Goal: Task Accomplishment & Management: Complete application form

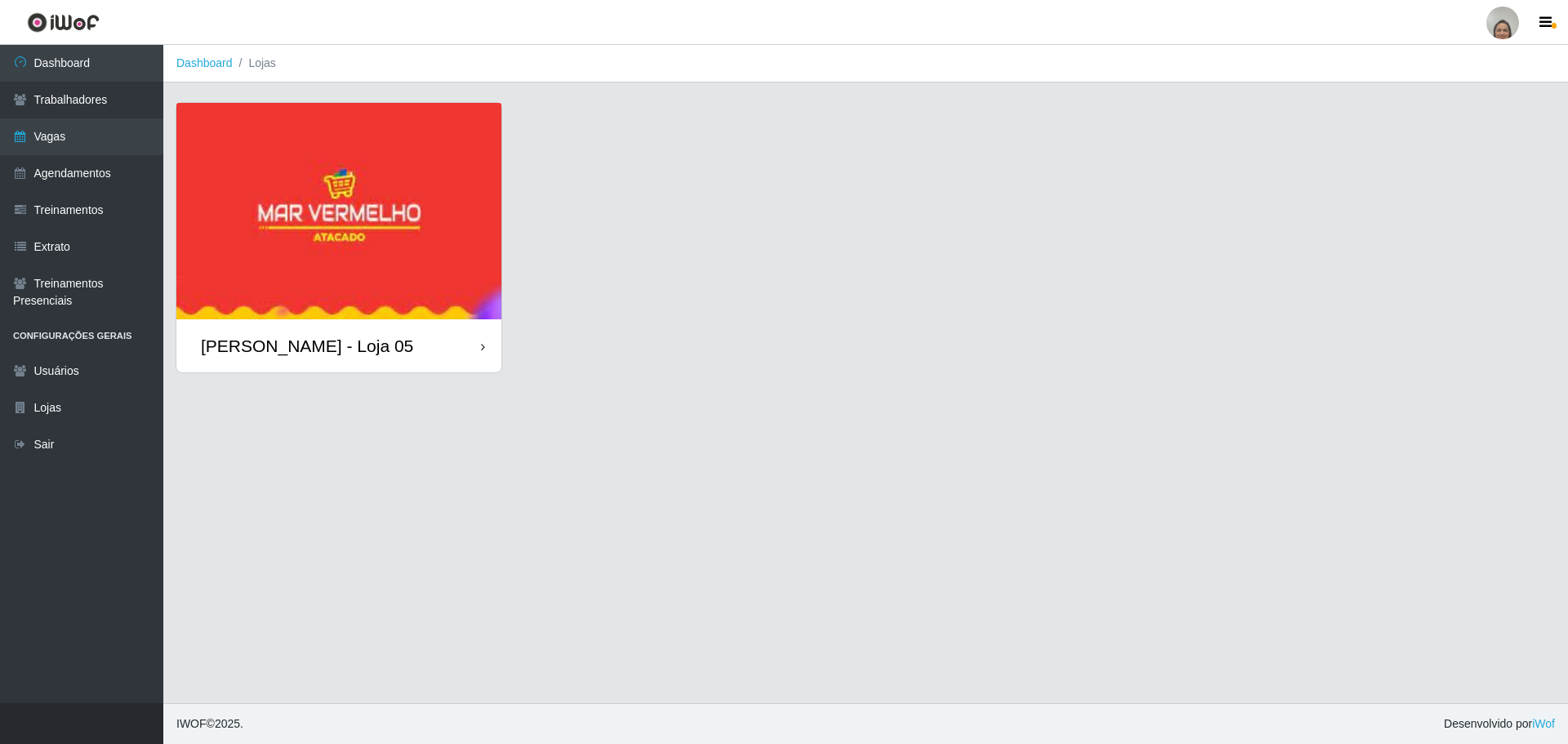
click at [439, 343] on div "[PERSON_NAME] - Loja 05" at bounding box center [339, 346] width 325 height 53
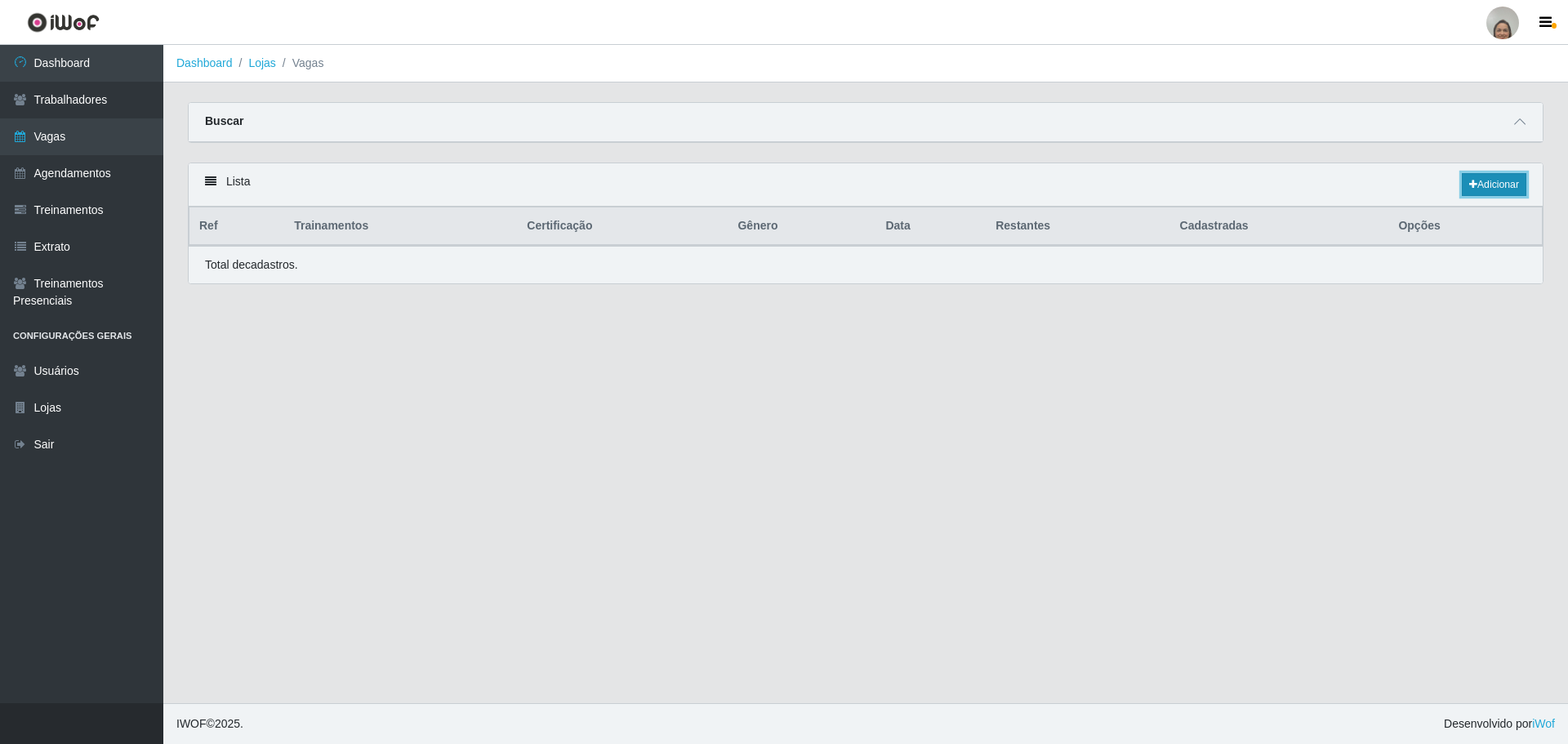
click at [1500, 178] on link "Adicionar" at bounding box center [1493, 184] width 64 height 23
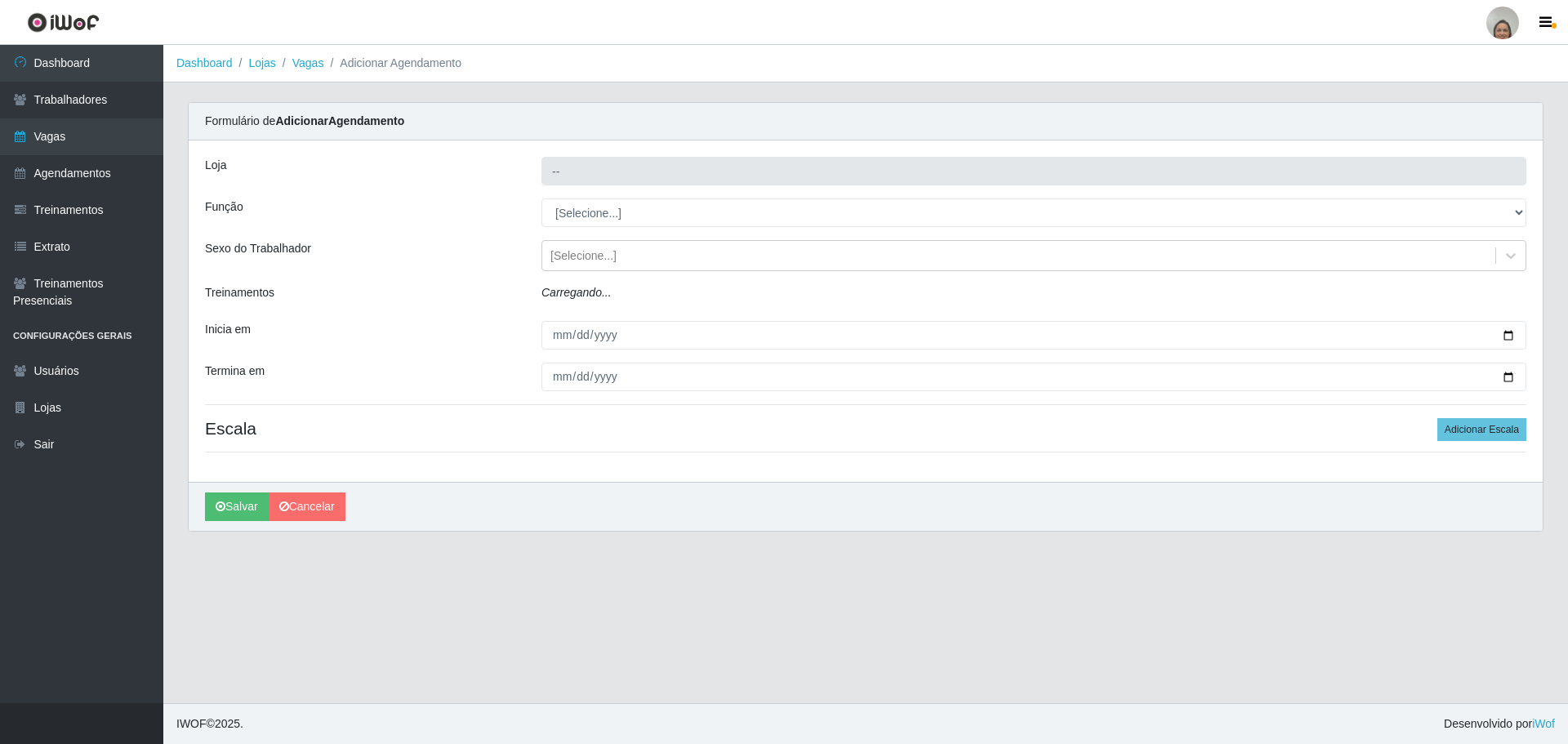
type input "[PERSON_NAME] - Loja 05"
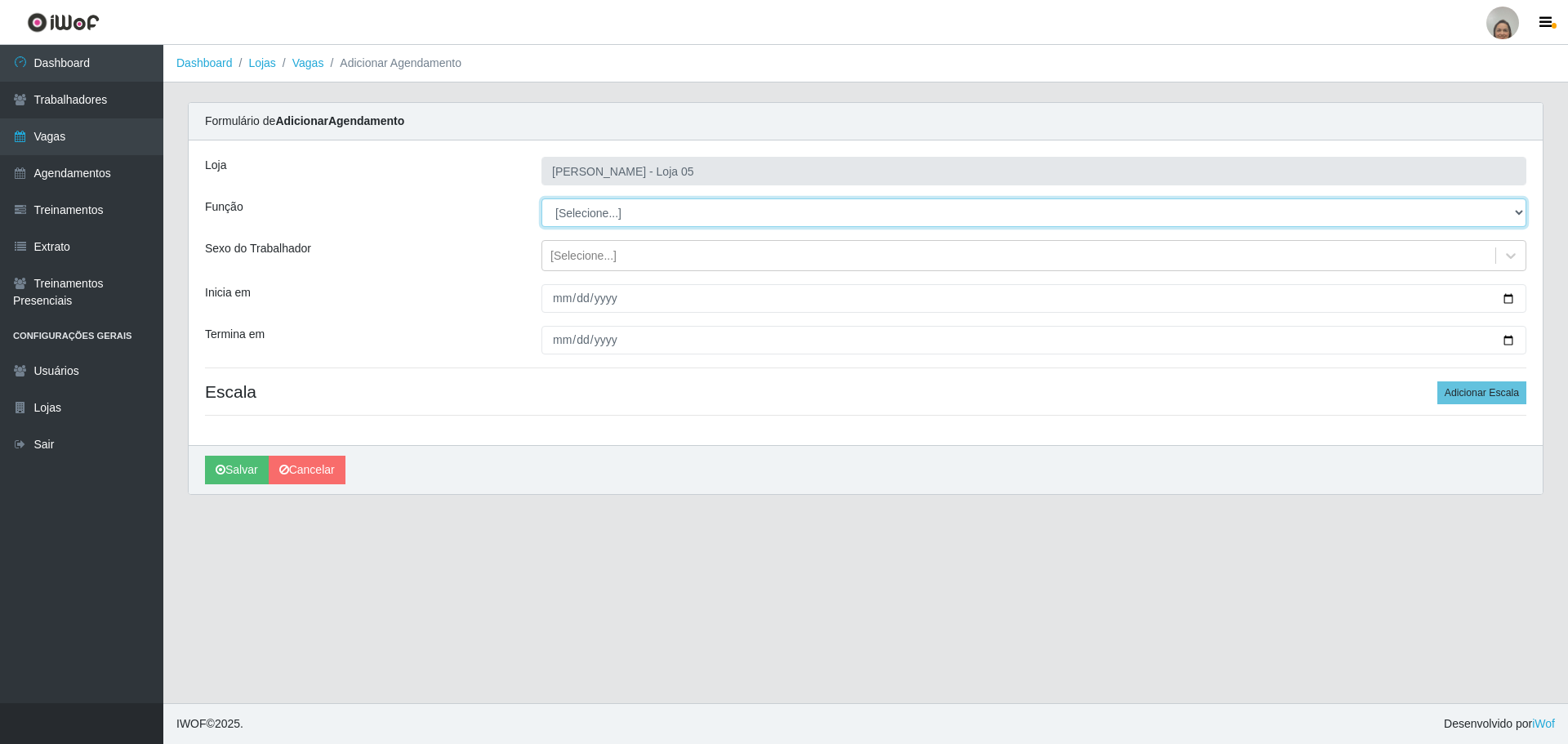
click at [601, 221] on select "[Selecione...] ASG ASG + ASG ++ Auxiliar de Depósito Auxiliar de Depósito + Aux…" at bounding box center [1033, 212] width 985 height 29
select select "22"
click at [541, 198] on select "[Selecione...] ASG ASG + ASG ++ Auxiliar de Depósito Auxiliar de Depósito + Aux…" at bounding box center [1033, 212] width 985 height 29
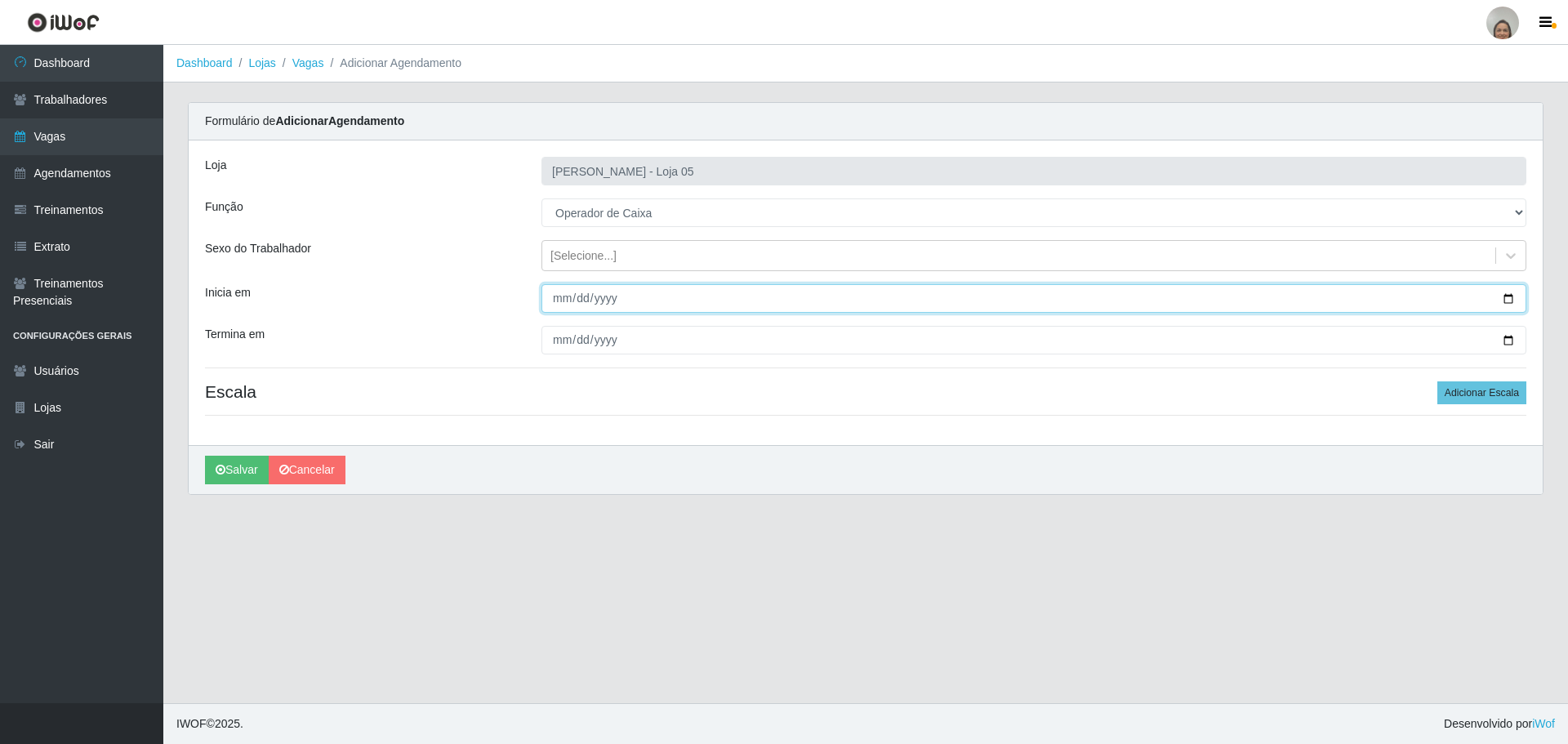
click at [1502, 293] on input "Inicia em" at bounding box center [1033, 298] width 985 height 29
type input "[DATE]"
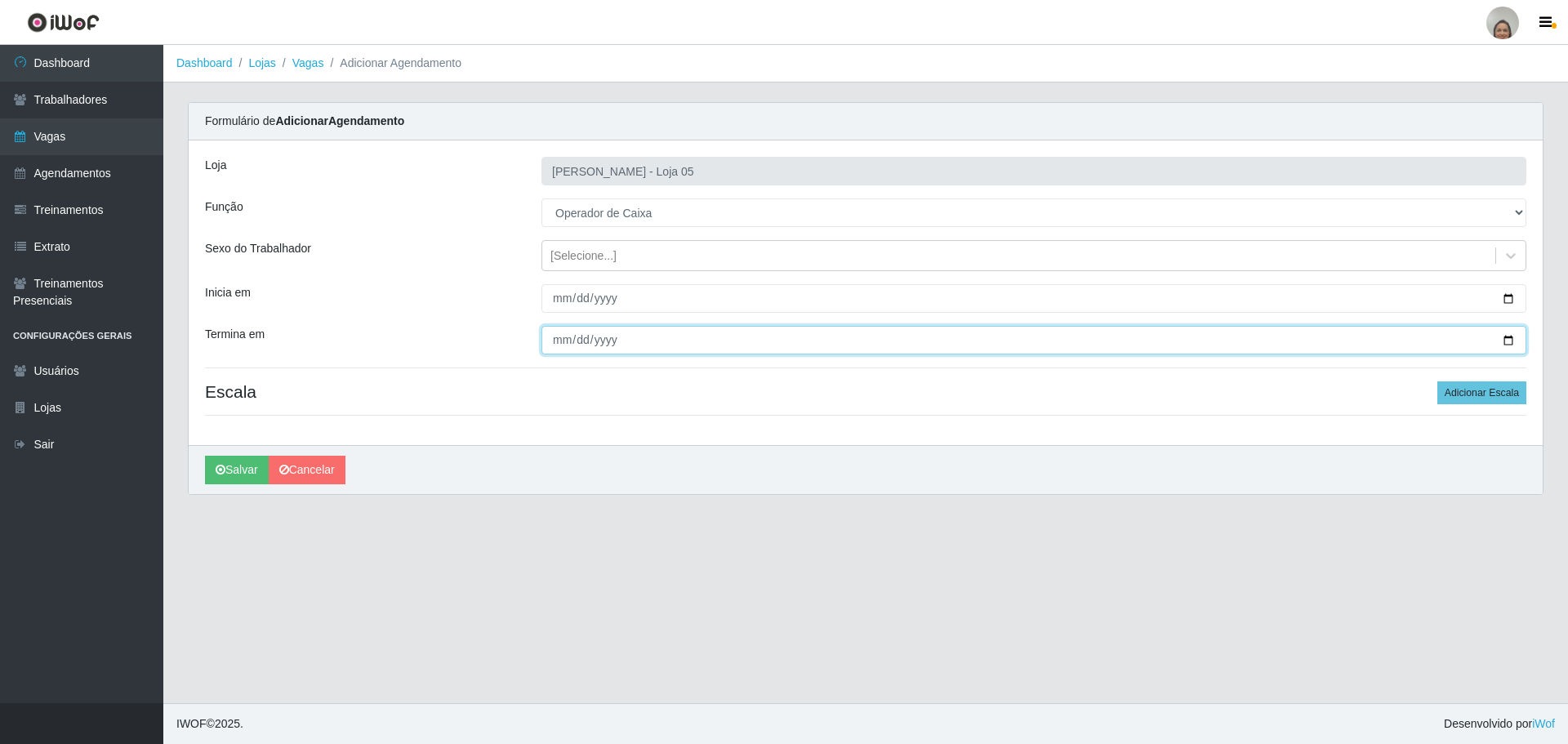
click at [557, 338] on input "Termina em" at bounding box center [1033, 340] width 985 height 29
click at [1508, 340] on input "Termina em" at bounding box center [1033, 340] width 985 height 29
type input "[DATE]"
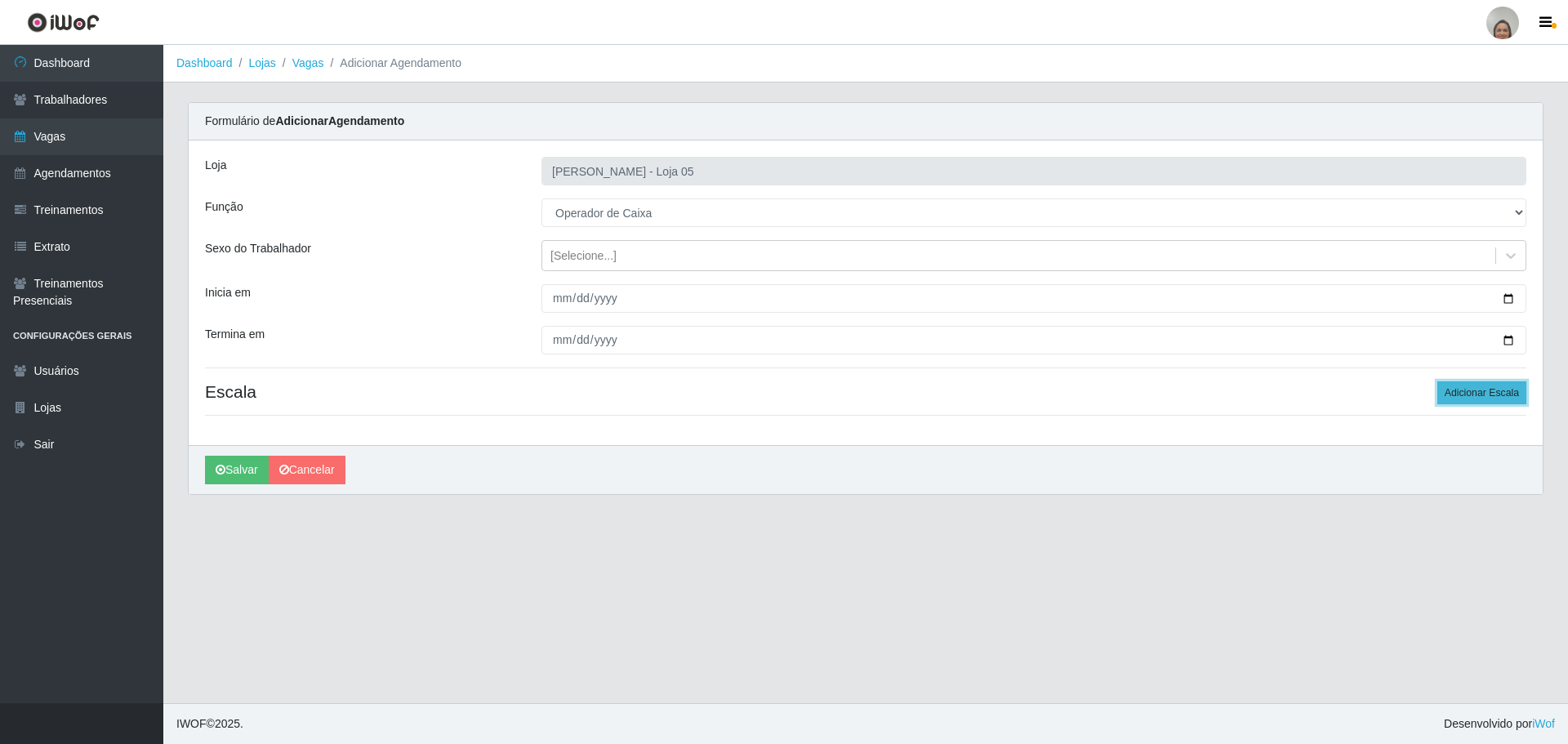
click at [1470, 397] on button "Adicionar Escala" at bounding box center [1481, 392] width 89 height 23
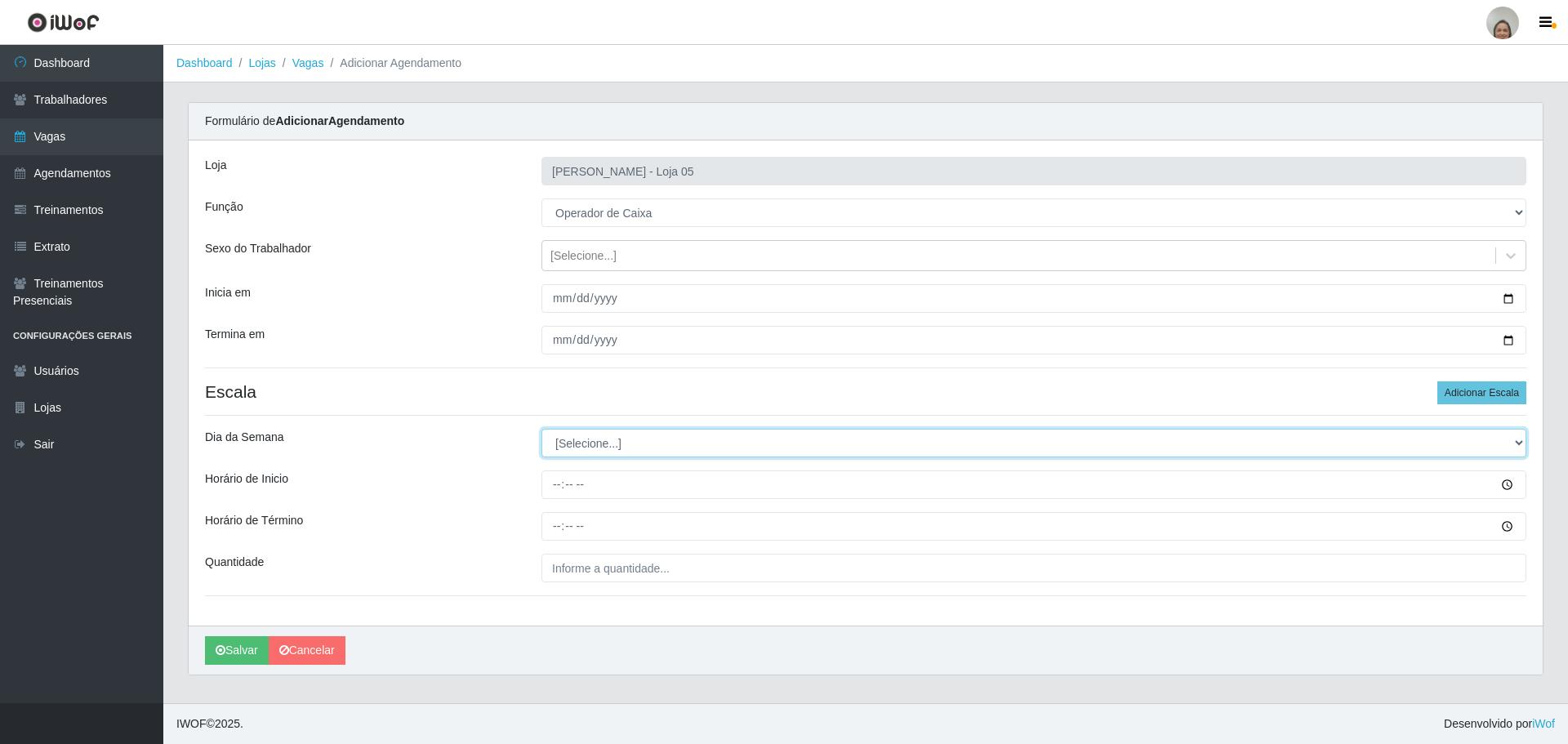
click at [591, 443] on select "[Selecione...] Segunda Terça Quarta Quinta Sexta Sábado Domingo" at bounding box center [1033, 443] width 985 height 29
select select "3"
click at [541, 429] on select "[Selecione...] Segunda Terça Quarta Quinta Sexta Sábado Domingo" at bounding box center [1033, 443] width 985 height 29
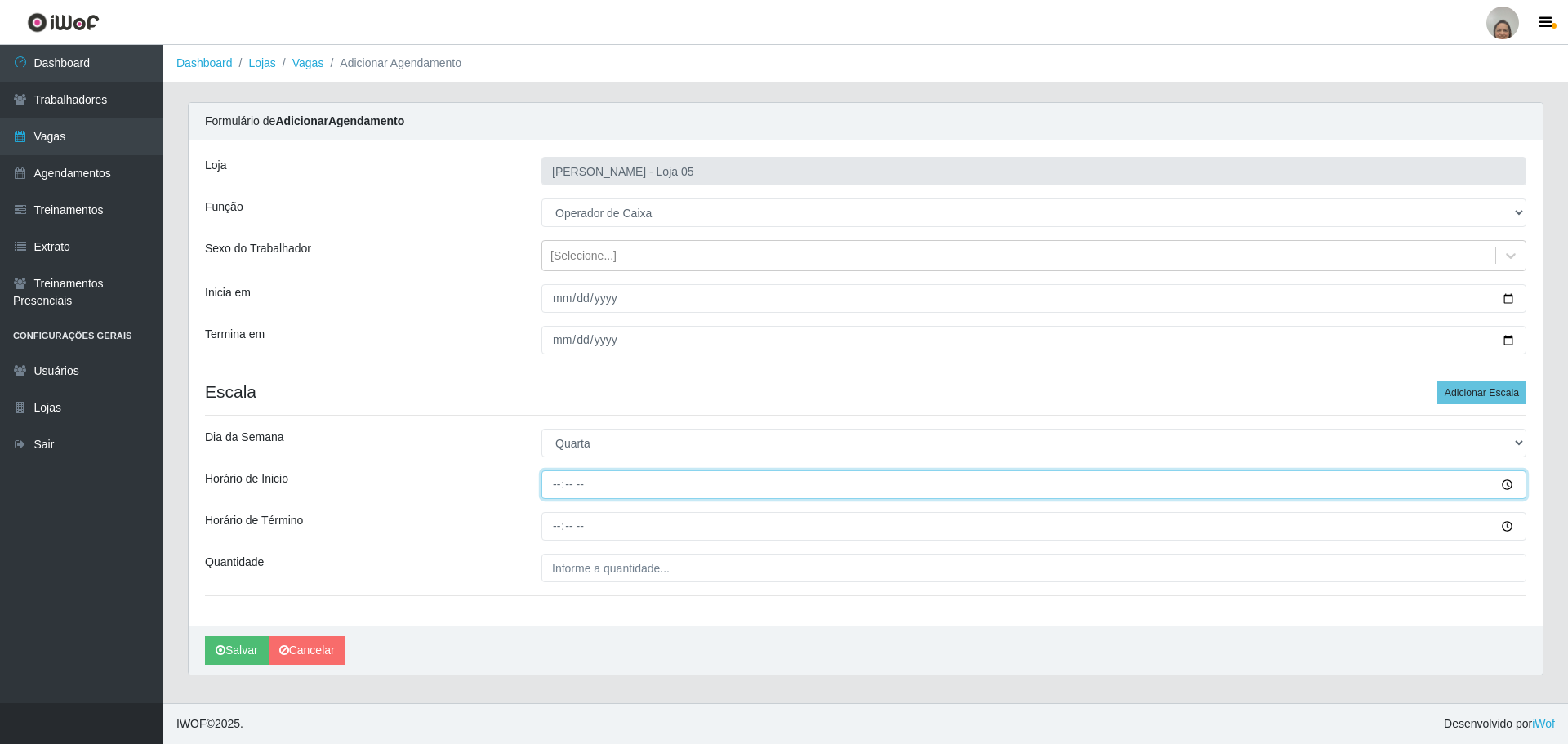
click at [554, 478] on input "Horário de Inicio" at bounding box center [1033, 484] width 985 height 29
type input "09:20"
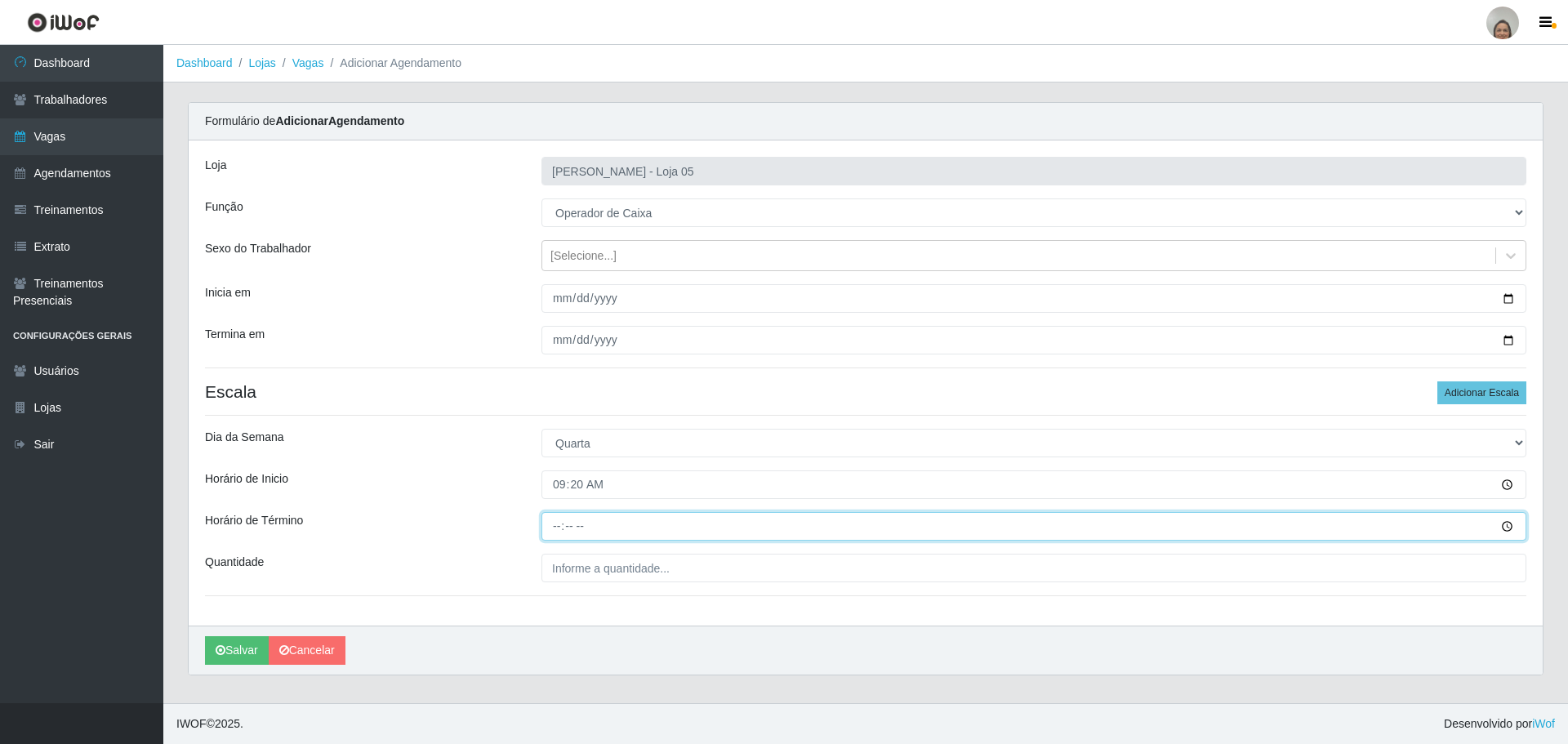
click at [554, 519] on input "Horário de Término" at bounding box center [1033, 526] width 985 height 29
type input "15:20"
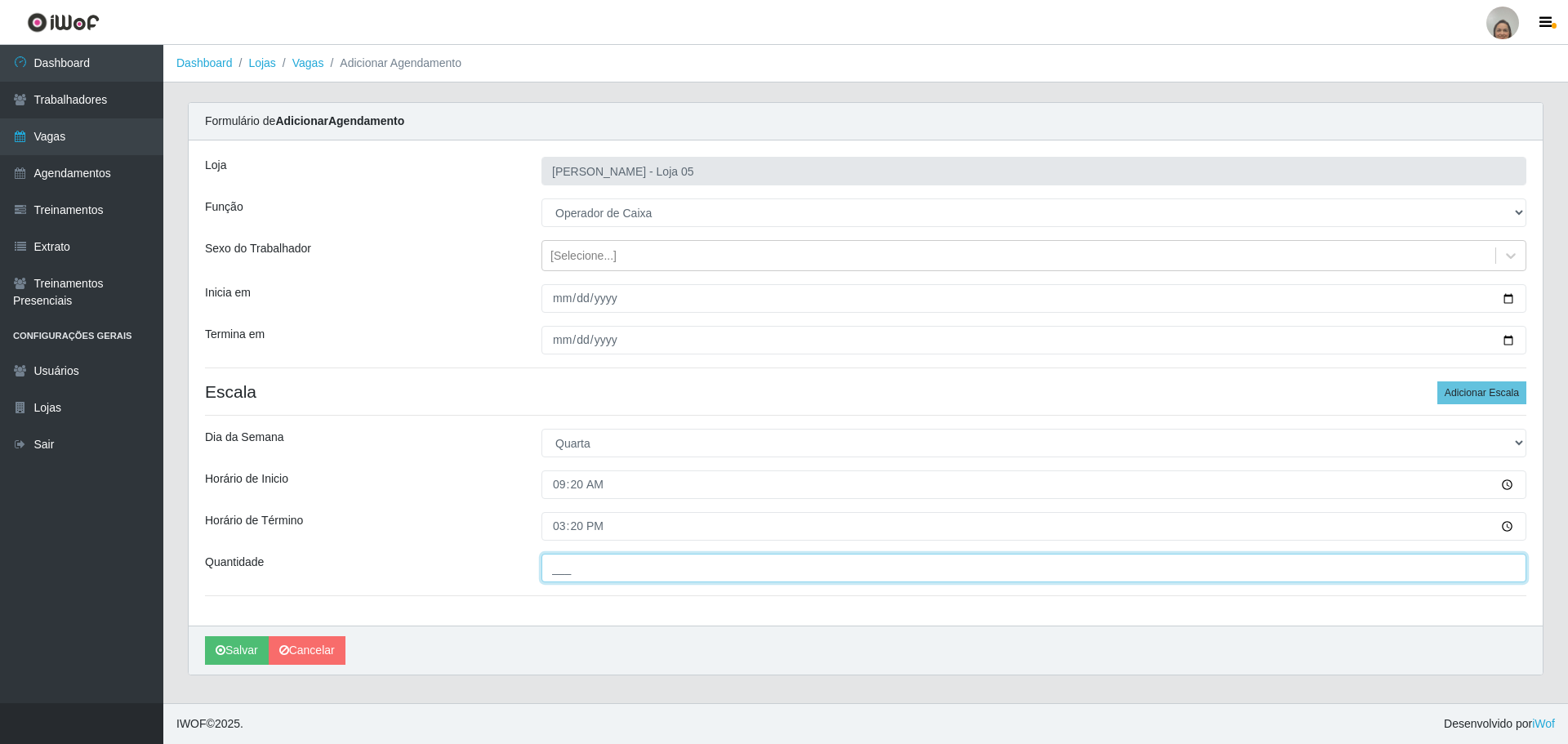
click at [572, 574] on input "___" at bounding box center [1033, 567] width 985 height 29
type input "6__"
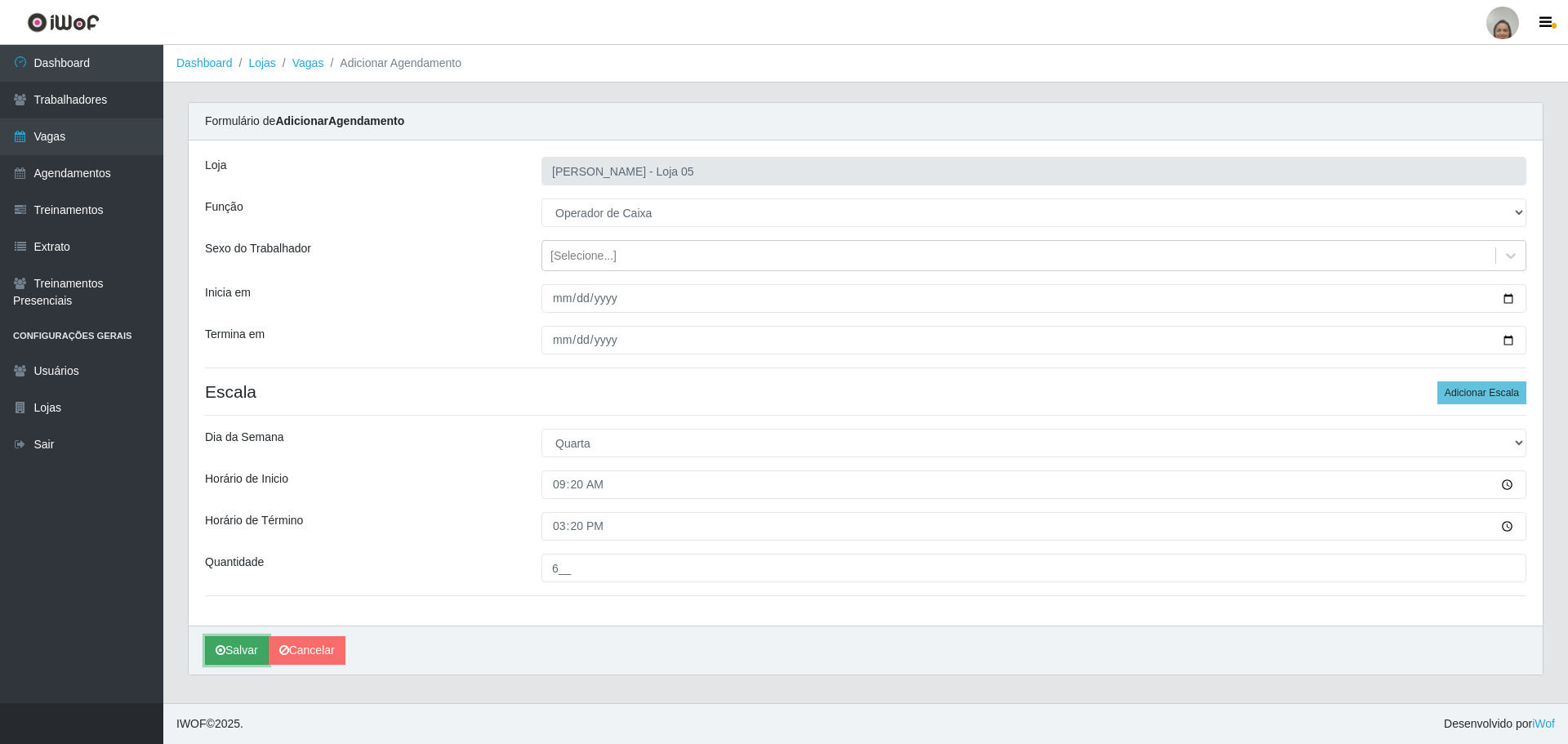
click at [224, 649] on icon "submit" at bounding box center [220, 650] width 10 height 11
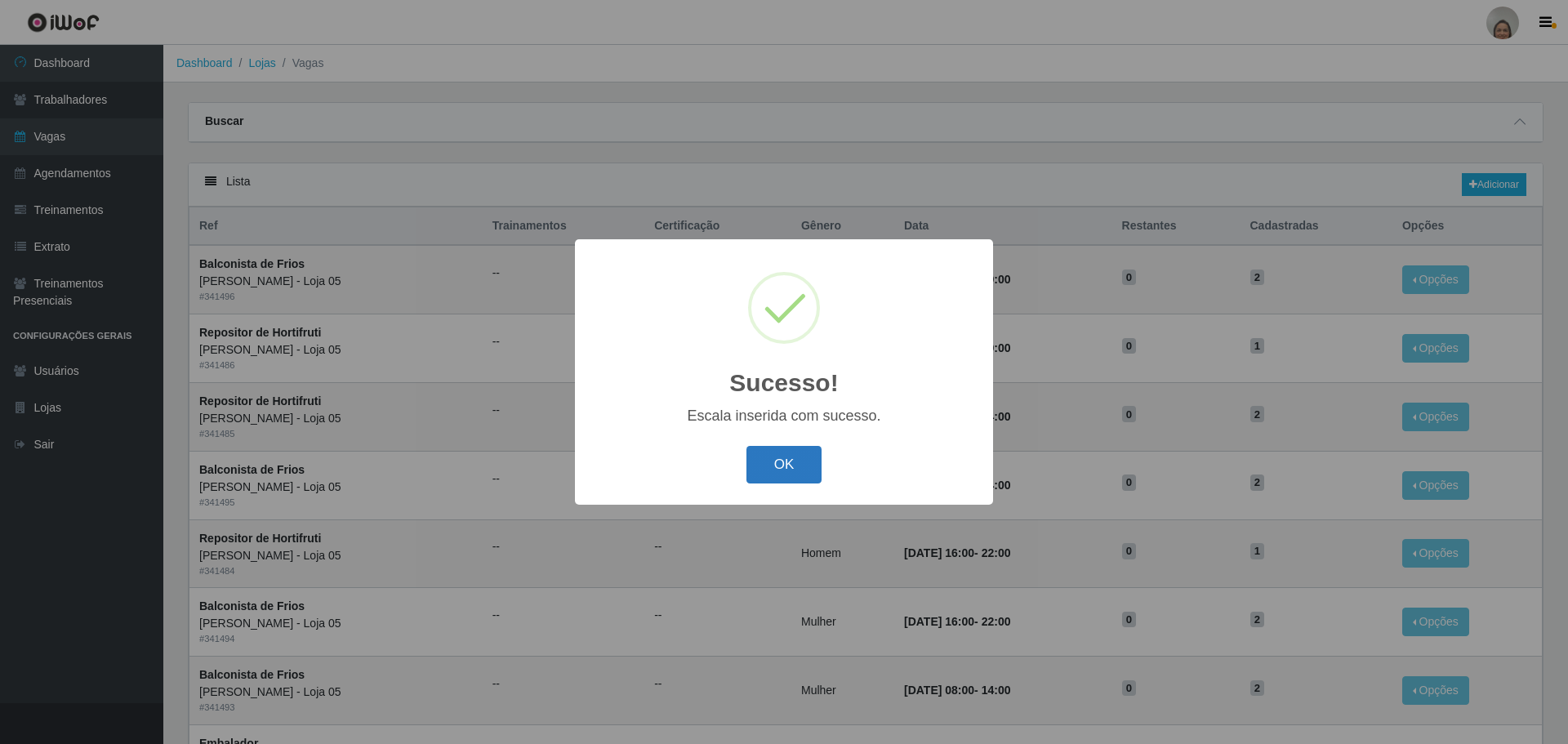
click at [795, 463] on button "OK" at bounding box center [785, 465] width 76 height 38
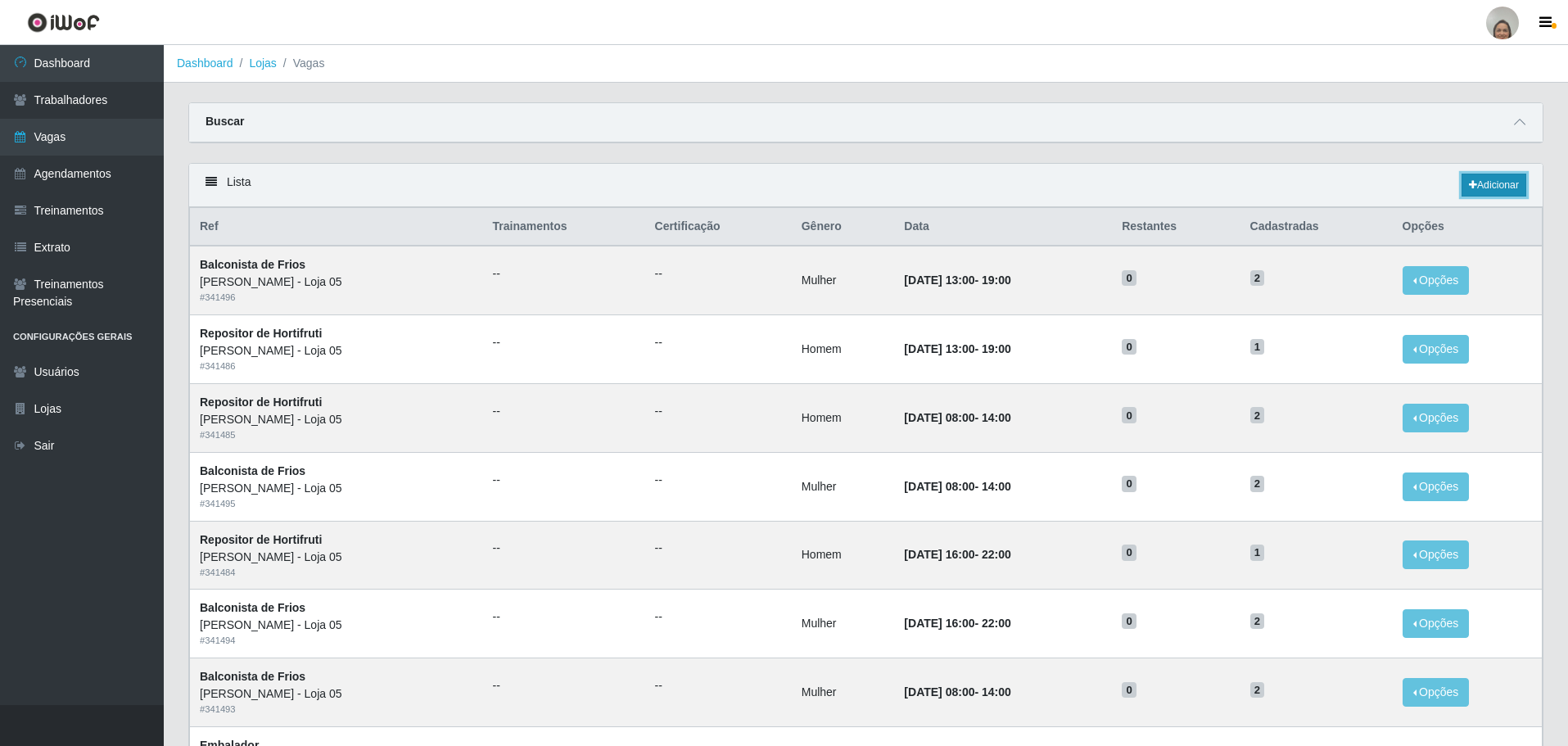
click at [1484, 193] on link "Adicionar" at bounding box center [1494, 185] width 64 height 23
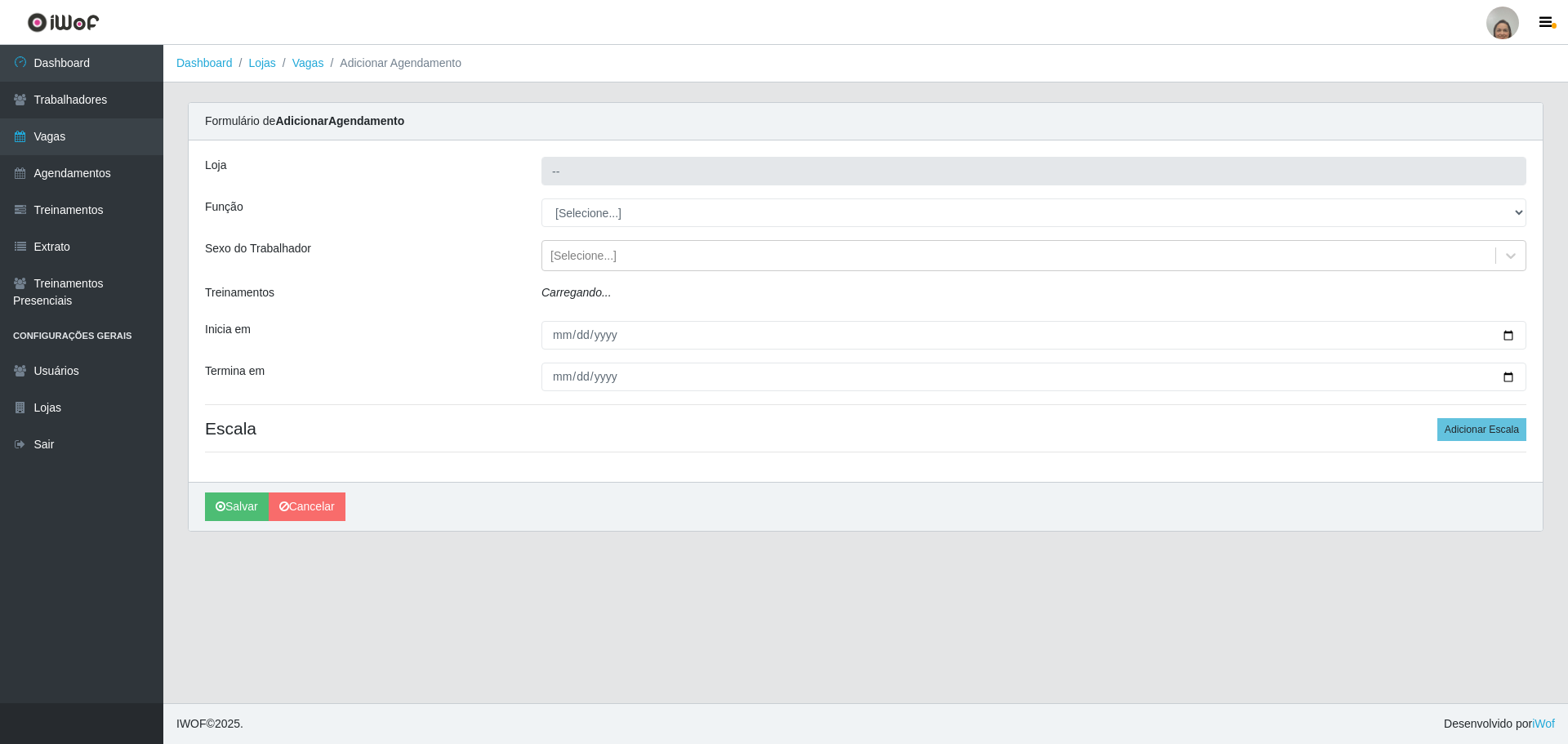
type input "[PERSON_NAME] - Loja 05"
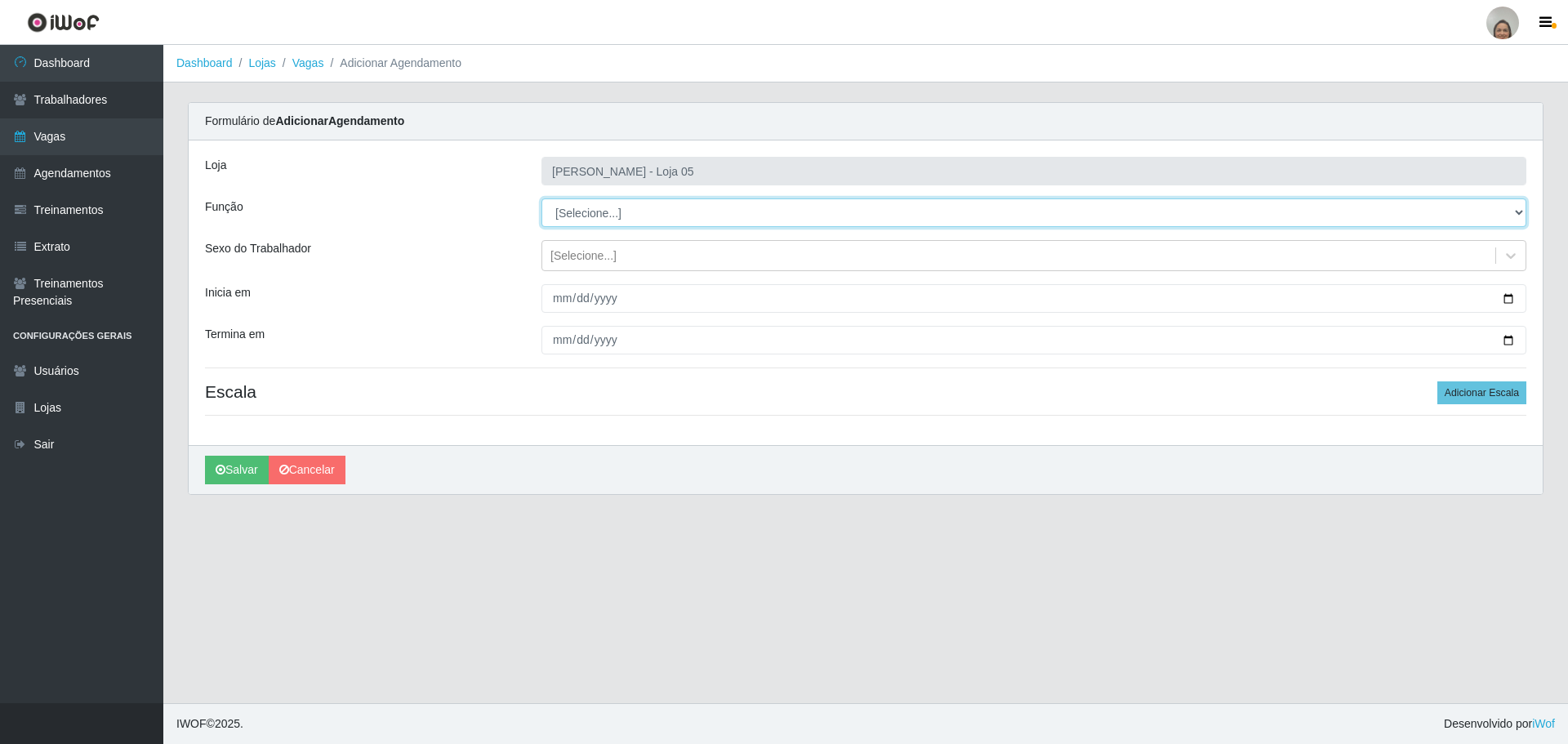
click at [650, 210] on select "[Selecione...] ASG ASG + ASG ++ Auxiliar de Depósito Auxiliar de Depósito + Aux…" at bounding box center [1033, 212] width 985 height 29
select select "22"
click at [541, 198] on select "[Selecione...] ASG ASG + ASG ++ Auxiliar de Depósito Auxiliar de Depósito + Aux…" at bounding box center [1033, 212] width 985 height 29
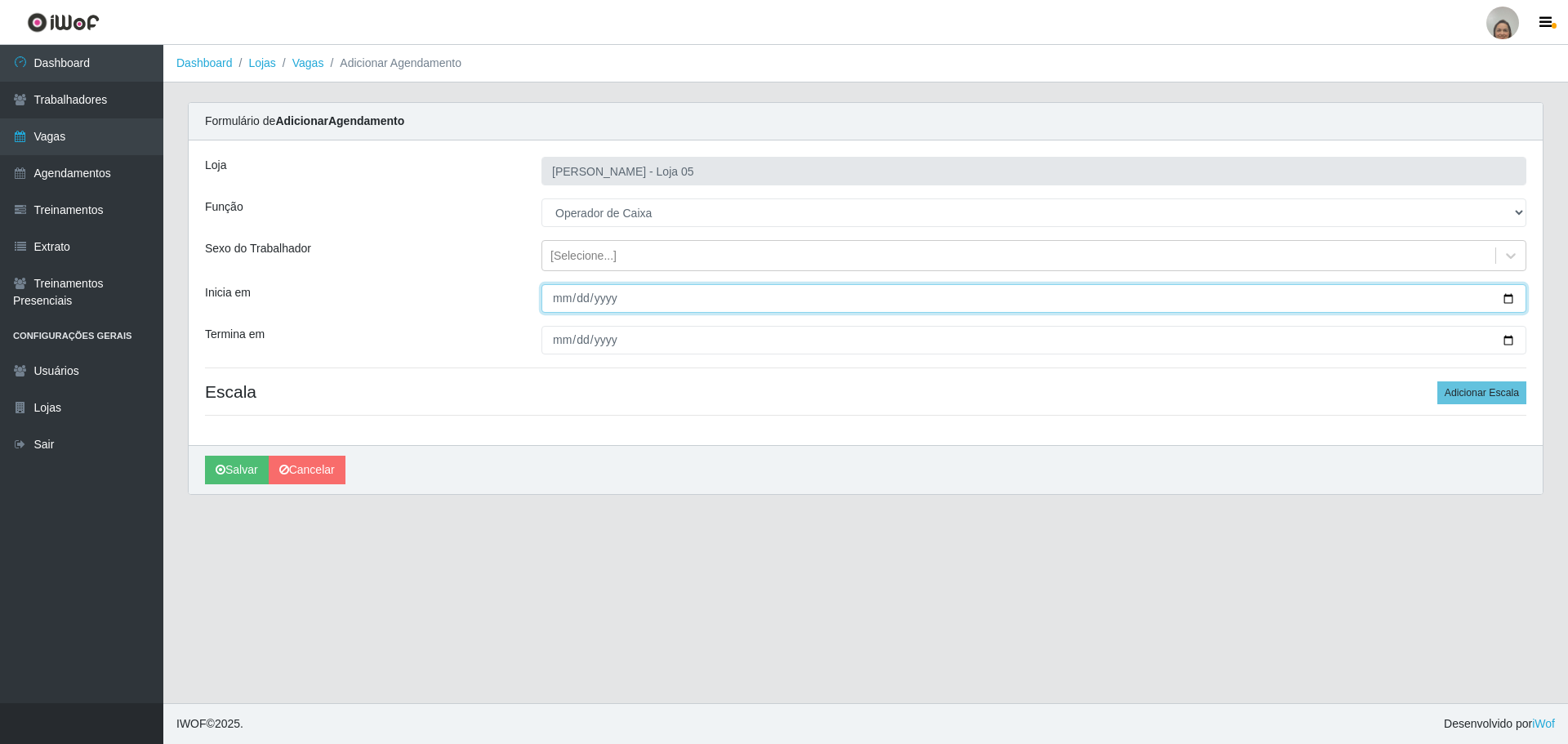
click at [1509, 301] on input "Inicia em" at bounding box center [1033, 298] width 985 height 29
type input "[DATE]"
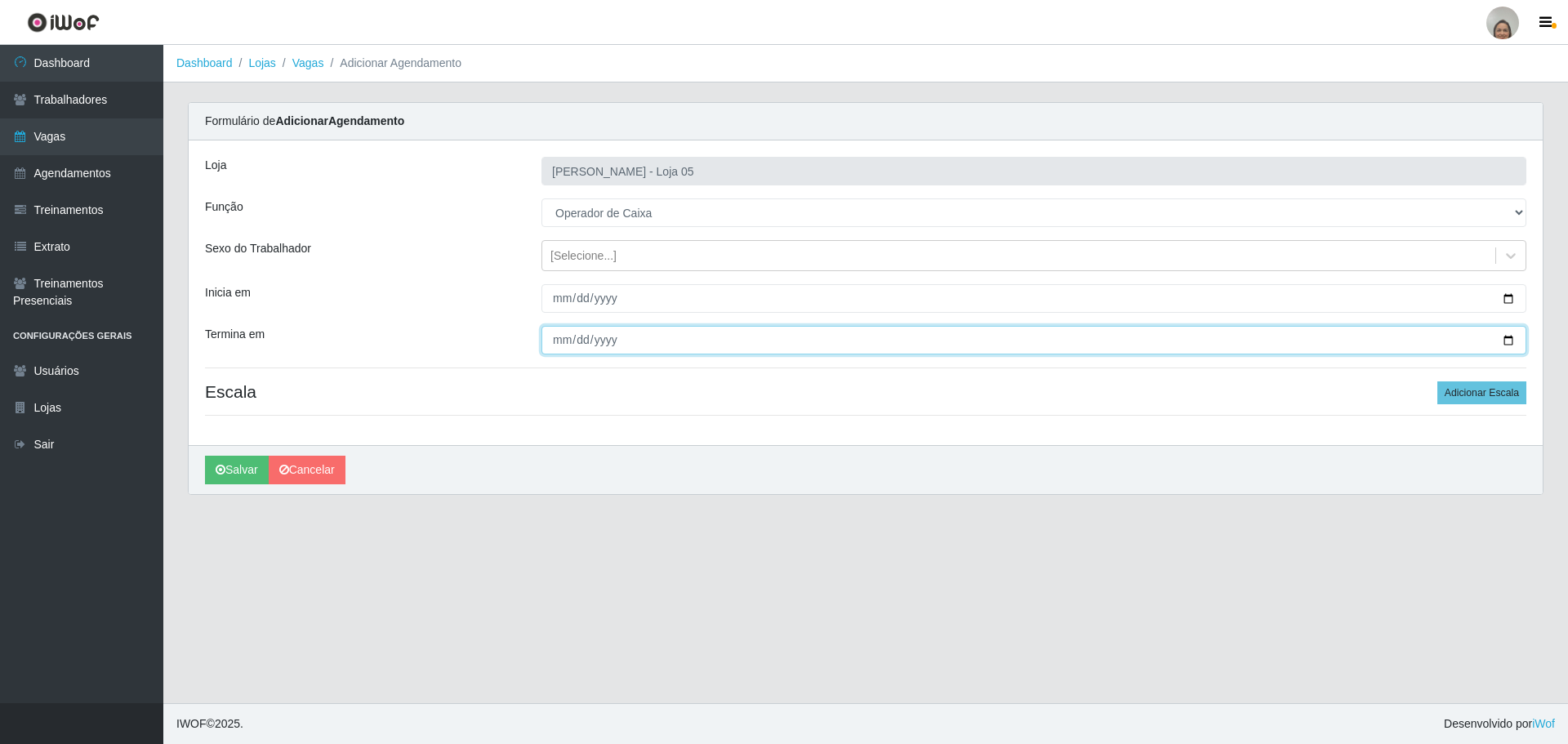
click at [1506, 339] on input "Termina em" at bounding box center [1033, 340] width 985 height 29
type input "[DATE]"
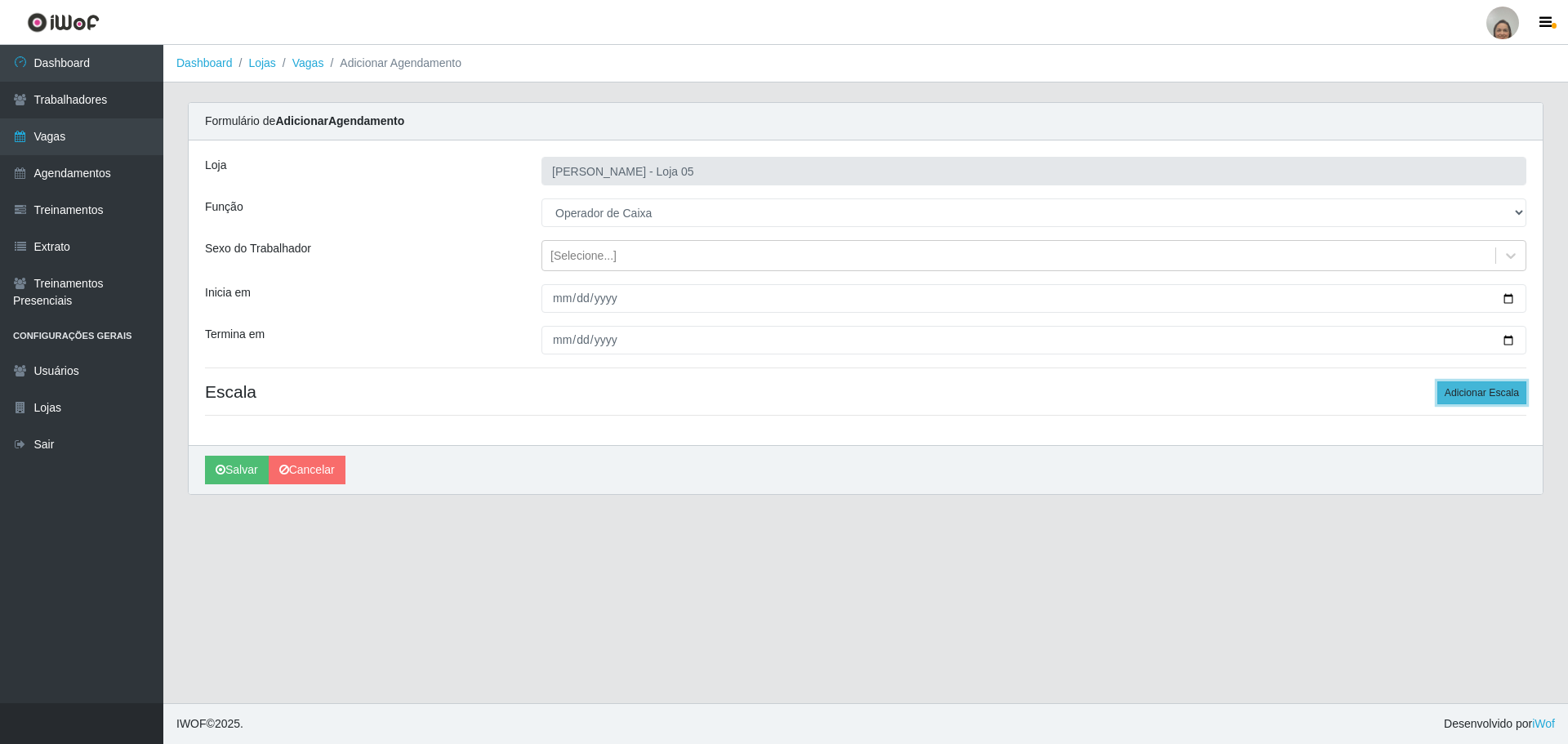
click at [1478, 385] on button "Adicionar Escala" at bounding box center [1481, 392] width 89 height 23
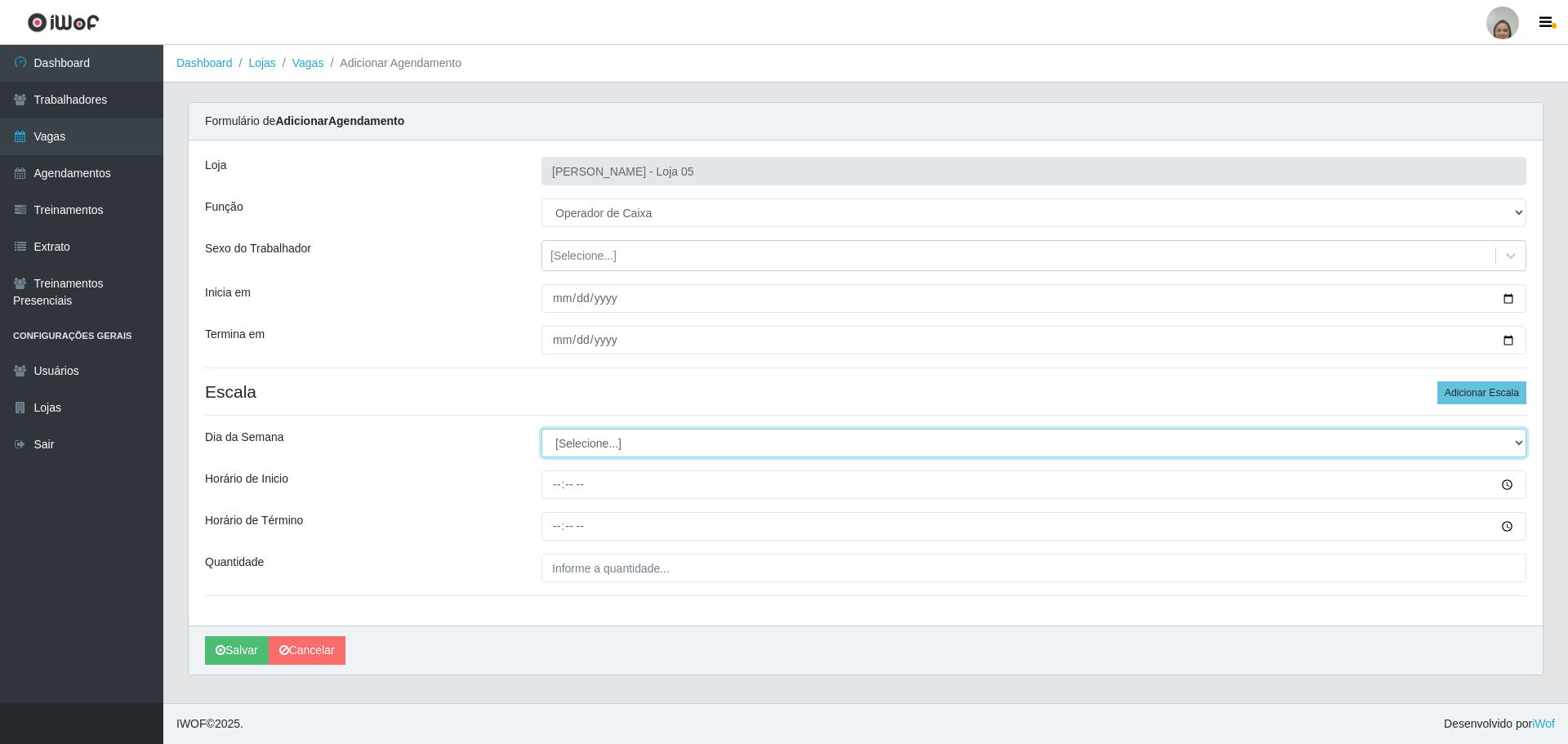
click at [637, 433] on select "[Selecione...] Segunda Terça Quarta Quinta Sexta Sábado Domingo" at bounding box center [1033, 443] width 985 height 29
select select "3"
click at [541, 429] on select "[Selecione...] Segunda Terça Quarta Quinta Sexta Sábado Domingo" at bounding box center [1033, 443] width 985 height 29
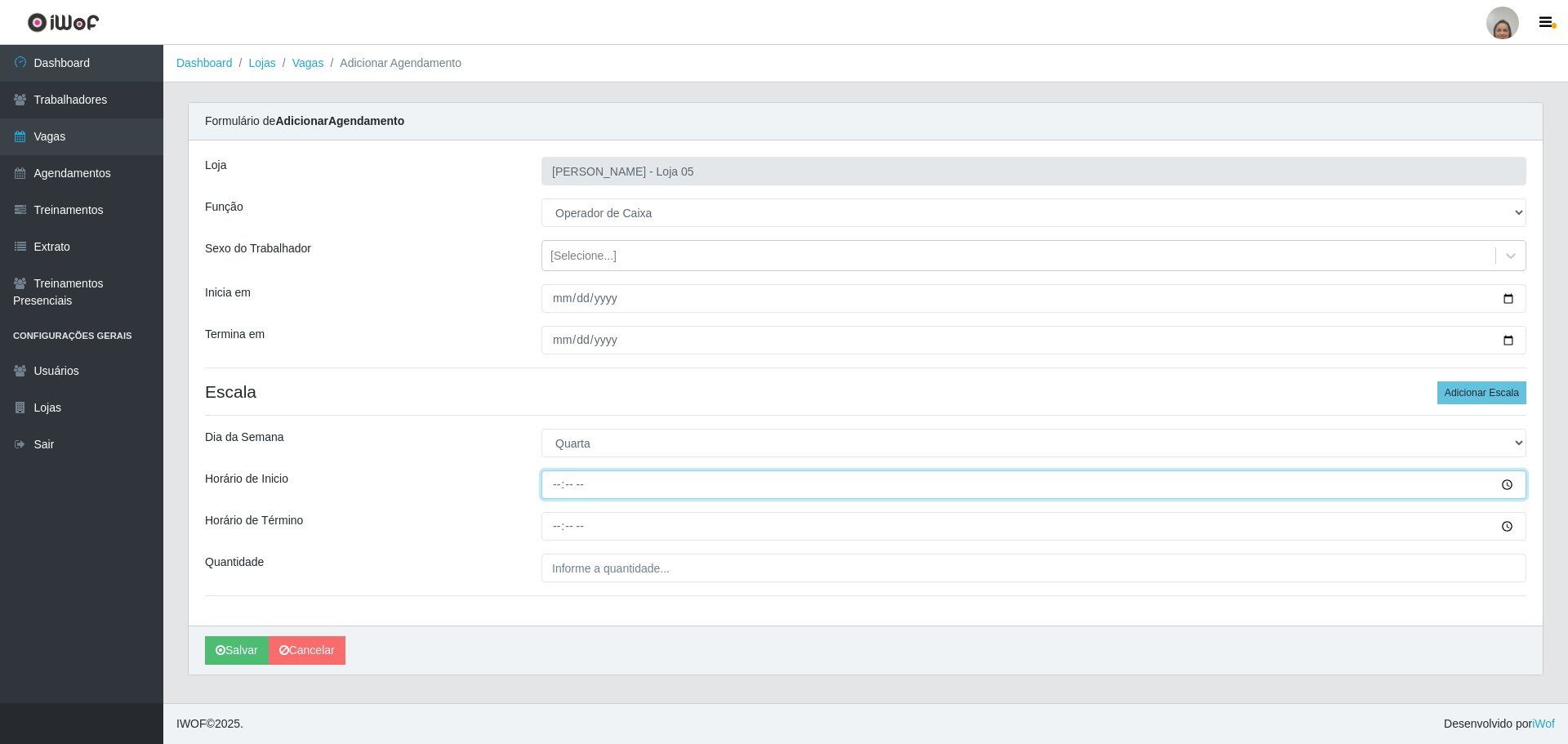
click at [545, 474] on input "Horário de Inicio" at bounding box center [1033, 484] width 985 height 29
type input "16:20"
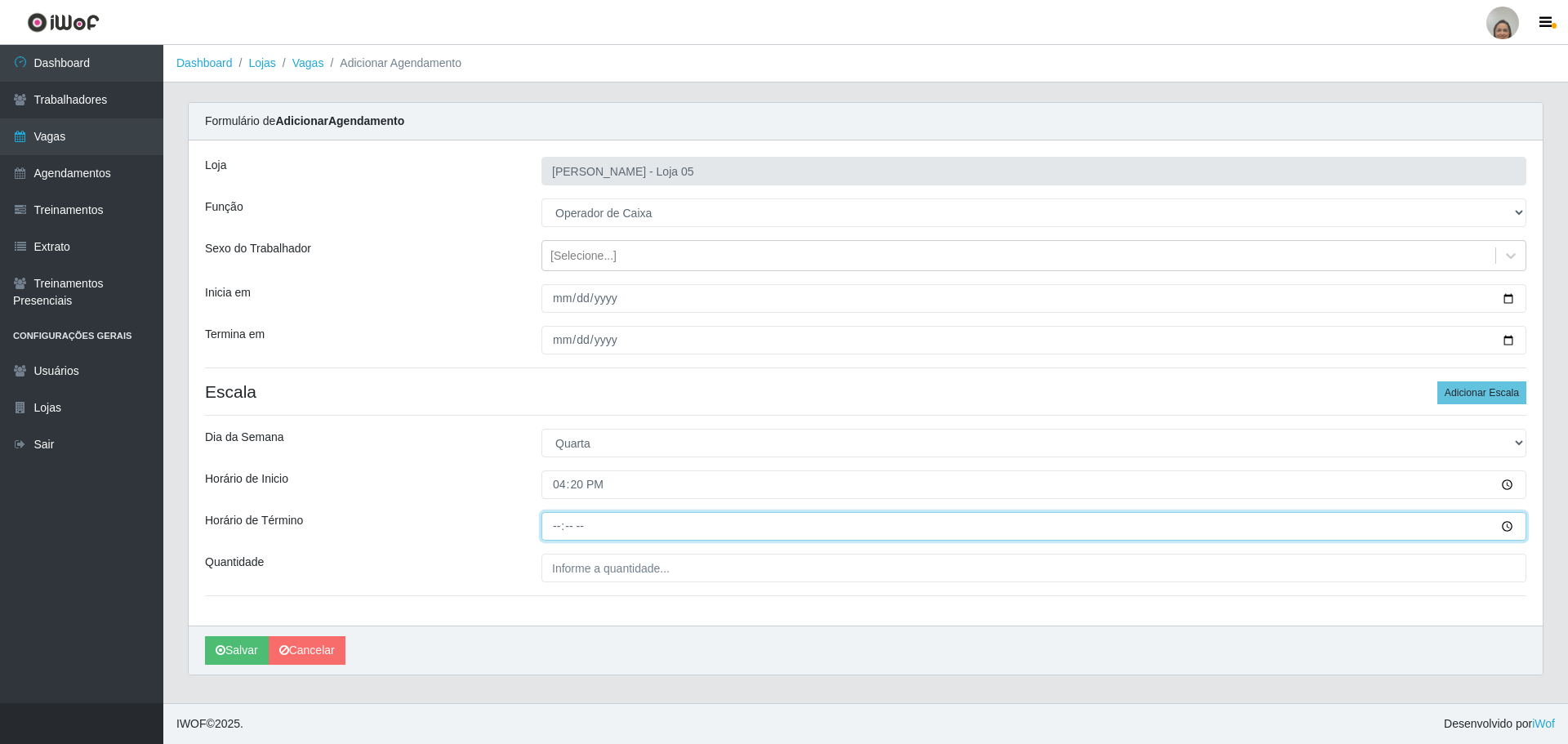
click at [553, 516] on input "Horário de Término" at bounding box center [1033, 526] width 985 height 29
type input "22:20"
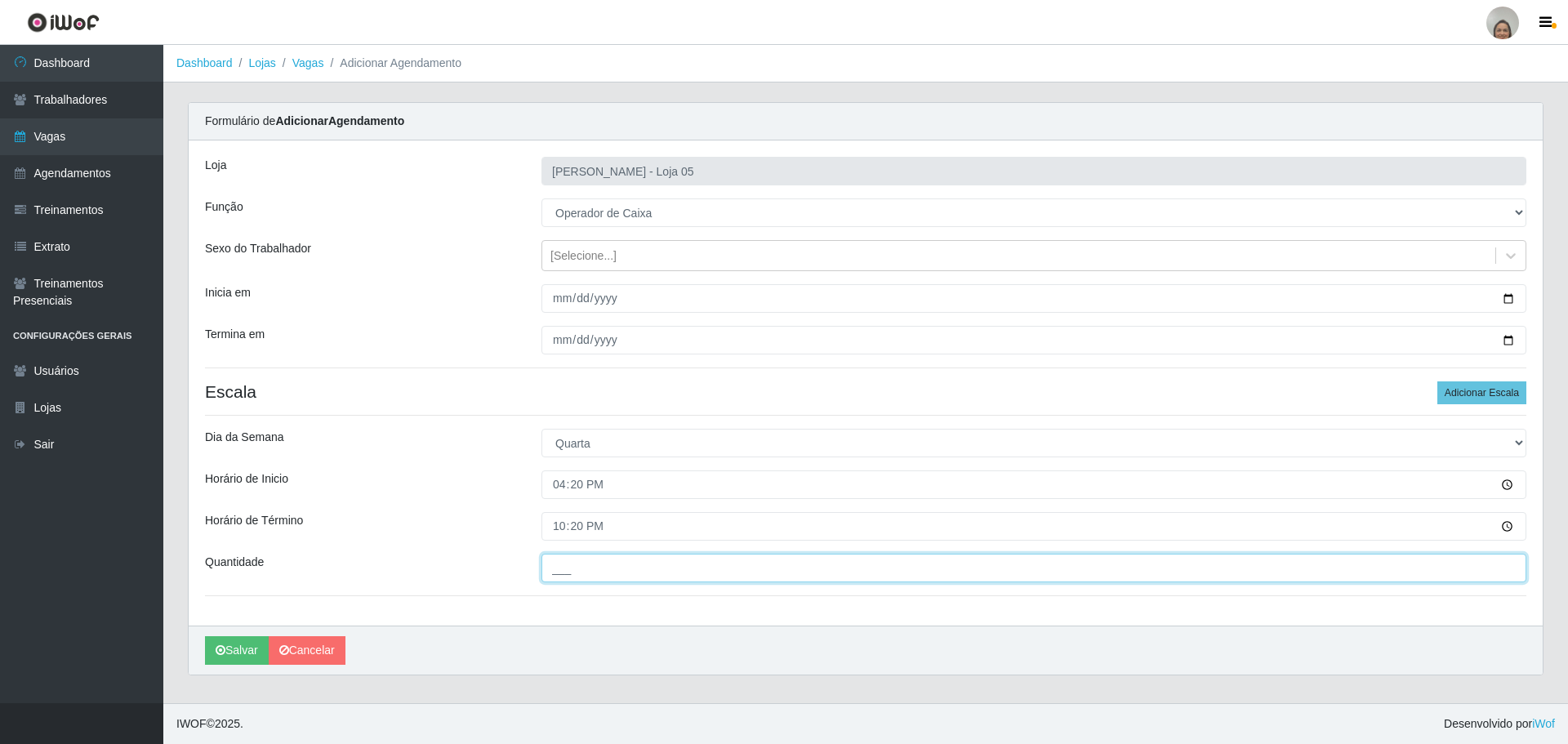
click at [571, 563] on input "___" at bounding box center [1033, 567] width 985 height 29
type input "2__"
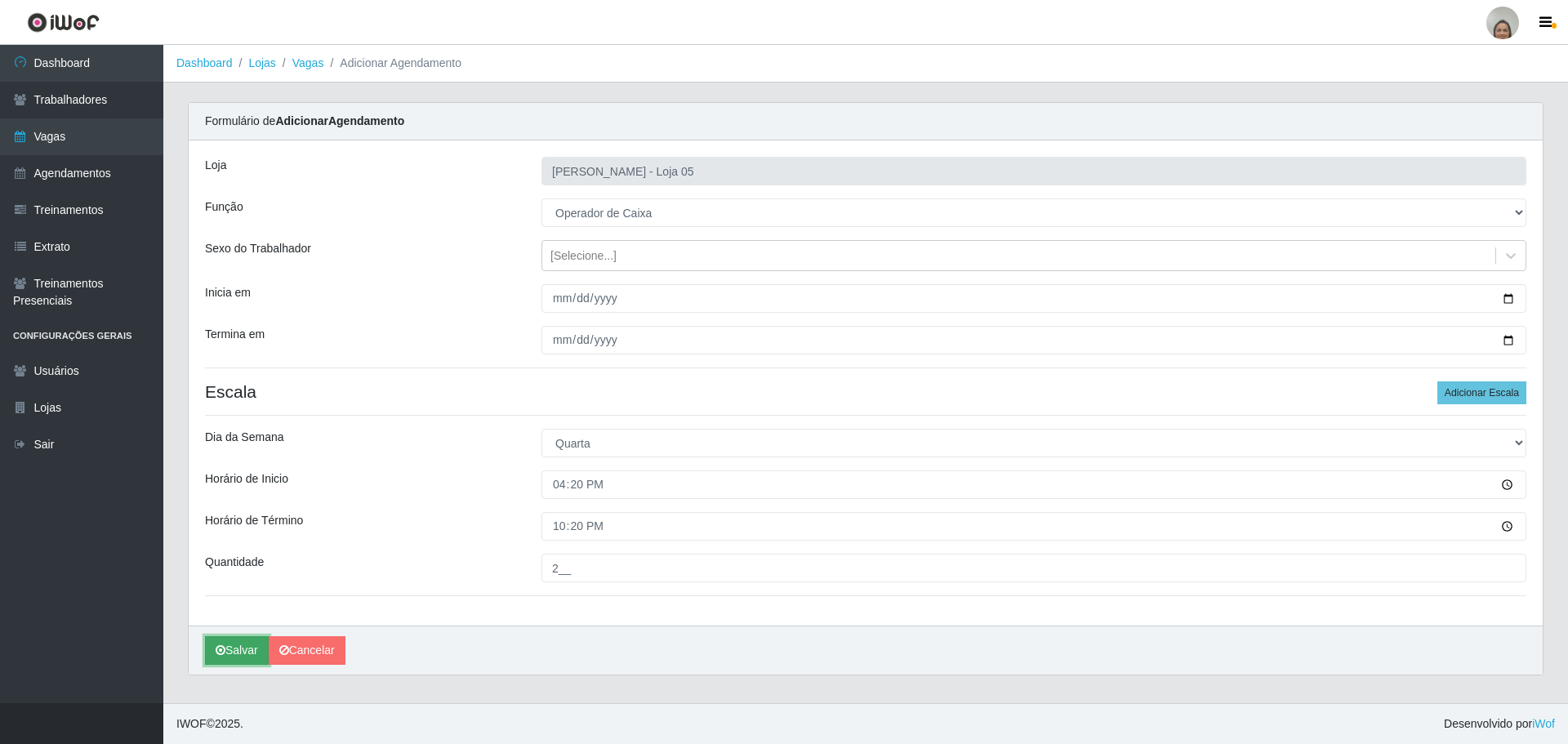
click at [219, 650] on icon "submit" at bounding box center [220, 650] width 10 height 11
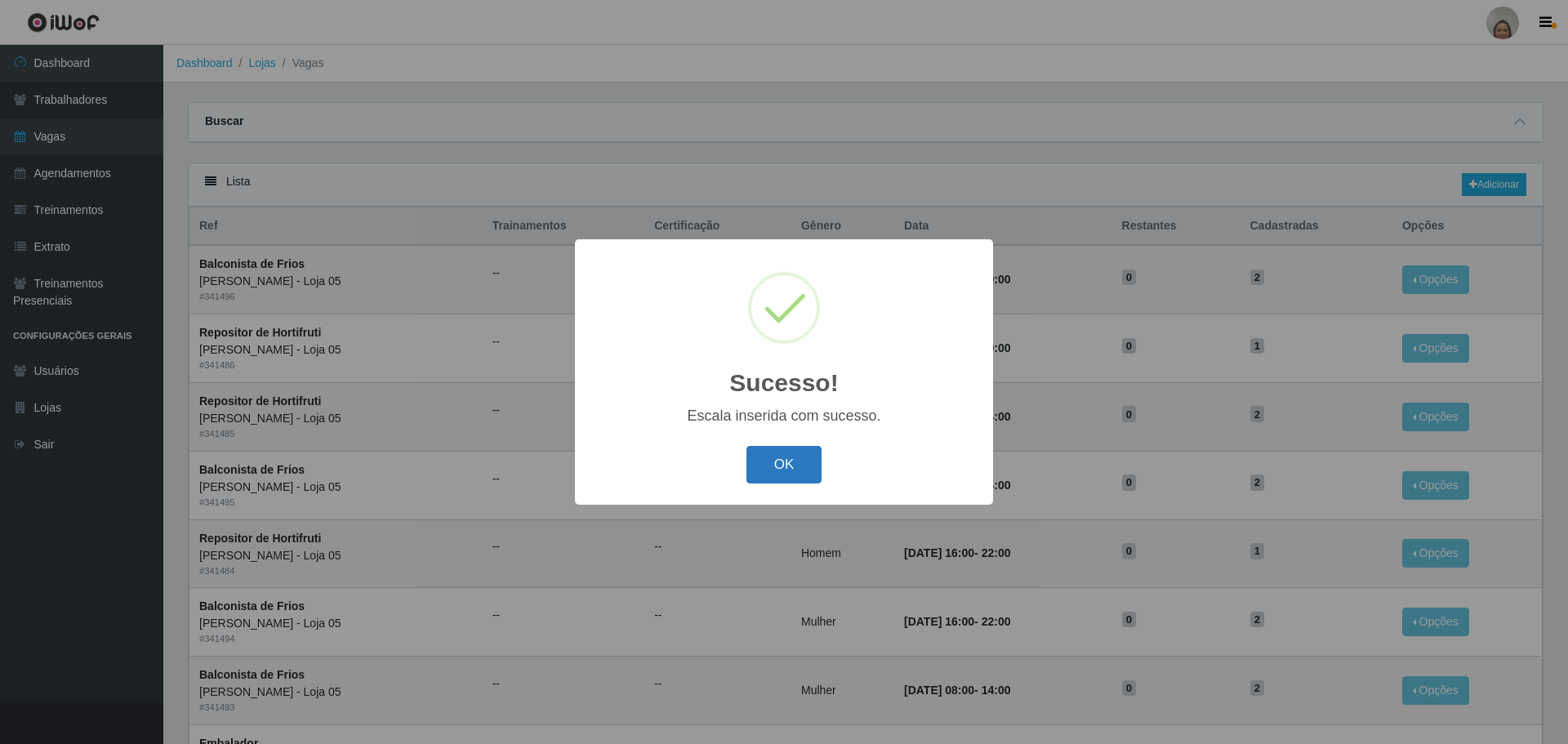
click at [778, 454] on button "OK" at bounding box center [785, 465] width 76 height 38
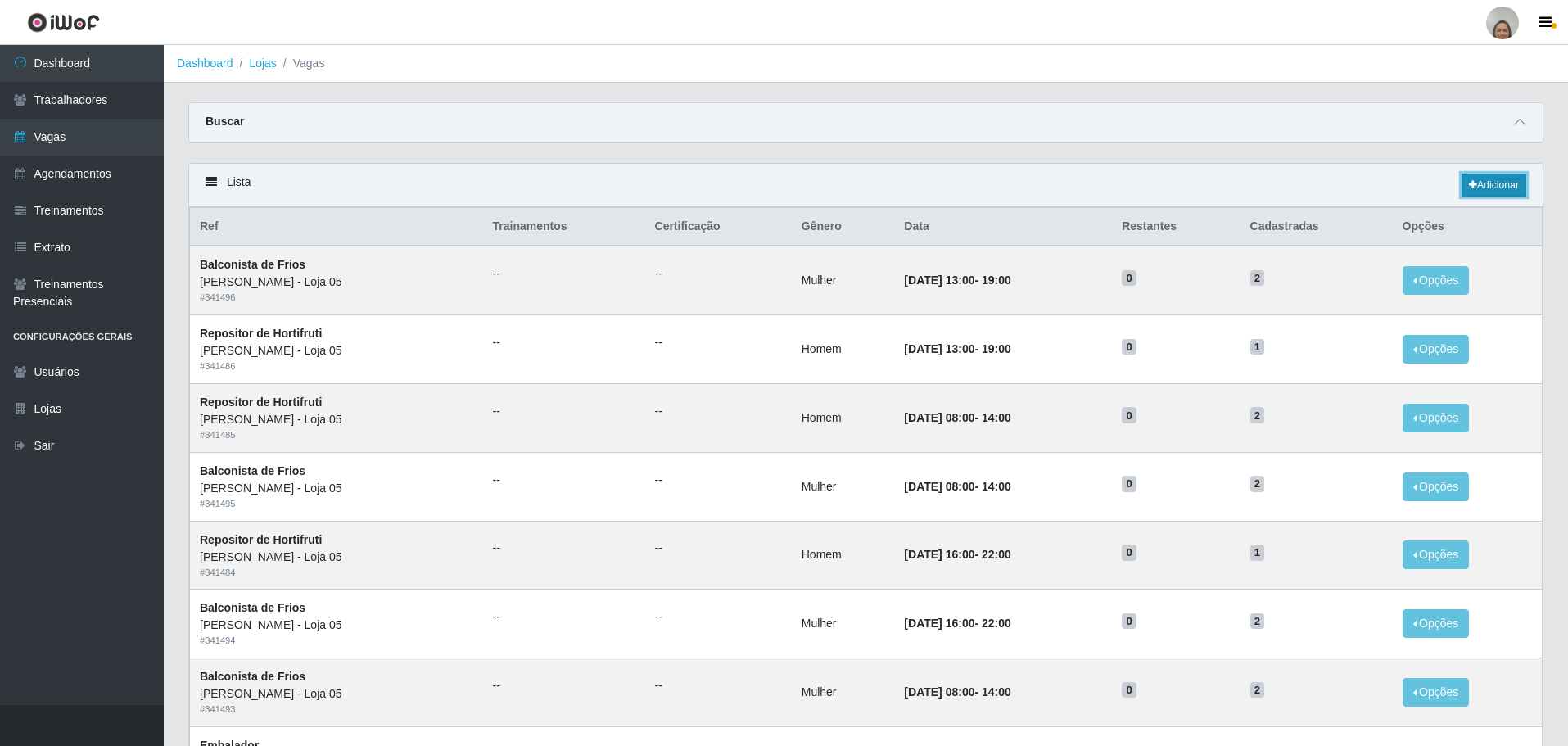
click at [1522, 179] on link "Adicionar" at bounding box center [1494, 185] width 64 height 23
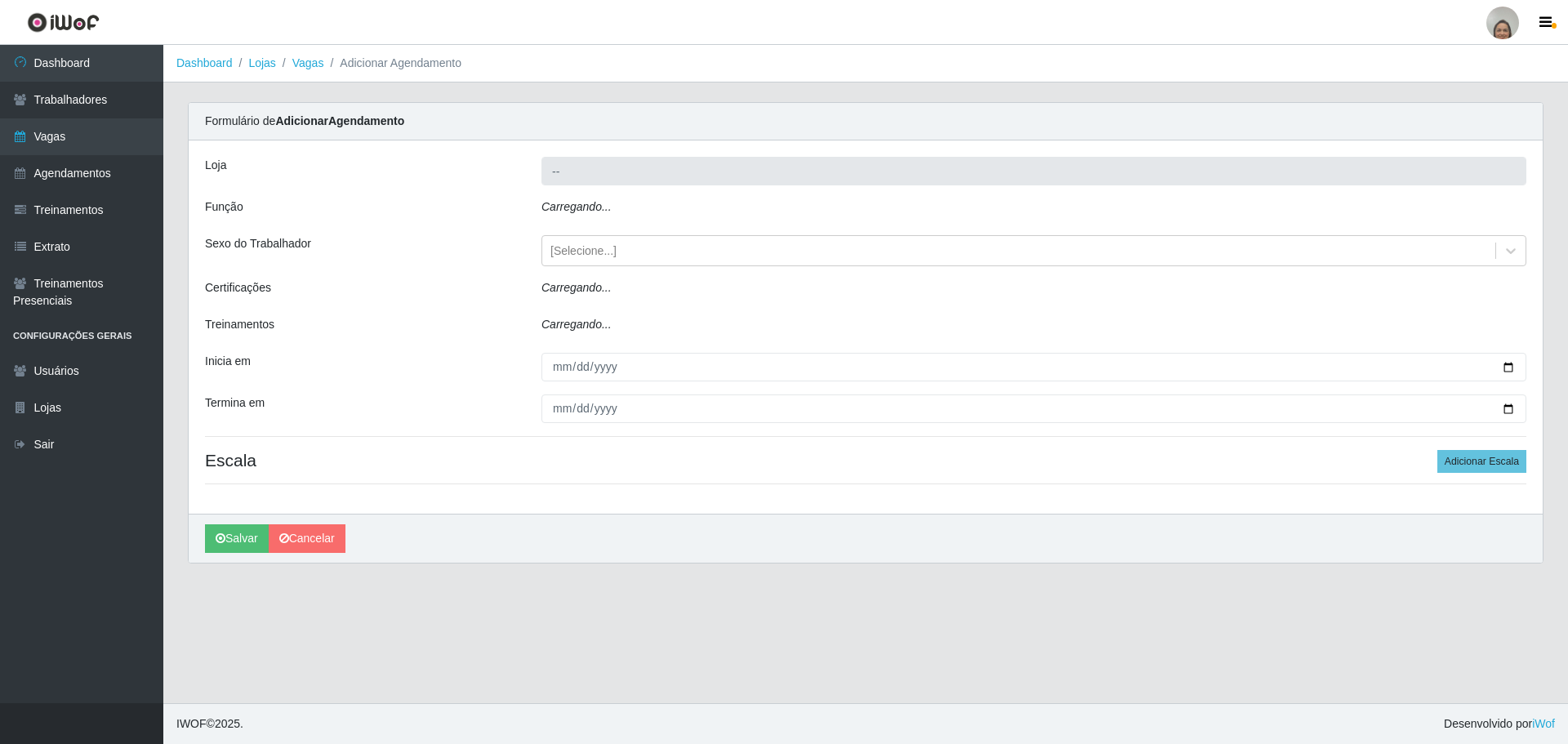
type input "[PERSON_NAME] - Loja 05"
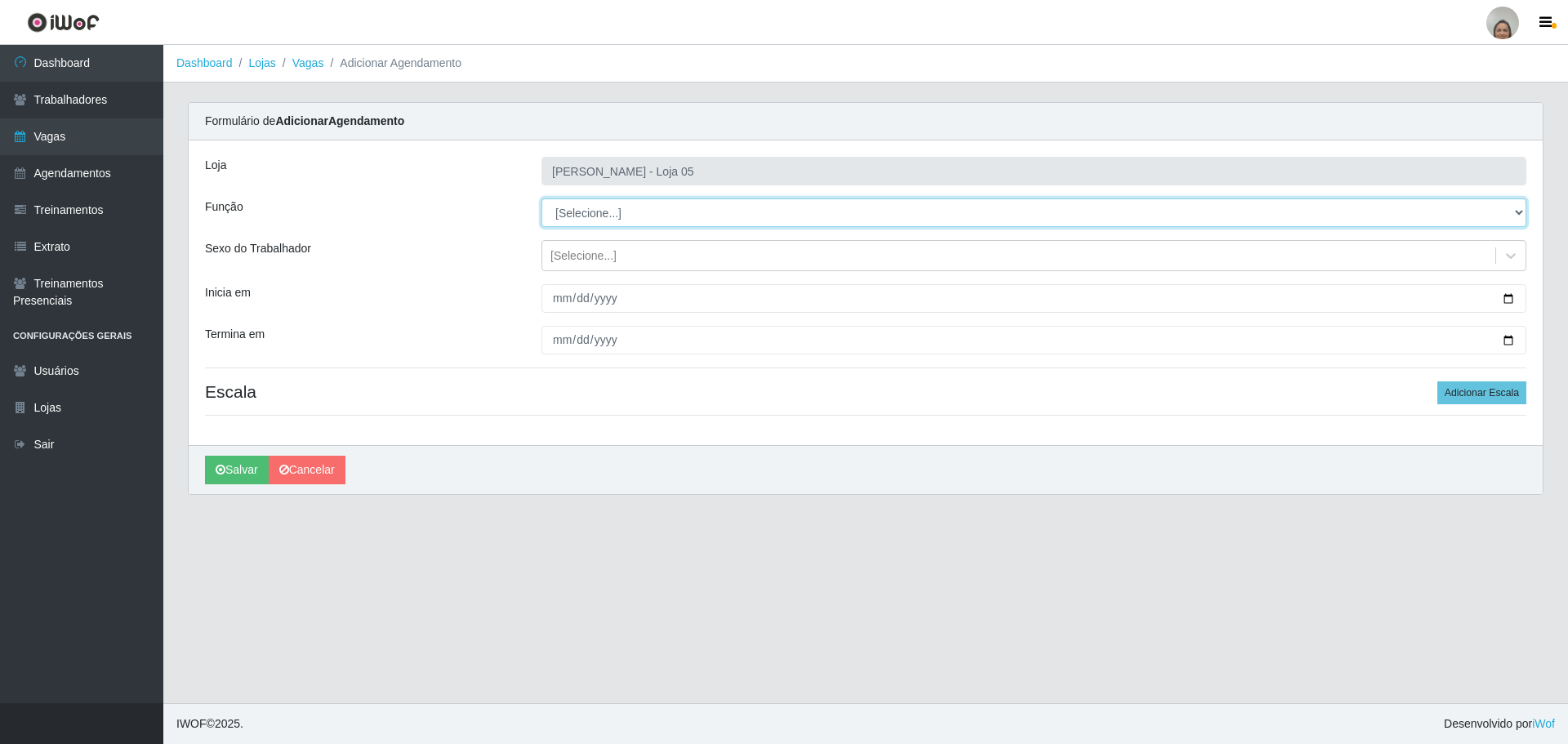
click at [609, 210] on select "[Selecione...] ASG ASG + ASG ++ Auxiliar de Depósito Auxiliar de Depósito + Aux…" at bounding box center [1033, 212] width 985 height 29
select select "22"
click at [541, 198] on select "[Selecione...] ASG ASG + ASG ++ Auxiliar de Depósito Auxiliar de Depósito + Aux…" at bounding box center [1033, 212] width 985 height 29
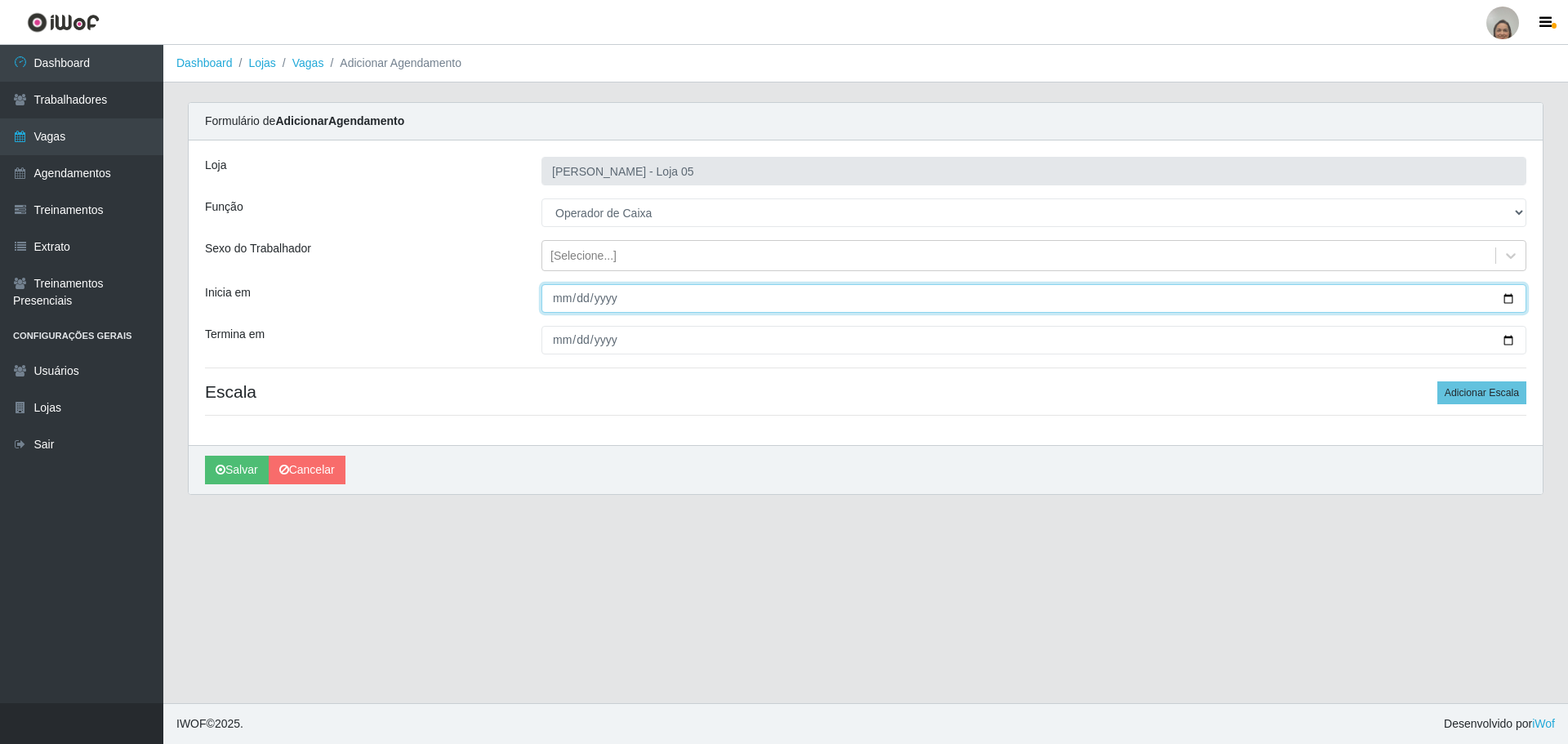
click at [1510, 295] on input "Inicia em" at bounding box center [1033, 298] width 985 height 29
type input "[DATE]"
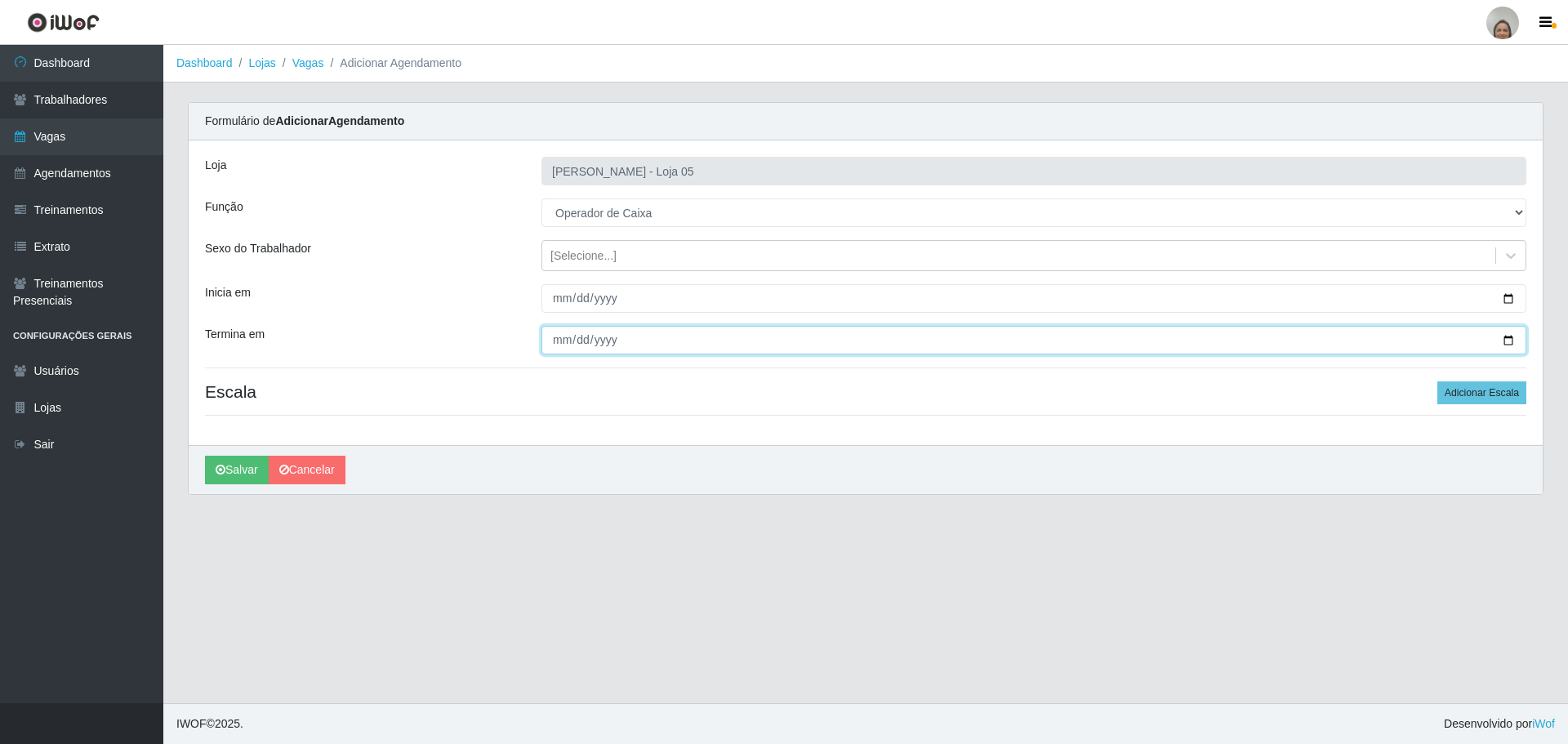
click at [1506, 337] on input "Termina em" at bounding box center [1033, 340] width 985 height 29
type input "[DATE]"
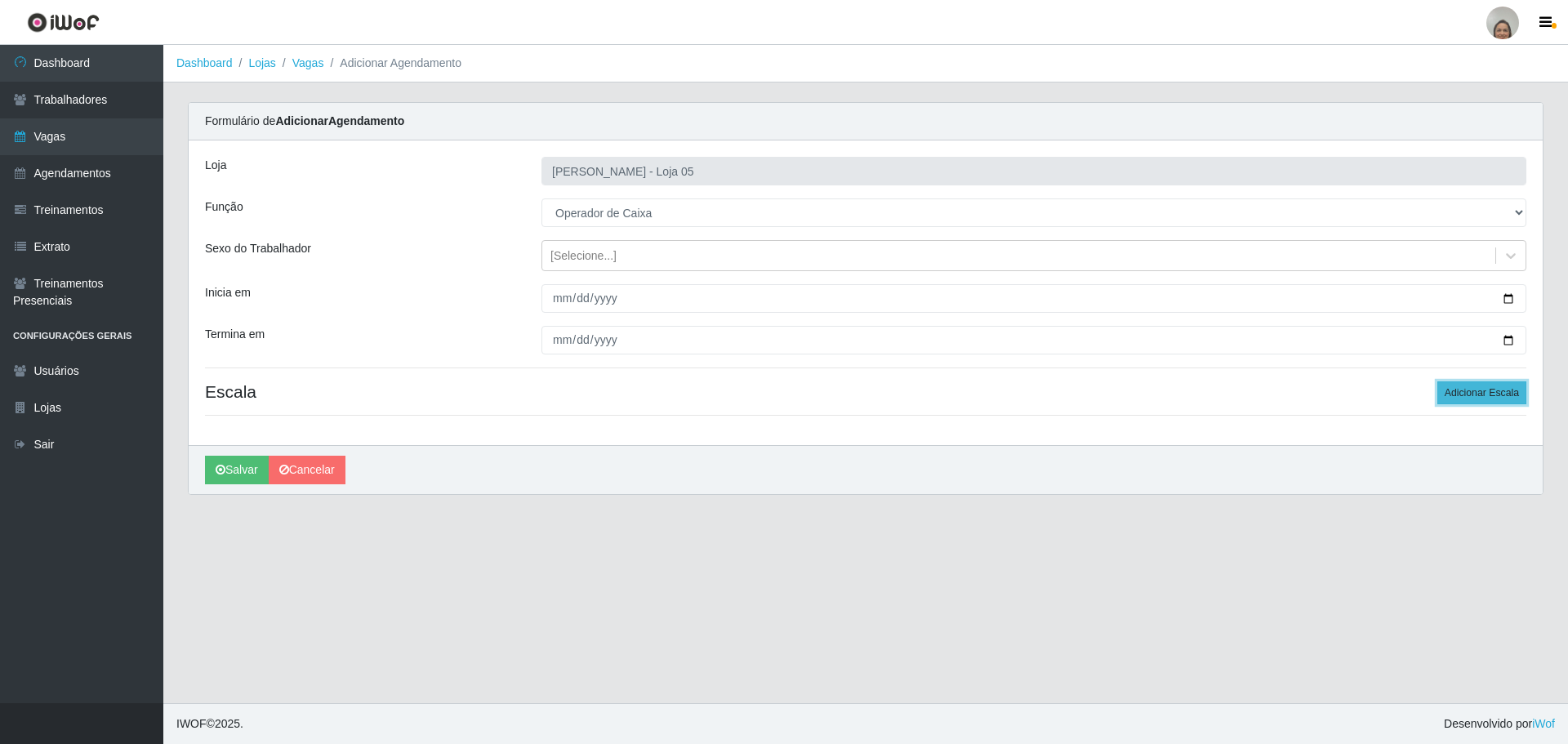
click at [1474, 392] on button "Adicionar Escala" at bounding box center [1481, 392] width 89 height 23
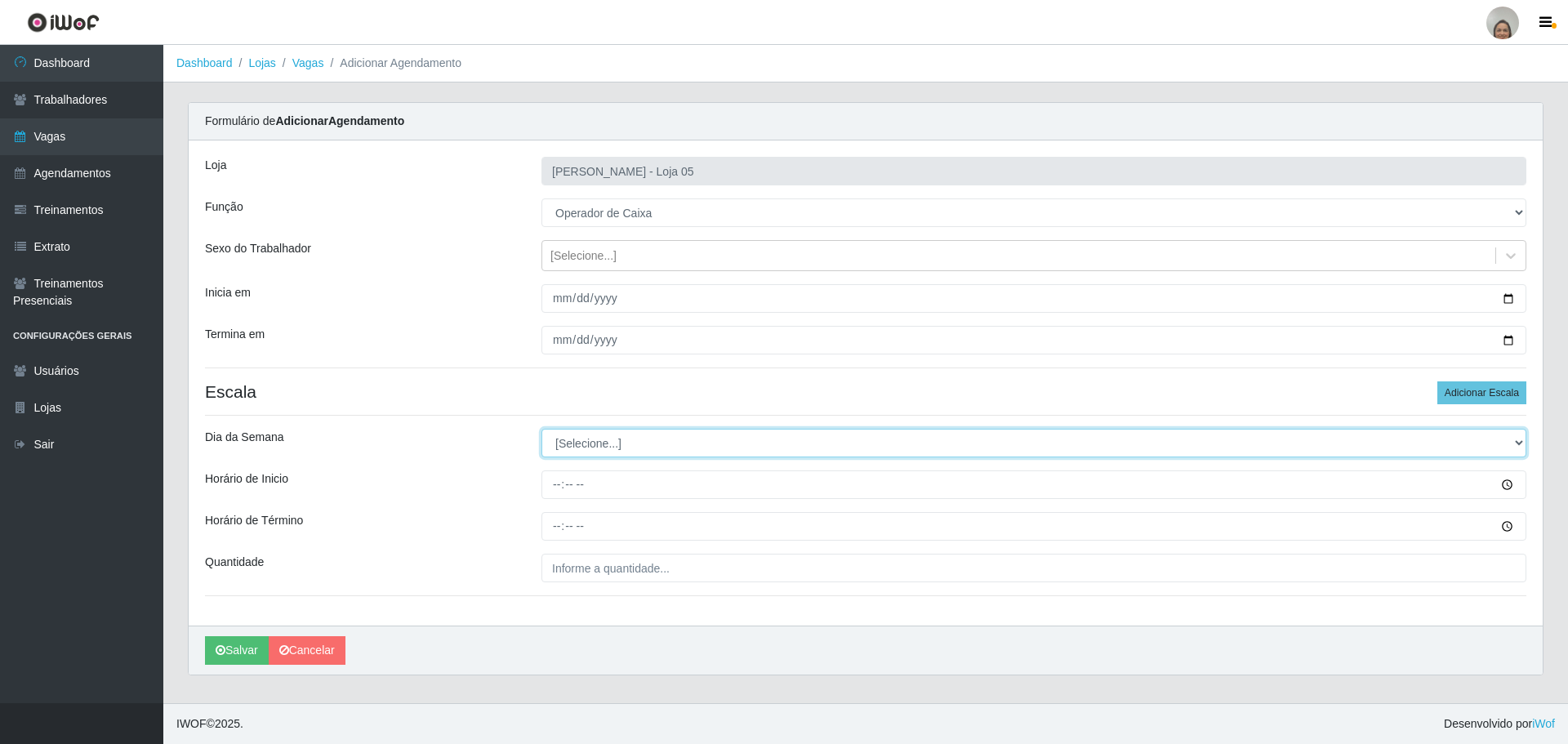
click at [562, 435] on select "[Selecione...] Segunda Terça Quarta Quinta Sexta Sábado Domingo" at bounding box center [1033, 443] width 985 height 29
select select "4"
click at [541, 429] on select "[Selecione...] Segunda Terça Quarta Quinta Sexta Sábado Domingo" at bounding box center [1033, 443] width 985 height 29
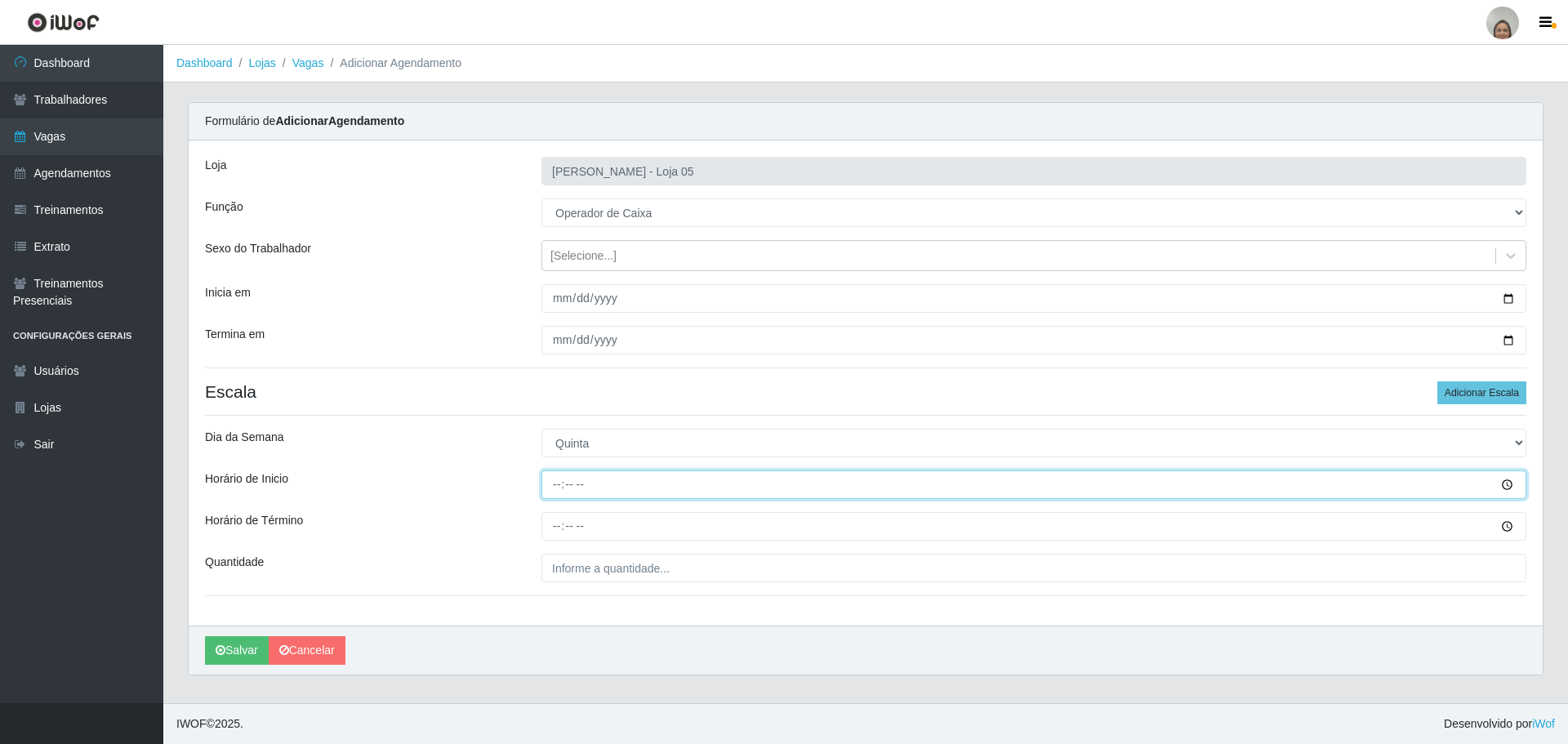
click at [554, 482] on input "Horário de Inicio" at bounding box center [1033, 484] width 985 height 29
type input "16:20"
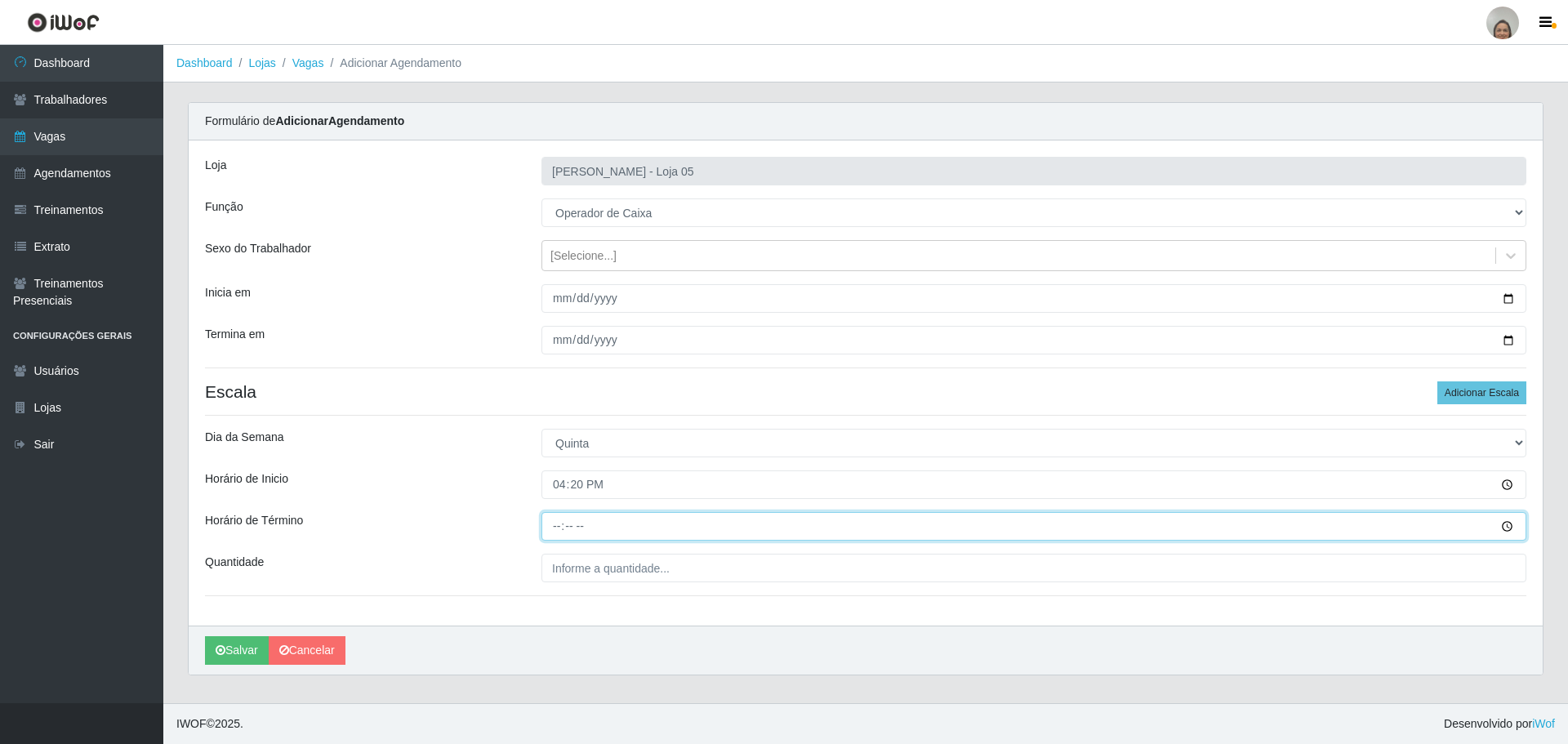
click at [554, 515] on input "Horário de Término" at bounding box center [1033, 526] width 985 height 29
type input "22:20"
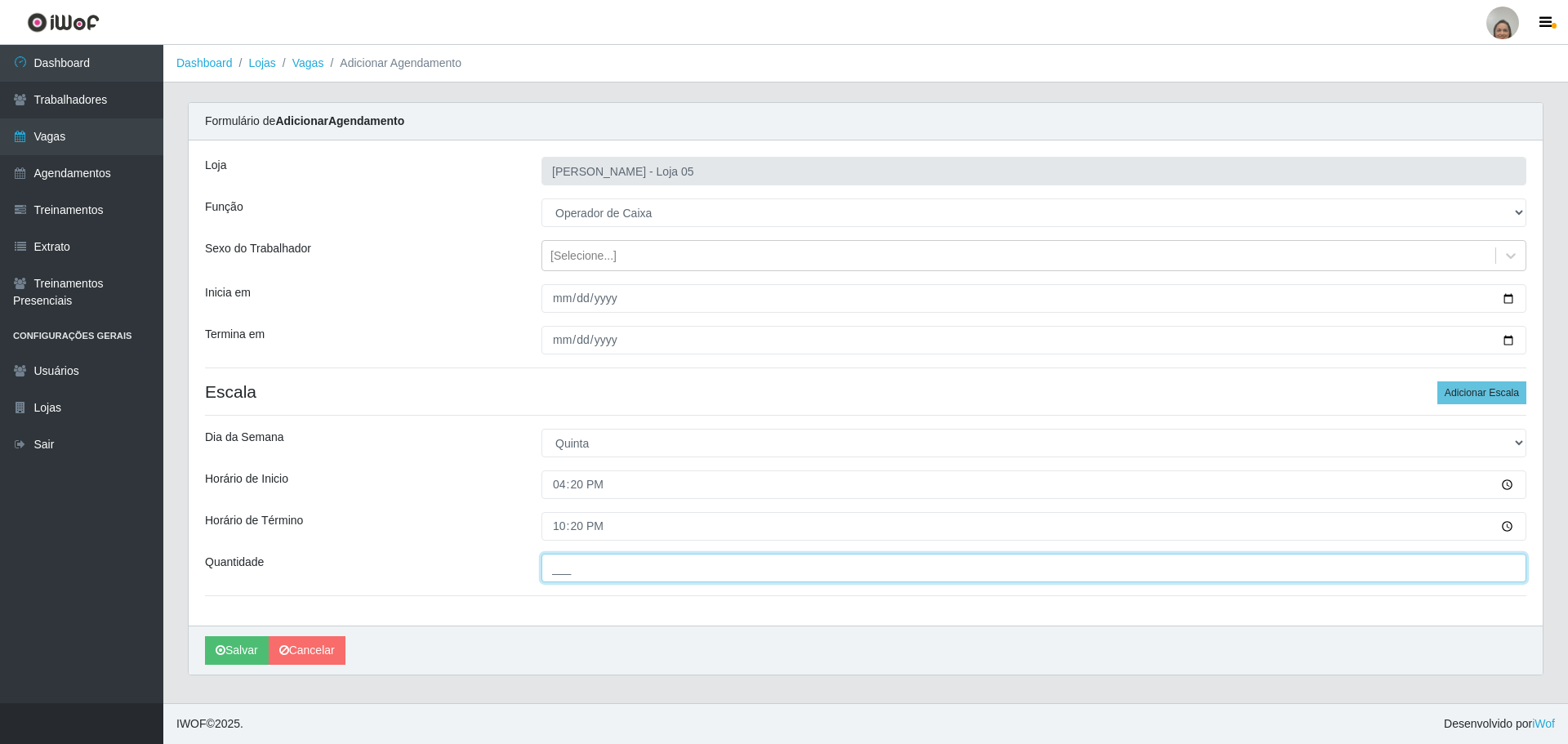
click at [561, 553] on input "___" at bounding box center [1033, 567] width 985 height 29
type input "2__"
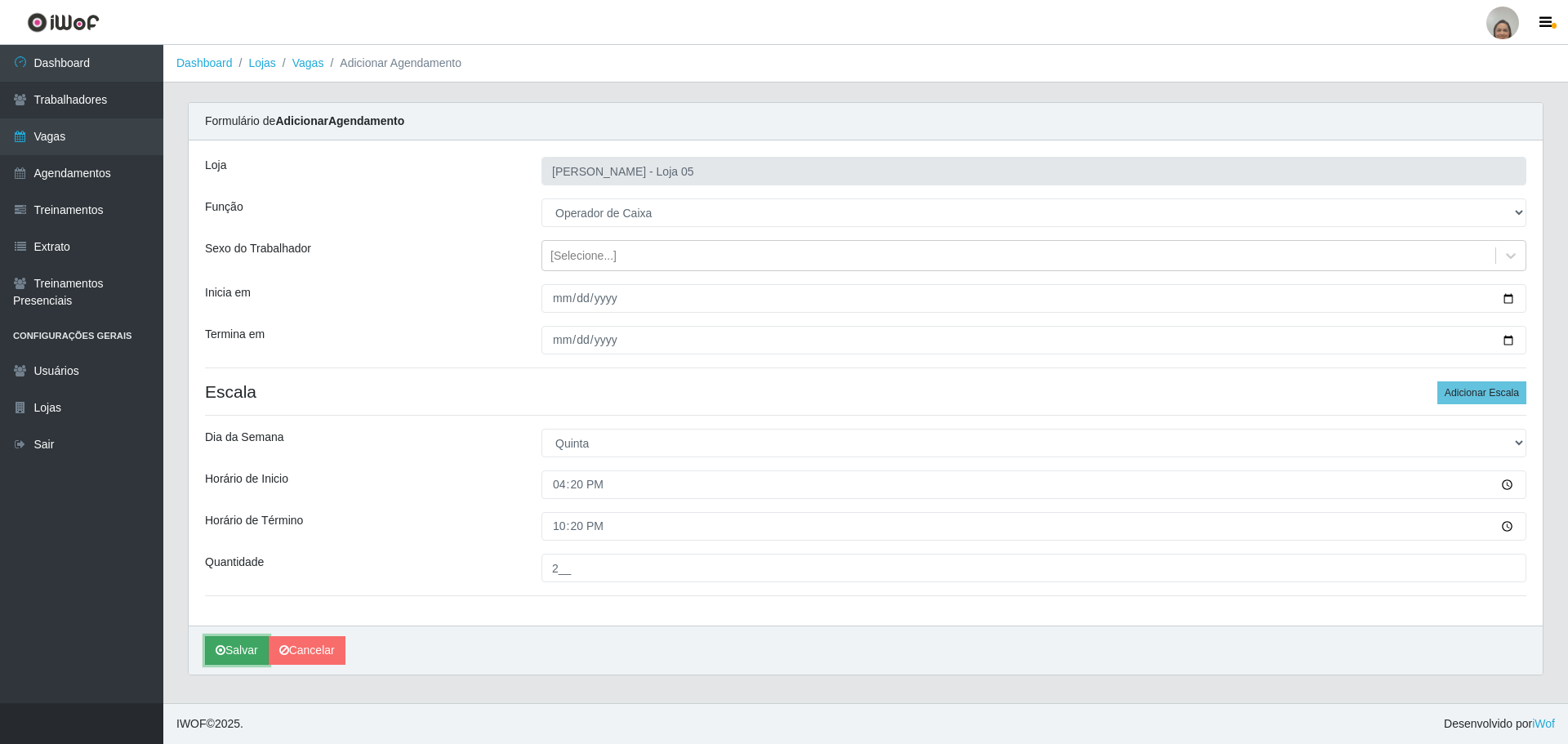
click at [244, 657] on button "Salvar" at bounding box center [237, 650] width 64 height 29
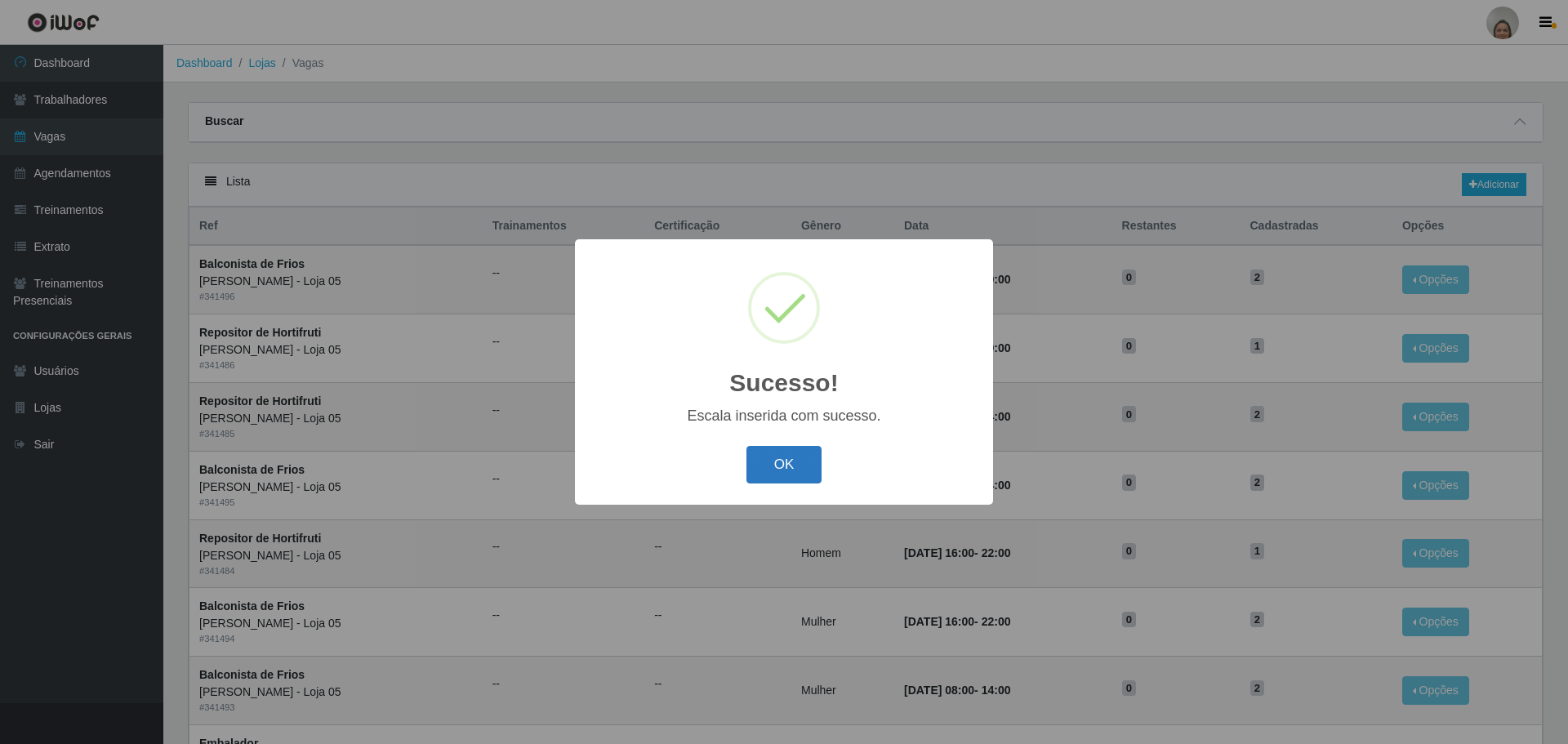
click at [788, 463] on button "OK" at bounding box center [785, 465] width 76 height 38
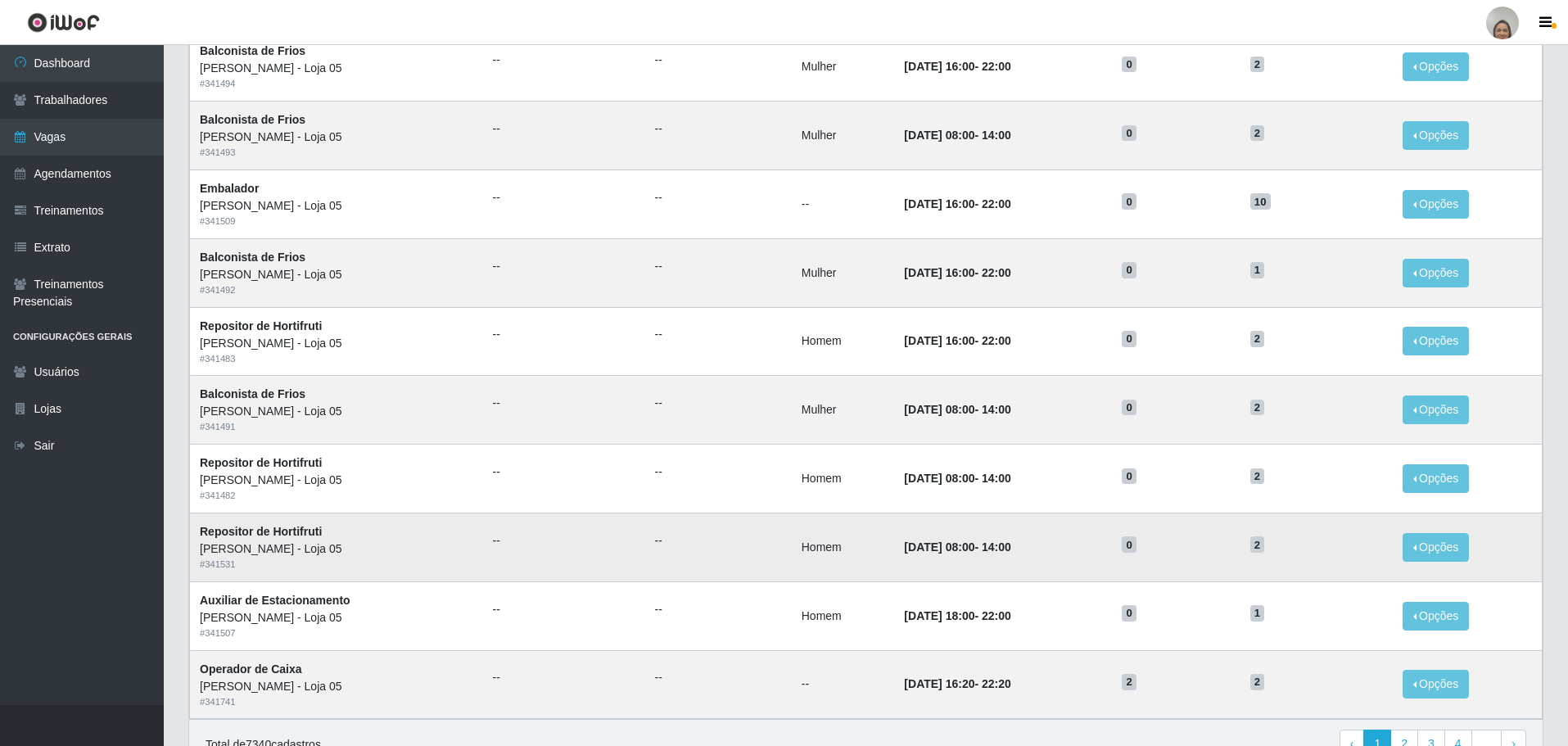
scroll to position [642, 0]
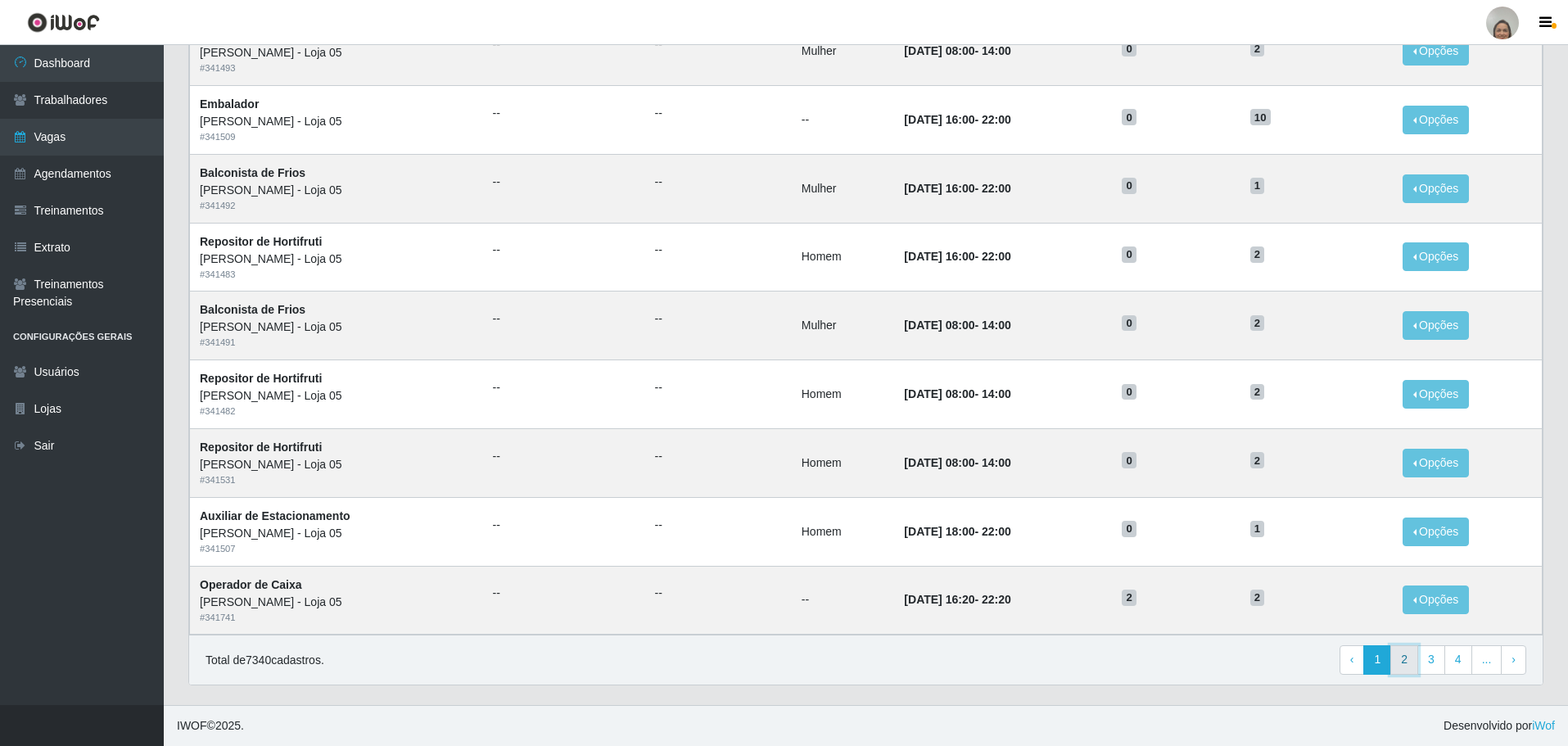
click at [1407, 654] on link "2" at bounding box center [1405, 660] width 28 height 30
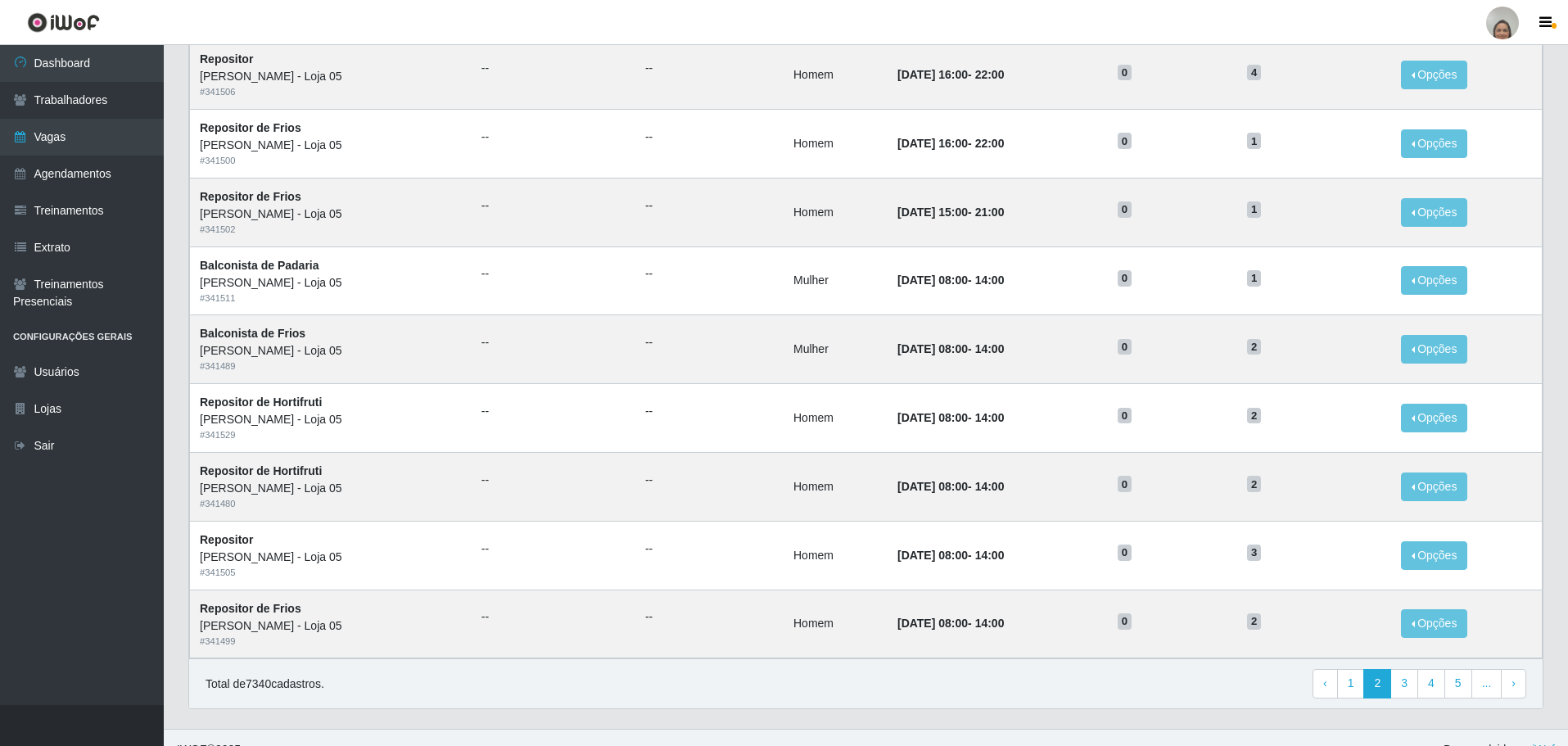
scroll to position [642, 0]
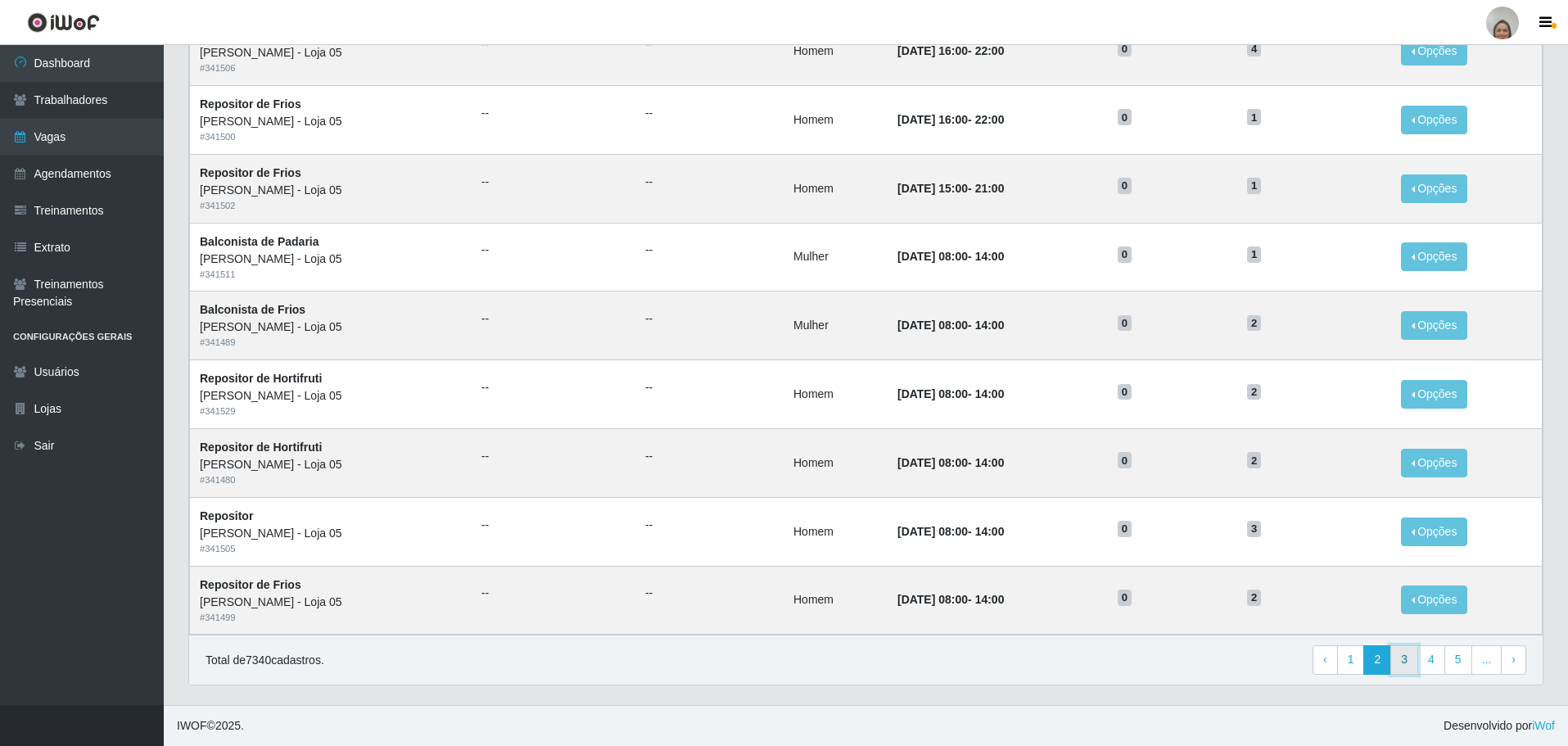
click at [1410, 668] on link "3" at bounding box center [1405, 660] width 28 height 30
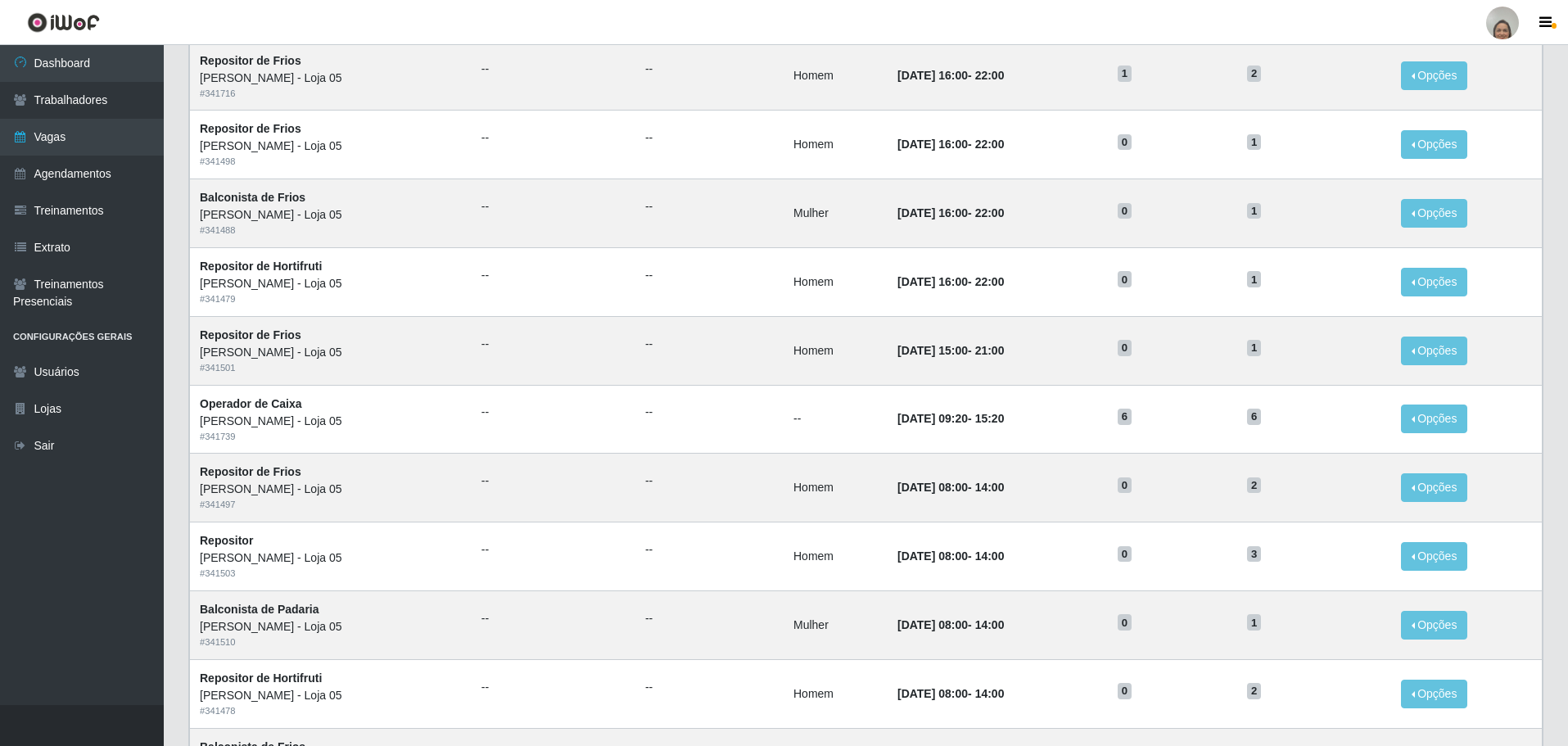
scroll to position [642, 0]
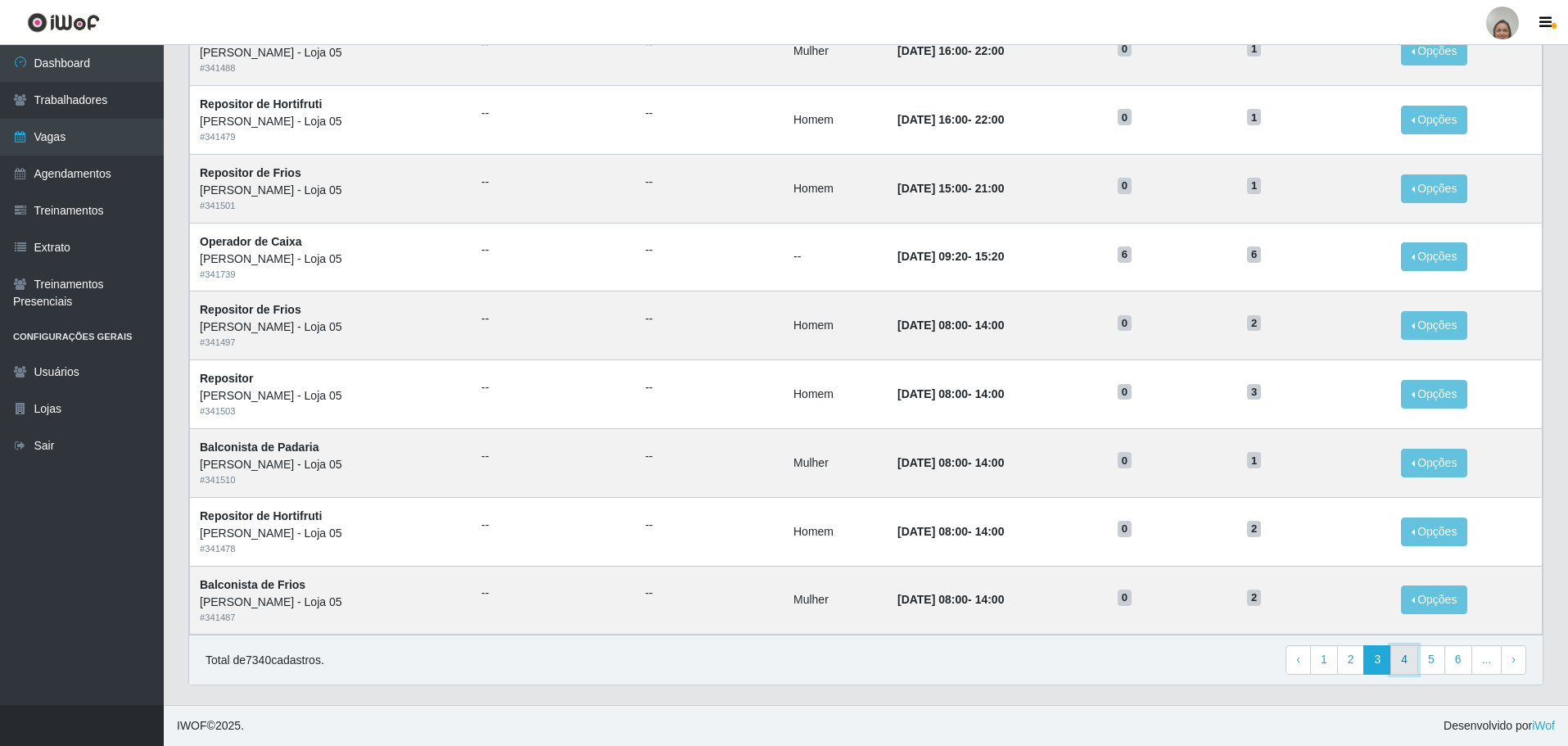
click at [1406, 666] on link "4" at bounding box center [1405, 660] width 28 height 30
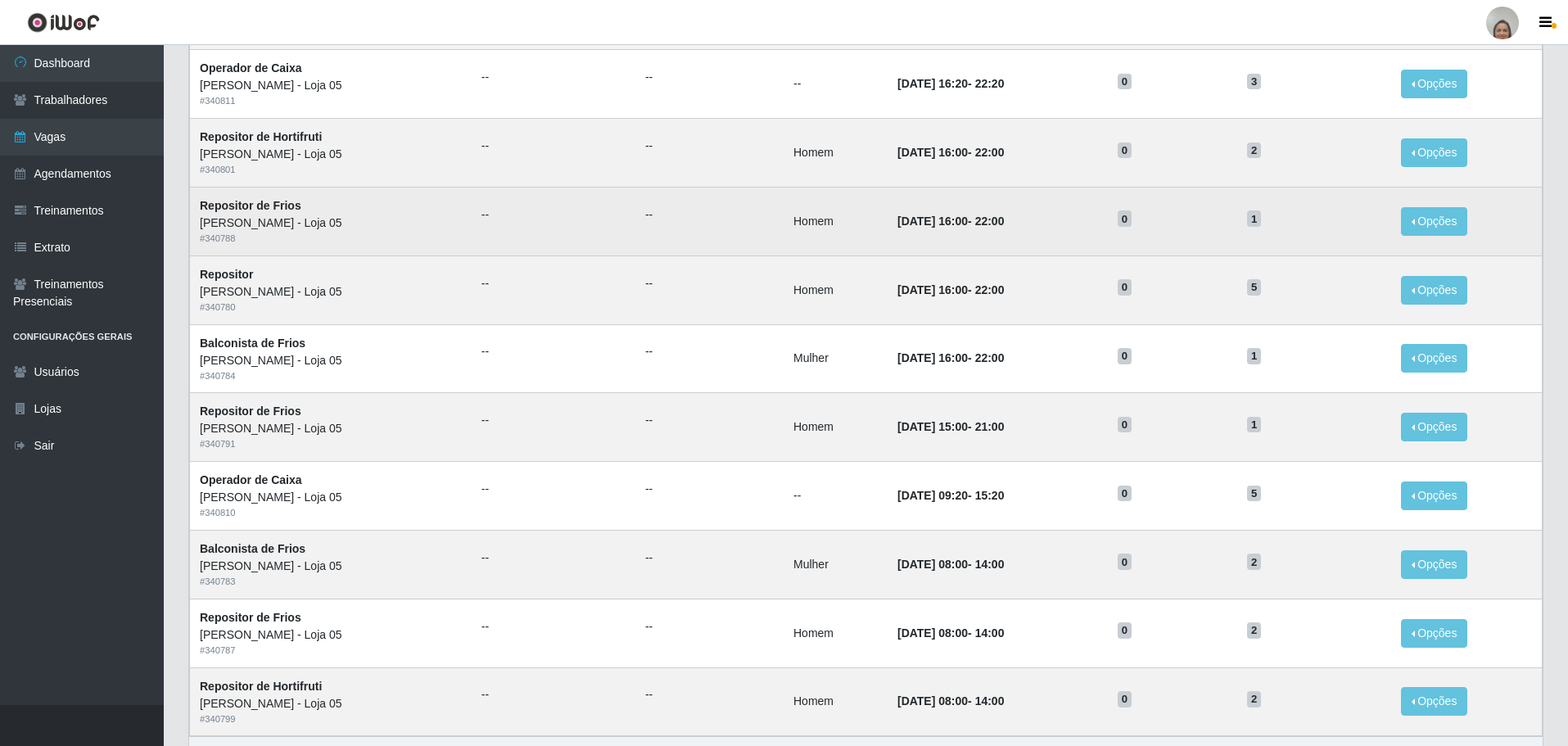
scroll to position [642, 0]
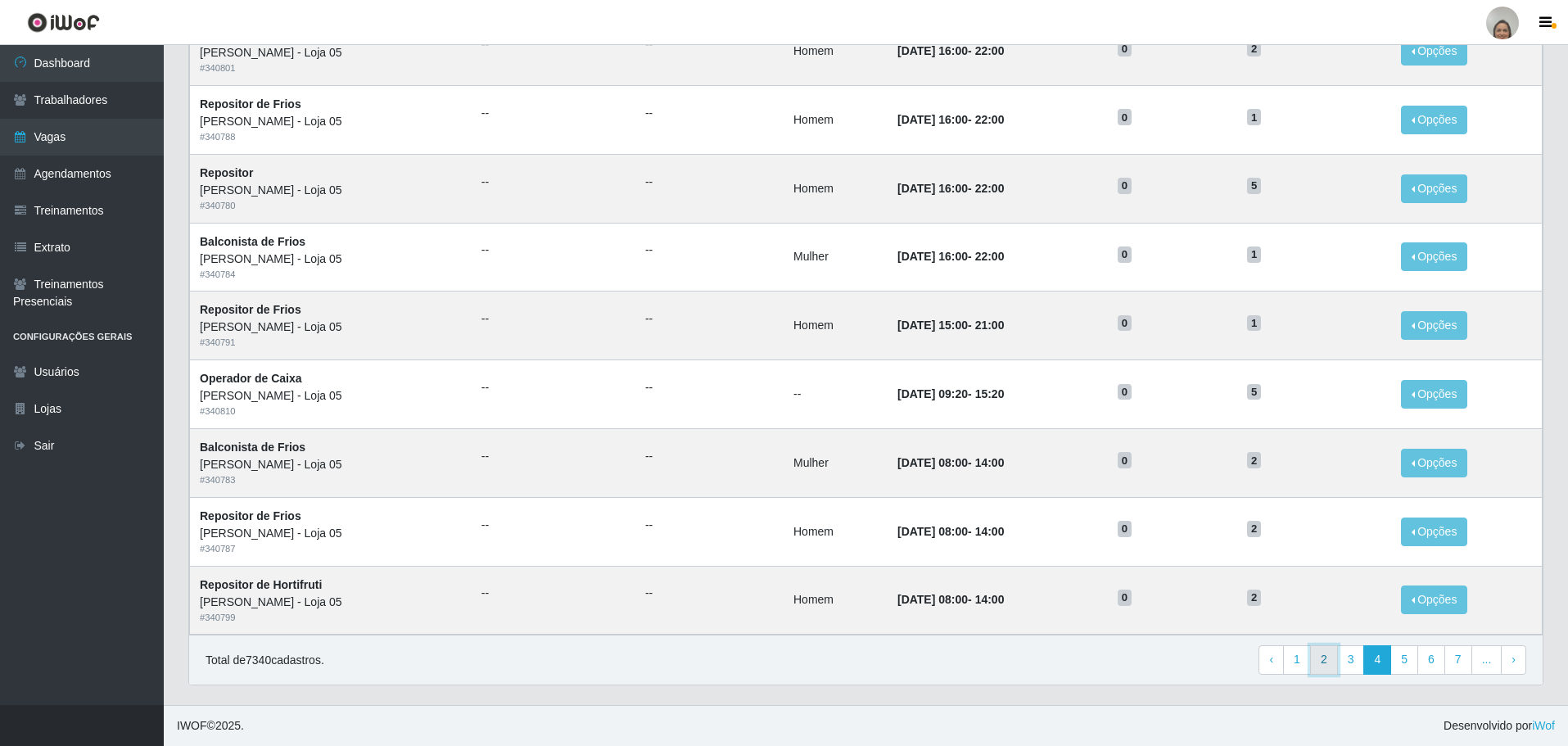
click at [1334, 661] on link "2" at bounding box center [1324, 660] width 28 height 30
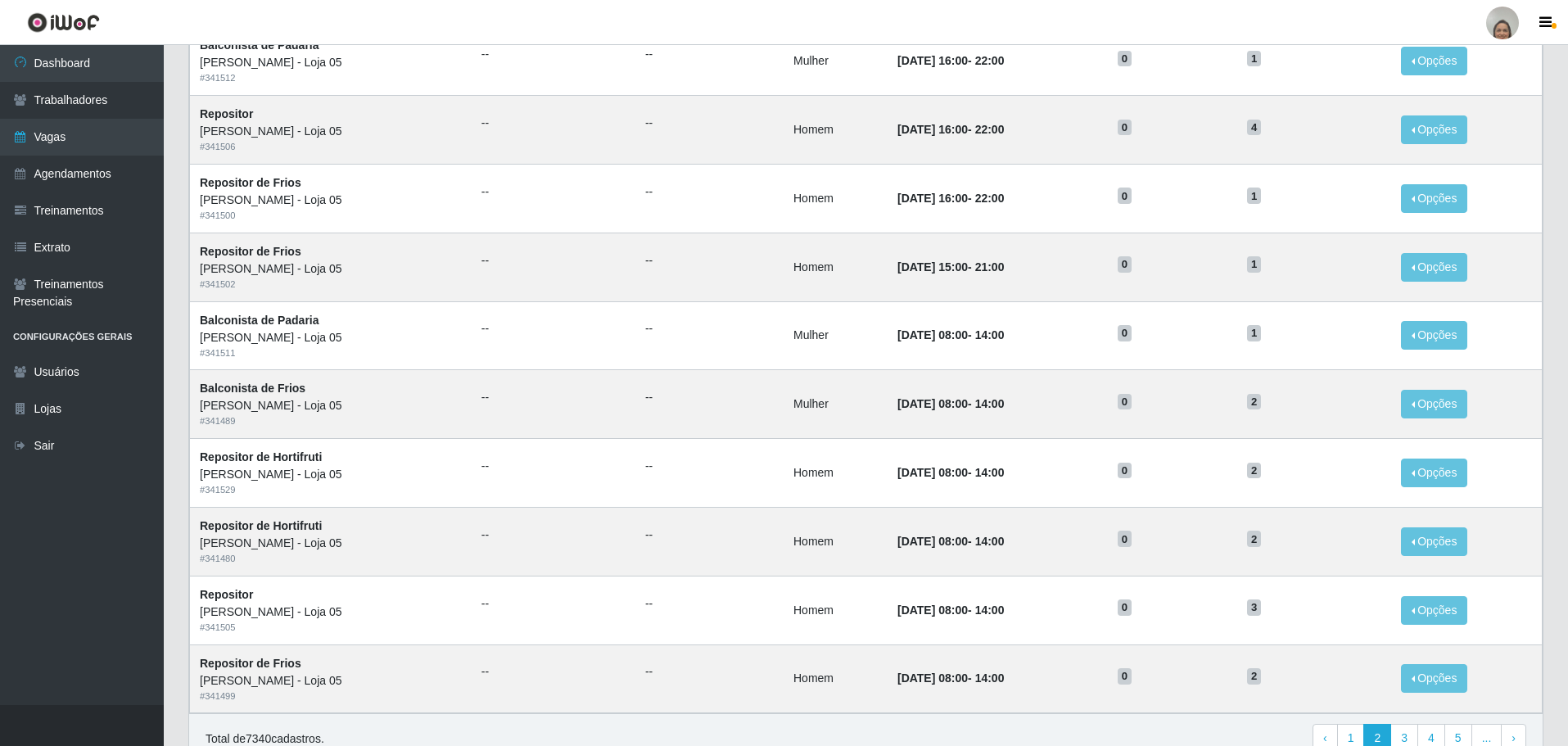
scroll to position [642, 0]
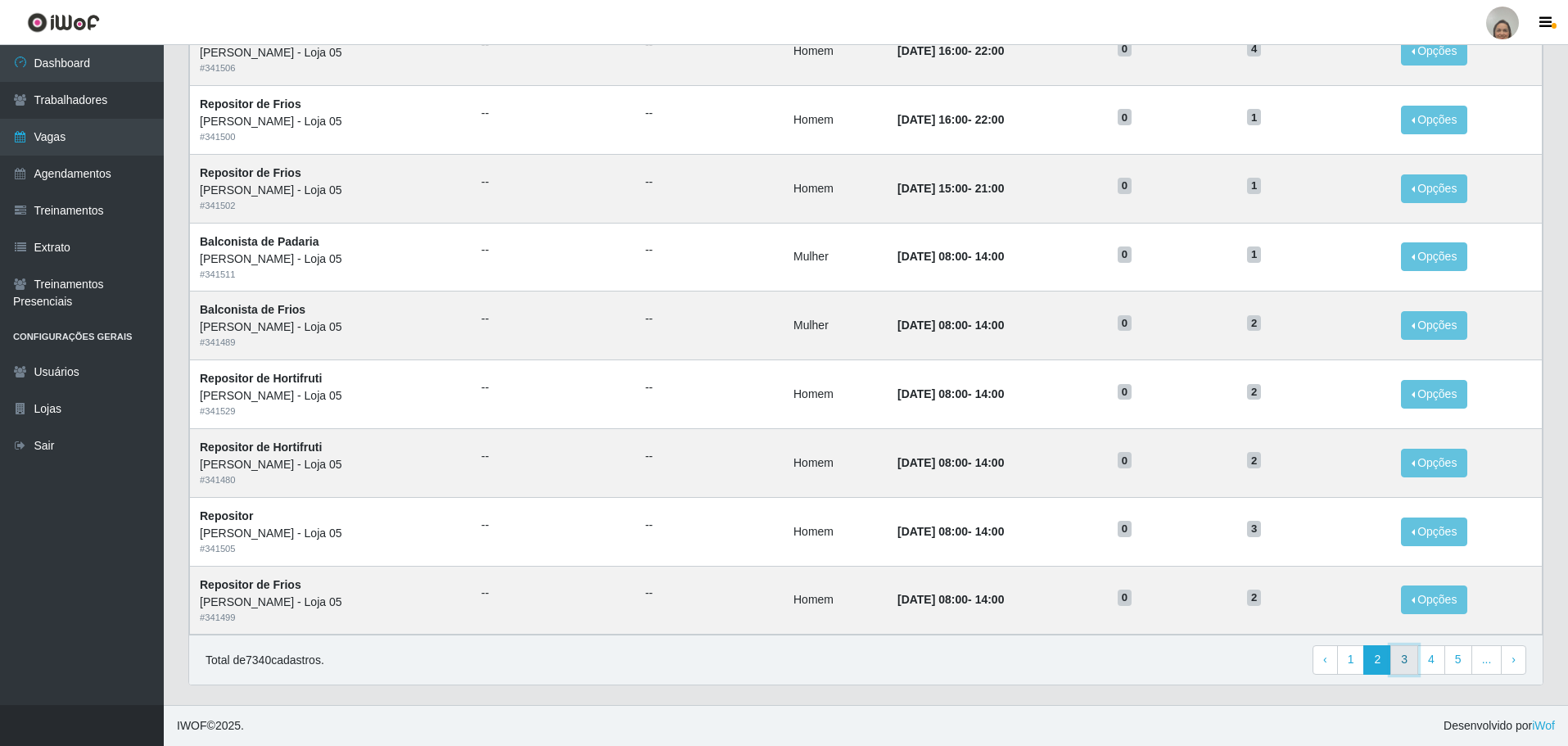
click at [1402, 662] on link "3" at bounding box center [1405, 660] width 28 height 30
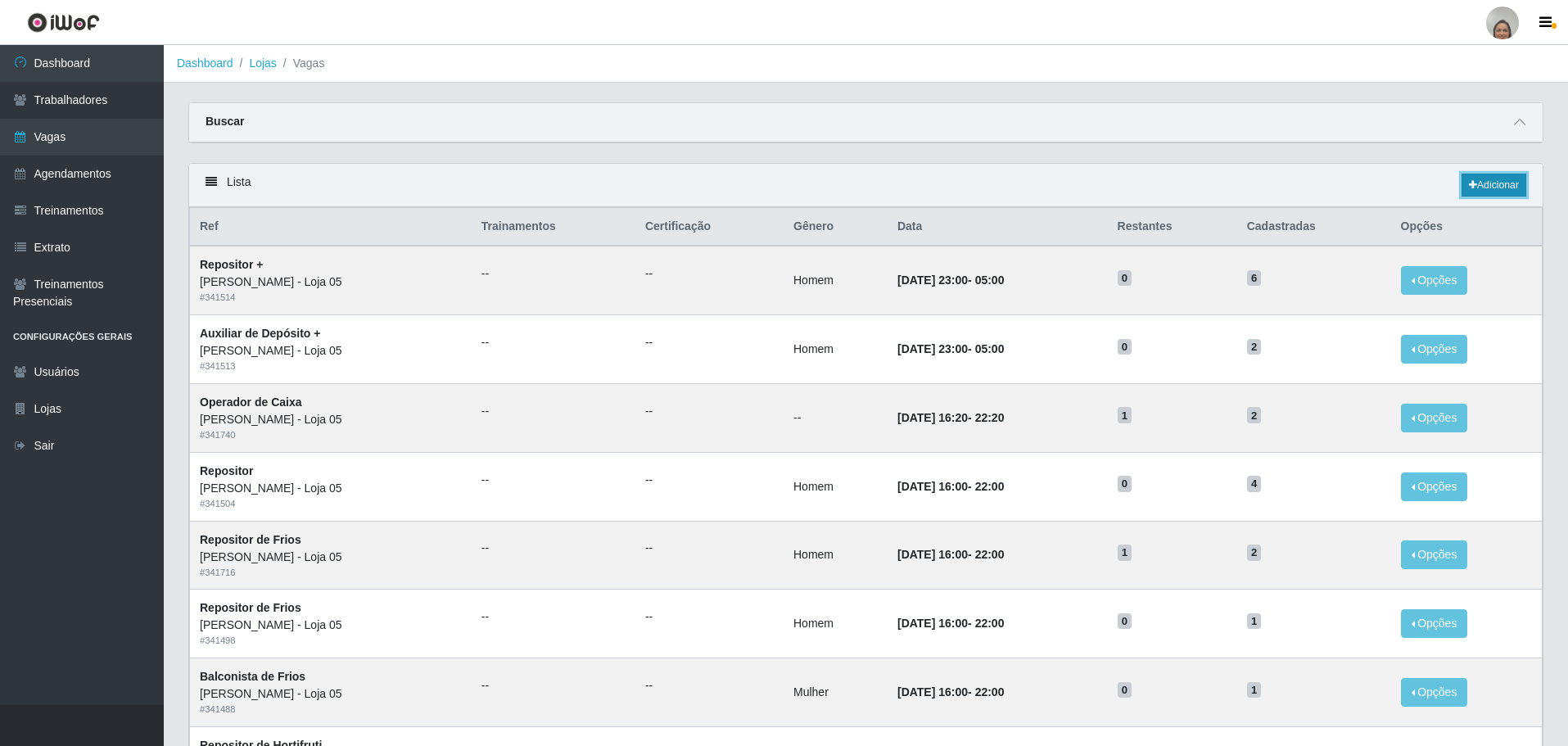
click at [1512, 194] on link "Adicionar" at bounding box center [1494, 185] width 64 height 23
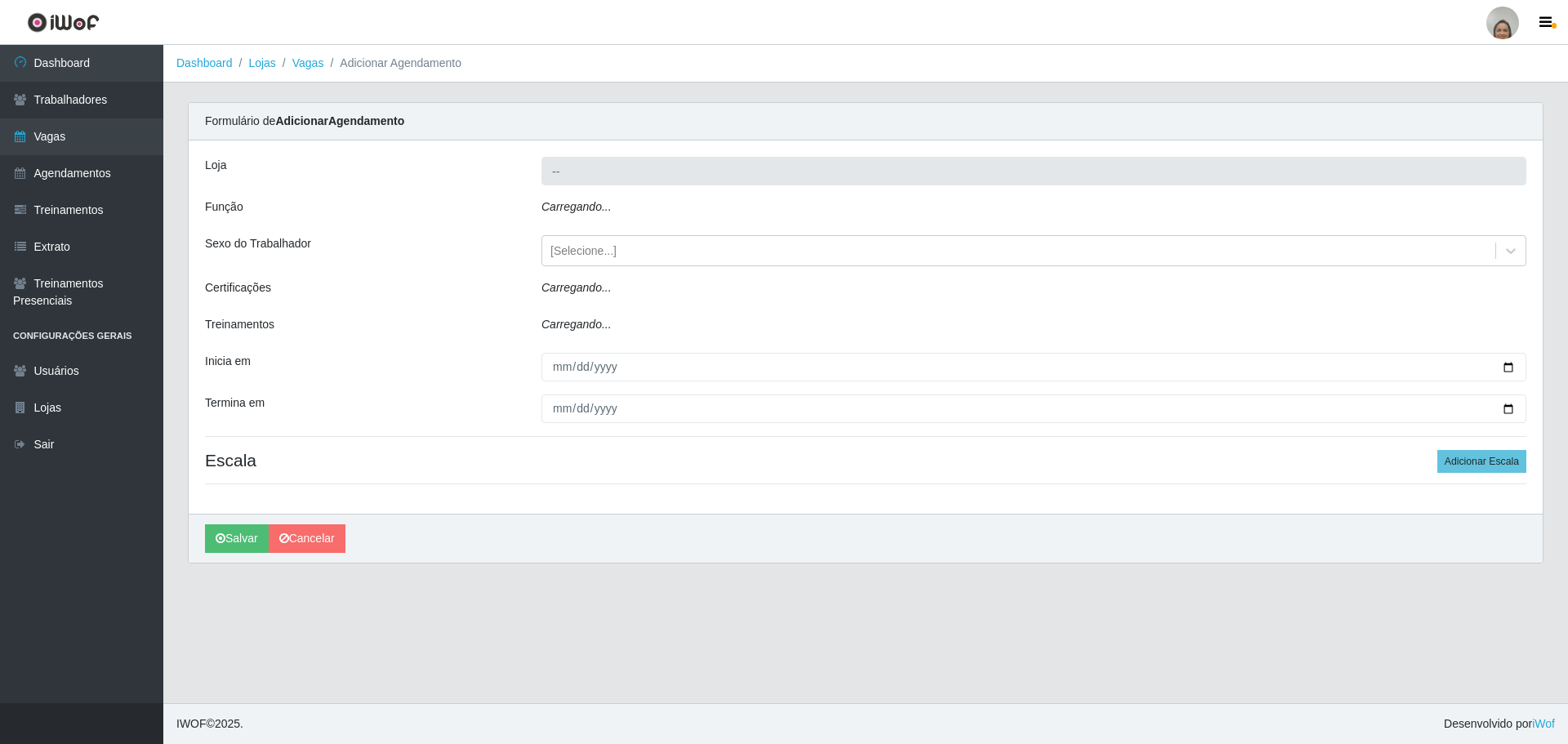
type input "[PERSON_NAME] - Loja 05"
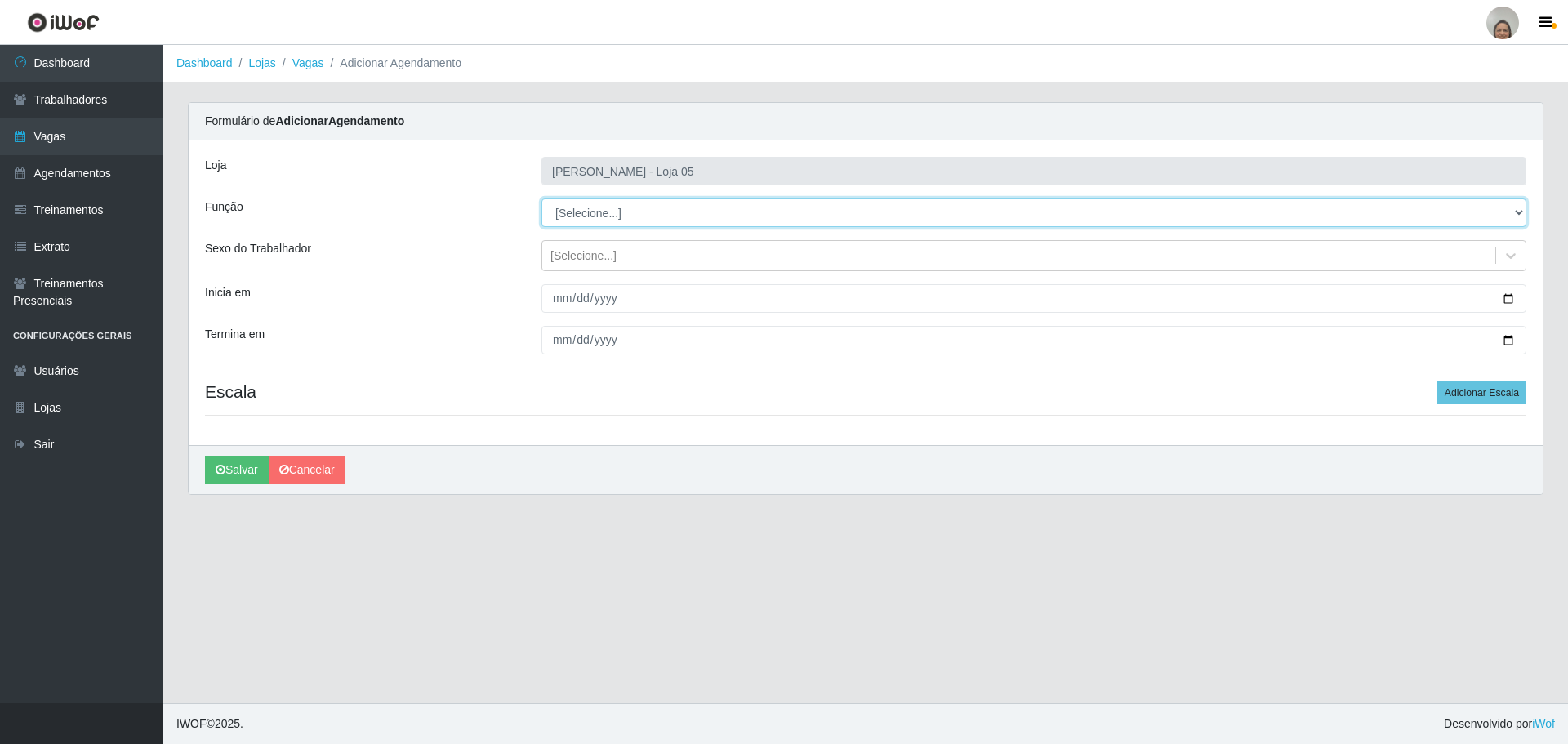
click at [650, 216] on select "[Selecione...] ASG ASG + ASG ++ Auxiliar de Depósito Auxiliar de Depósito + Aux…" at bounding box center [1033, 212] width 985 height 29
select select "22"
click at [541, 198] on select "[Selecione...] ASG ASG + ASG ++ Auxiliar de Depósito Auxiliar de Depósito + Aux…" at bounding box center [1033, 212] width 985 height 29
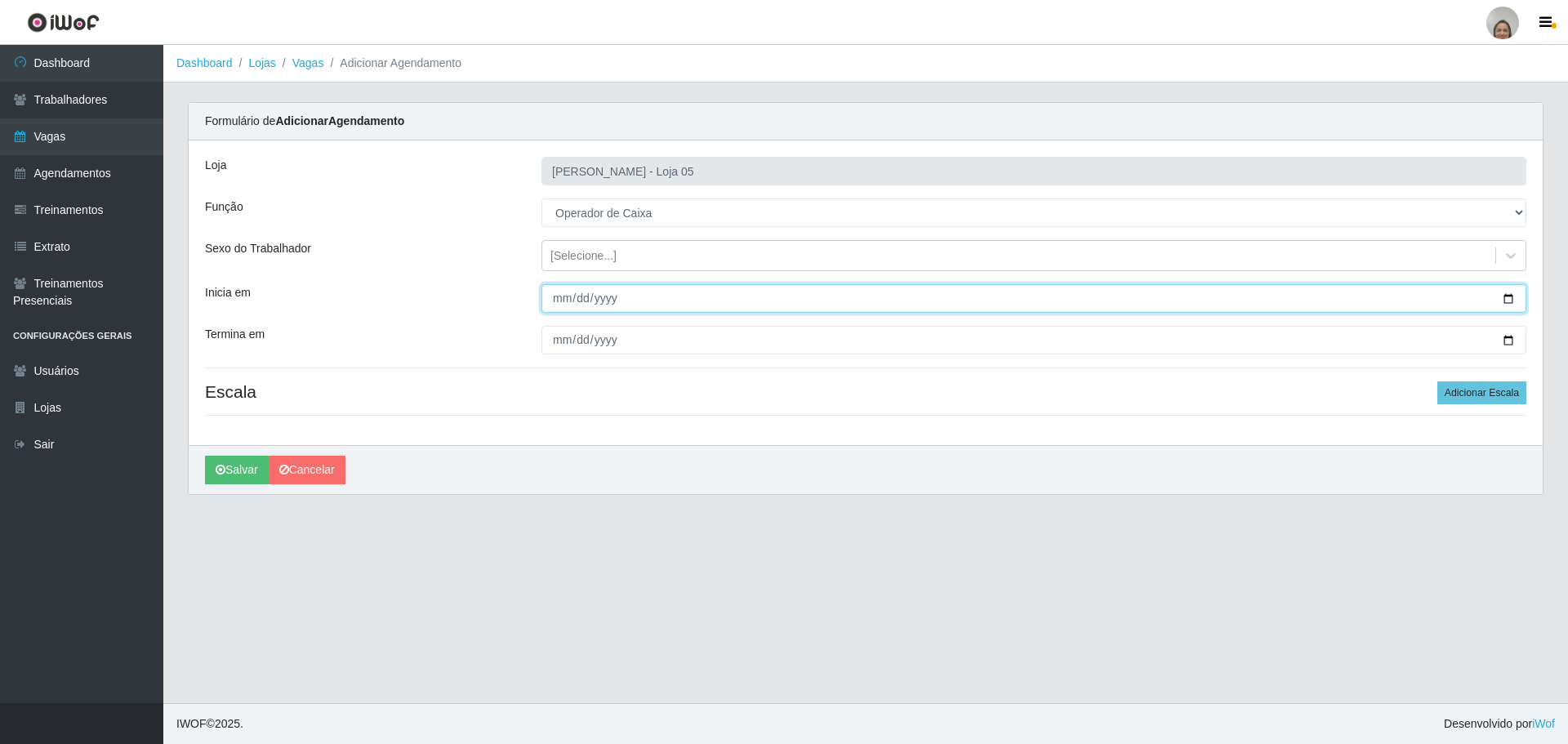
click at [1503, 303] on input "Inicia em" at bounding box center [1033, 298] width 985 height 29
click at [1508, 296] on input "[DATE]" at bounding box center [1033, 298] width 985 height 29
type input "[DATE]"
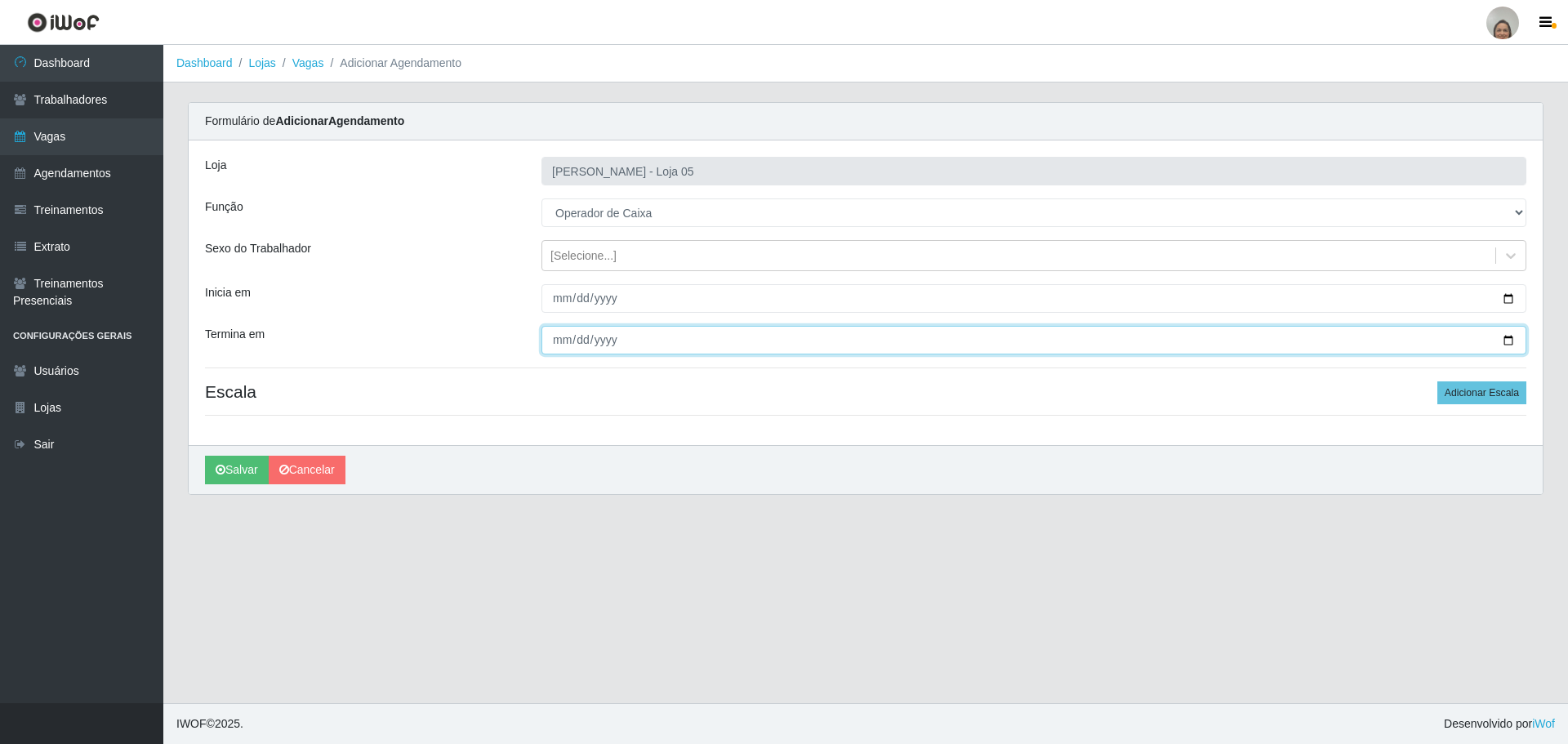
click at [1504, 338] on input "Termina em" at bounding box center [1033, 340] width 985 height 29
type input "[DATE]"
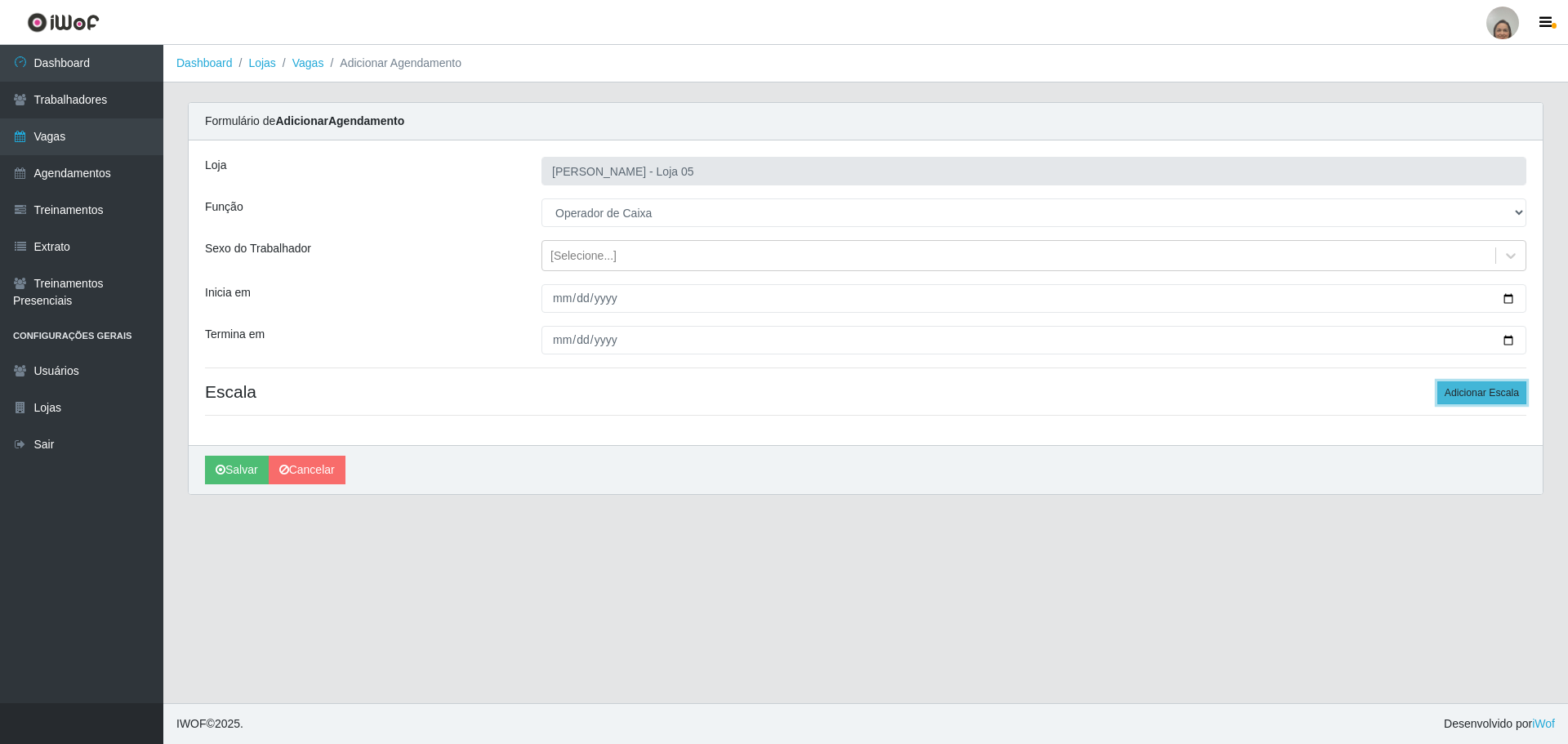
click at [1474, 398] on button "Adicionar Escala" at bounding box center [1481, 392] width 89 height 23
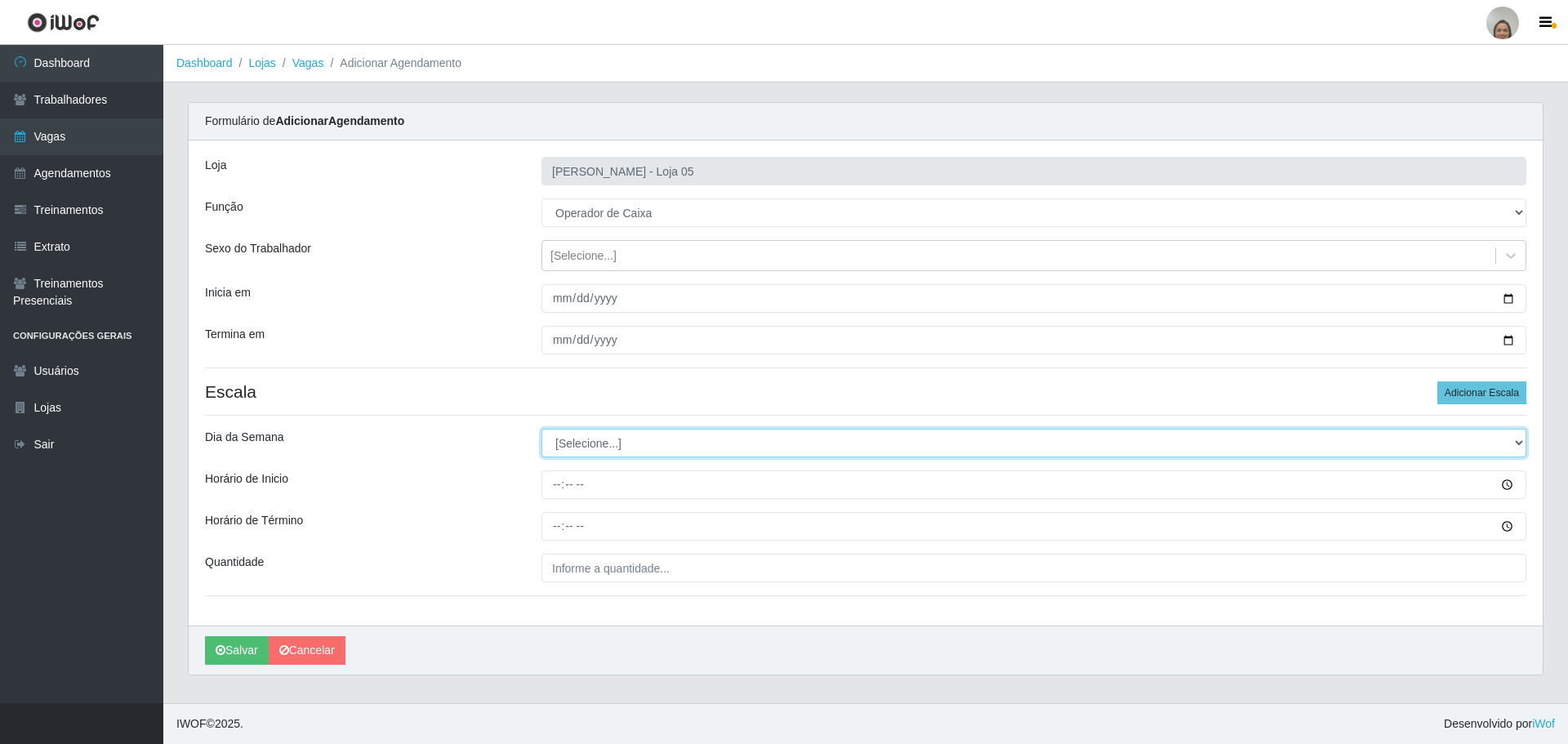
click at [586, 437] on select "[Selecione...] Segunda Terça Quarta Quinta Sexta Sábado Domingo" at bounding box center [1033, 443] width 985 height 29
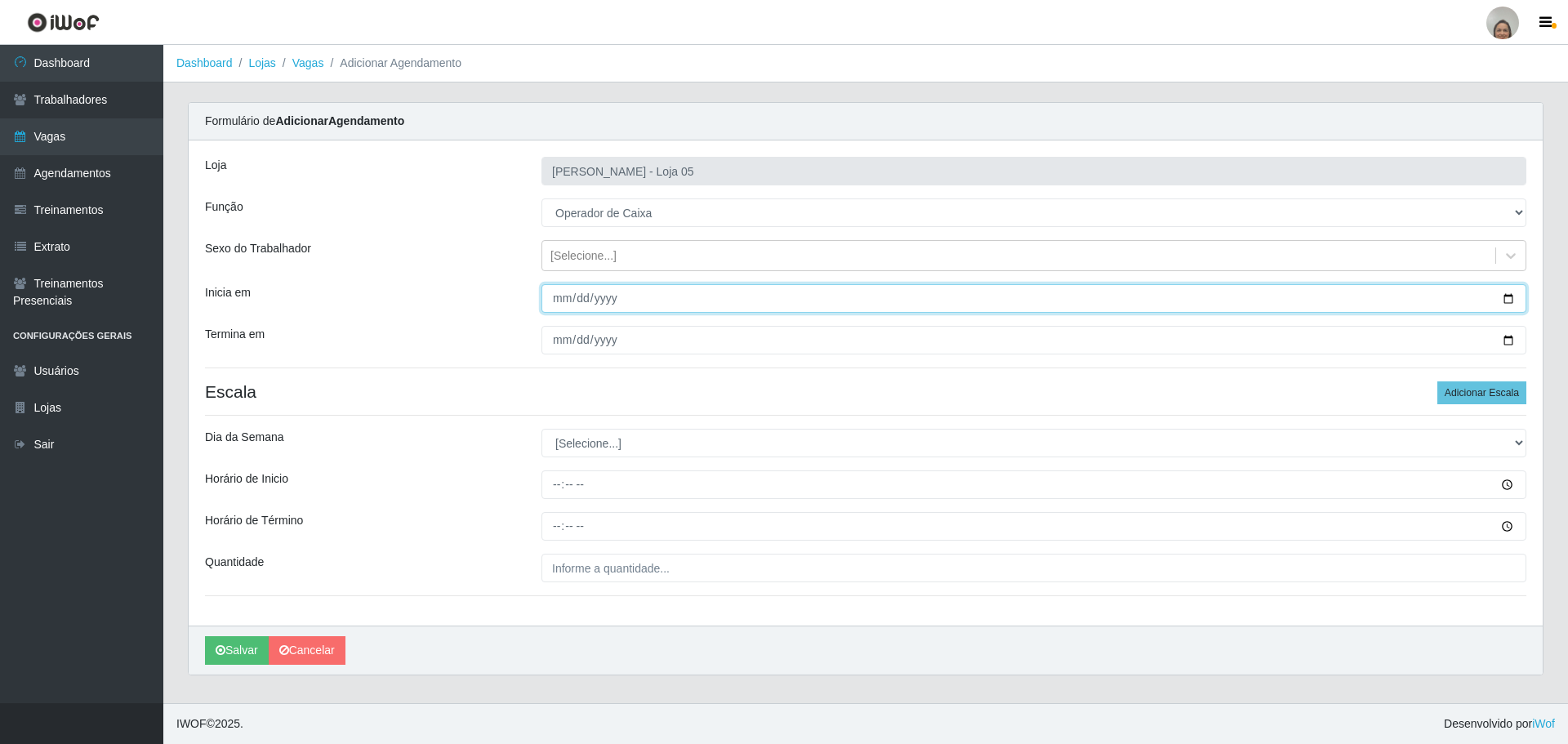
click at [1504, 294] on input "[DATE]" at bounding box center [1033, 298] width 985 height 29
type input "[DATE]"
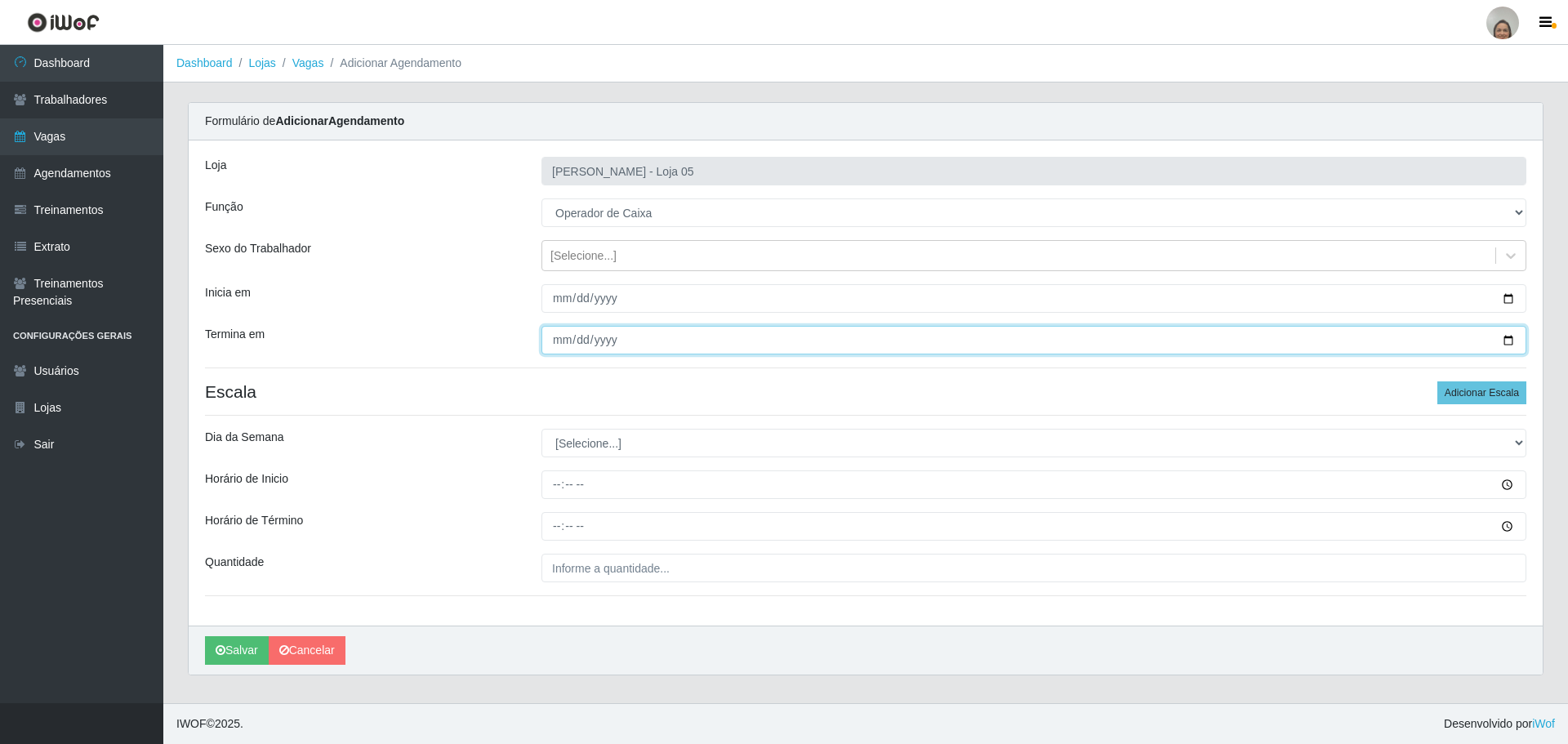
click at [1507, 338] on input "[DATE]" at bounding box center [1033, 340] width 985 height 29
type input "[DATE]"
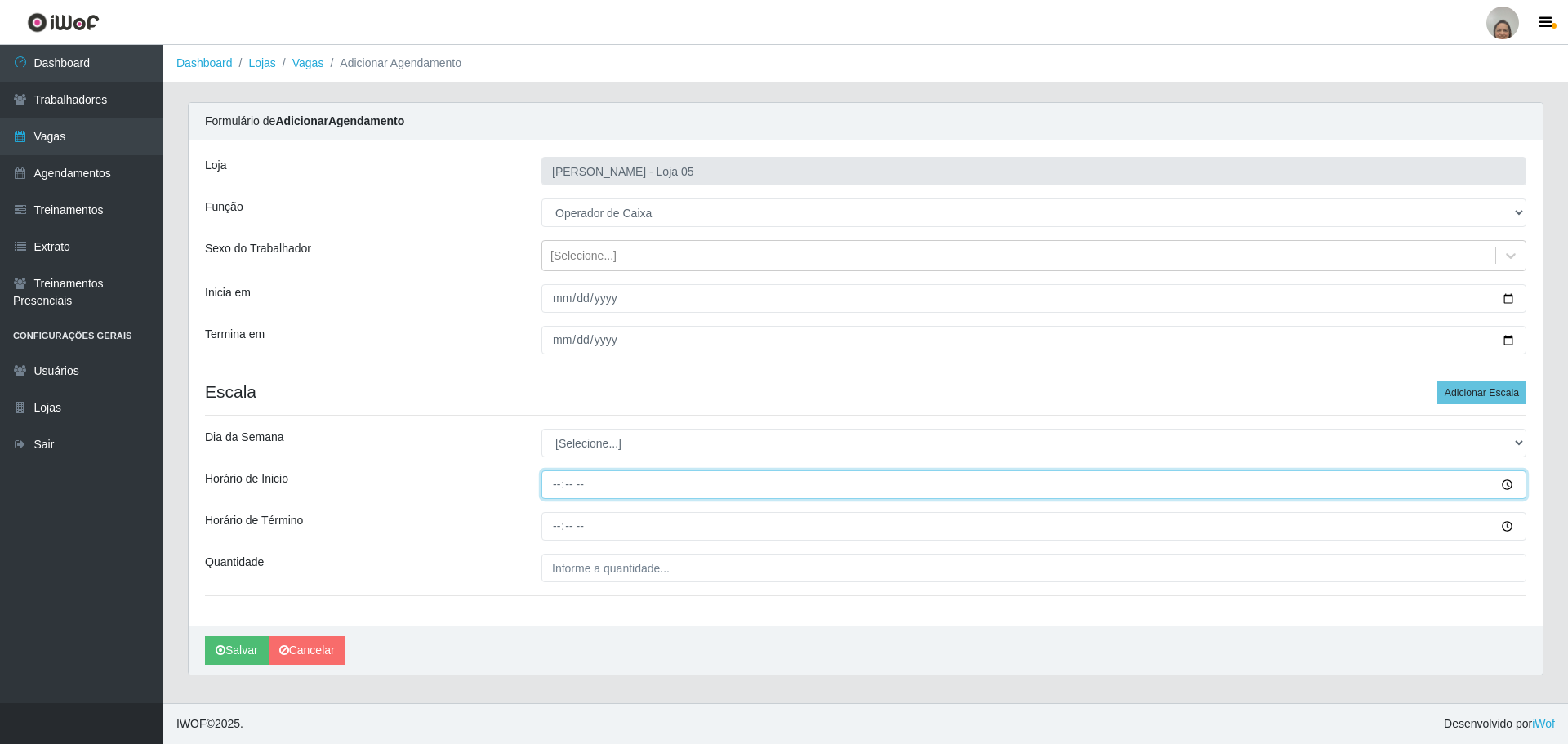
click at [550, 481] on input "Horário de Inicio" at bounding box center [1033, 484] width 985 height 29
type input "09:20"
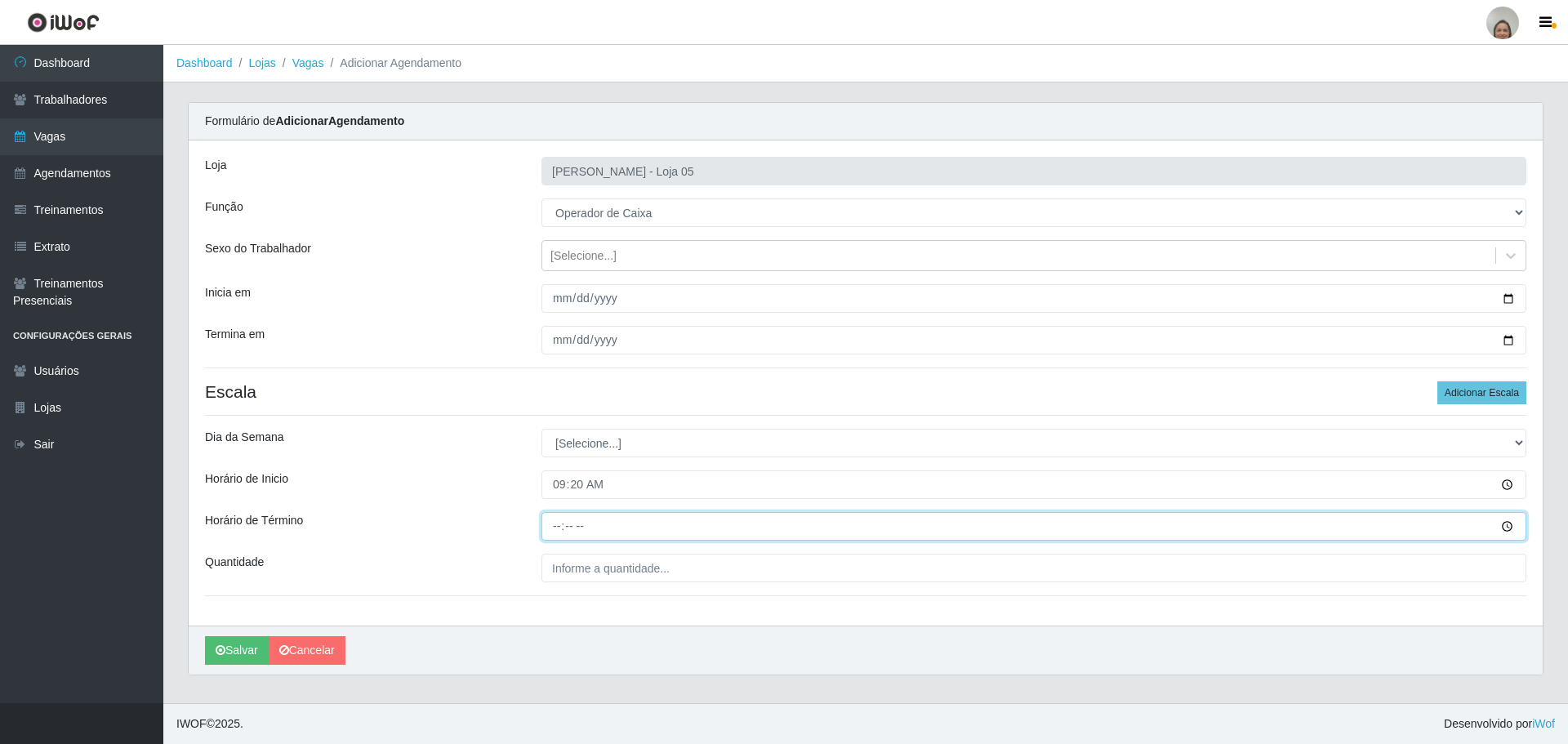
click at [547, 517] on input "Horário de Término" at bounding box center [1033, 526] width 985 height 29
type input "15:20"
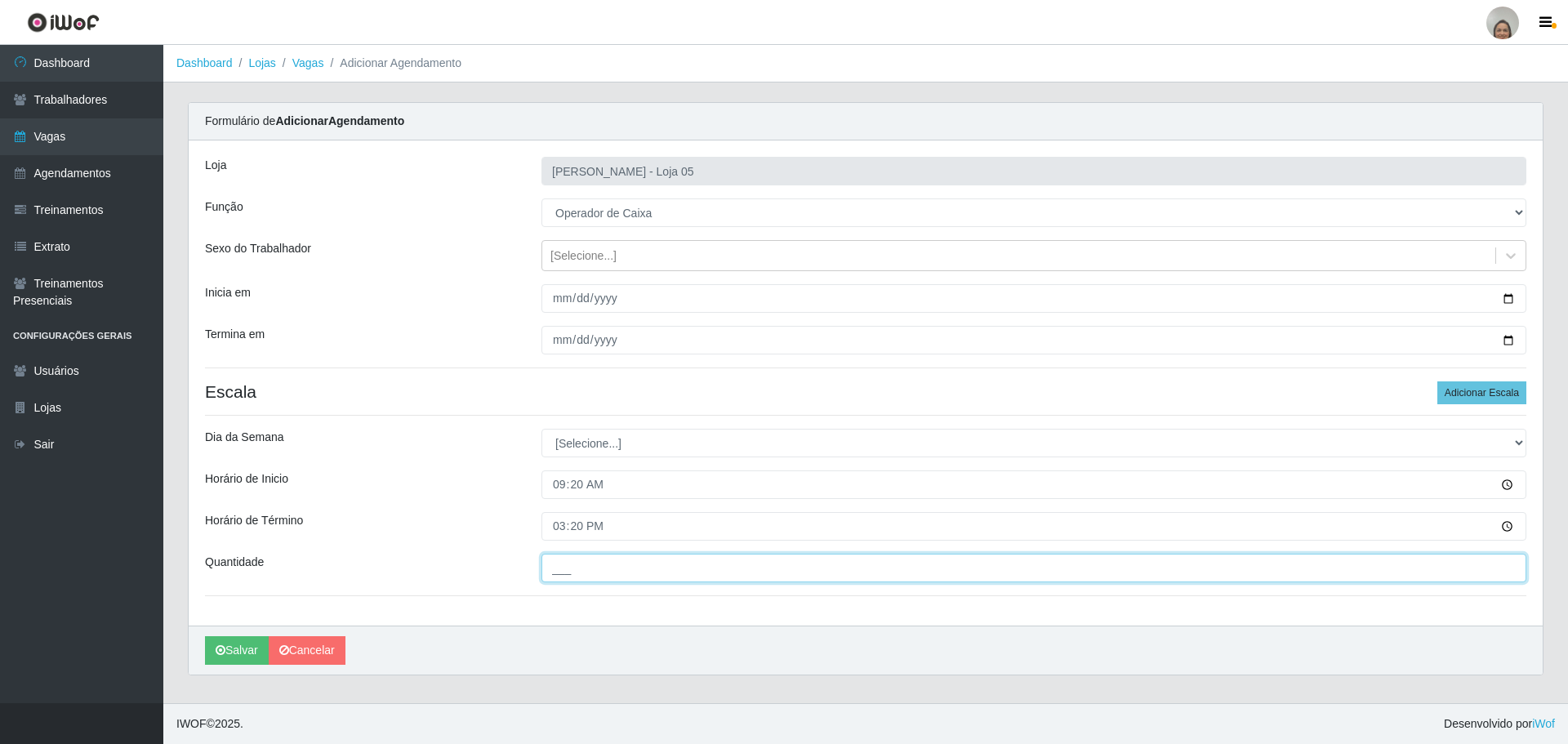
click at [567, 563] on input "___" at bounding box center [1033, 567] width 985 height 29
type input "6__"
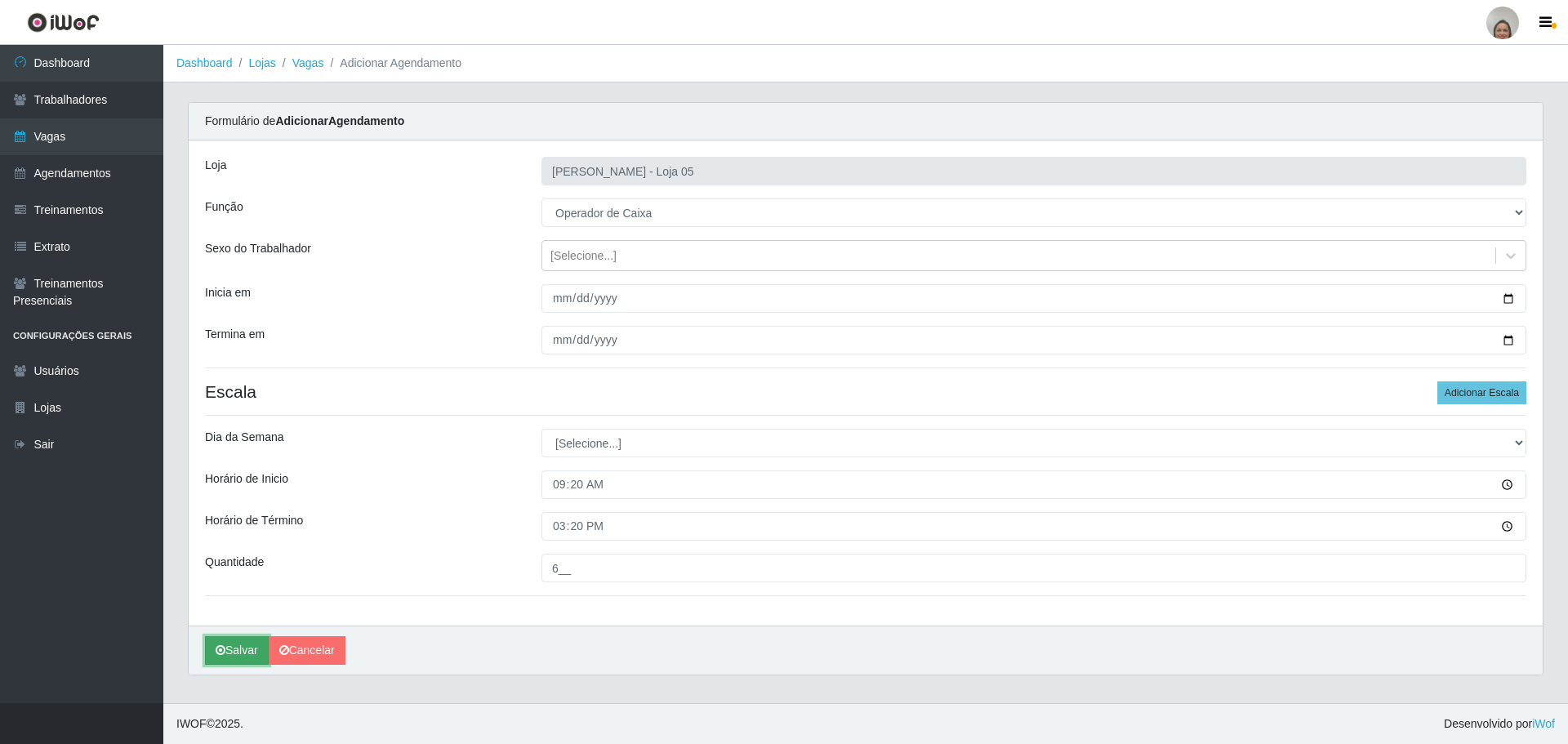
click at [254, 650] on button "Salvar" at bounding box center [237, 650] width 64 height 29
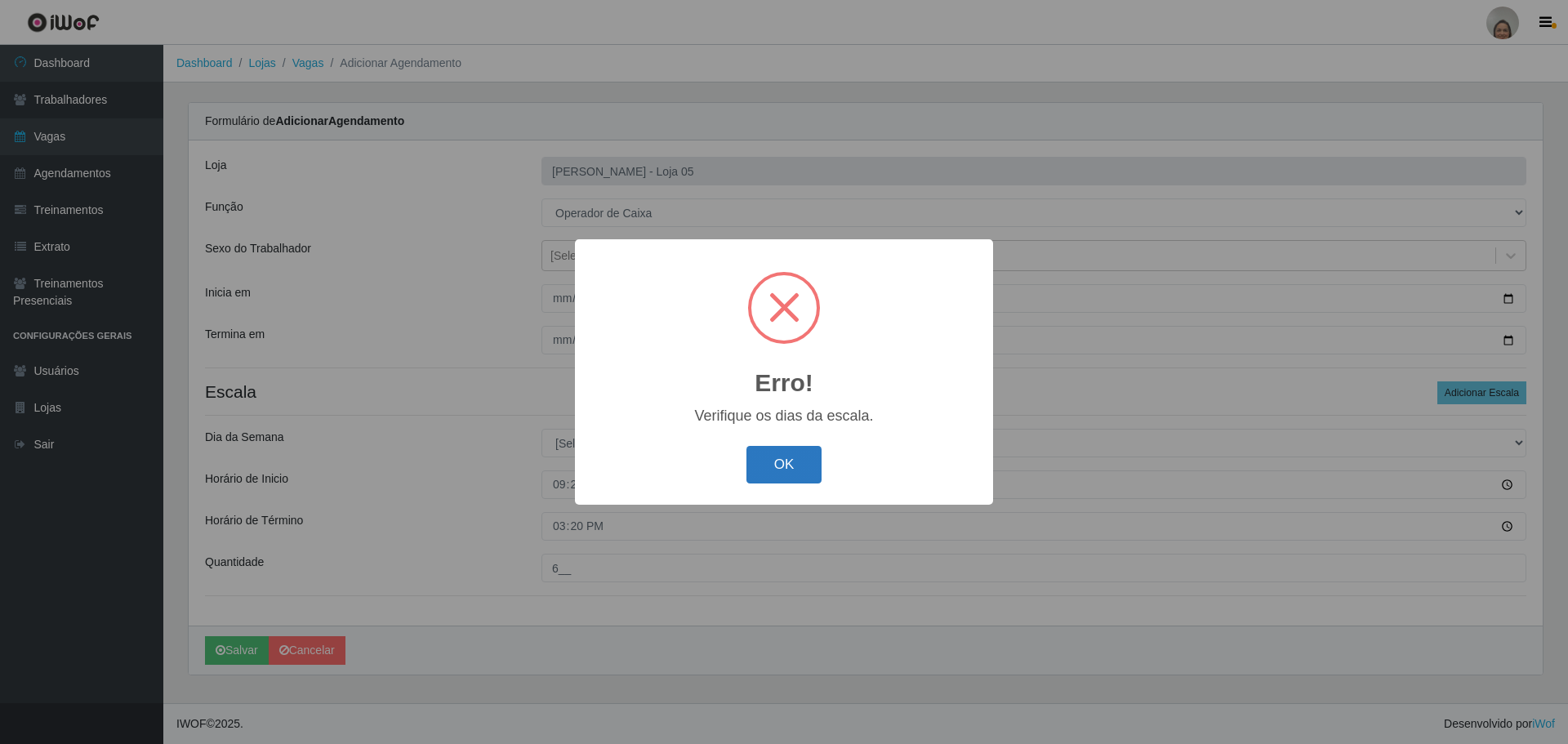
click at [768, 463] on button "OK" at bounding box center [785, 465] width 76 height 38
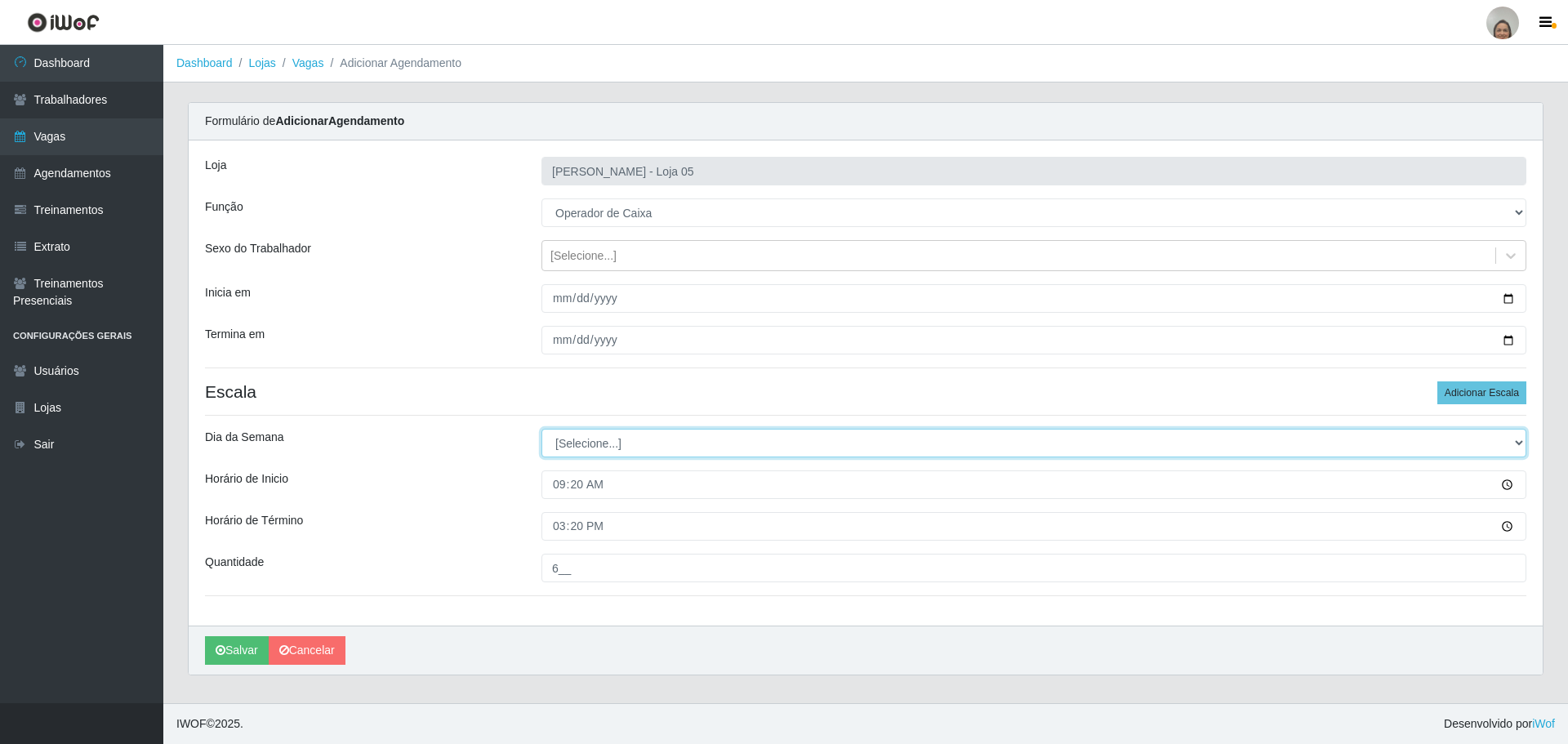
click at [606, 445] on select "[Selecione...] Segunda Terça Quarta Quinta Sexta Sábado Domingo" at bounding box center [1033, 443] width 985 height 29
select select "5"
click at [541, 429] on select "[Selecione...] Segunda Terça Quarta Quinta Sexta Sábado Domingo" at bounding box center [1033, 443] width 985 height 29
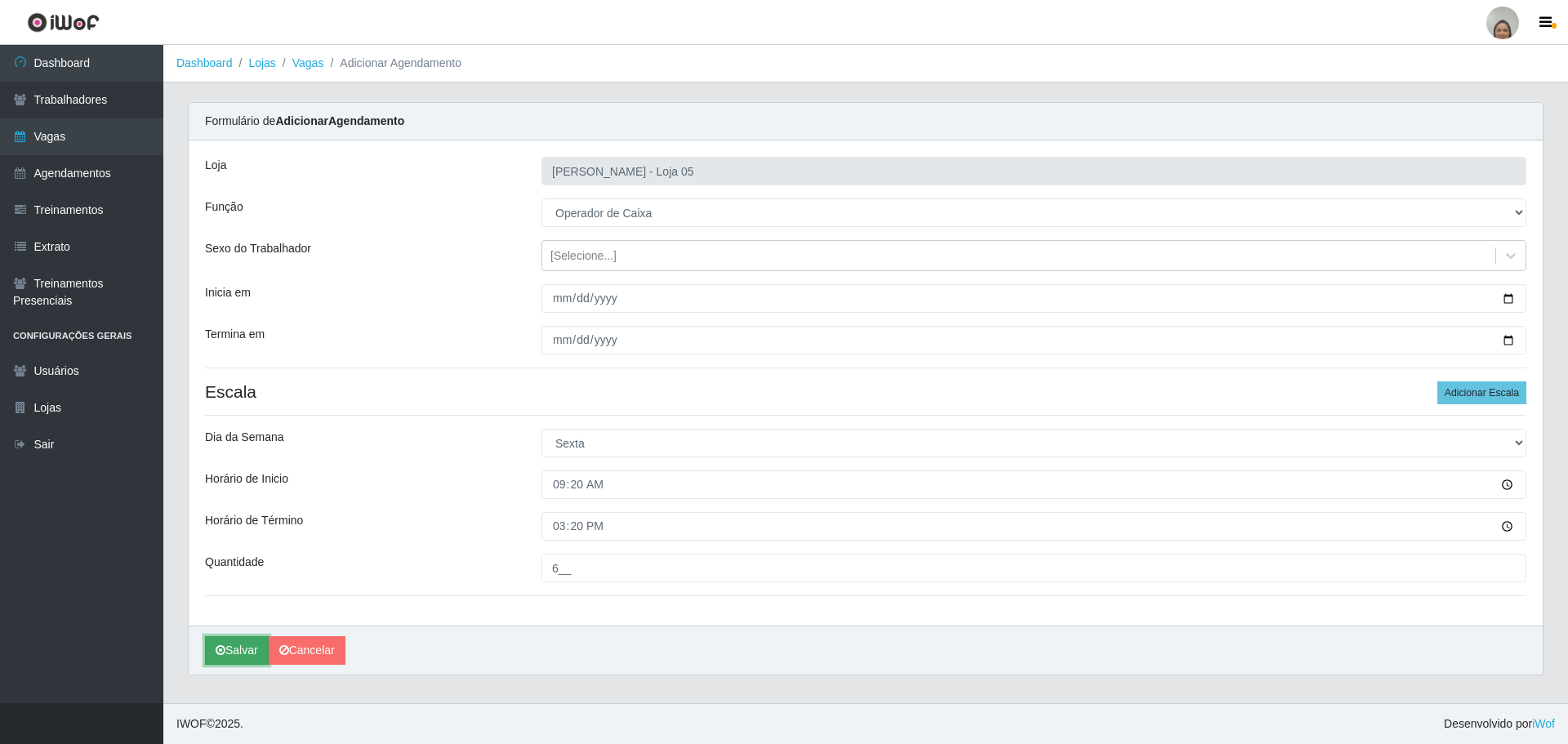
click at [246, 651] on button "Salvar" at bounding box center [237, 650] width 64 height 29
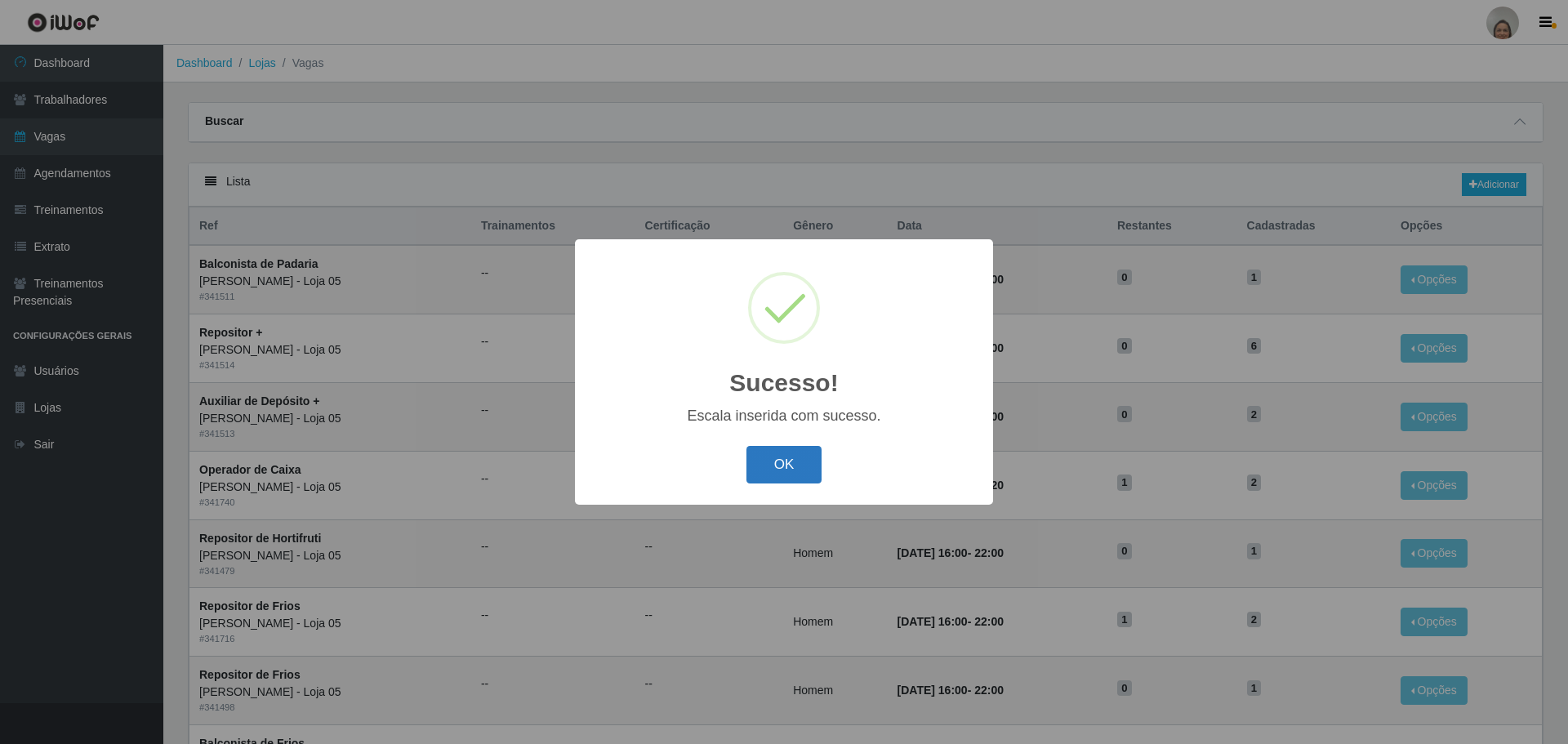
click at [796, 463] on button "OK" at bounding box center [785, 465] width 76 height 38
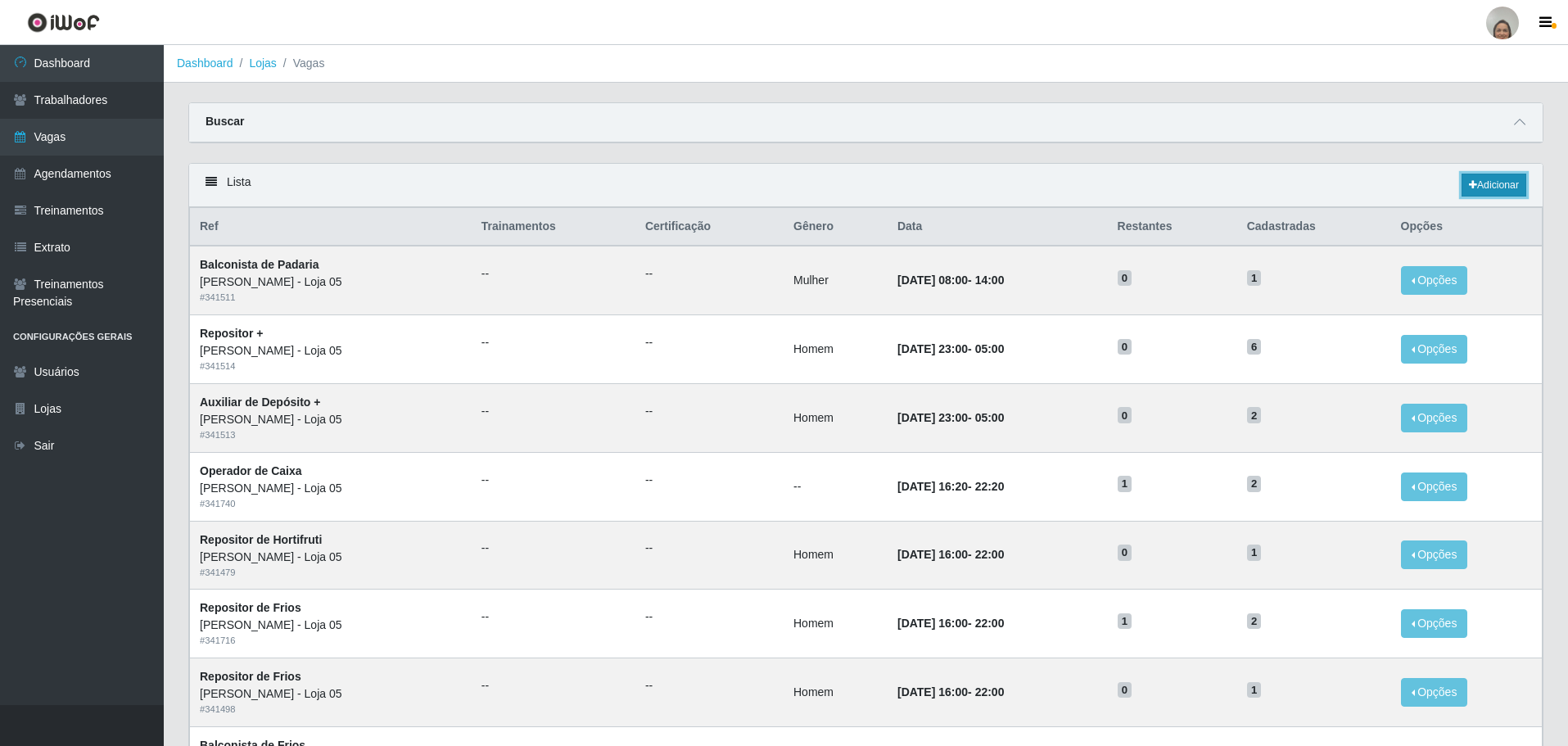
click at [1496, 189] on link "Adicionar" at bounding box center [1494, 185] width 64 height 23
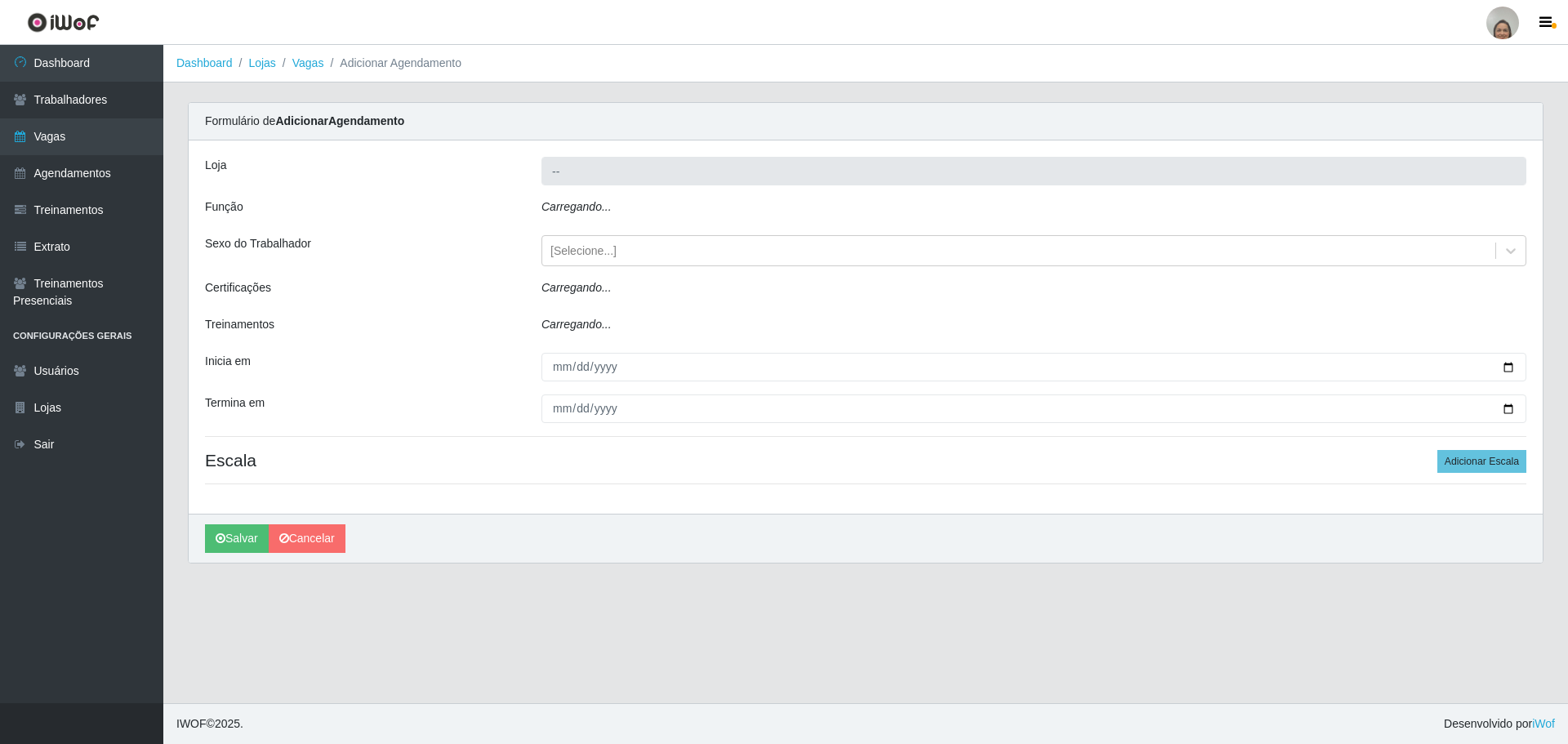
type input "[PERSON_NAME] - Loja 05"
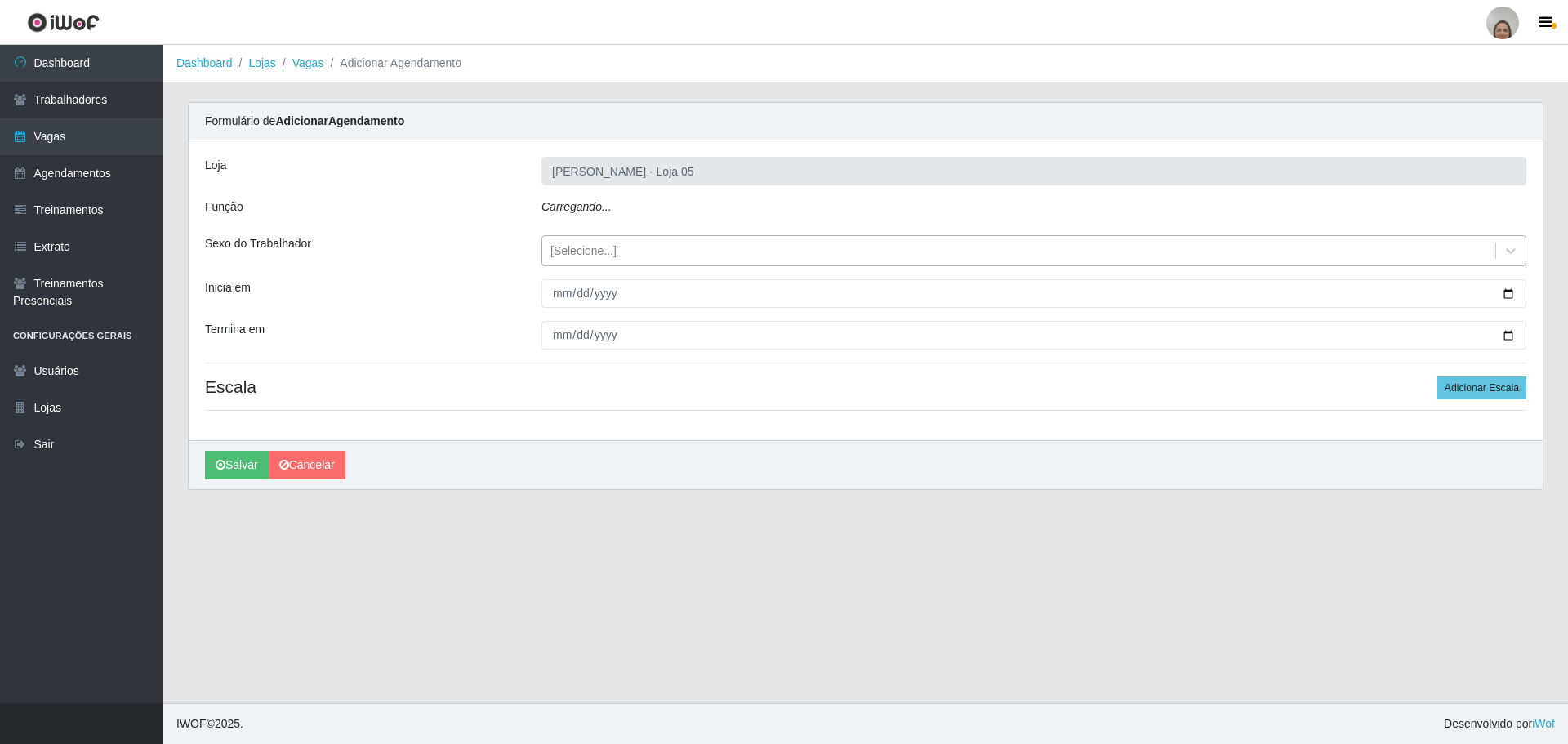
click at [640, 247] on div "[Selecione...]" at bounding box center [1019, 250] width 953 height 27
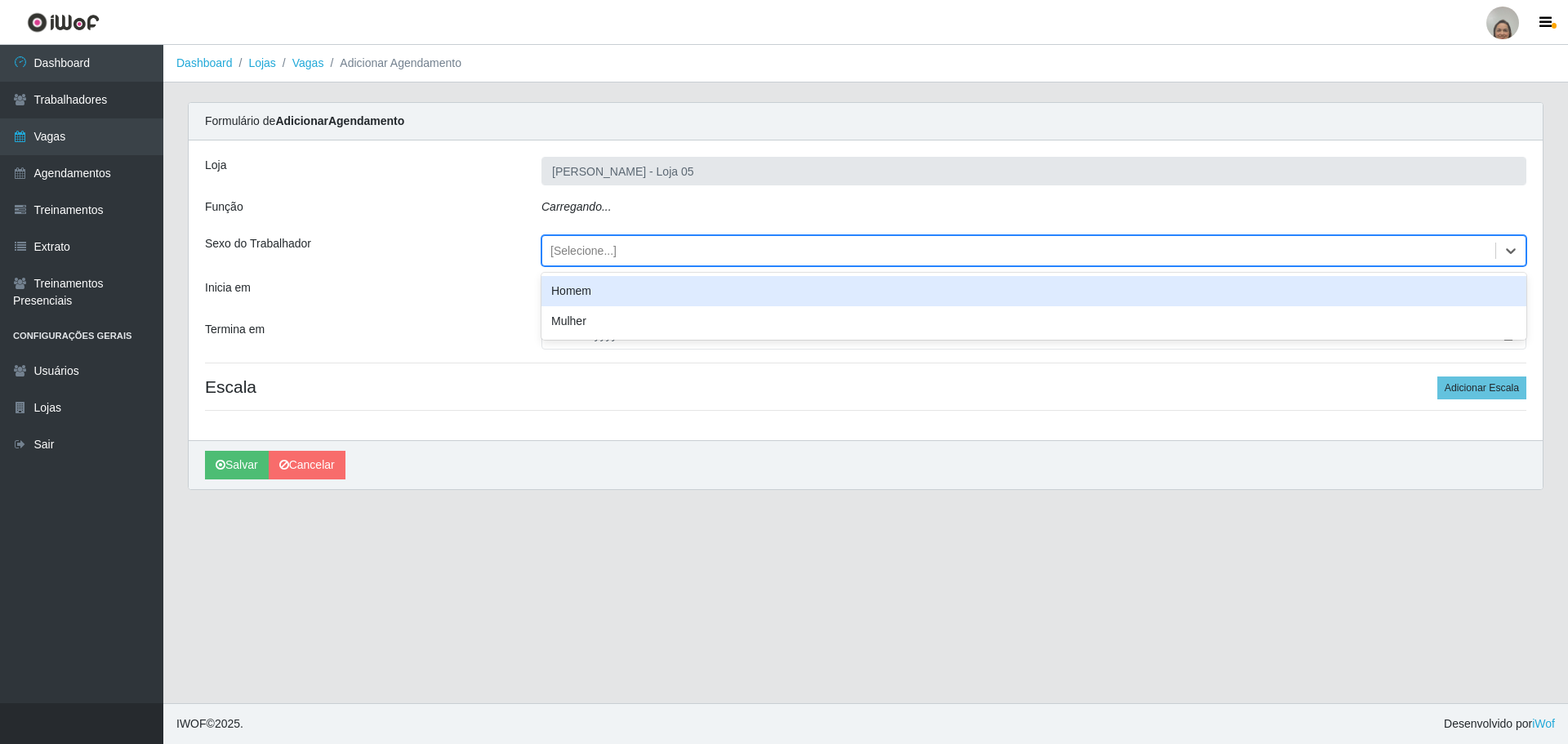
drag, startPoint x: 1311, startPoint y: 534, endPoint x: 1256, endPoint y: 390, distance: 154.1
click at [1319, 527] on main "Dashboard Lojas Vagas Adicionar Agendamento Carregando... Formulário de Adicion…" at bounding box center [865, 374] width 1404 height 658
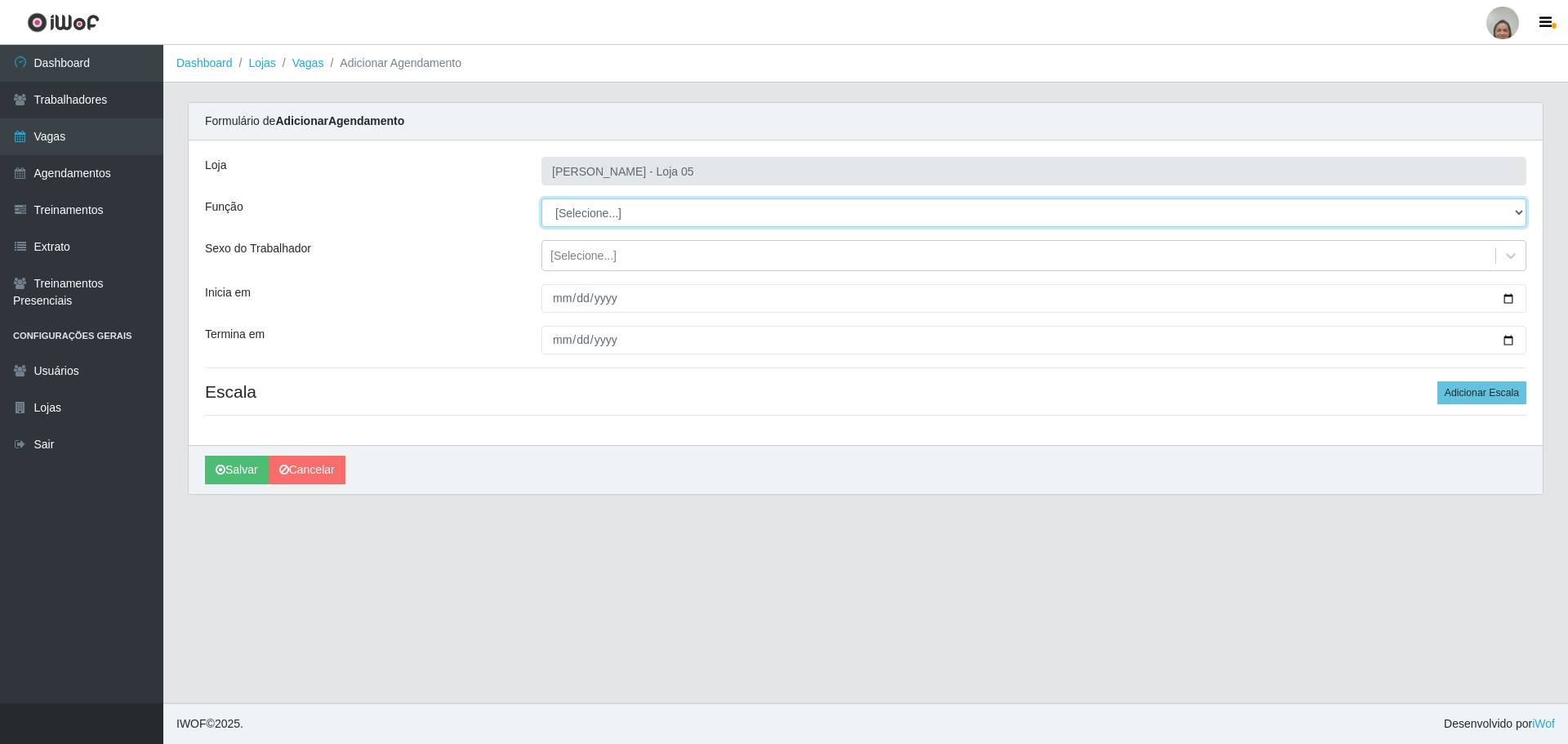
click at [584, 213] on select "[Selecione...] ASG ASG + ASG ++ Auxiliar de Depósito Auxiliar de Depósito + Aux…" at bounding box center [1033, 212] width 985 height 29
select select "22"
click at [541, 198] on select "[Selecione...] ASG ASG + ASG ++ Auxiliar de Depósito Auxiliar de Depósito + Aux…" at bounding box center [1033, 212] width 985 height 29
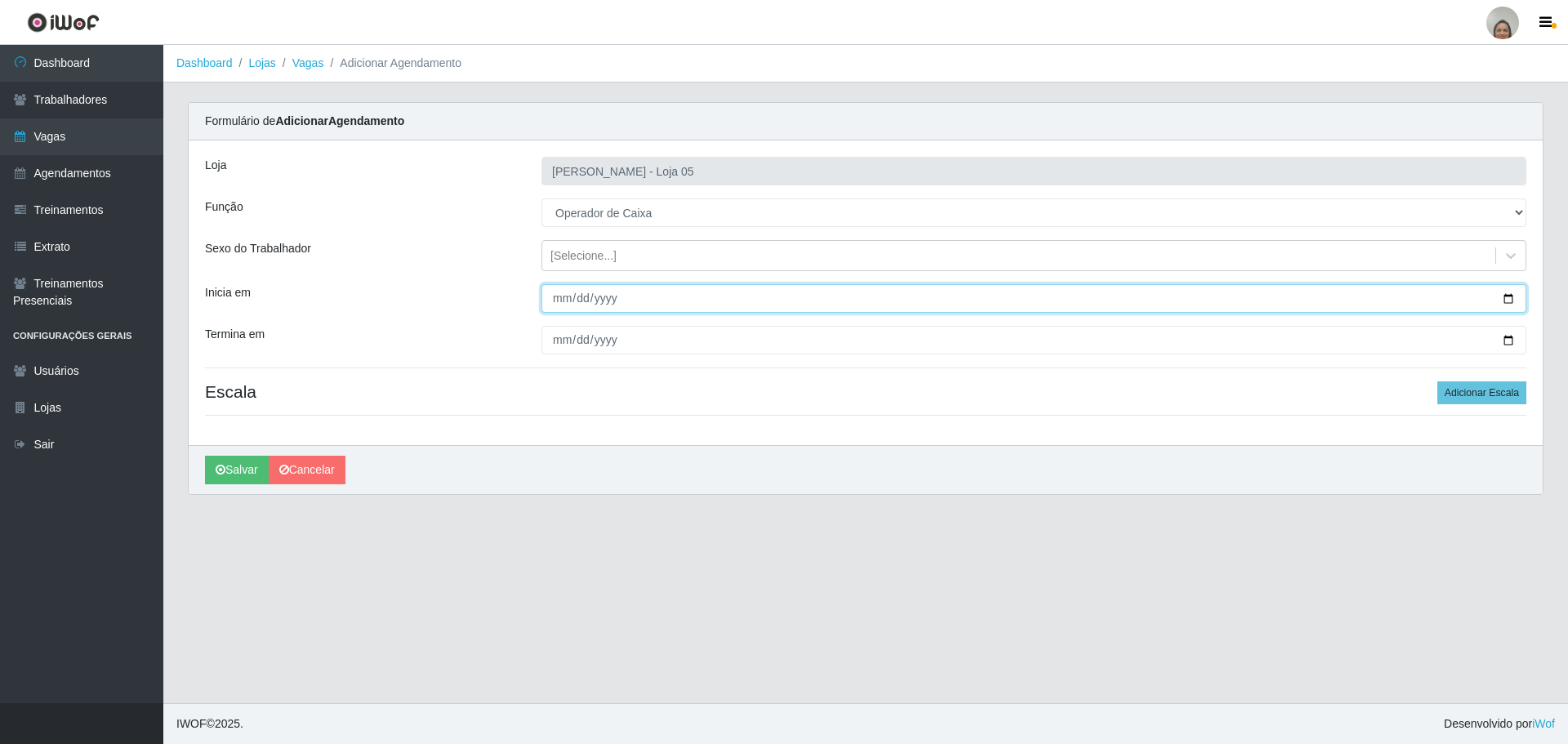
click at [1515, 297] on input "Inicia em" at bounding box center [1033, 298] width 985 height 29
type input "[DATE]"
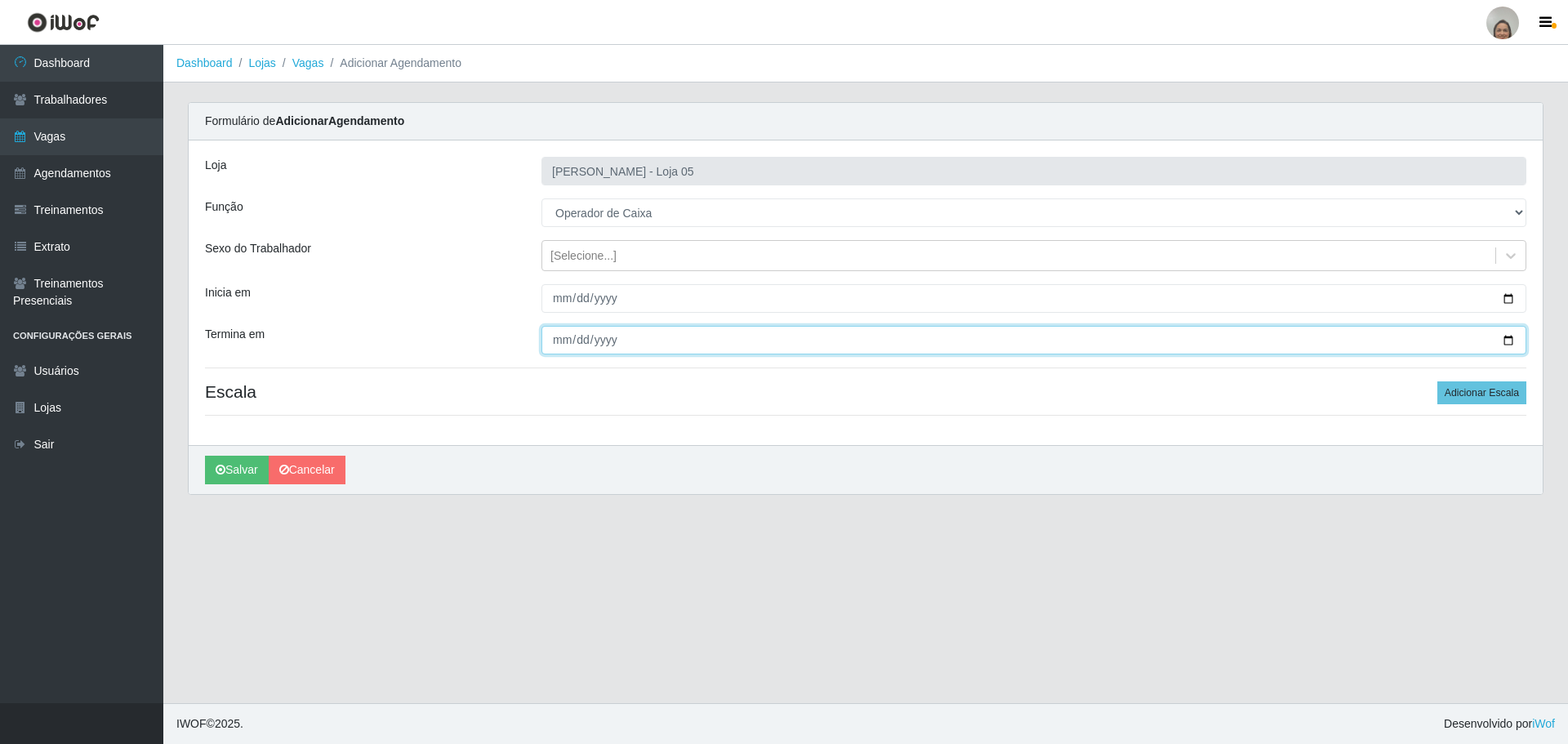
click at [1512, 339] on input "Termina em" at bounding box center [1033, 340] width 985 height 29
type input "[DATE]"
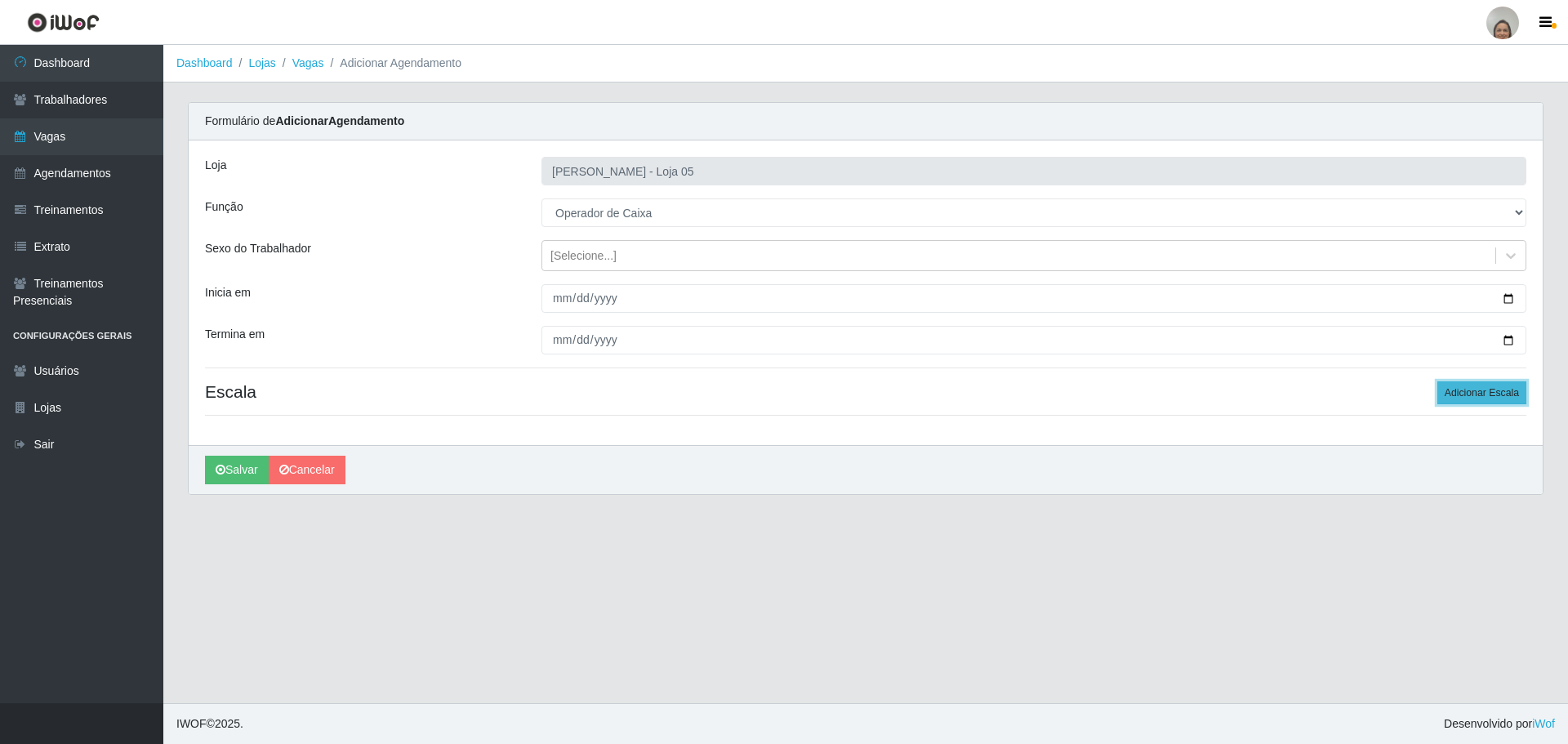
click at [1457, 392] on button "Adicionar Escala" at bounding box center [1481, 392] width 89 height 23
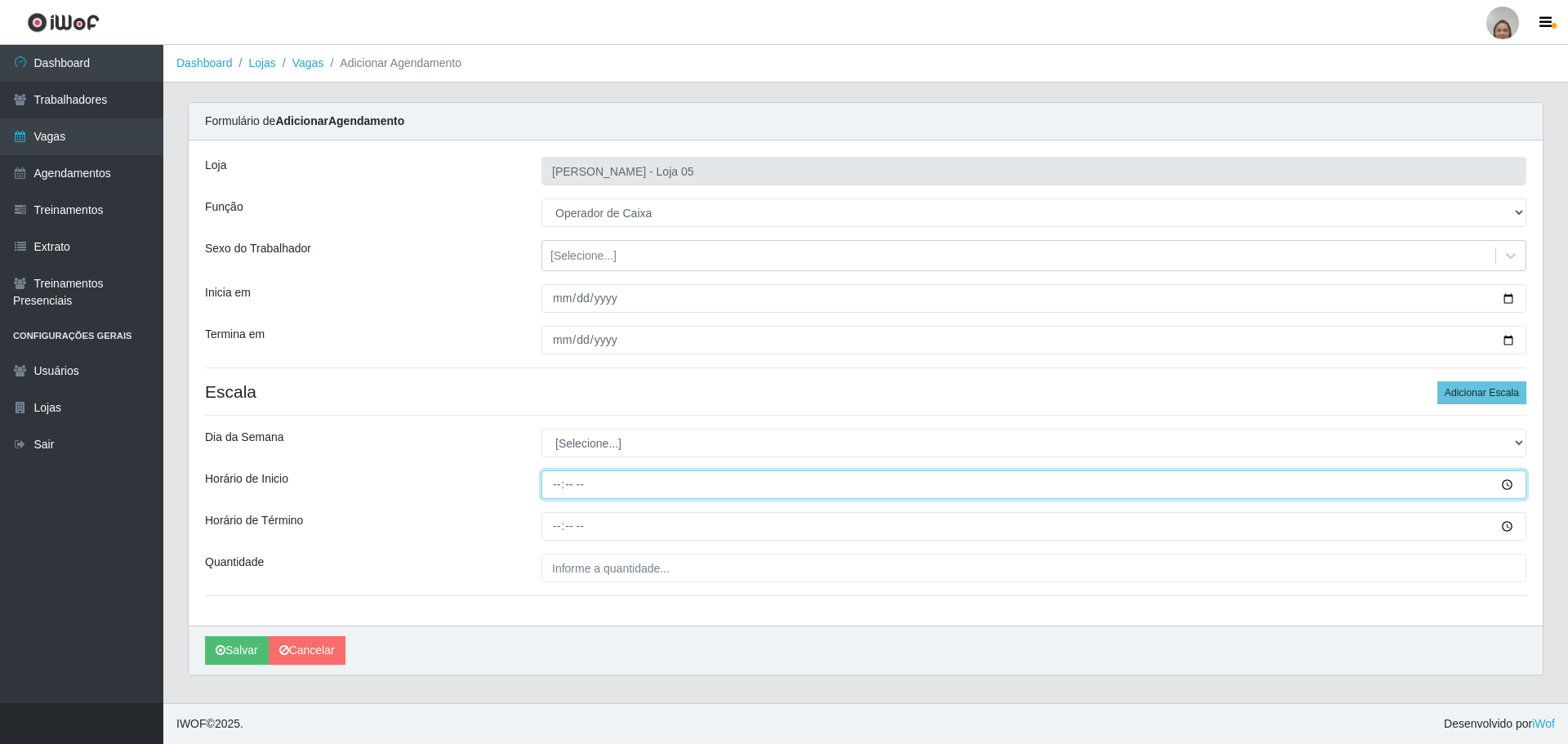
click at [549, 486] on input "Horário de Inicio" at bounding box center [1033, 484] width 985 height 29
type input "16:20"
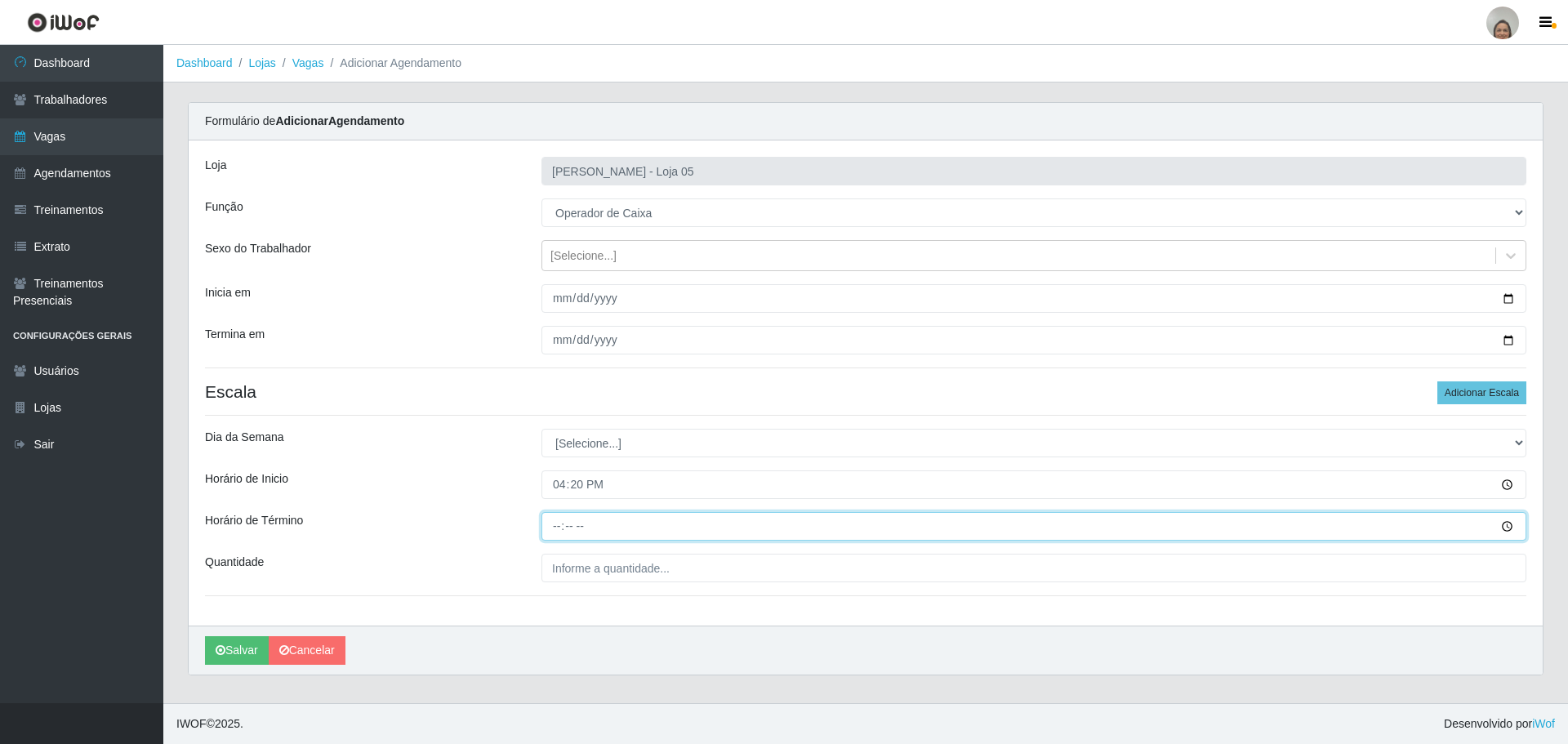
click at [546, 517] on input "Horário de Término" at bounding box center [1033, 526] width 985 height 29
type input "22:20"
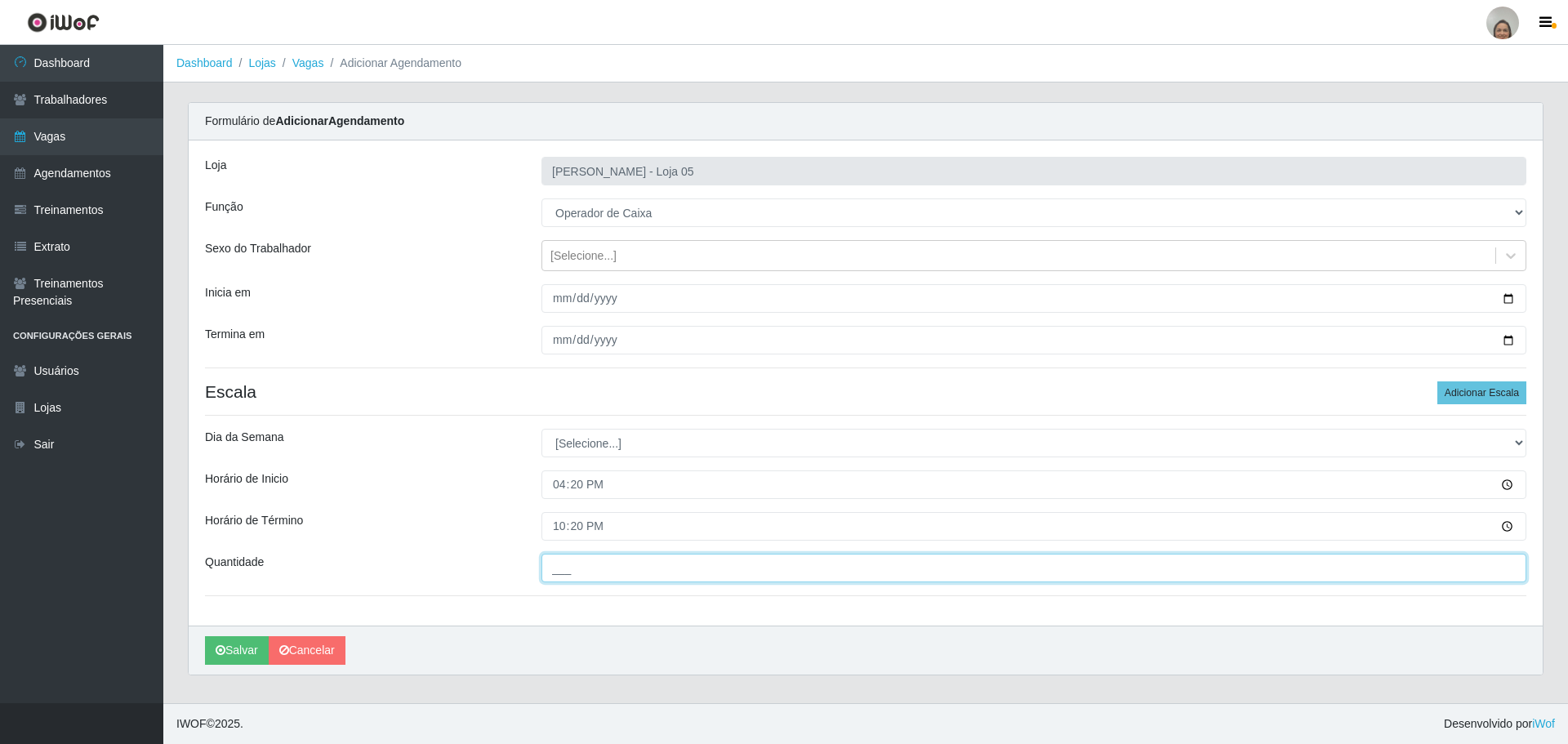
click at [558, 558] on input "___" at bounding box center [1033, 567] width 985 height 29
type input "2__"
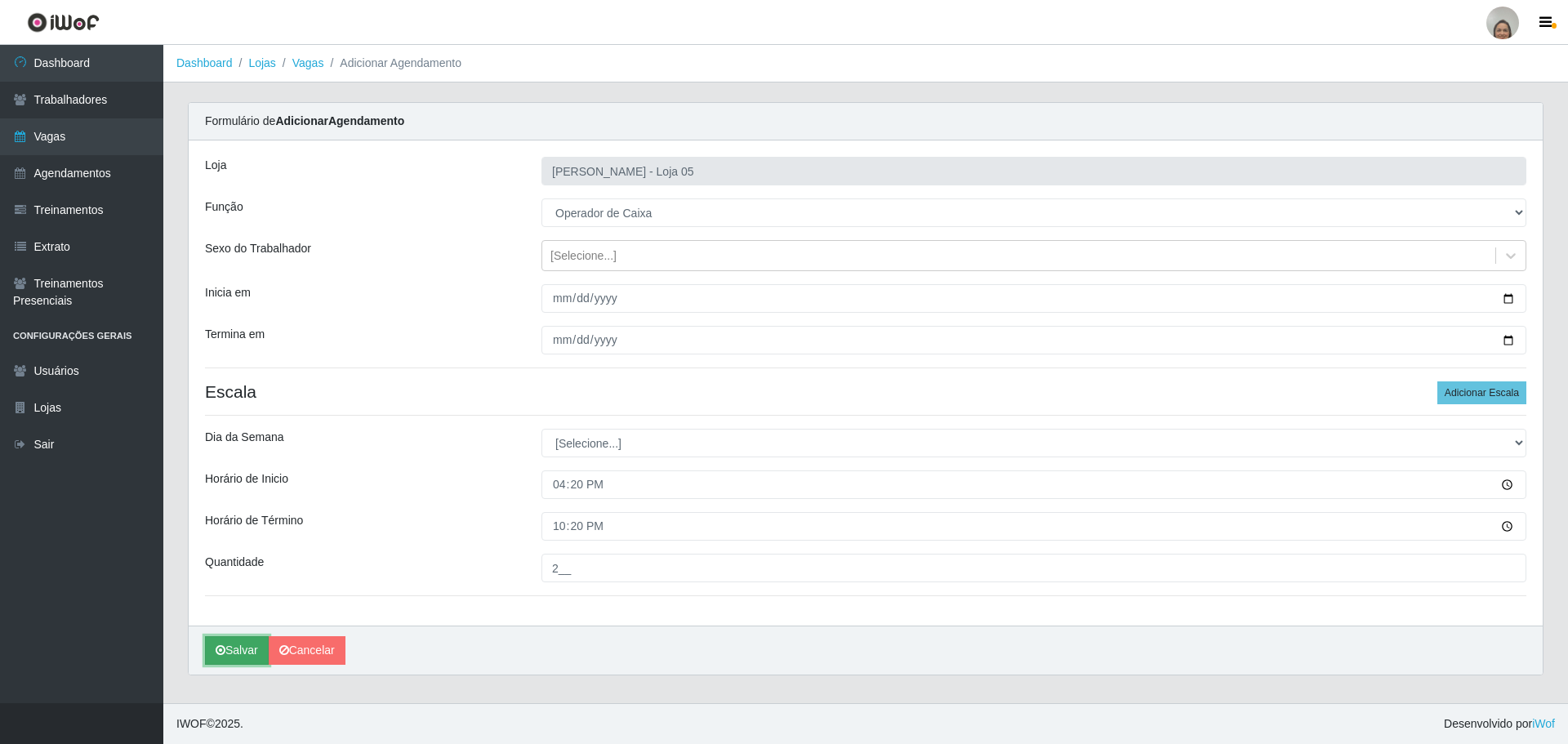
click at [249, 644] on button "Salvar" at bounding box center [237, 650] width 64 height 29
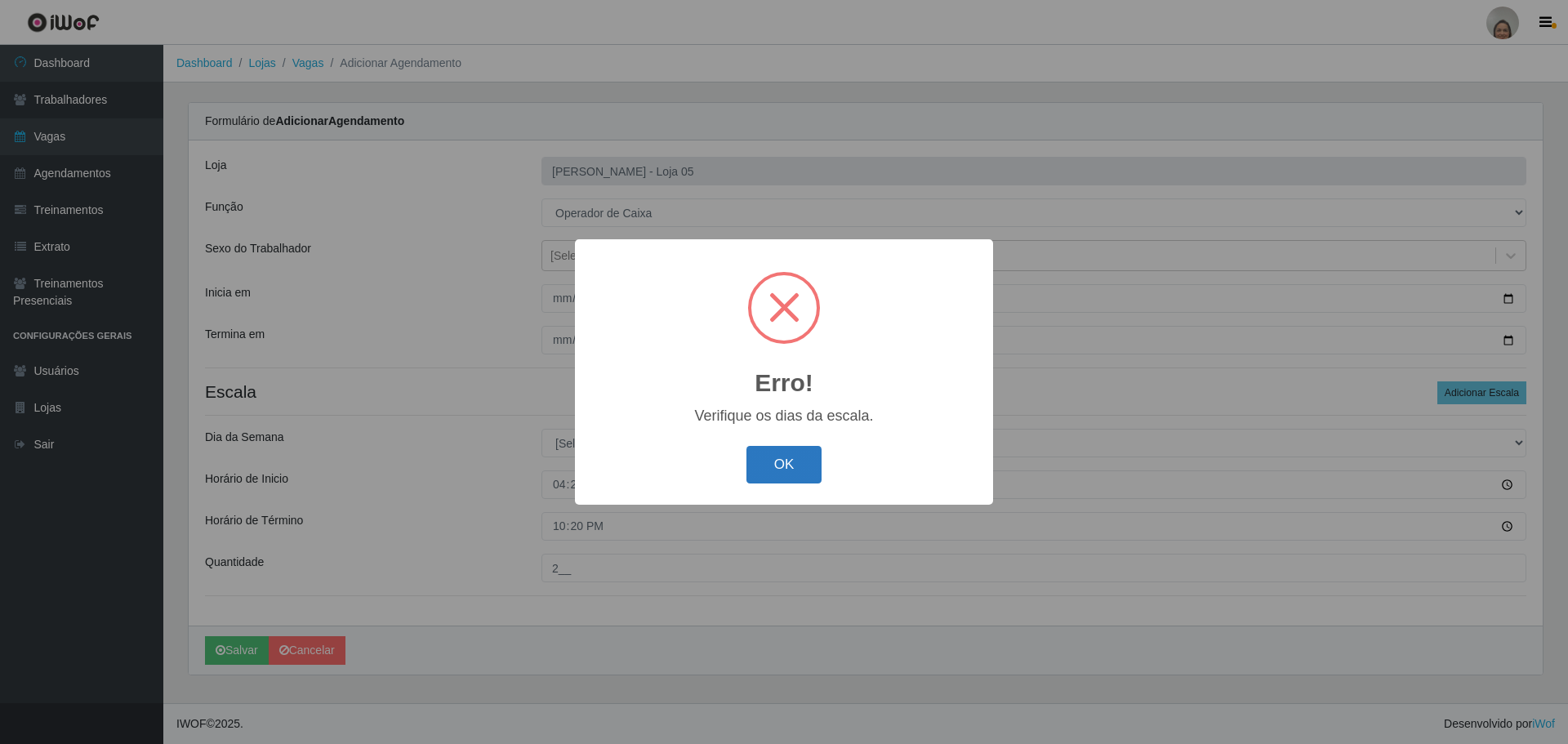
click at [777, 475] on button "OK" at bounding box center [785, 465] width 76 height 38
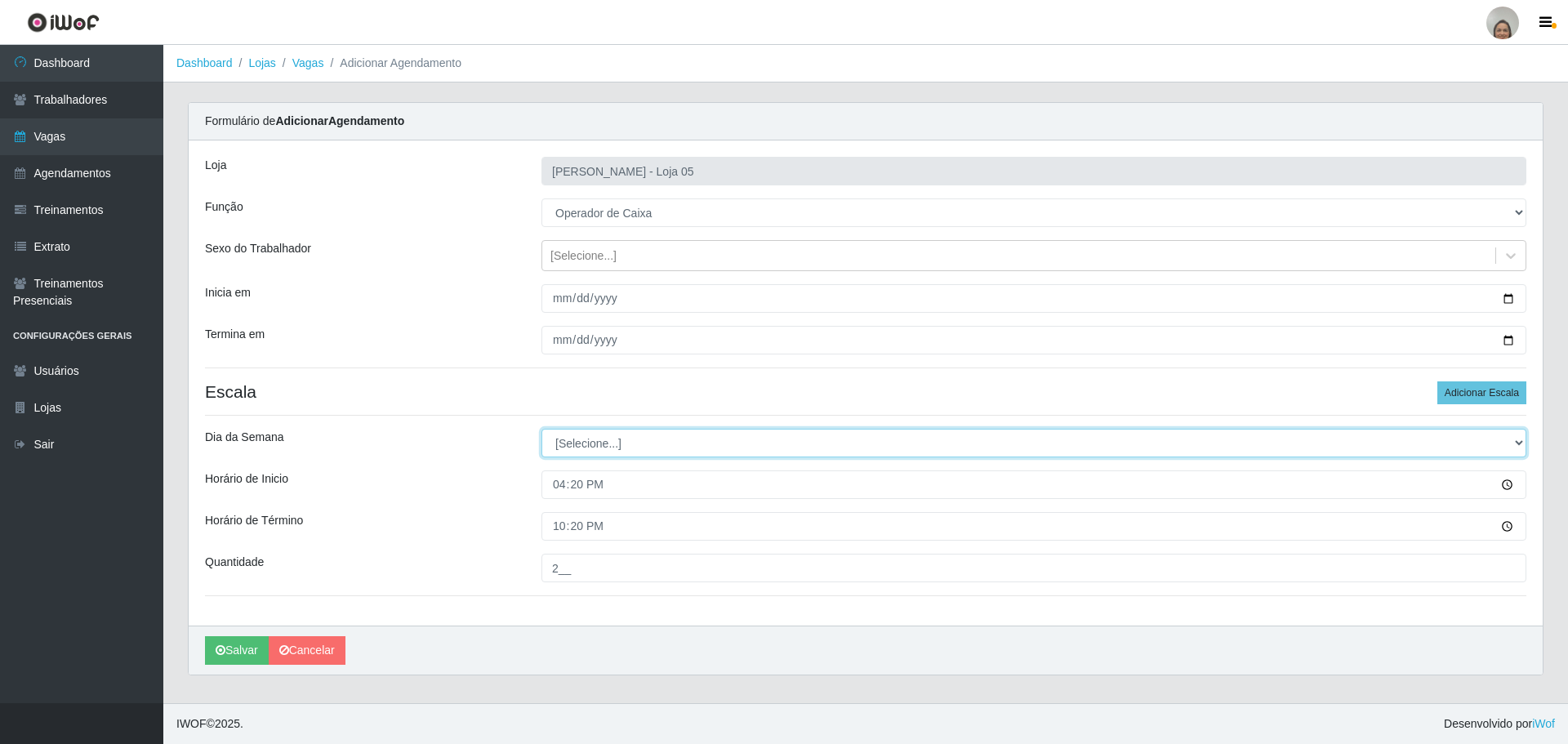
click at [620, 444] on select "[Selecione...] Segunda Terça Quarta Quinta Sexta Sábado Domingo" at bounding box center [1033, 443] width 985 height 29
select select "5"
click at [541, 429] on select "[Selecione...] Segunda Terça Quarta Quinta Sexta Sábado Domingo" at bounding box center [1033, 443] width 985 height 29
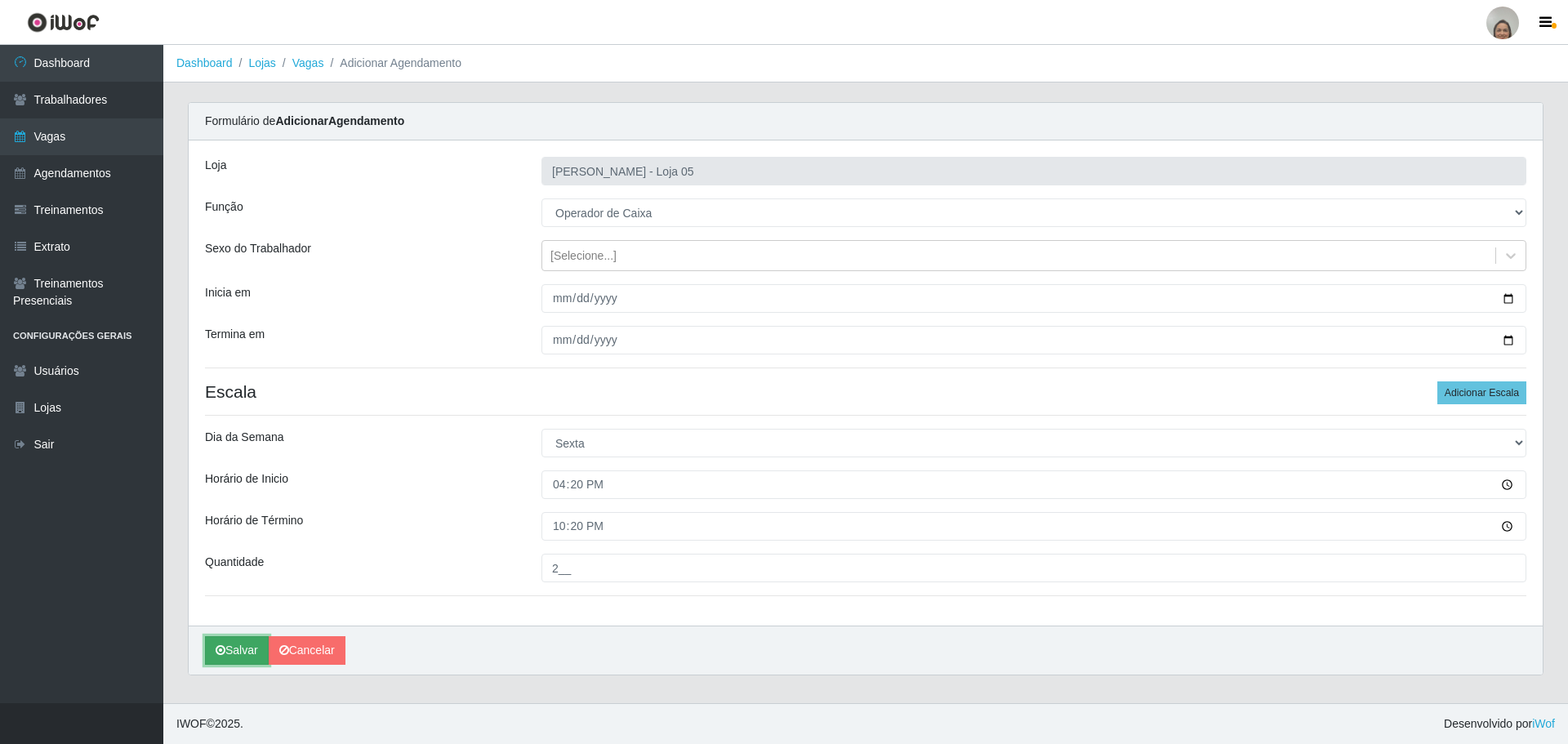
click at [223, 648] on icon "submit" at bounding box center [220, 650] width 10 height 11
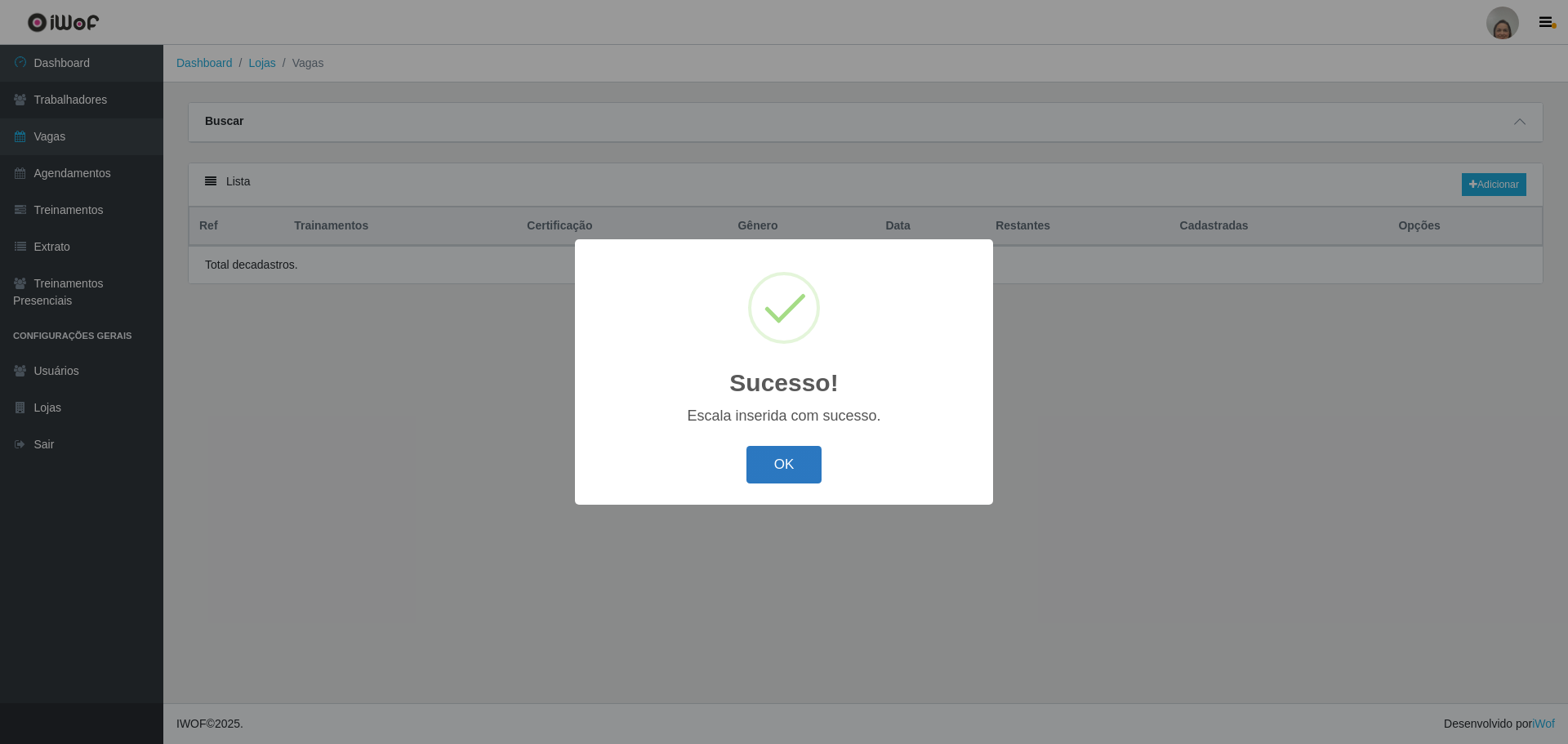
click at [765, 463] on button "OK" at bounding box center [785, 465] width 76 height 38
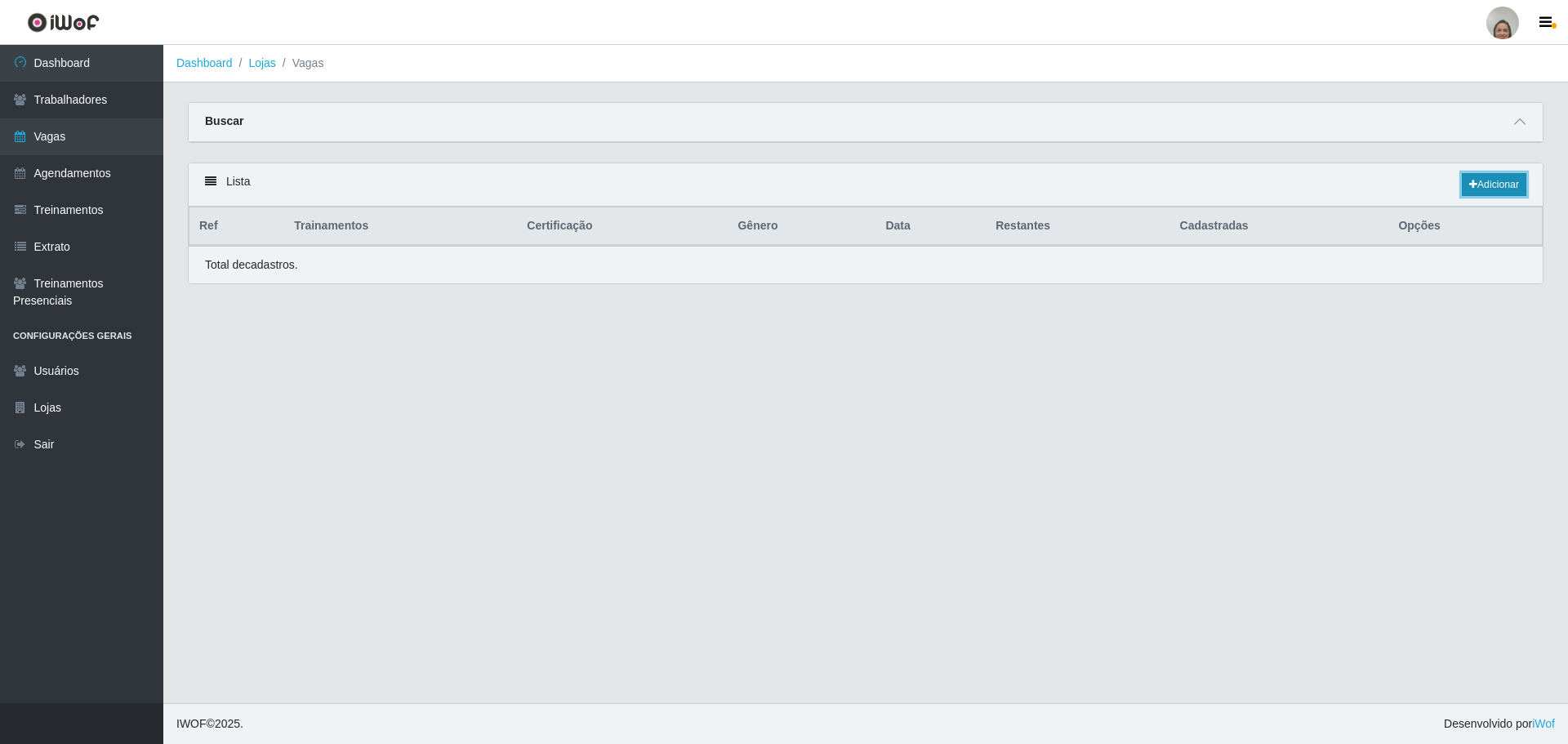
click at [1493, 185] on link "Adicionar" at bounding box center [1493, 184] width 64 height 23
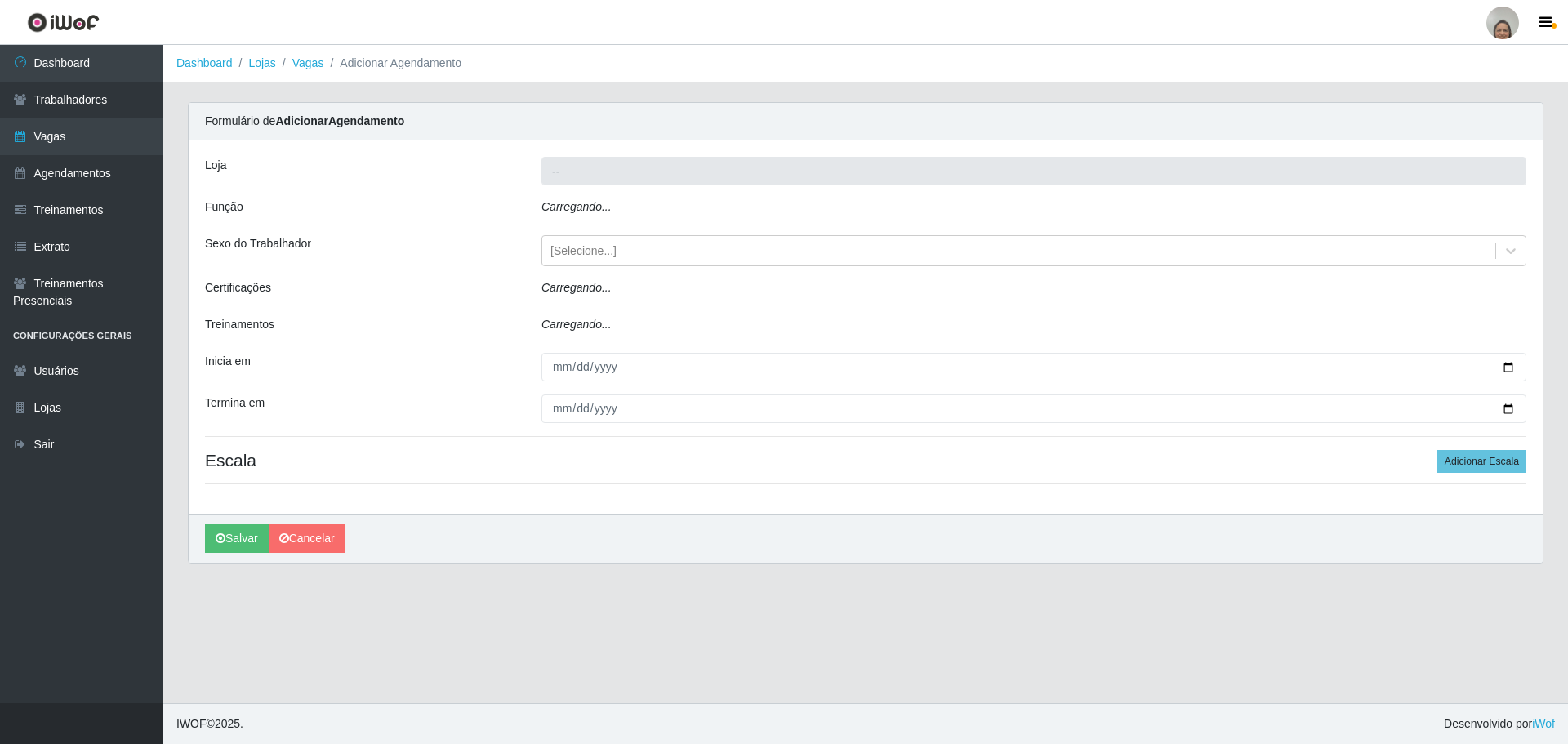
type input "[PERSON_NAME] - Loja 05"
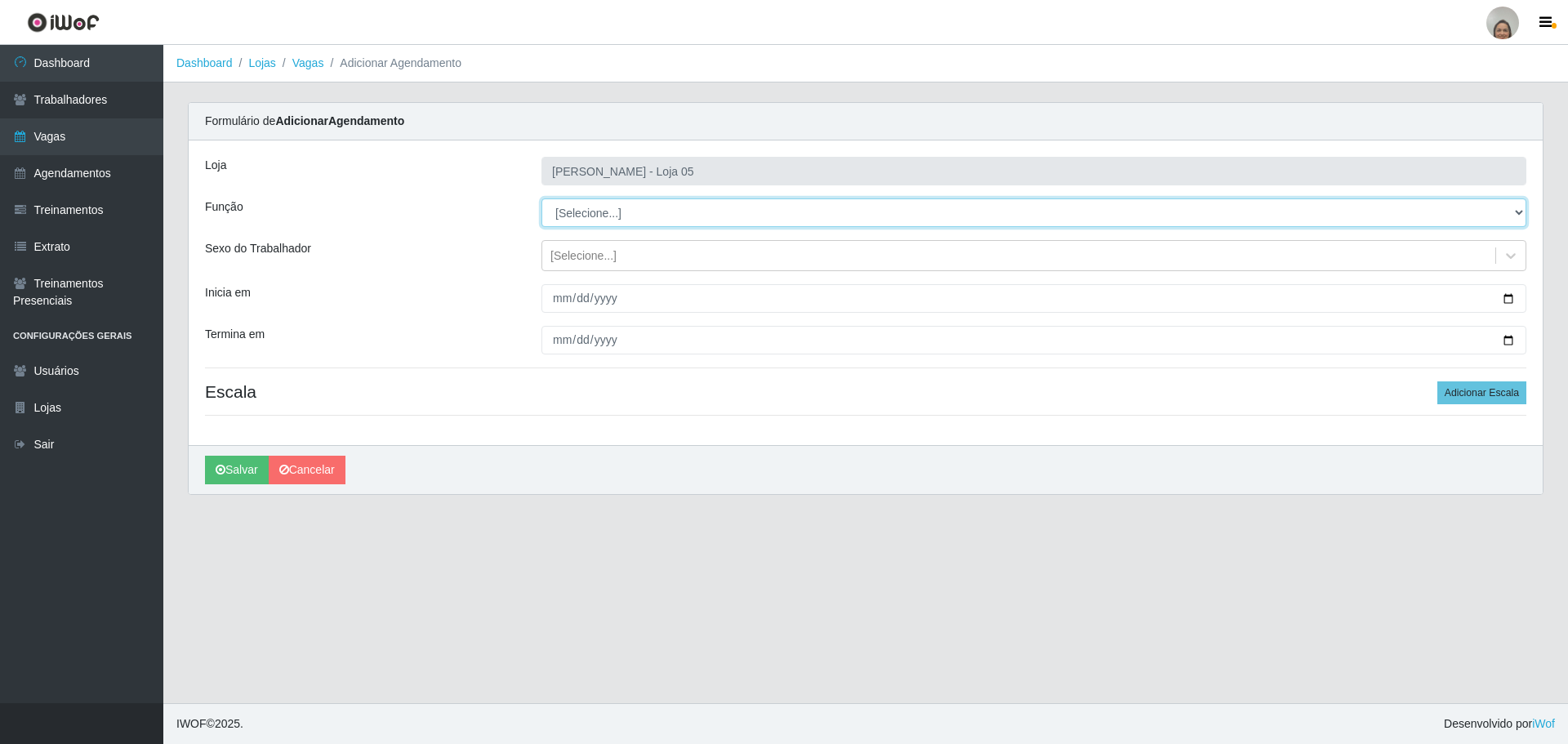
click at [597, 219] on select "[Selecione...] ASG ASG + ASG ++ Auxiliar de Depósito Auxiliar de Depósito + Aux…" at bounding box center [1033, 212] width 985 height 29
select select "22"
click at [541, 198] on select "[Selecione...] ASG ASG + ASG ++ Auxiliar de Depósito Auxiliar de Depósito + Aux…" at bounding box center [1033, 212] width 985 height 29
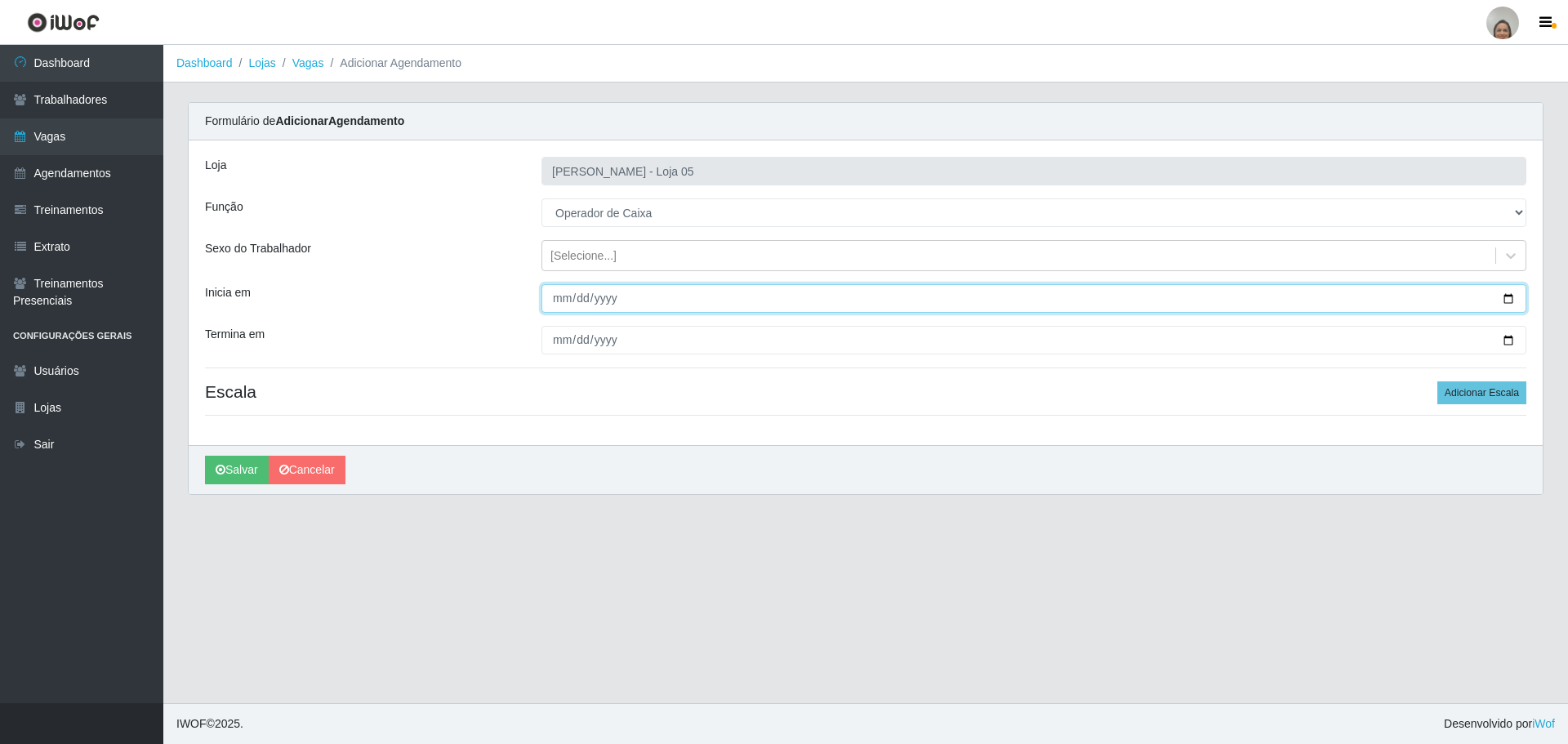
click at [1515, 299] on input "Inicia em" at bounding box center [1033, 298] width 985 height 29
type input "[DATE]"
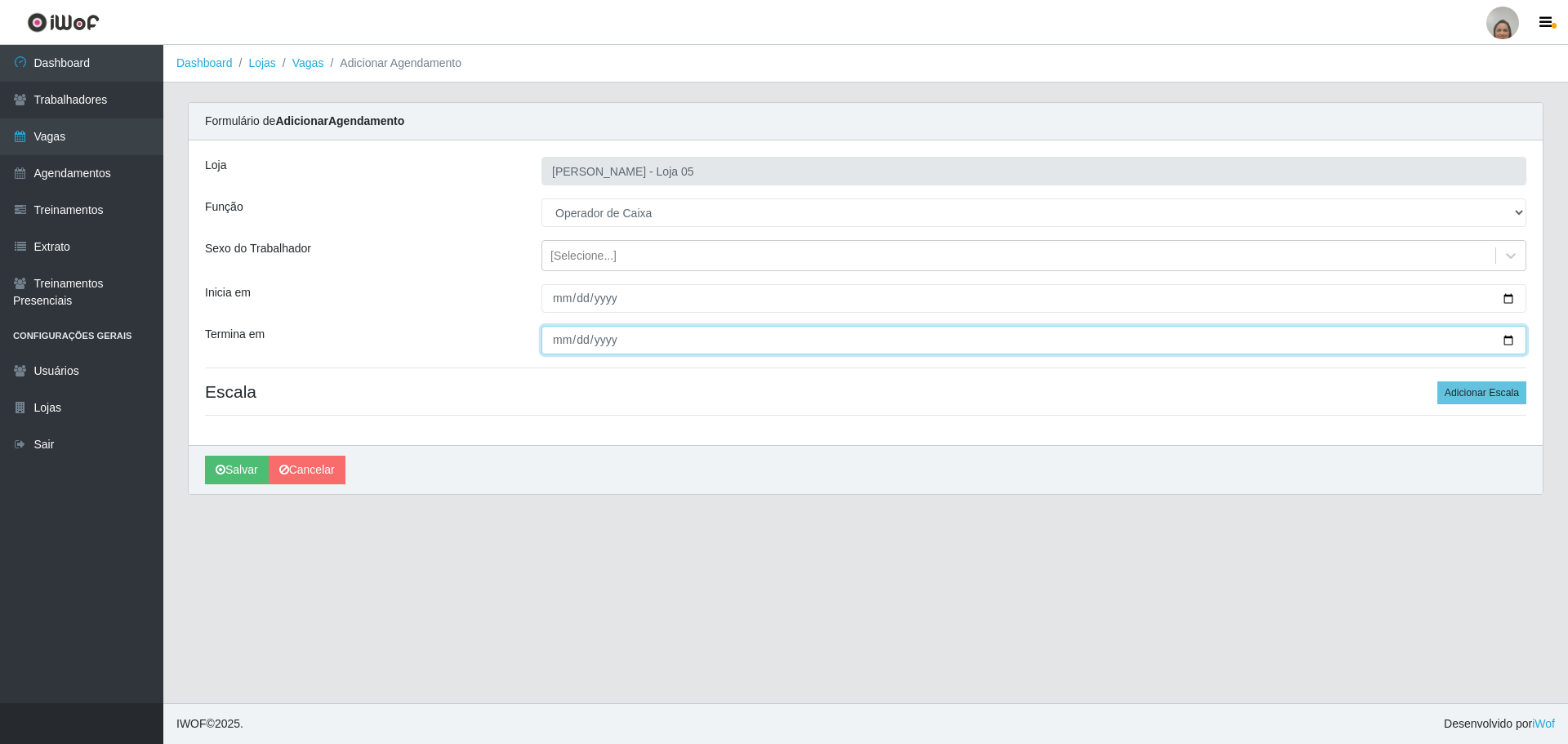
click at [1506, 336] on input "Termina em" at bounding box center [1033, 340] width 985 height 29
type input "[DATE]"
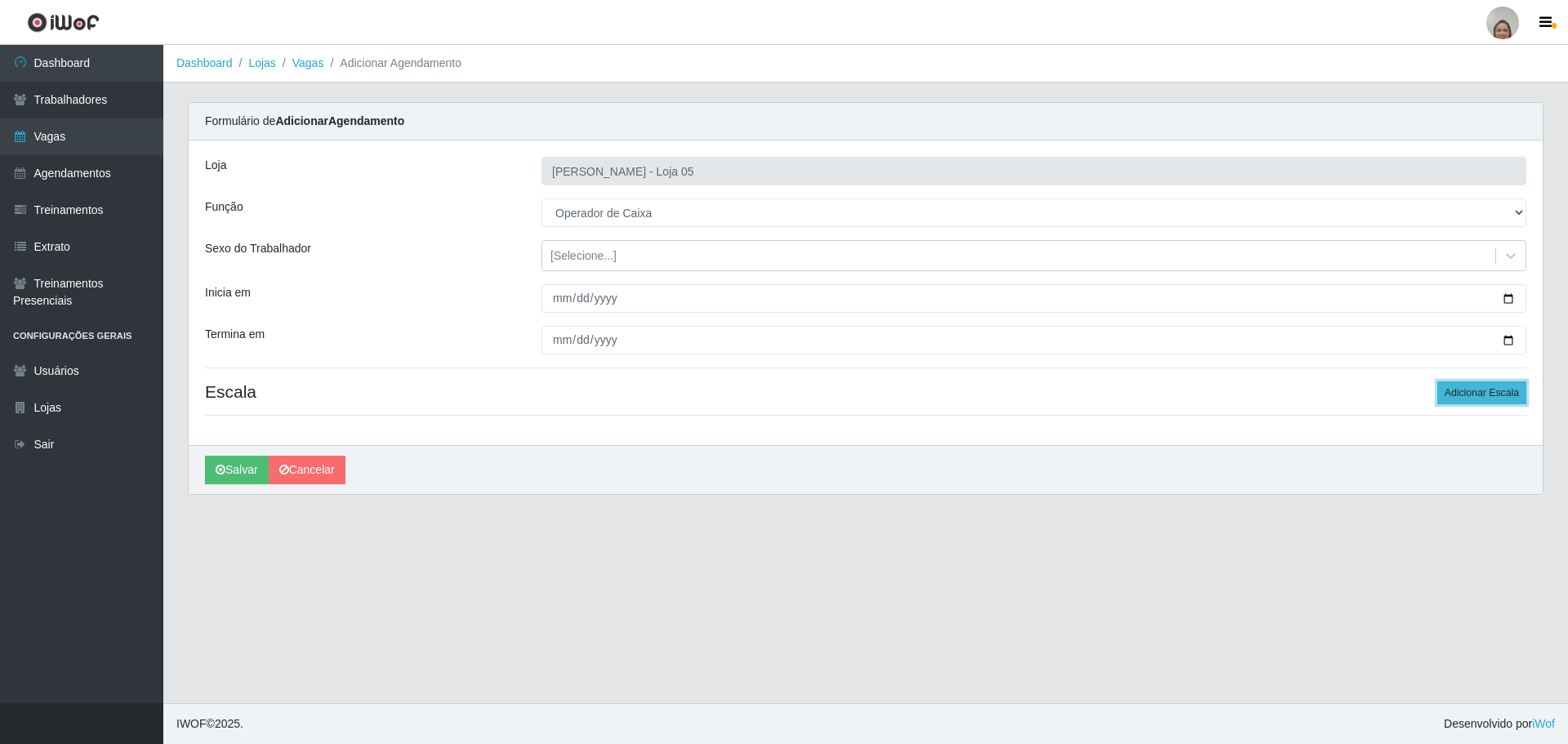
click at [1473, 397] on button "Adicionar Escala" at bounding box center [1481, 392] width 89 height 23
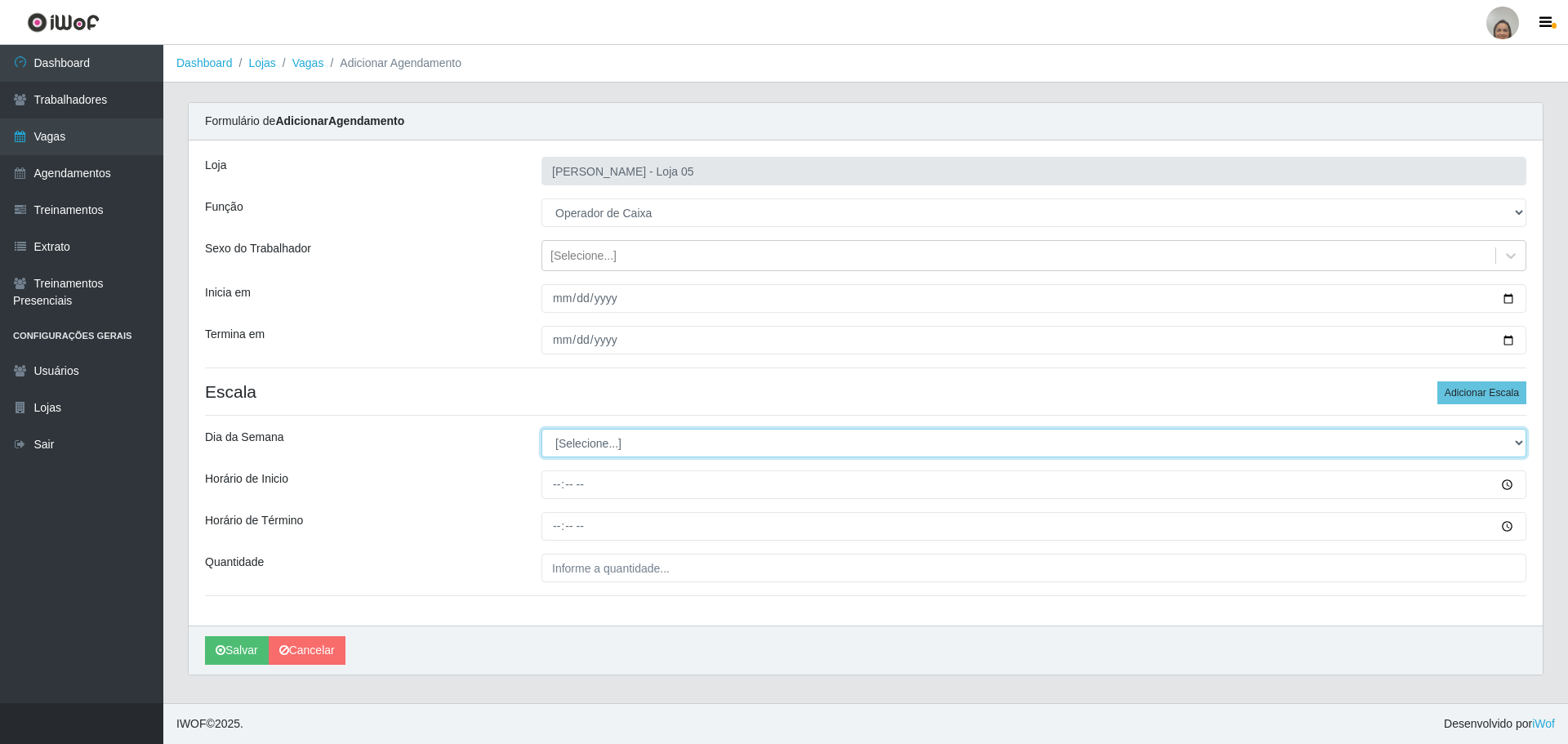
click at [560, 442] on select "[Selecione...] Segunda Terça Quarta Quinta Sexta Sábado Domingo" at bounding box center [1033, 443] width 985 height 29
select select "6"
click at [541, 429] on select "[Selecione...] Segunda Terça Quarta Quinta Sexta Sábado Domingo" at bounding box center [1033, 443] width 985 height 29
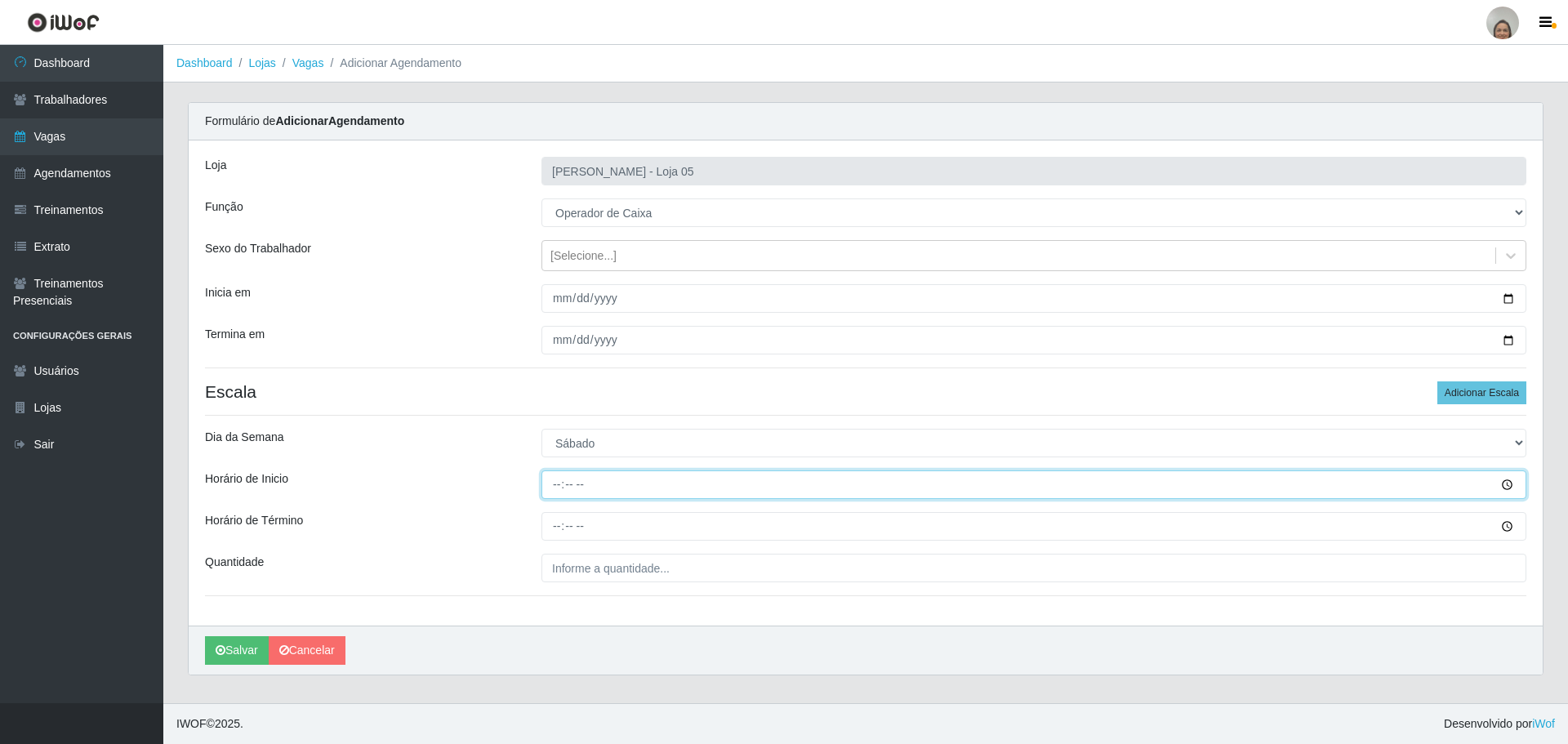
drag, startPoint x: 550, startPoint y: 484, endPoint x: 560, endPoint y: 481, distance: 10.4
click at [563, 477] on input "Horário de Inicio" at bounding box center [1033, 484] width 985 height 29
type input "09:20"
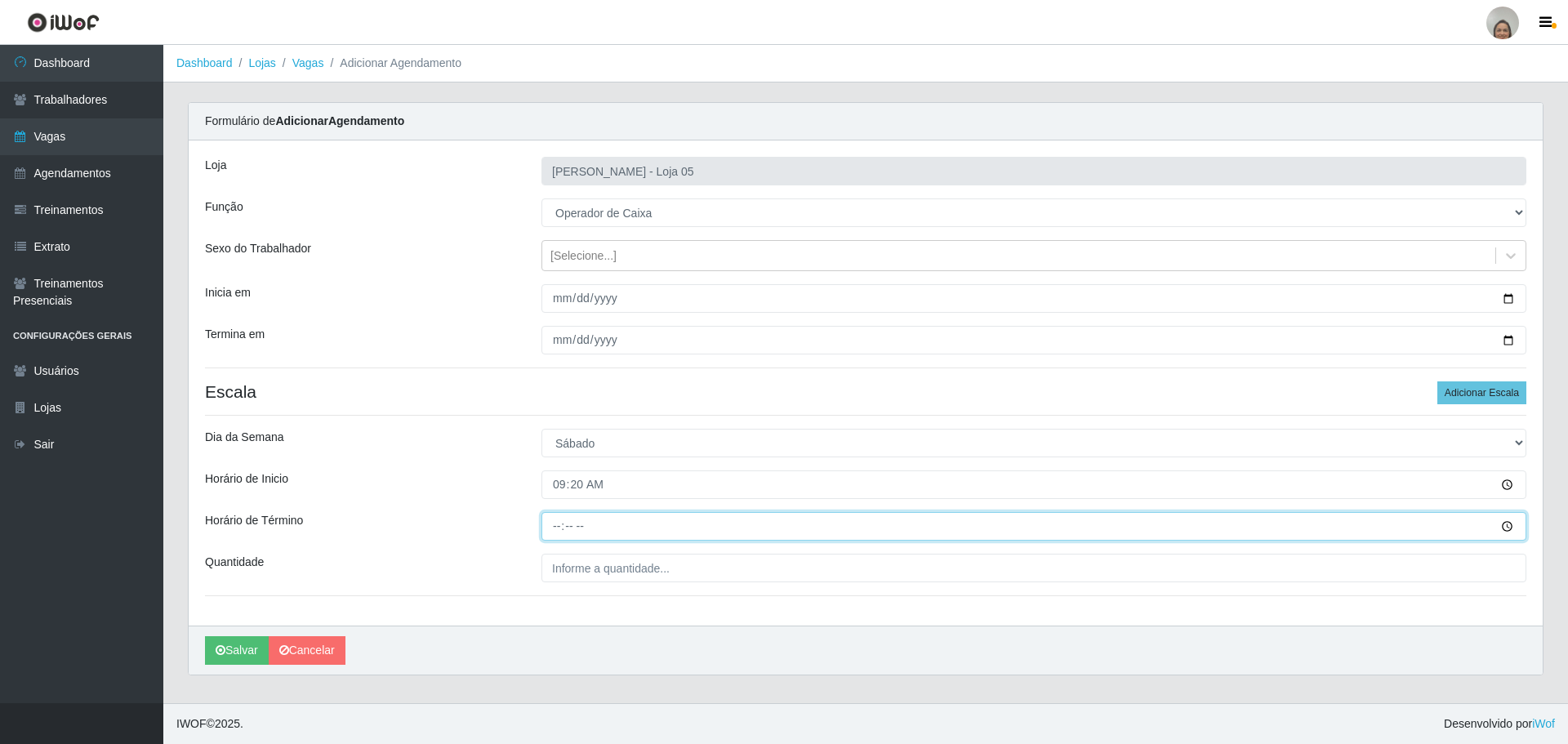
click at [554, 521] on input "Horário de Término" at bounding box center [1033, 526] width 985 height 29
type input "16:20"
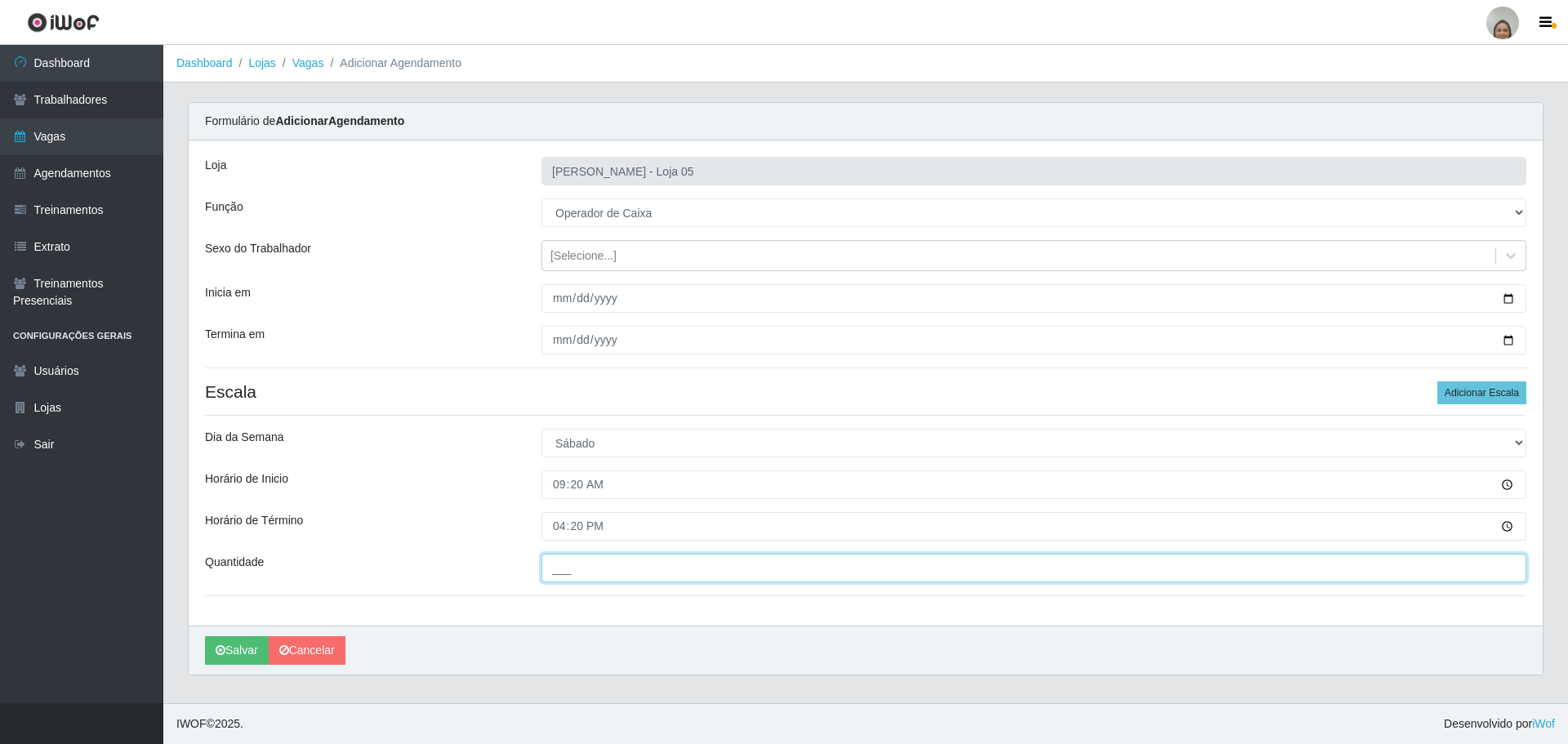
click at [570, 560] on input "___" at bounding box center [1033, 567] width 985 height 29
type input "6__"
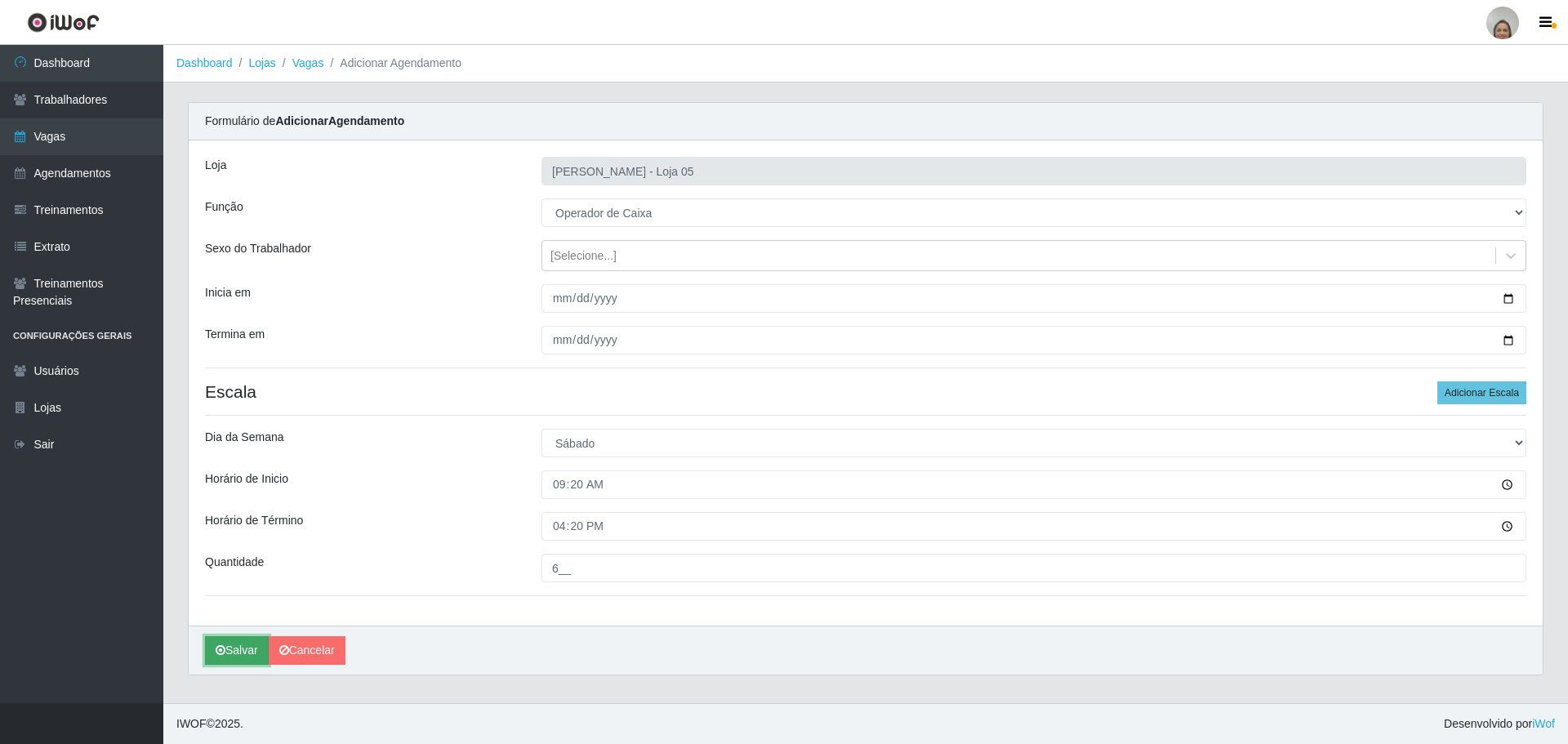
click at [217, 660] on button "Salvar" at bounding box center [237, 650] width 64 height 29
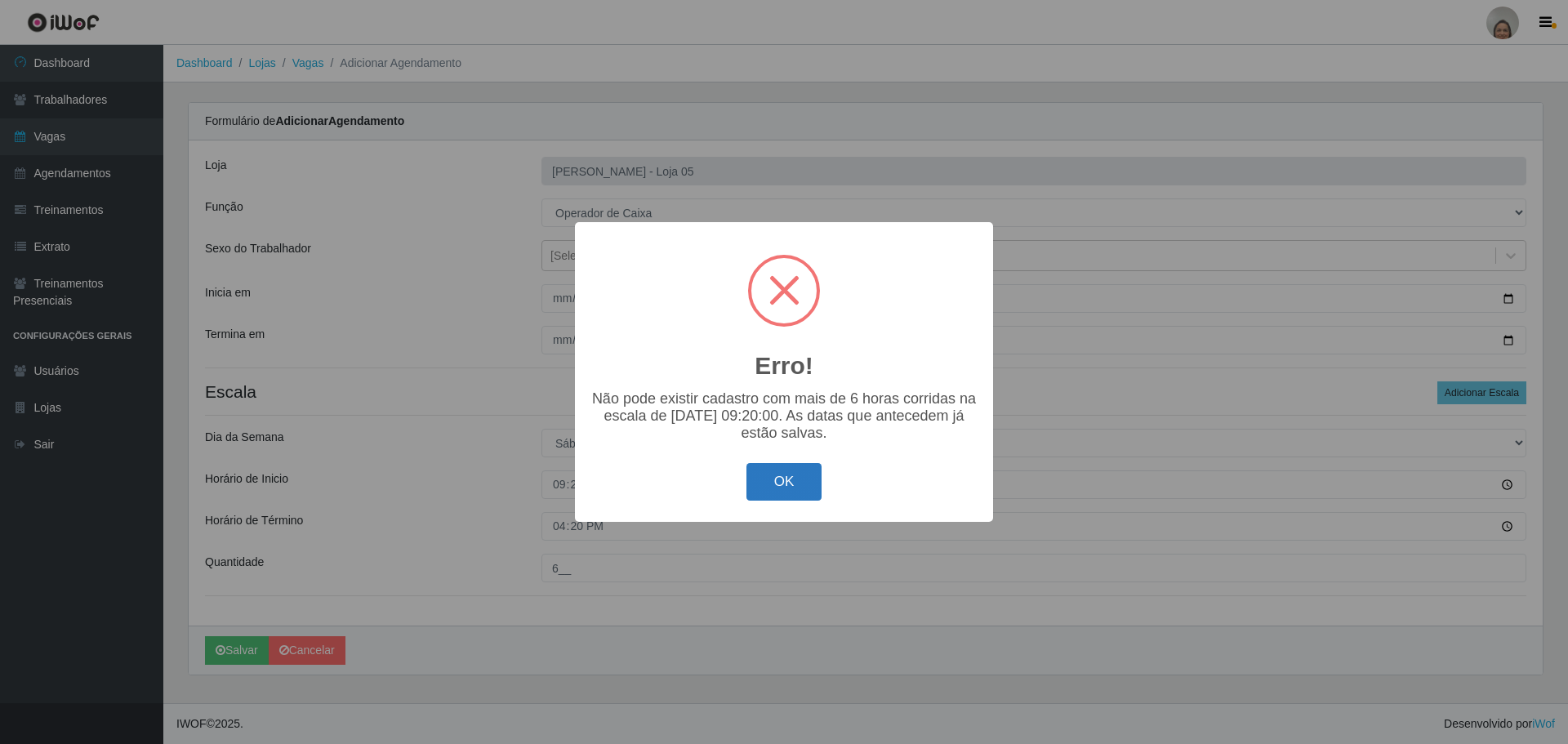
click at [773, 492] on button "OK" at bounding box center [785, 482] width 76 height 38
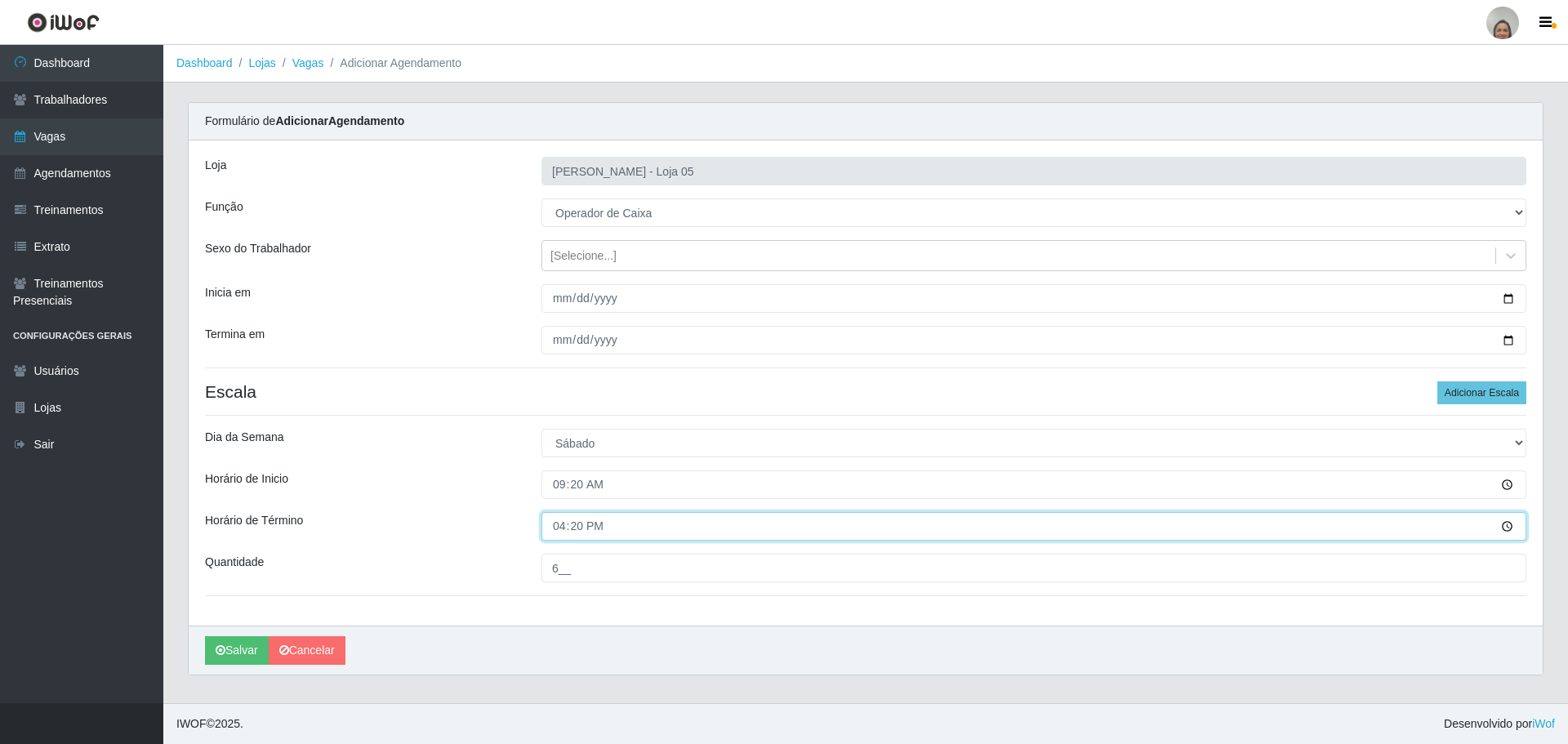
click at [562, 525] on input "16:20" at bounding box center [1033, 526] width 985 height 29
type input "15:20"
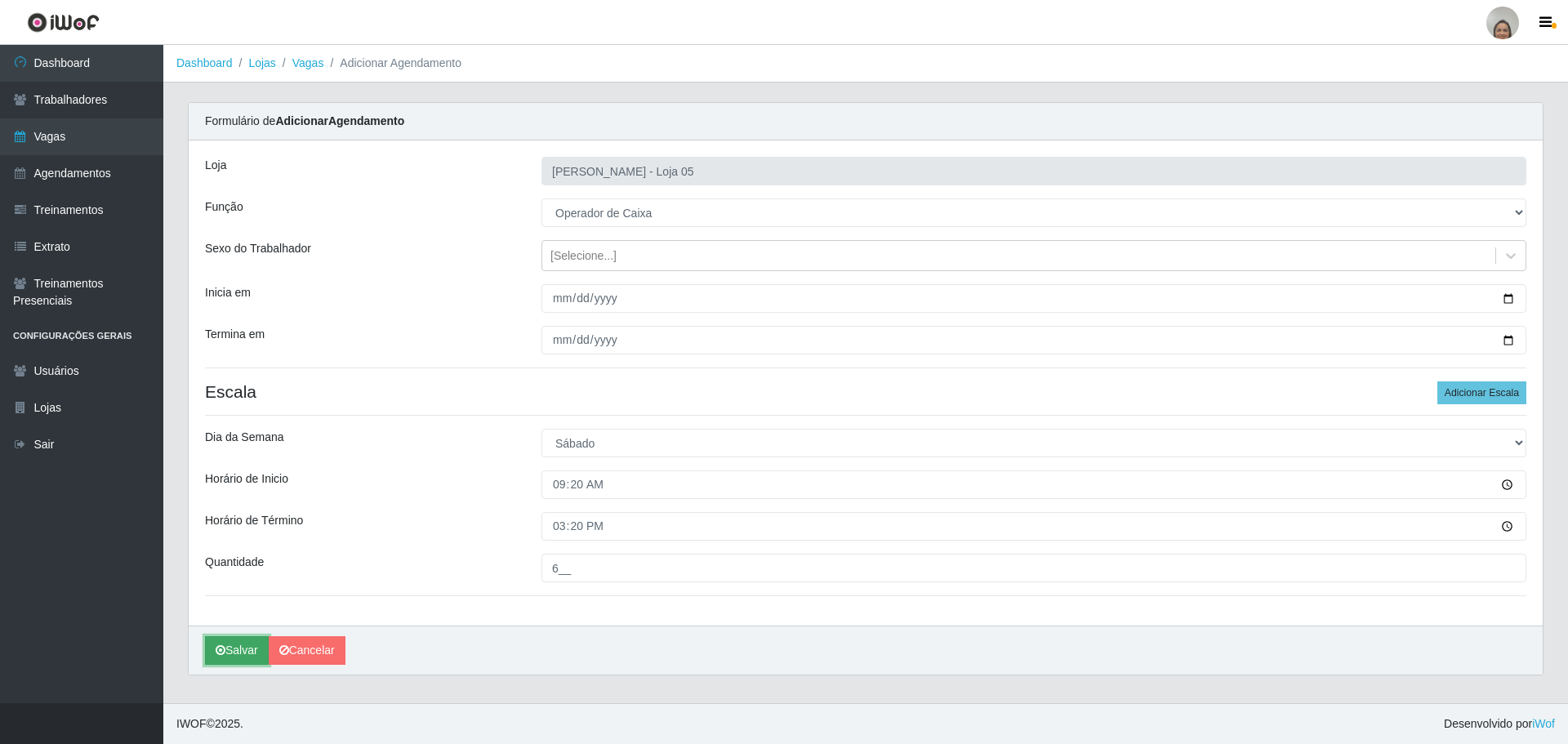
click at [243, 642] on button "Salvar" at bounding box center [237, 650] width 64 height 29
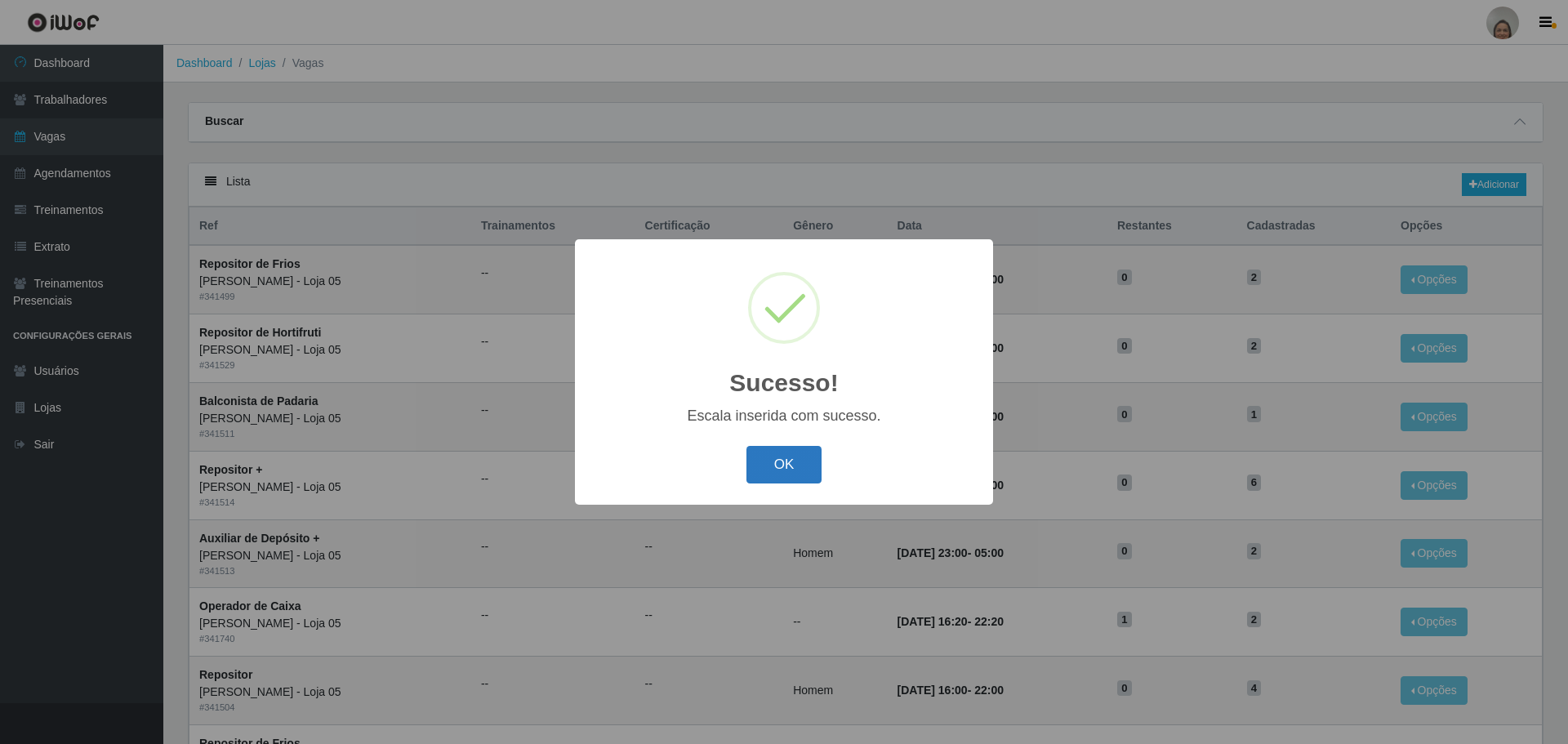
click at [770, 463] on button "OK" at bounding box center [785, 465] width 76 height 38
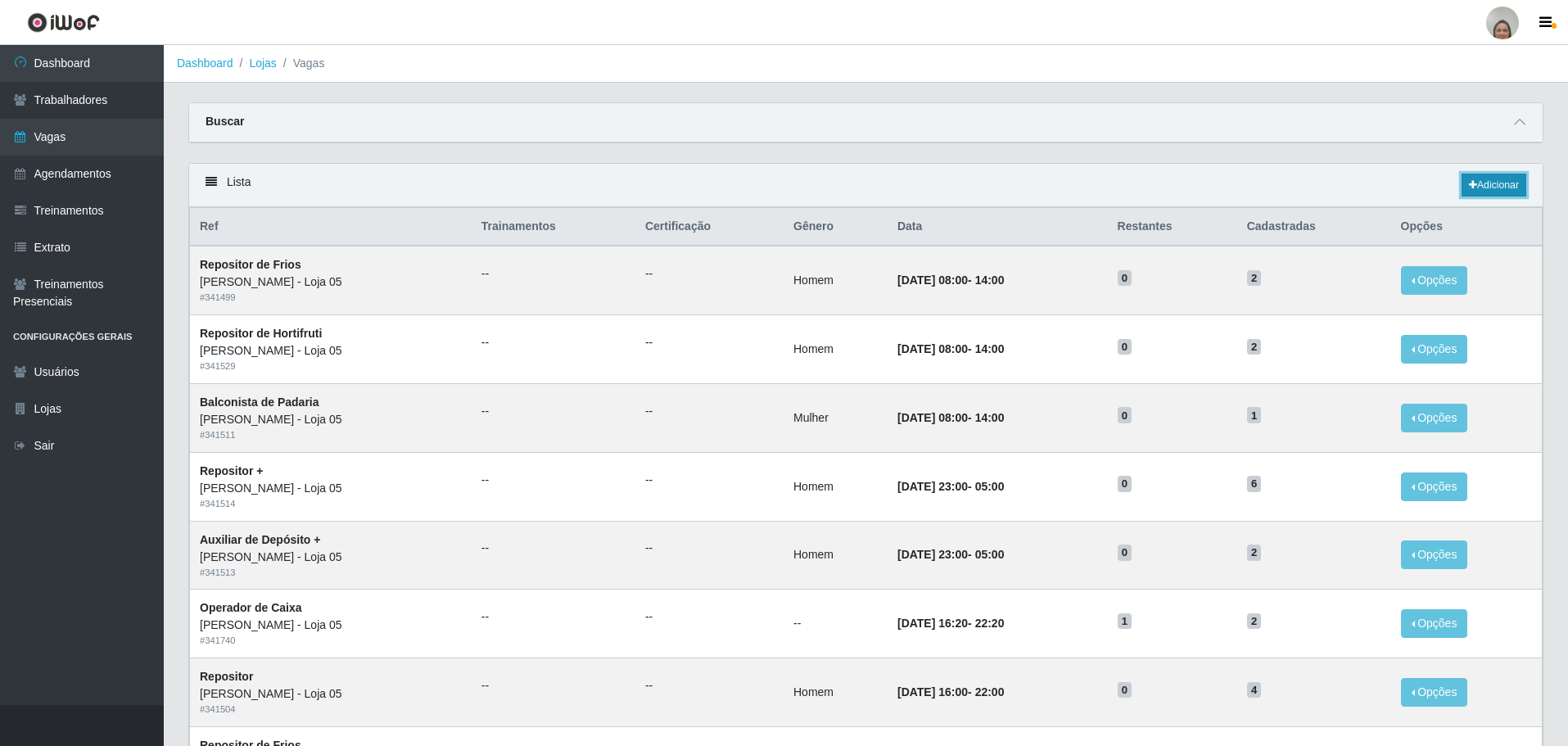
click at [1488, 186] on link "Adicionar" at bounding box center [1494, 185] width 64 height 23
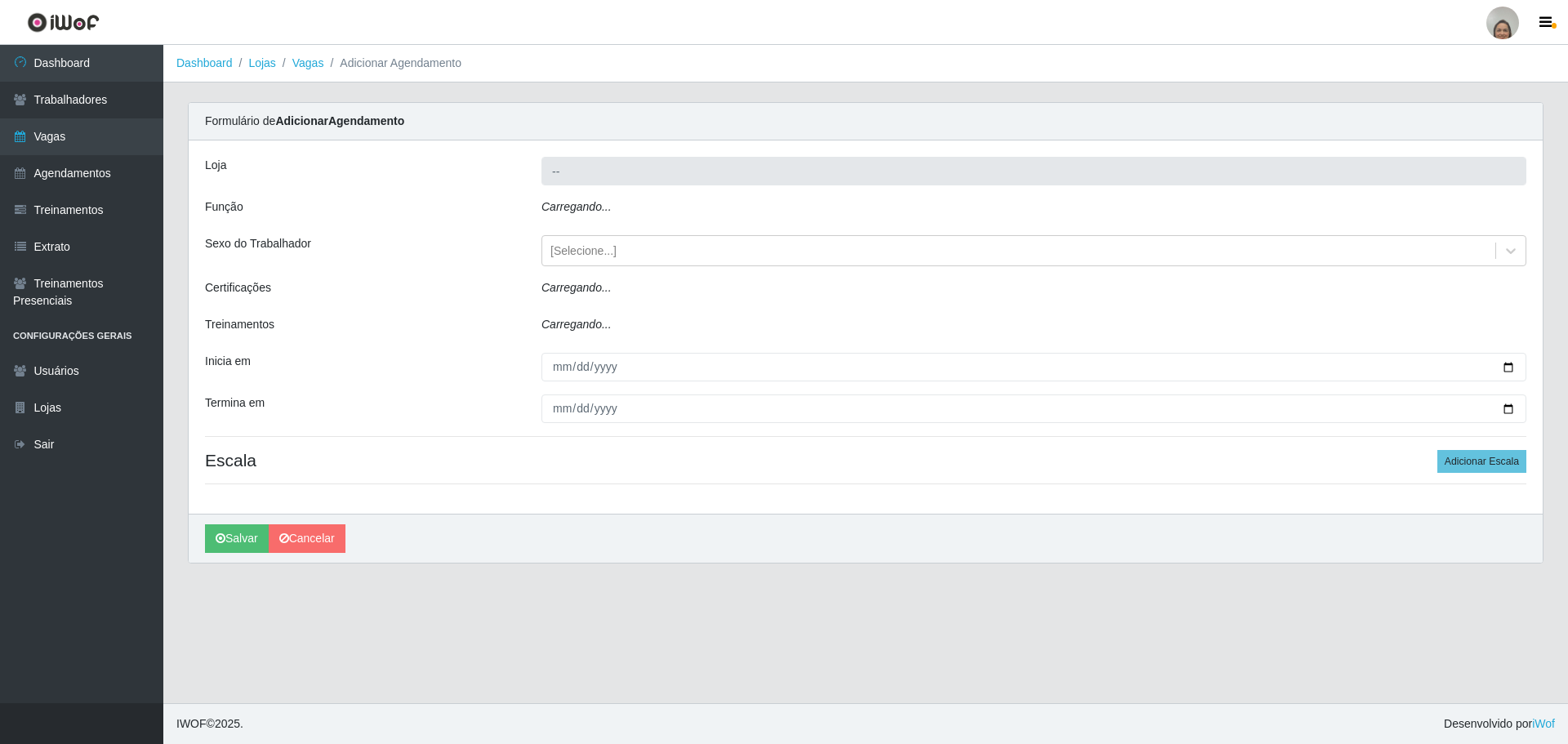
type input "[PERSON_NAME] - Loja 05"
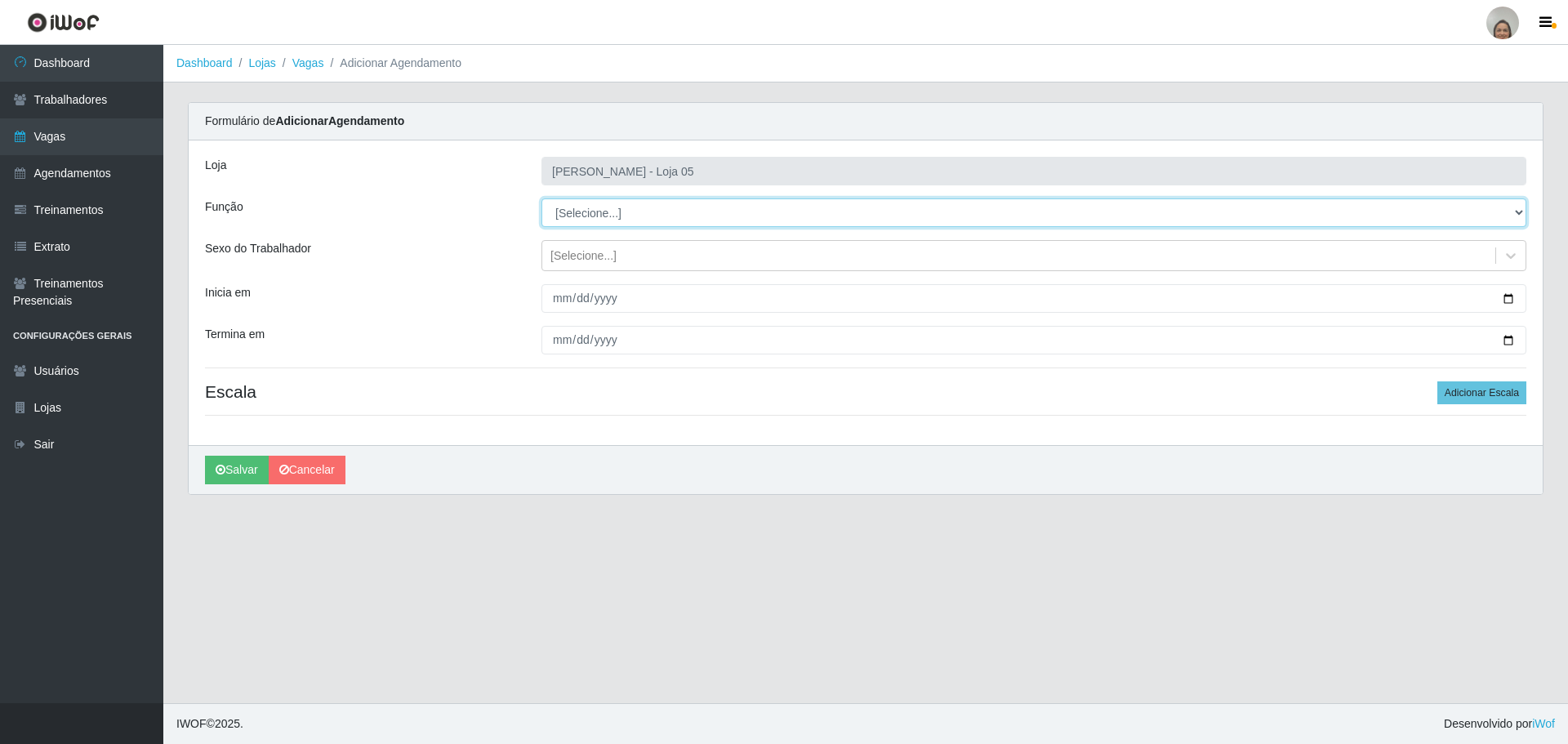
click at [1504, 206] on select "[Selecione...] ASG ASG + ASG ++ Auxiliar de Depósito Auxiliar de Depósito + Aux…" at bounding box center [1033, 212] width 985 height 29
select select "72"
click at [541, 198] on select "[Selecione...] ASG ASG + ASG ++ Auxiliar de Depósito Auxiliar de Depósito + Aux…" at bounding box center [1033, 212] width 985 height 29
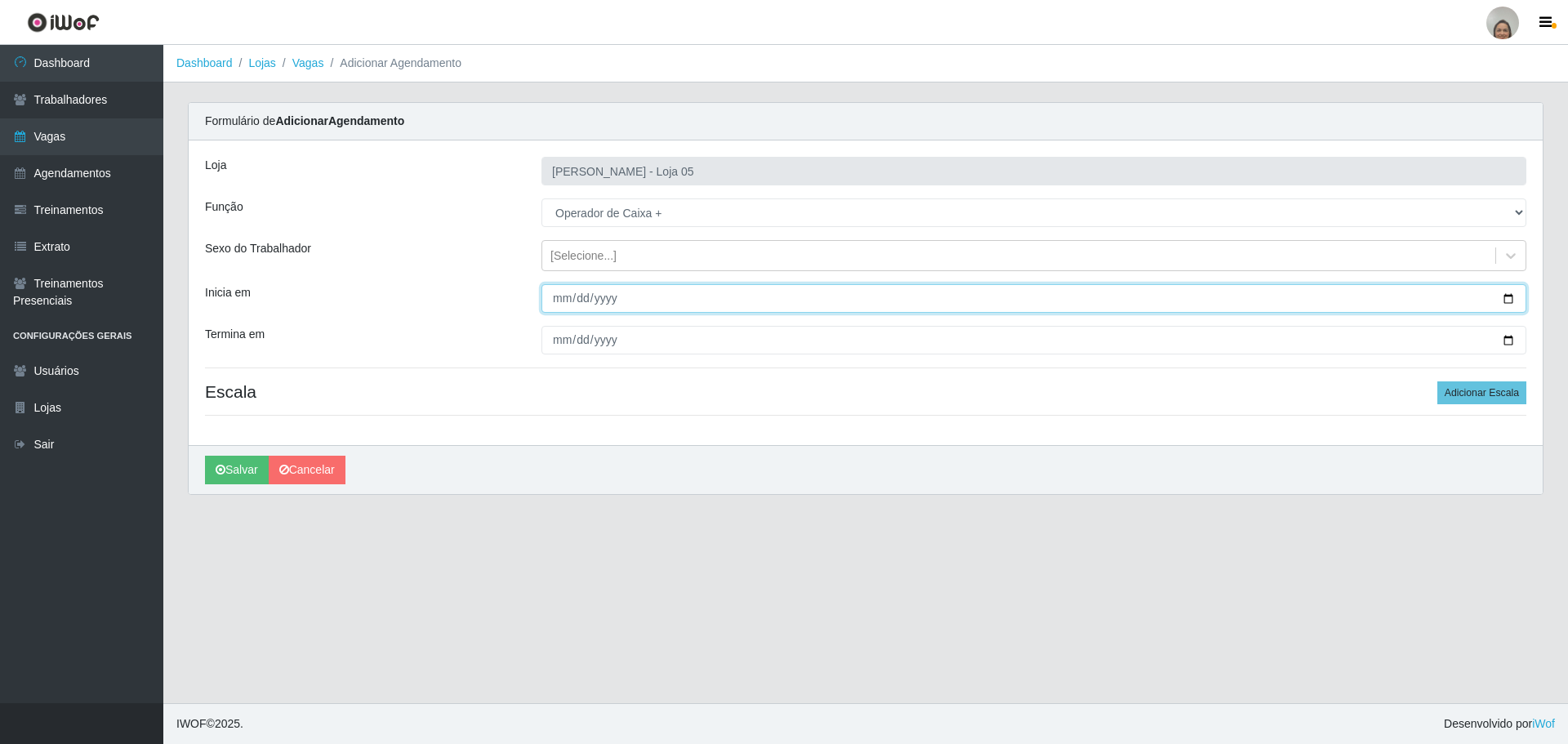
click at [1506, 297] on input "Inicia em" at bounding box center [1033, 298] width 985 height 29
type input "[DATE]"
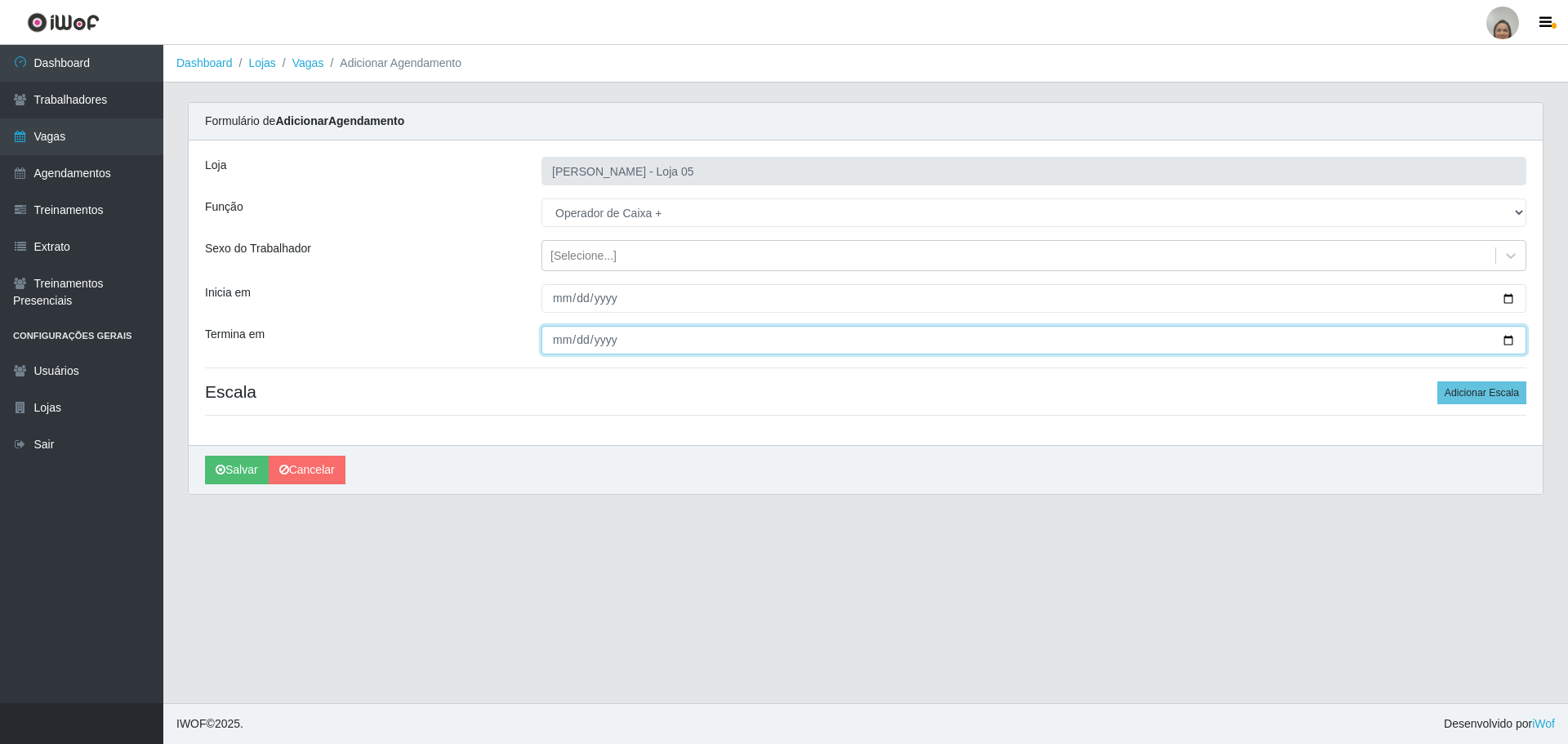
click at [1507, 338] on input "Termina em" at bounding box center [1033, 340] width 985 height 29
type input "[DATE]"
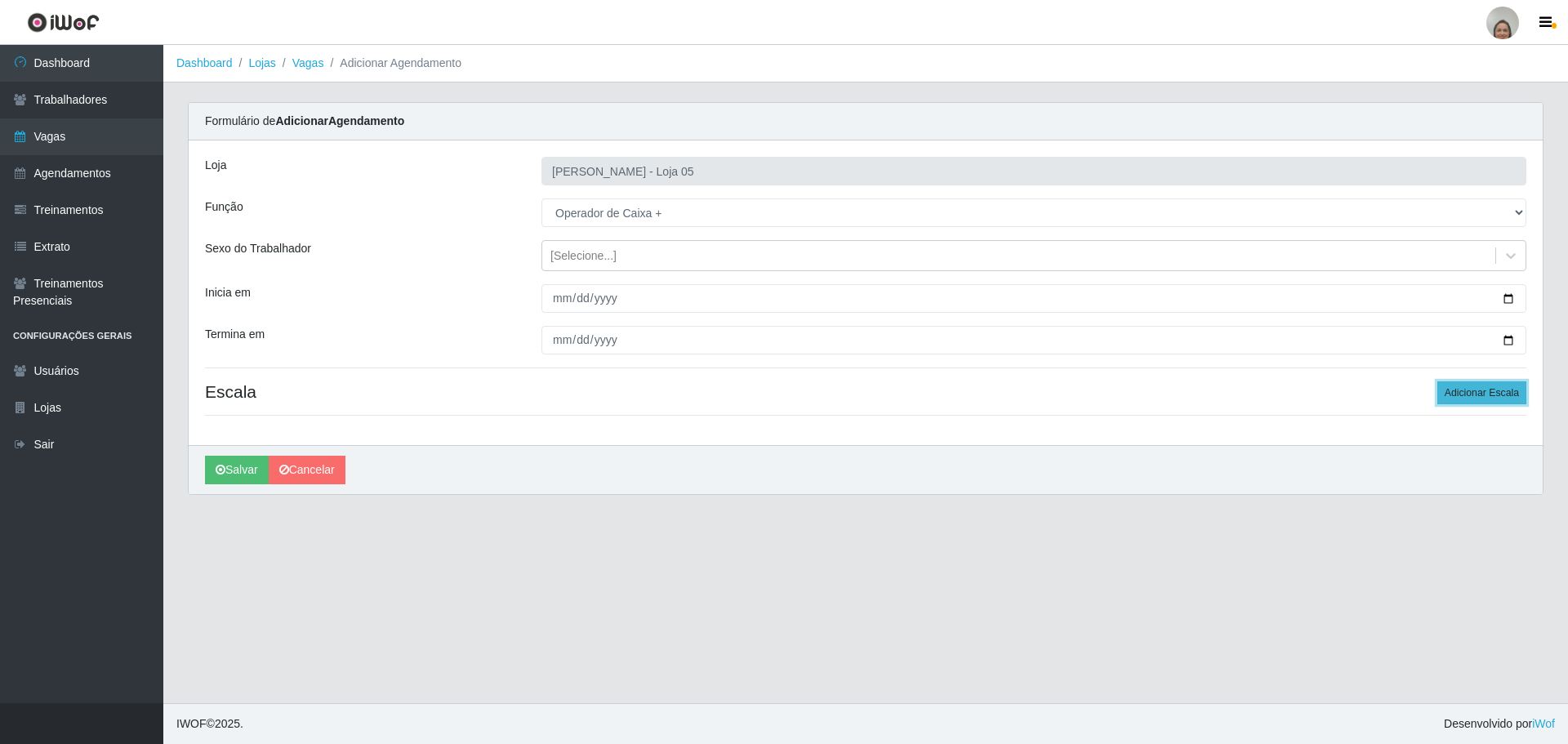
click at [1469, 389] on button "Adicionar Escala" at bounding box center [1481, 392] width 89 height 23
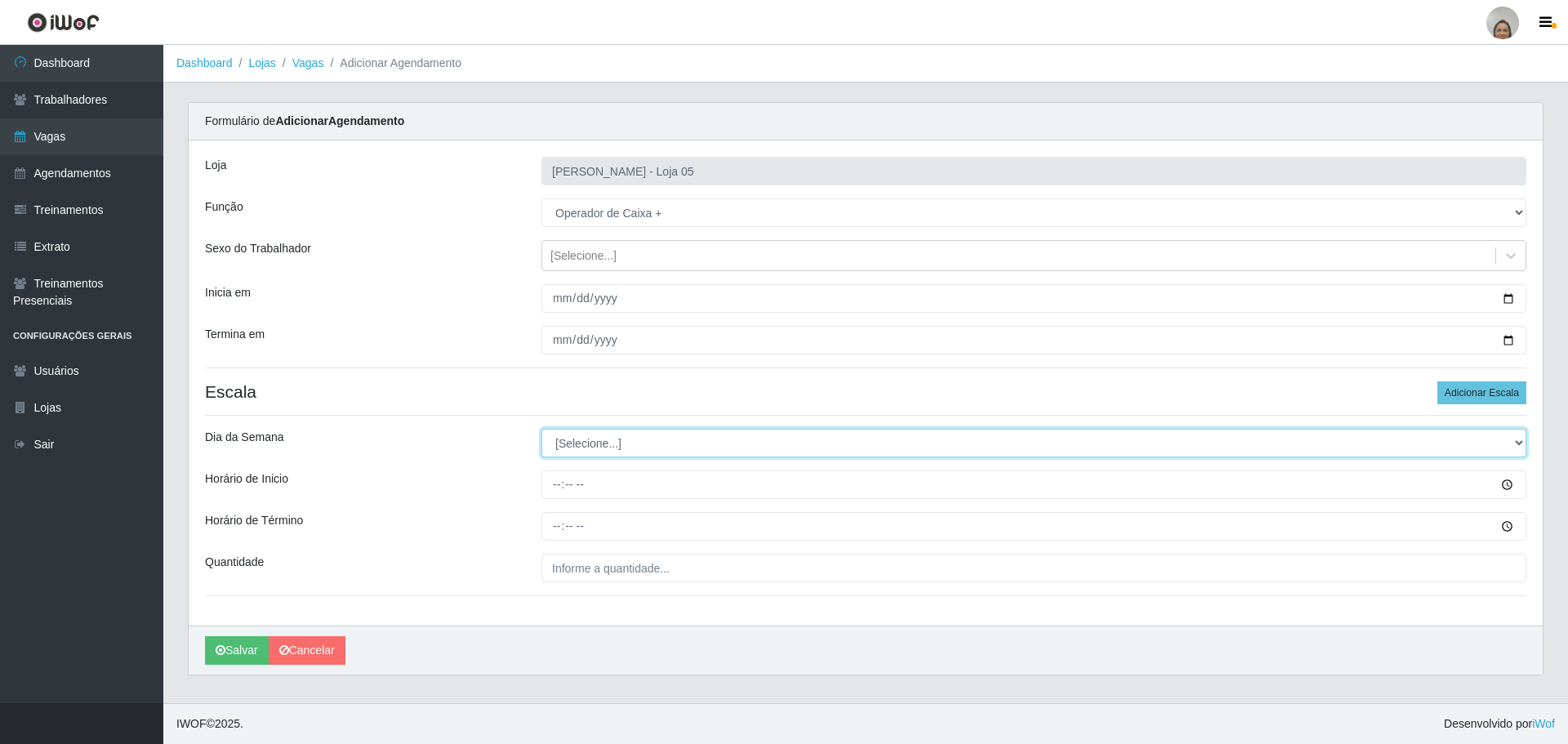
click at [584, 443] on select "[Selecione...] Segunda Terça Quarta Quinta Sexta Sábado Domingo" at bounding box center [1033, 443] width 985 height 29
select select "0"
click at [541, 429] on select "[Selecione...] Segunda Terça Quarta Quinta Sexta Sábado Domingo" at bounding box center [1033, 443] width 985 height 29
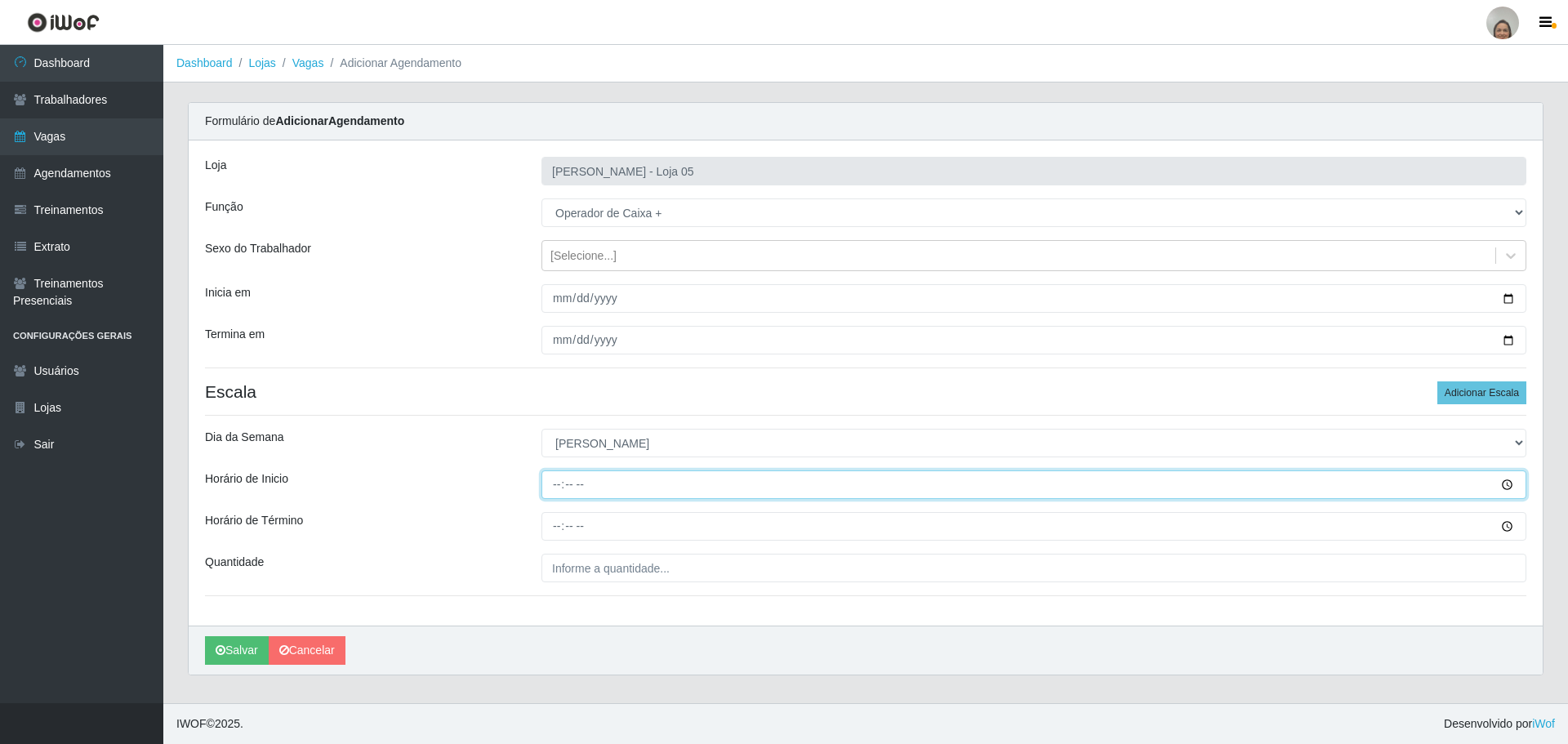
click at [548, 485] on input "Horário de Inicio" at bounding box center [1033, 484] width 985 height 29
type input "08:00"
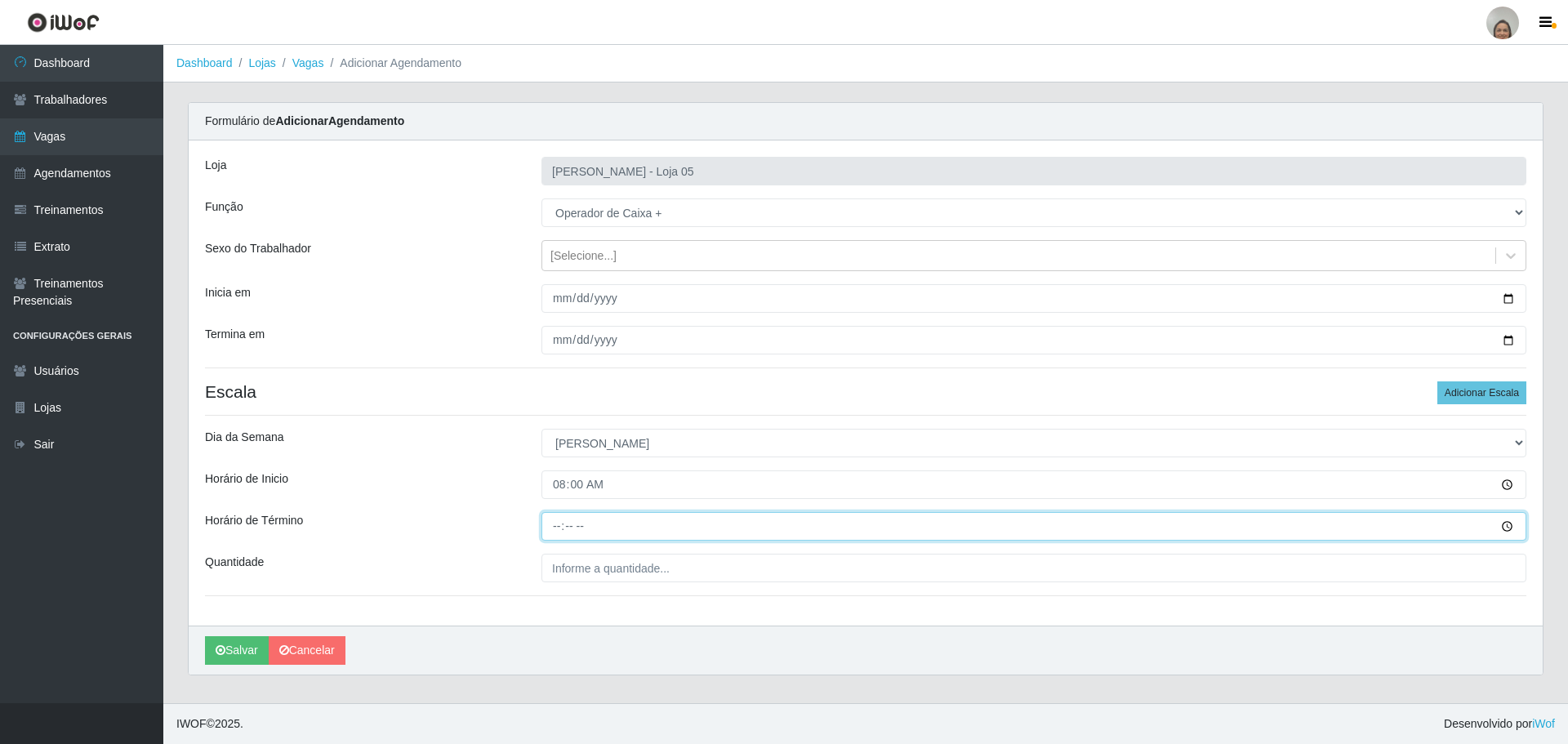
click at [549, 514] on input "Horário de Término" at bounding box center [1033, 526] width 985 height 29
type input "14:00"
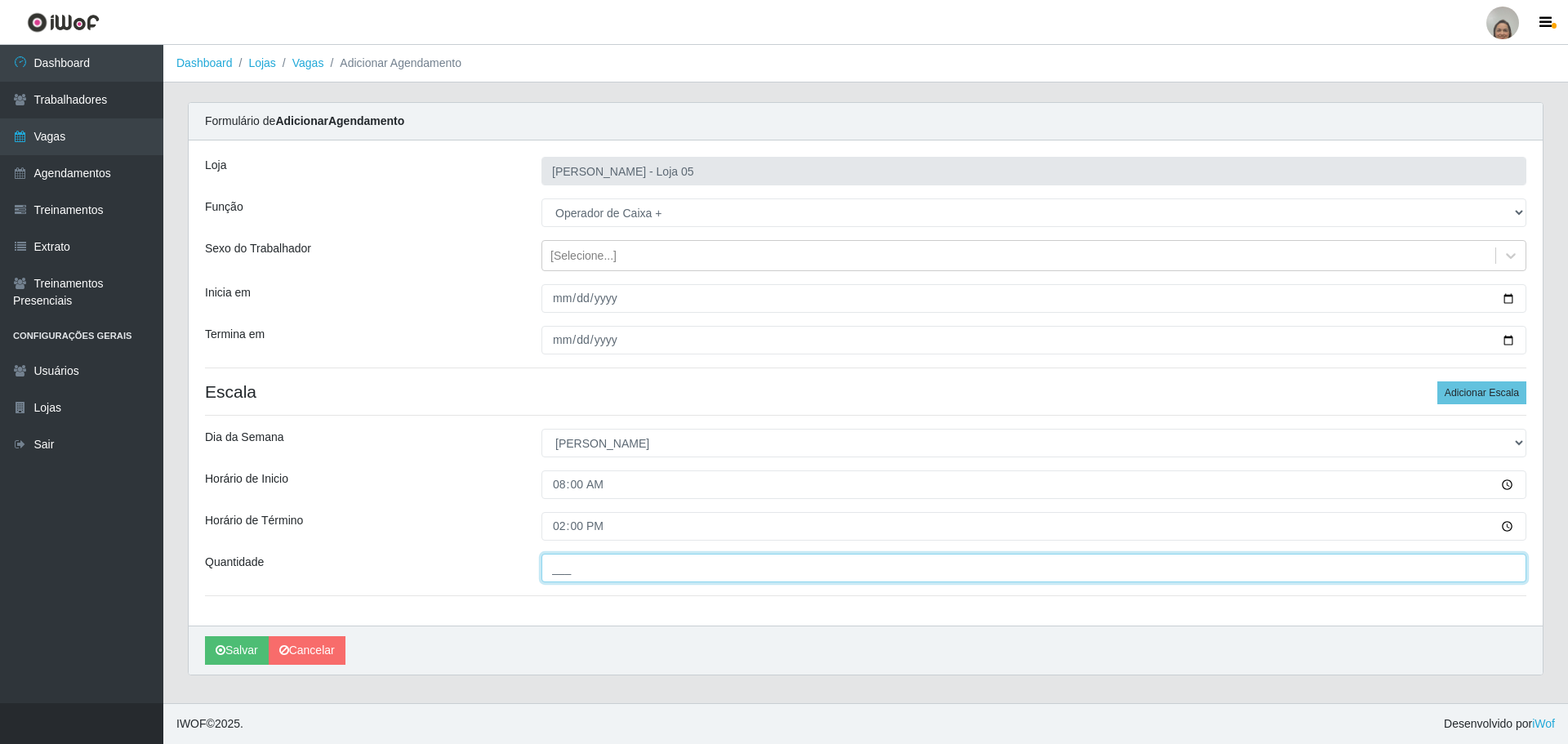
click at [593, 568] on input "___" at bounding box center [1033, 567] width 985 height 29
type input "5__"
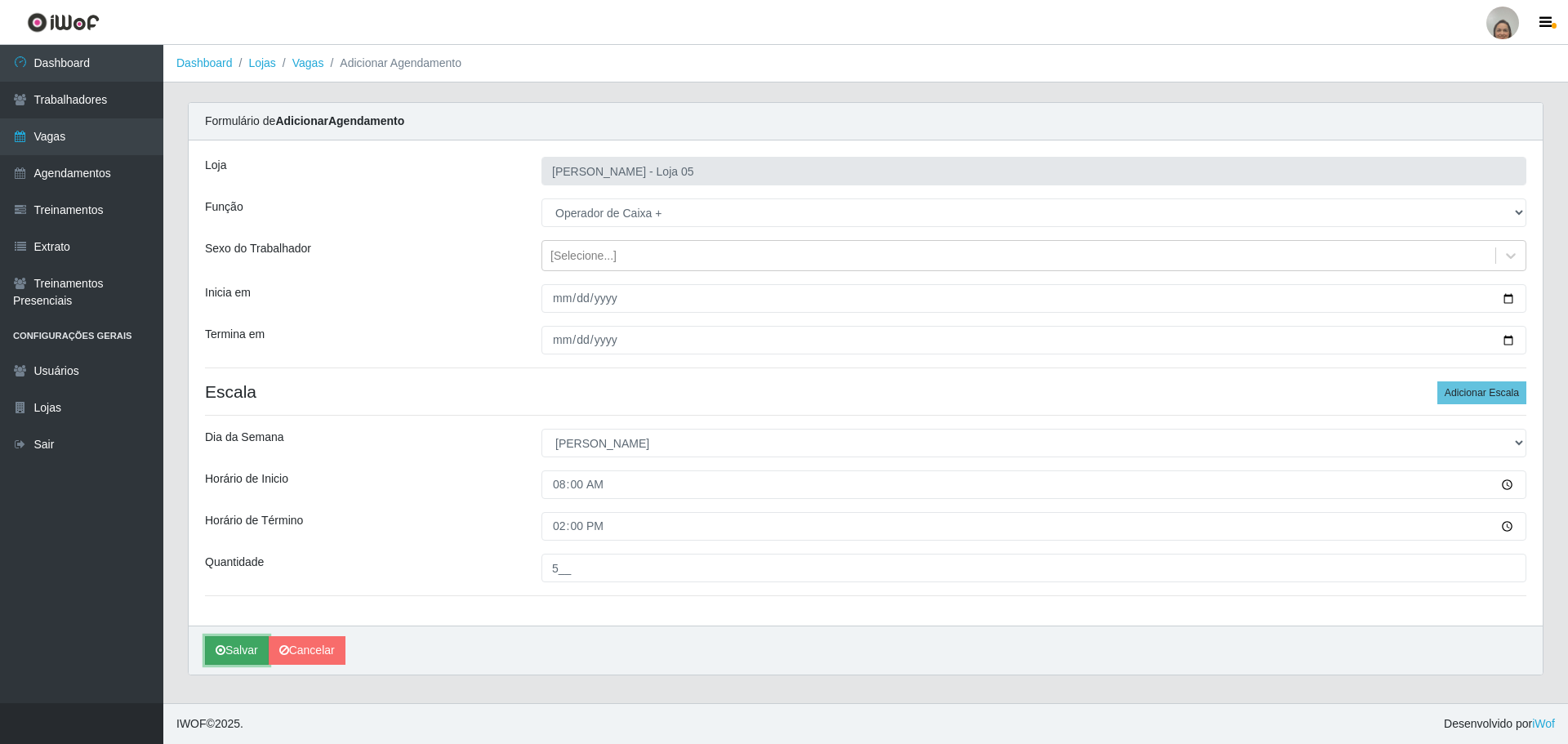
click at [244, 649] on button "Salvar" at bounding box center [237, 650] width 64 height 29
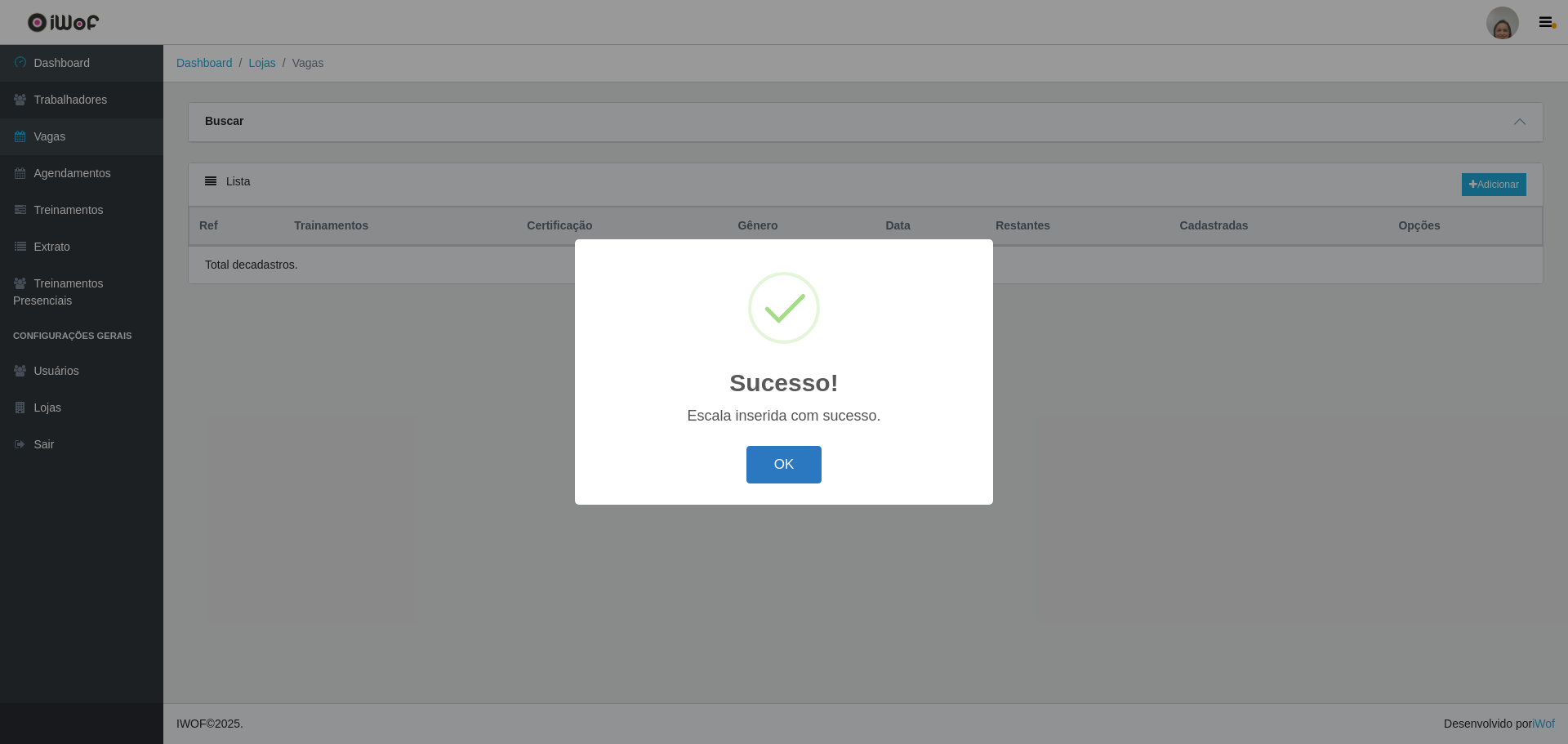
click at [793, 470] on button "OK" at bounding box center [785, 465] width 76 height 38
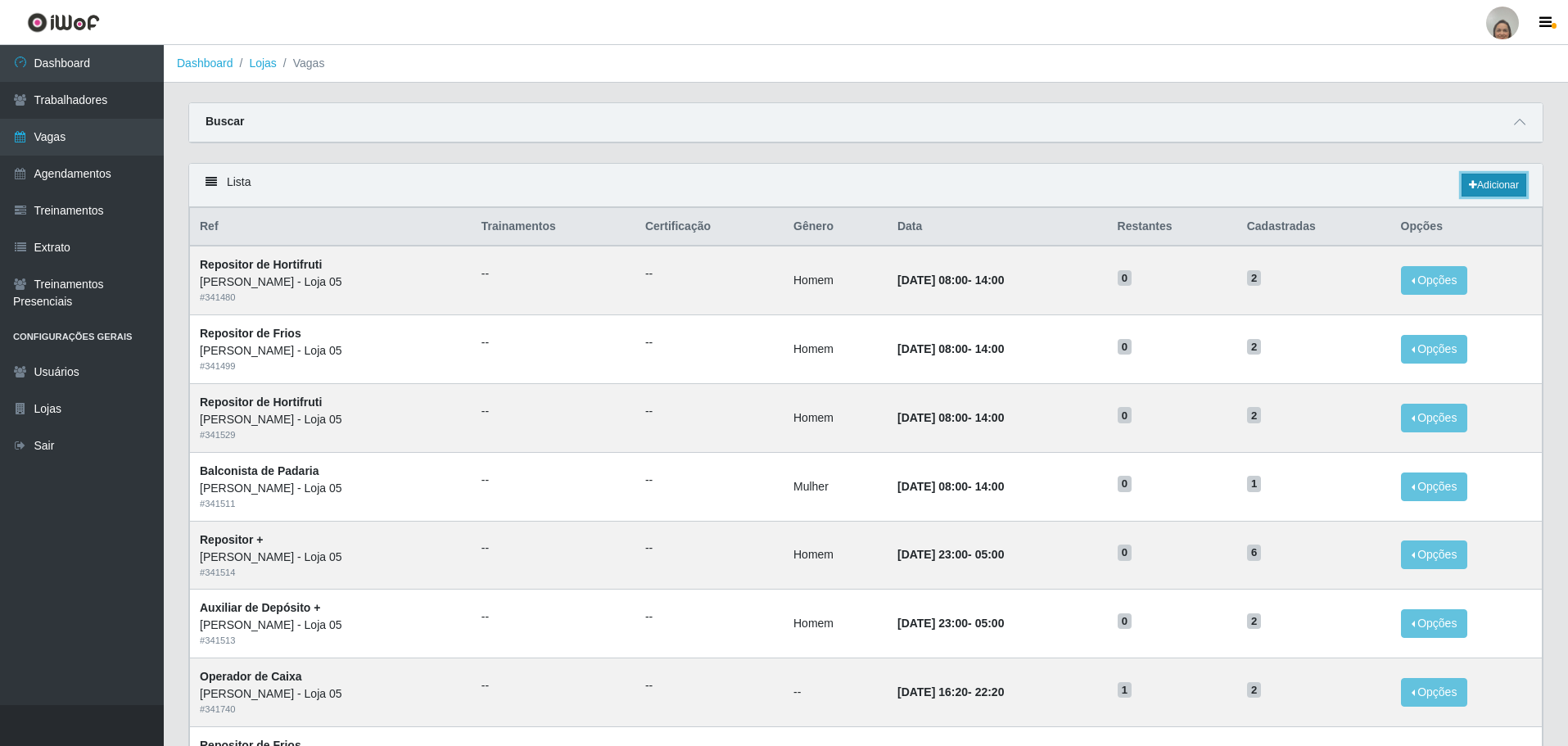
click at [1488, 181] on link "Adicionar" at bounding box center [1494, 185] width 64 height 23
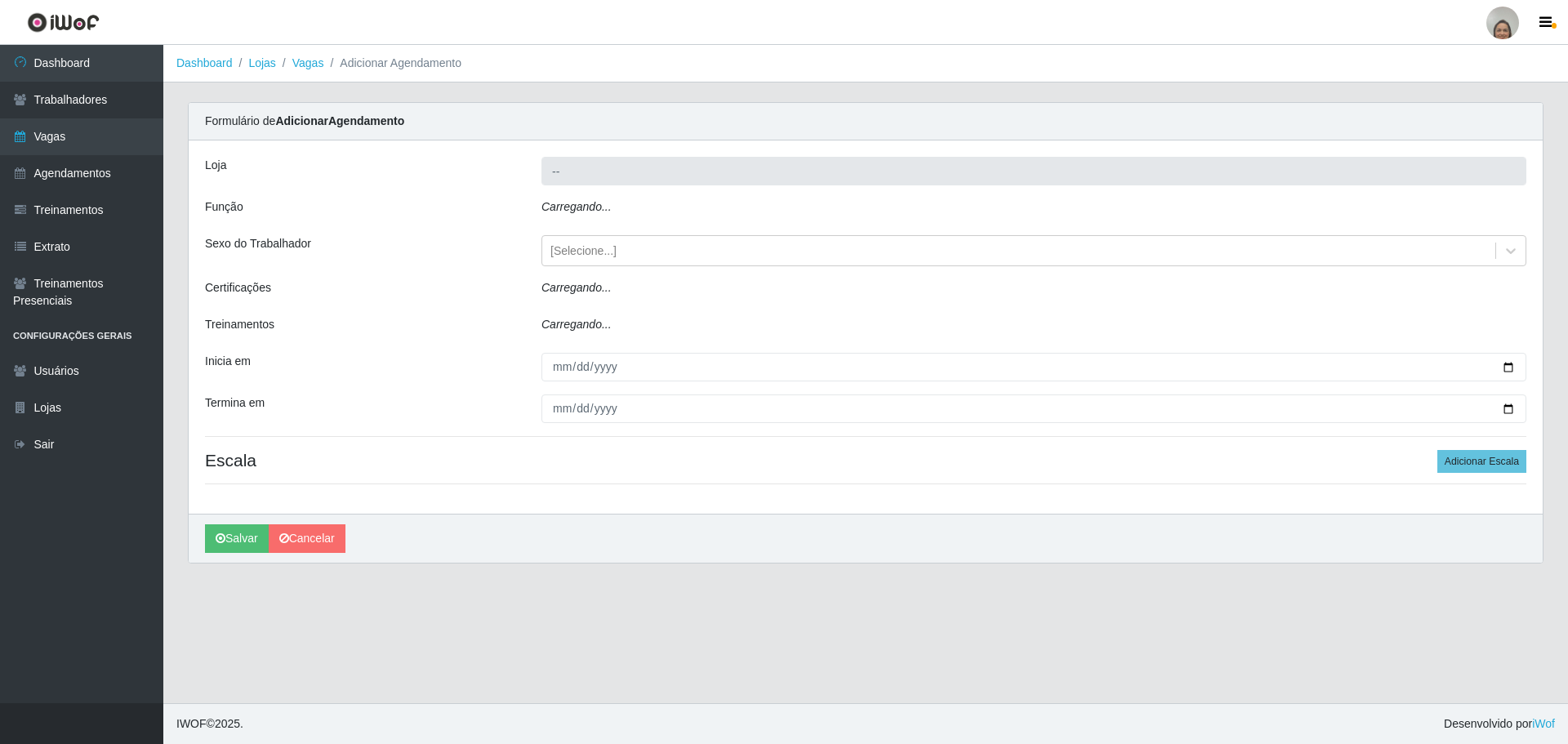
type input "[PERSON_NAME] - Loja 05"
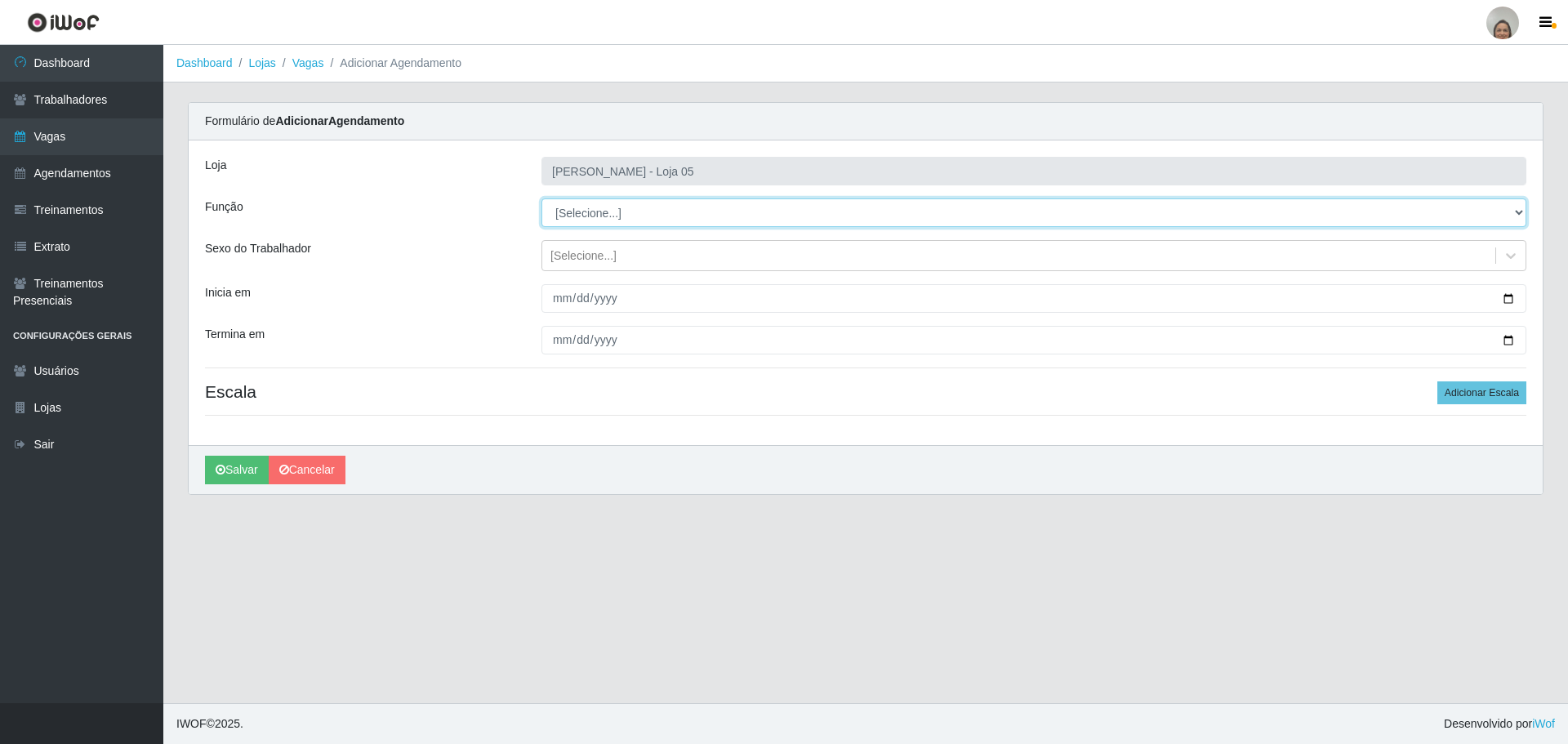
click at [586, 212] on select "[Selecione...] ASG ASG + ASG ++ Auxiliar de Depósito Auxiliar de Depósito + Aux…" at bounding box center [1033, 212] width 985 height 29
select select "72"
click at [541, 198] on select "[Selecione...] ASG ASG + ASG ++ Auxiliar de Depósito Auxiliar de Depósito + Aux…" at bounding box center [1033, 212] width 985 height 29
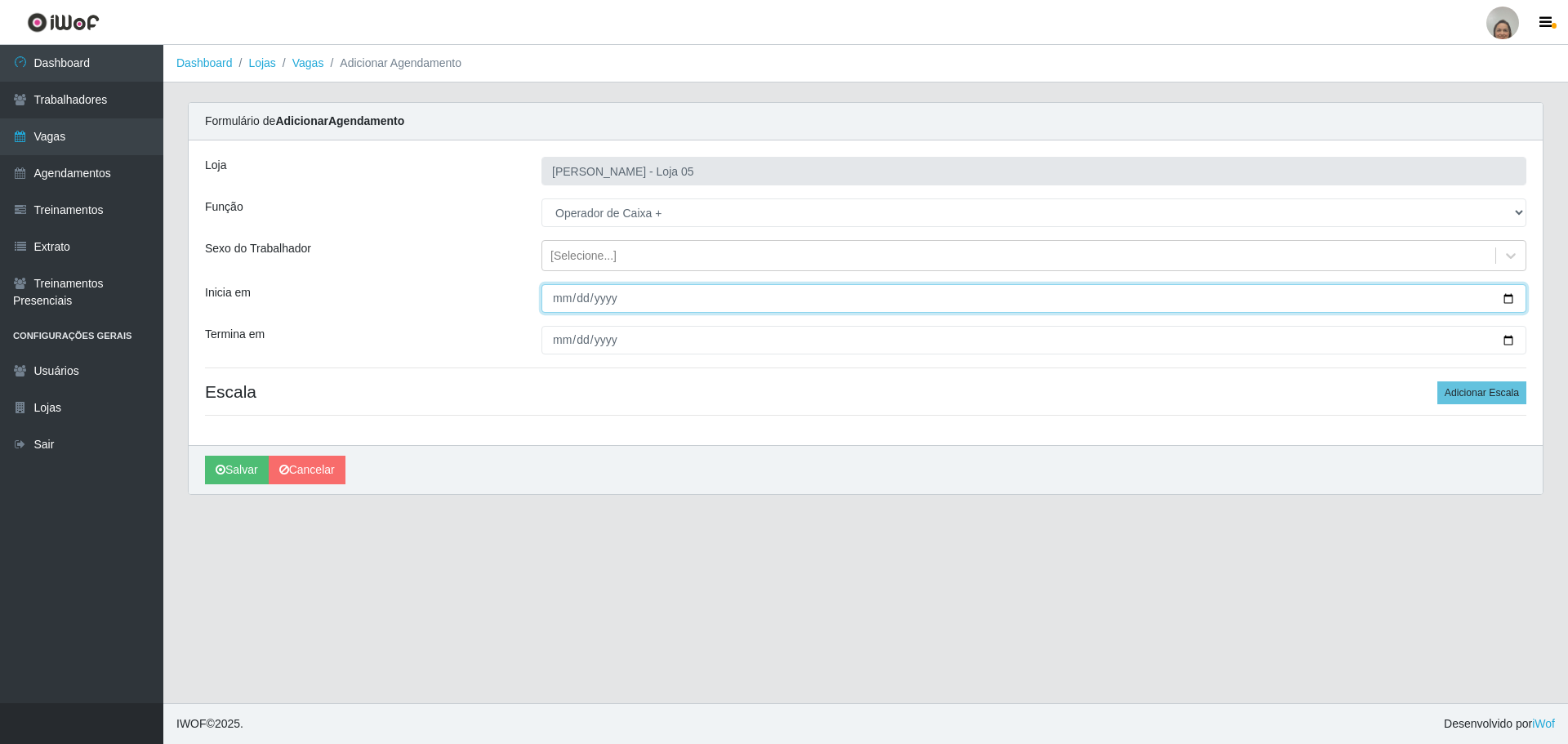
click at [1504, 290] on input "Inicia em" at bounding box center [1033, 298] width 985 height 29
click at [1508, 297] on input "Inicia em" at bounding box center [1033, 298] width 985 height 29
type input "[DATE]"
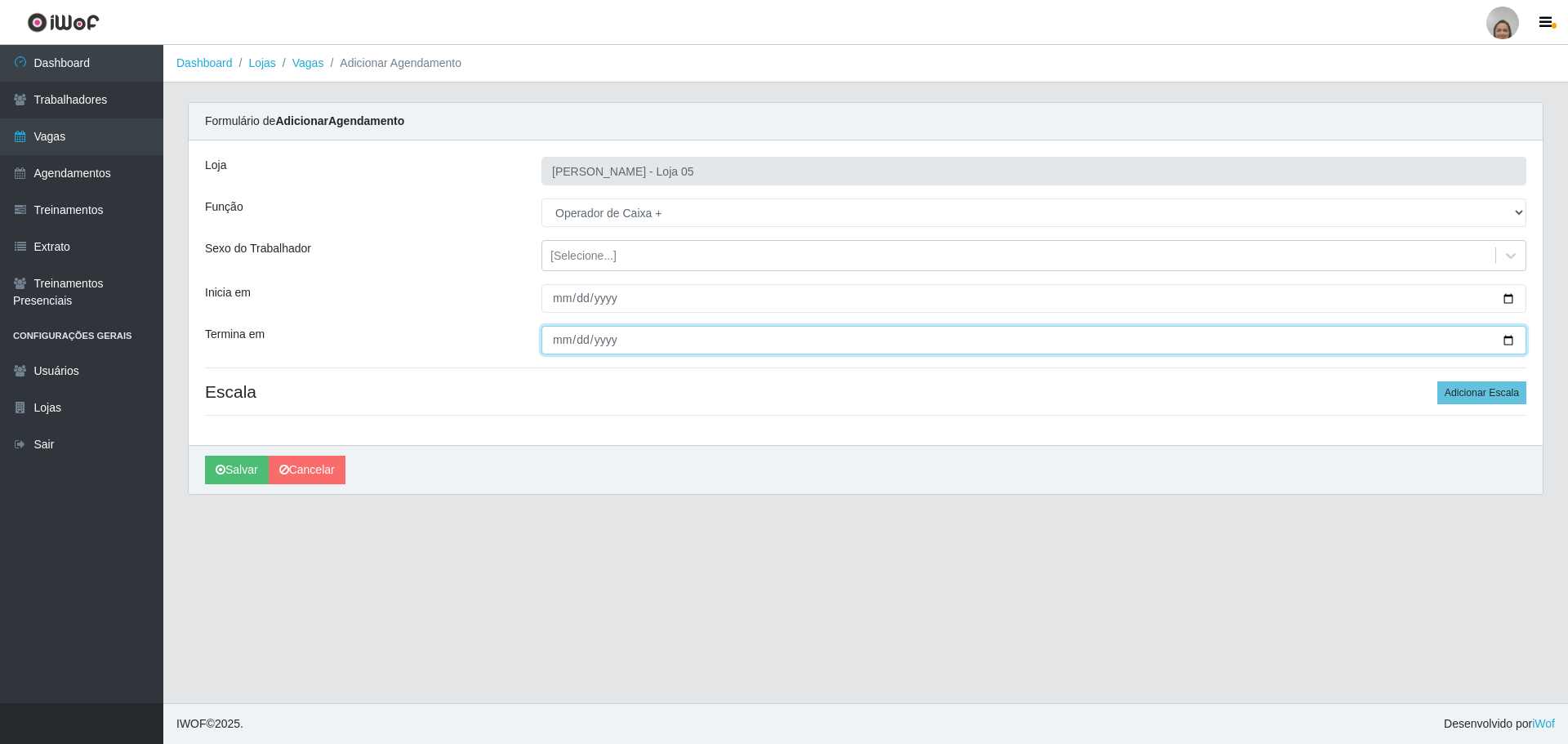
click at [1506, 344] on input "Termina em" at bounding box center [1033, 340] width 985 height 29
type input "[DATE]"
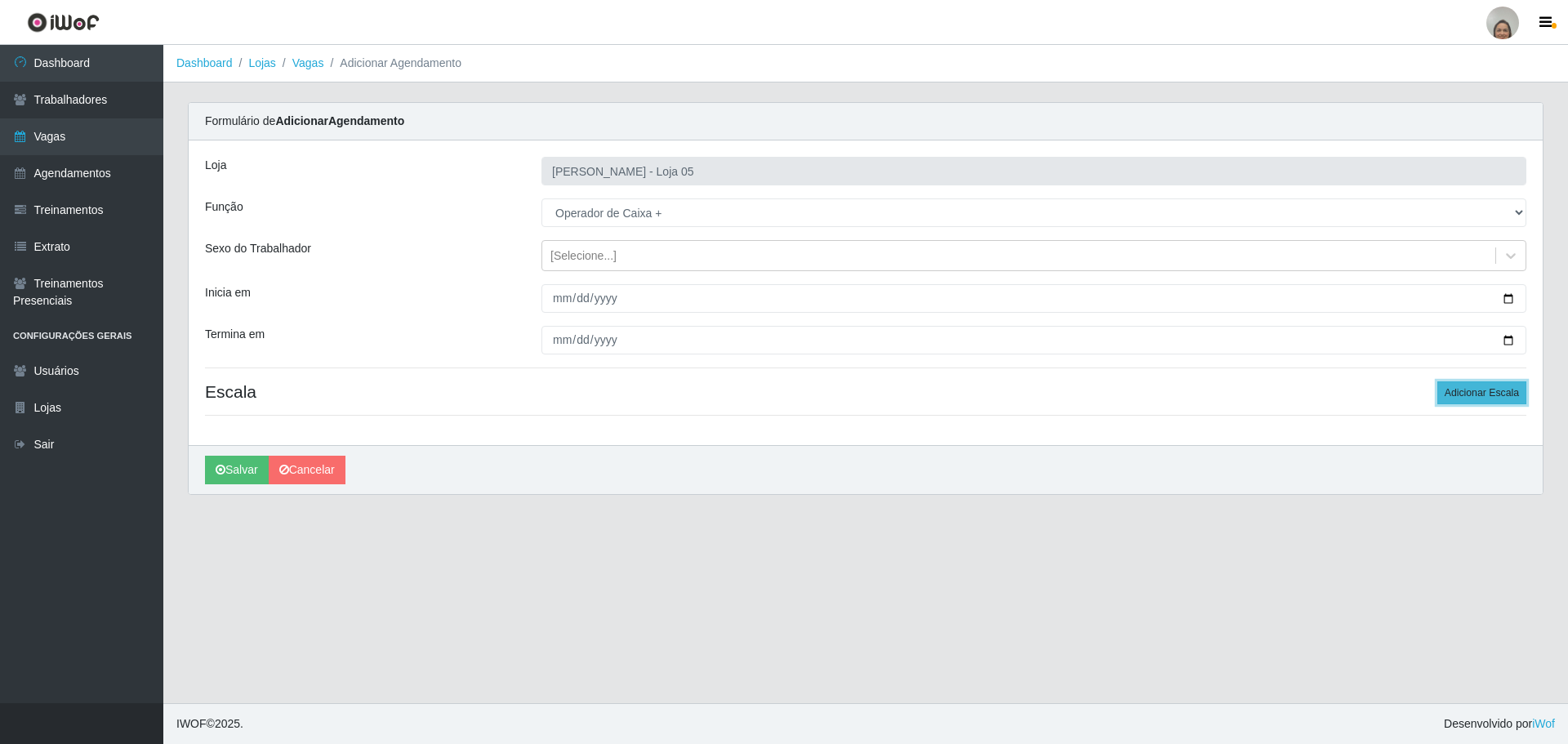
click at [1504, 388] on button "Adicionar Escala" at bounding box center [1481, 392] width 89 height 23
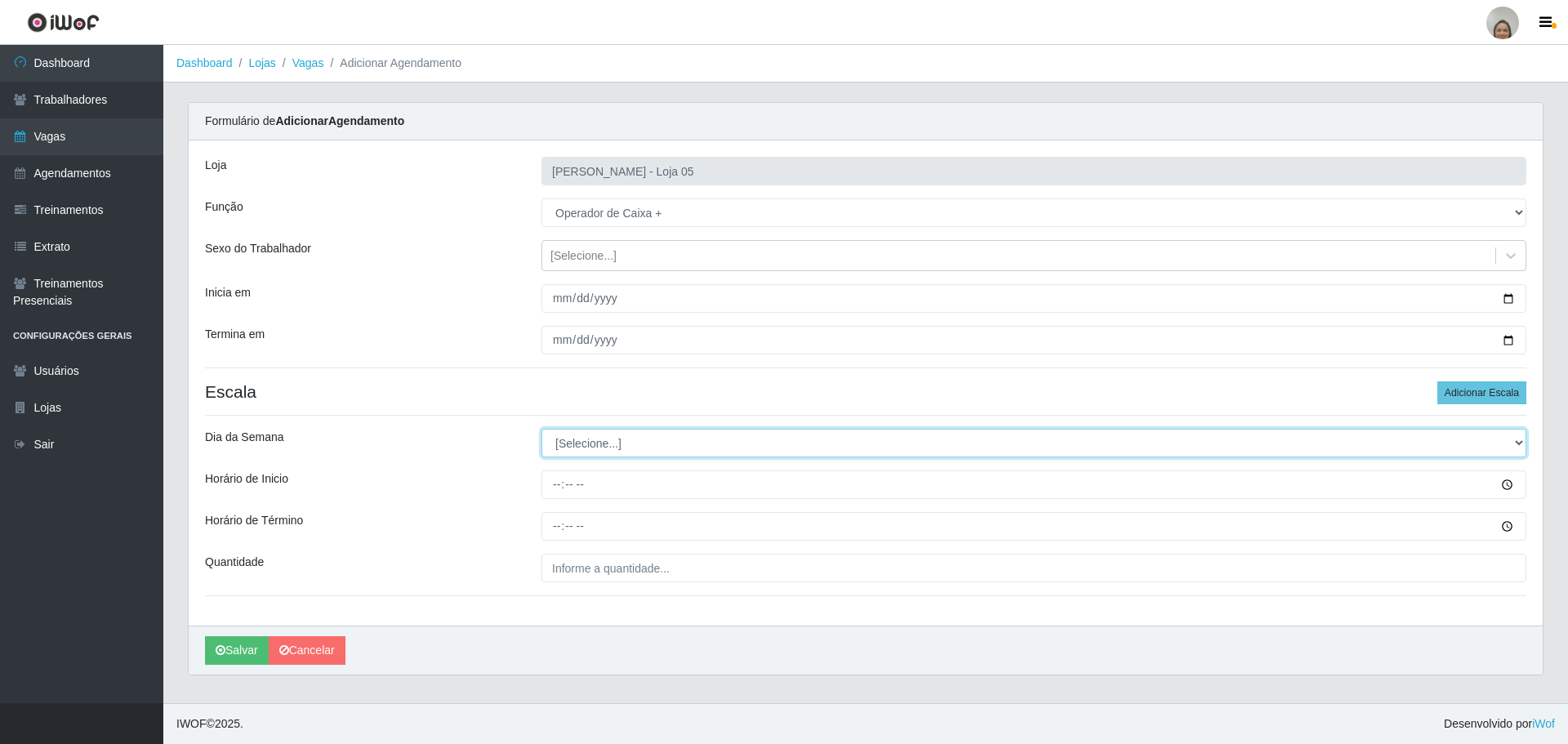
click at [573, 453] on select "[Selecione...] Segunda Terça Quarta Quinta Sexta Sábado Domingo" at bounding box center [1033, 443] width 985 height 29
select select "0"
click at [541, 429] on select "[Selecione...] Segunda Terça Quarta Quinta Sexta Sábado Domingo" at bounding box center [1033, 443] width 985 height 29
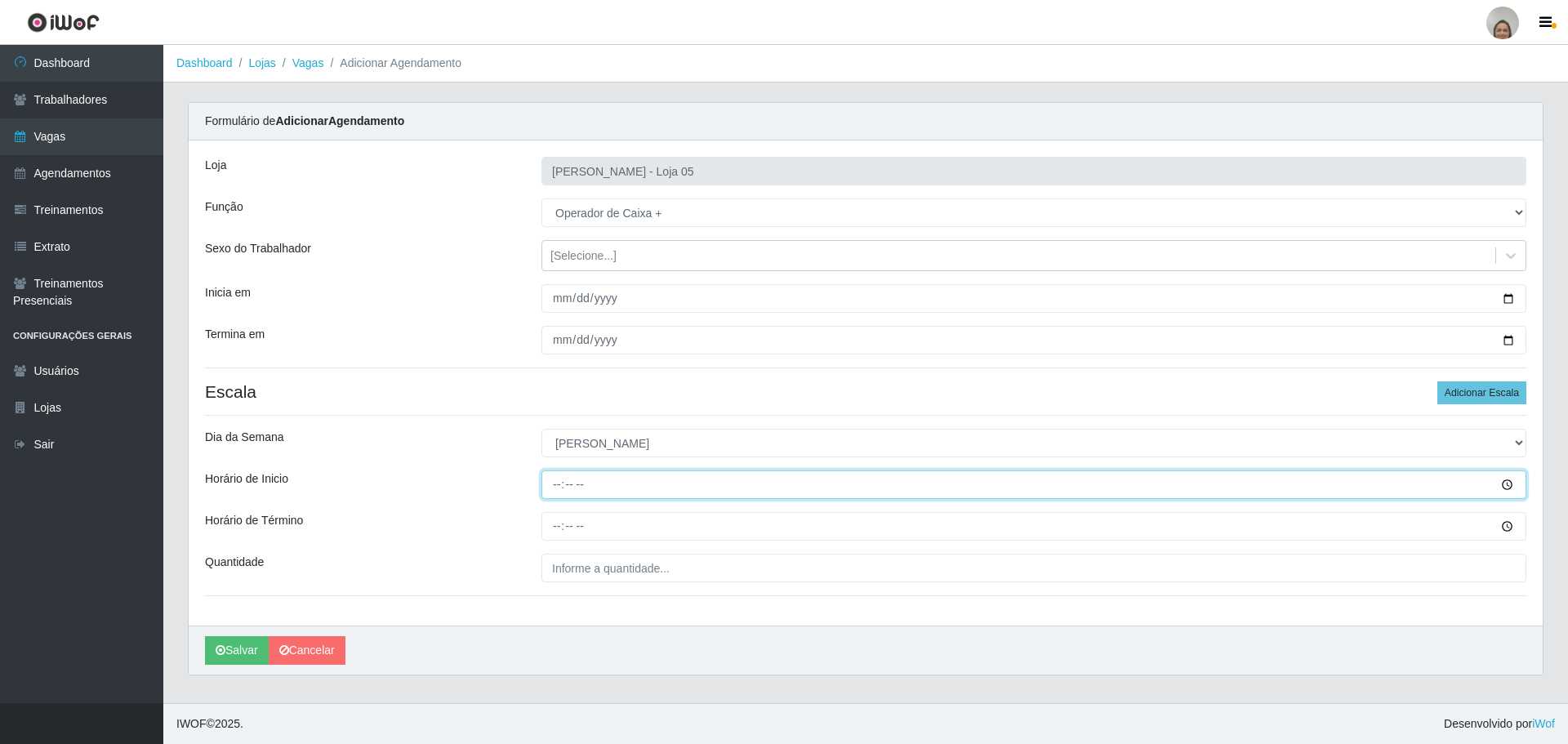
click at [549, 484] on input "Horário de Inicio" at bounding box center [1033, 484] width 985 height 29
type input "13:00"
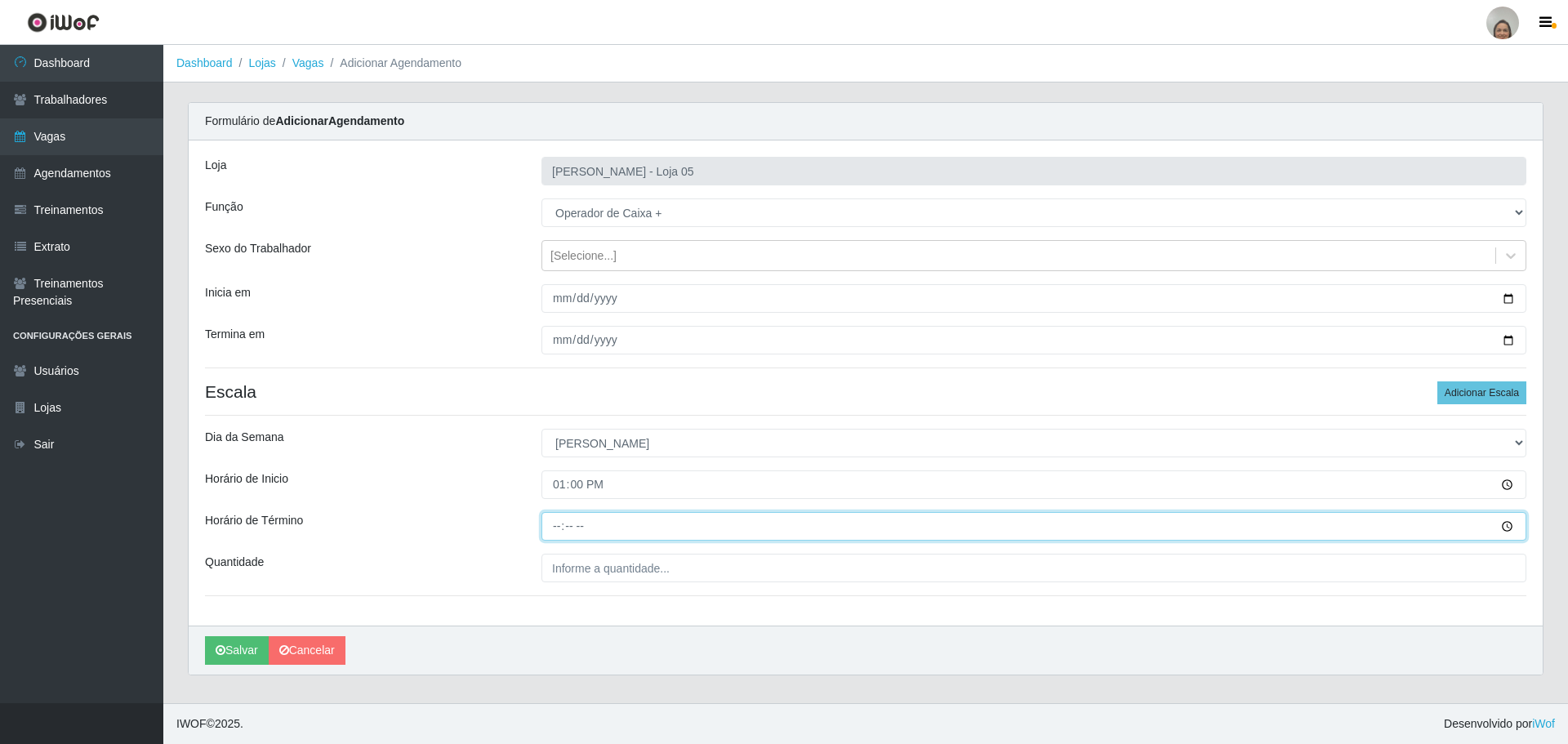
click at [550, 525] on input "Horário de Término" at bounding box center [1033, 526] width 985 height 29
type input "19:00"
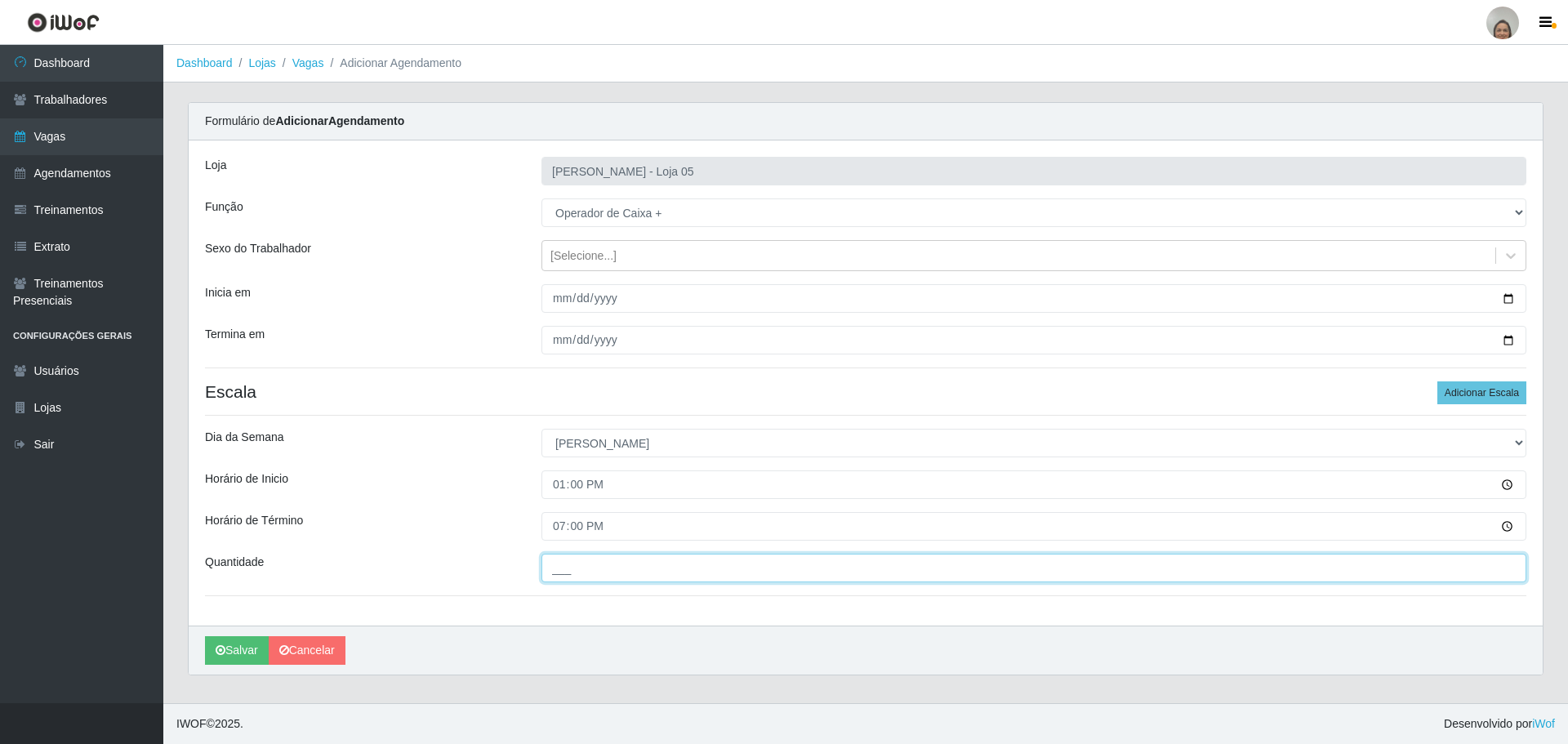
click at [573, 559] on input "___" at bounding box center [1033, 567] width 985 height 29
type input "6__"
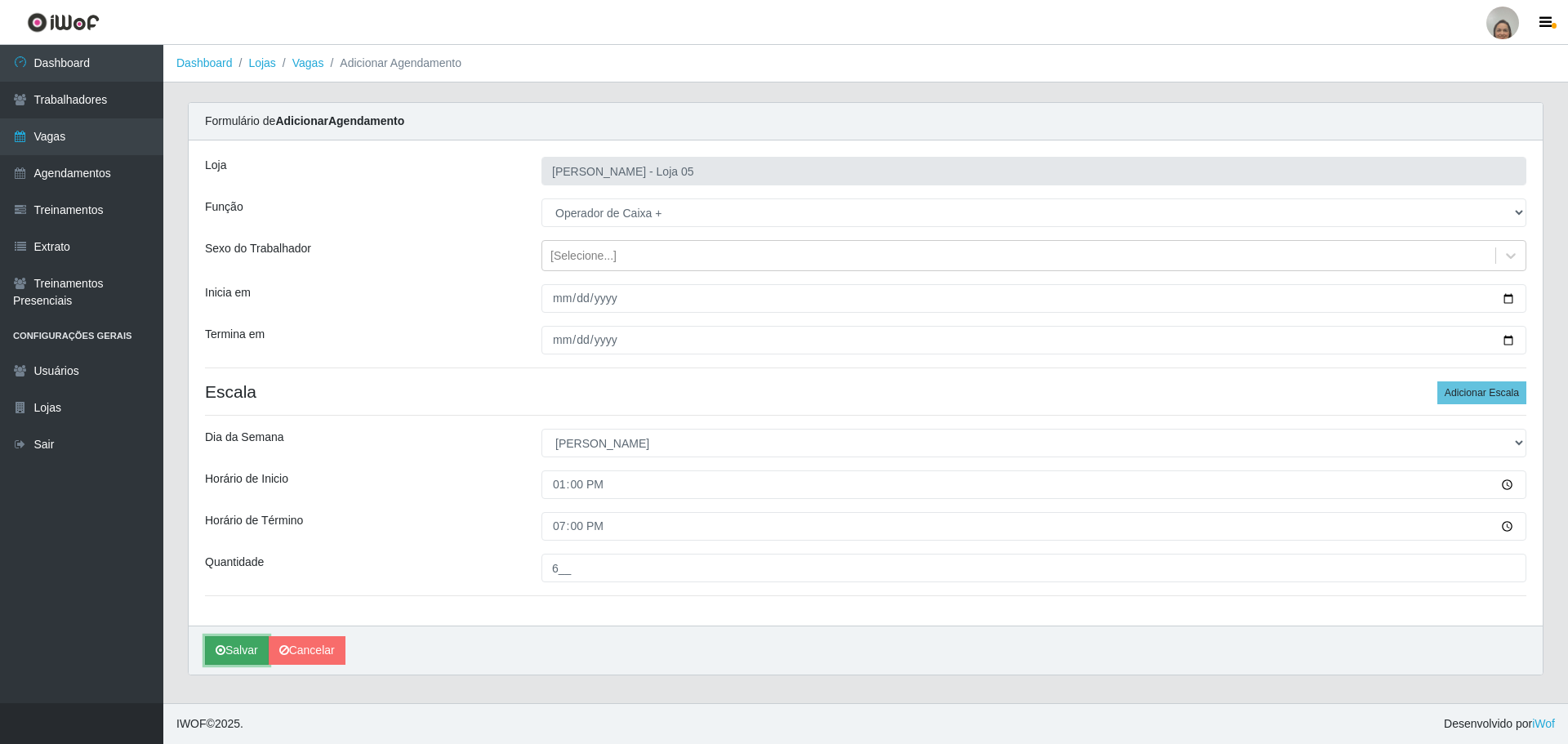
click at [244, 651] on button "Salvar" at bounding box center [237, 650] width 64 height 29
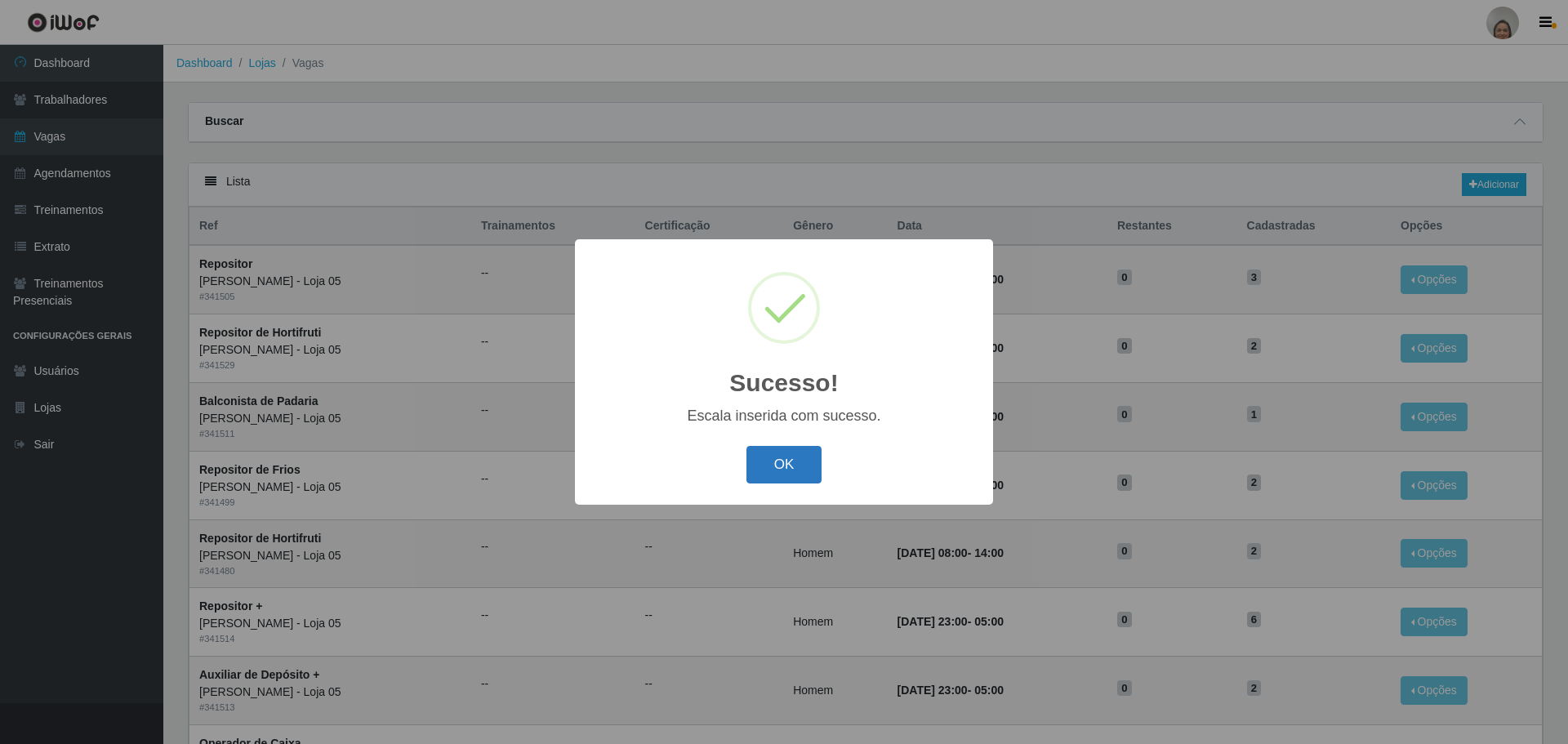
click at [768, 463] on button "OK" at bounding box center [785, 465] width 76 height 38
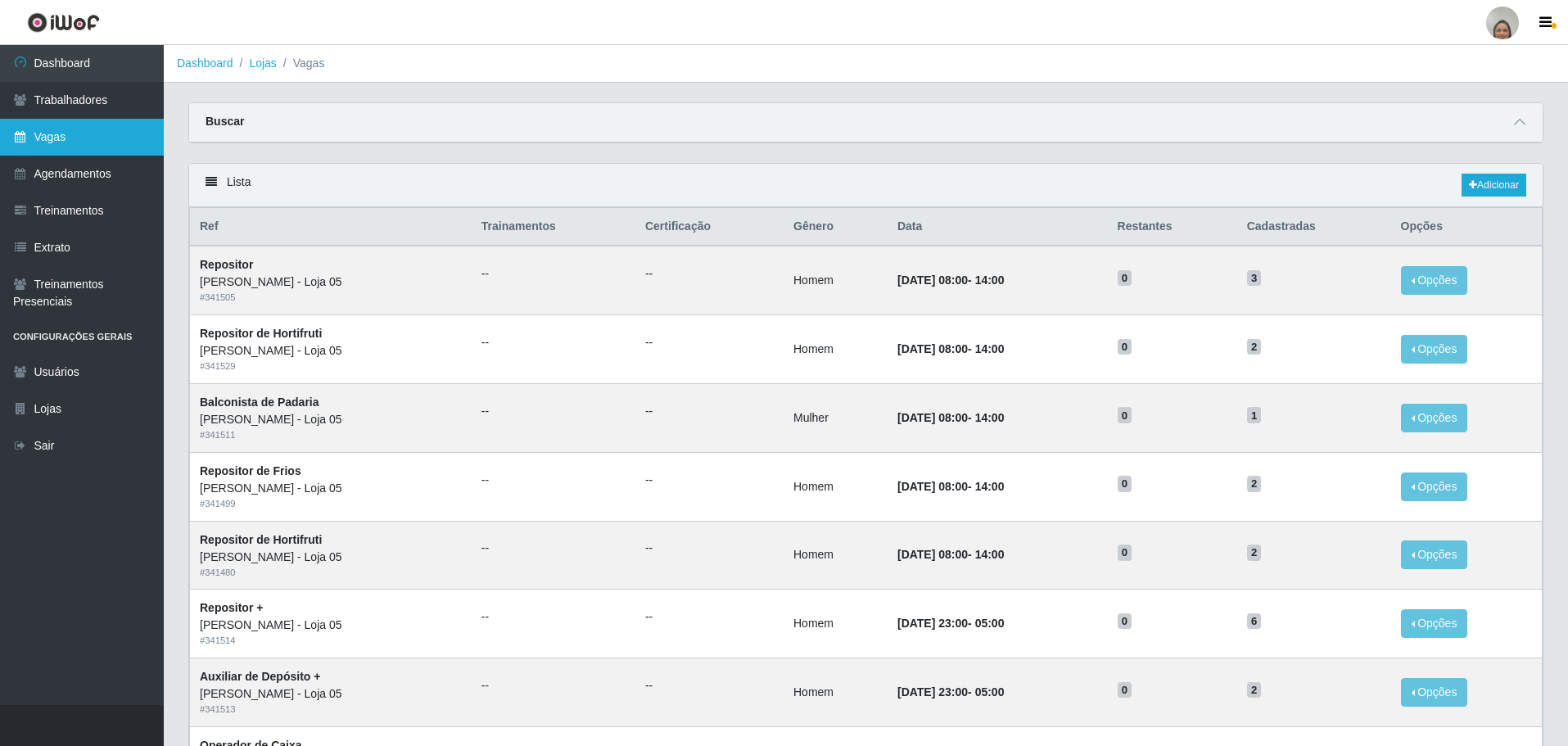
click at [72, 130] on link "Vagas" at bounding box center [82, 137] width 164 height 36
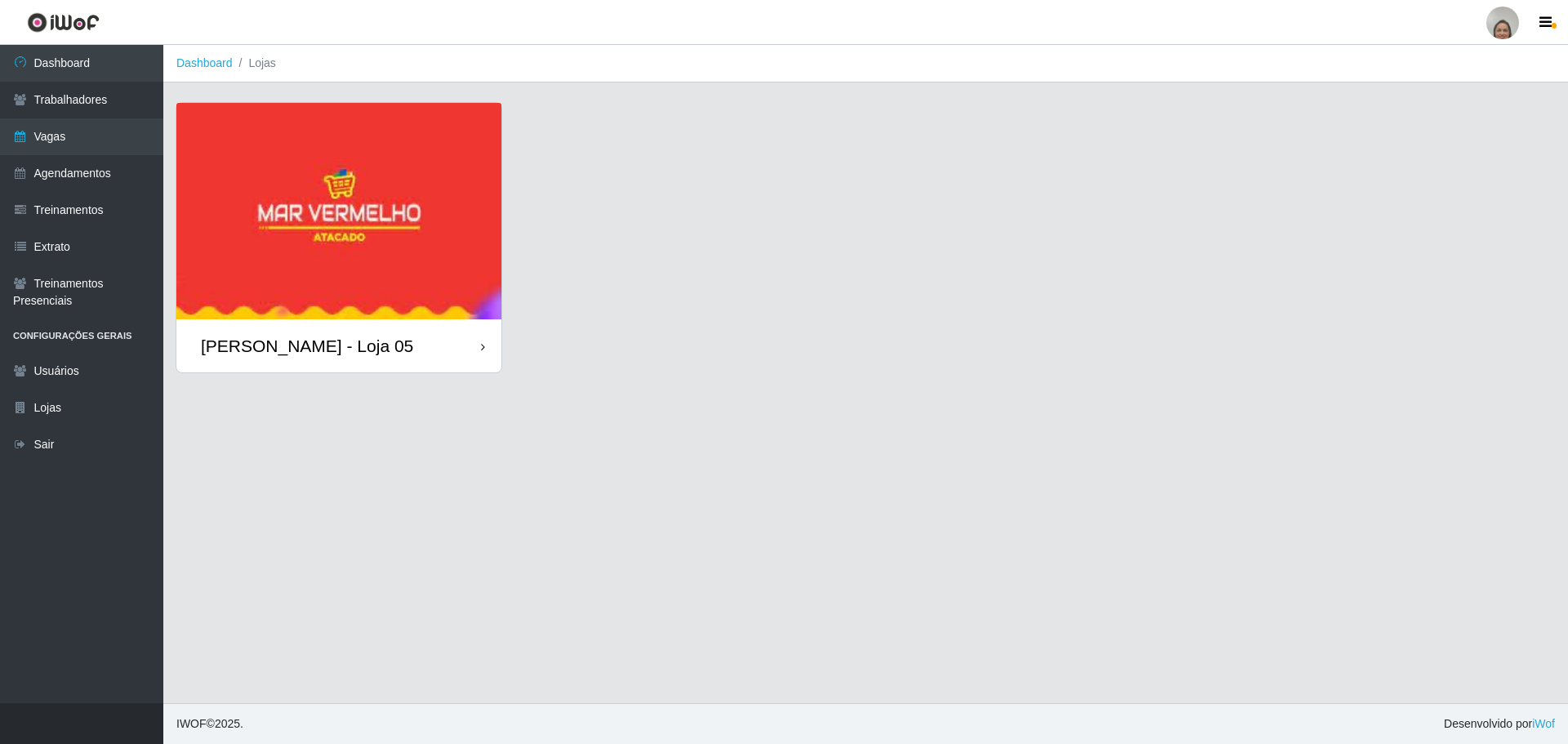
click at [475, 346] on div "[PERSON_NAME] - Loja 05" at bounding box center [339, 346] width 325 height 53
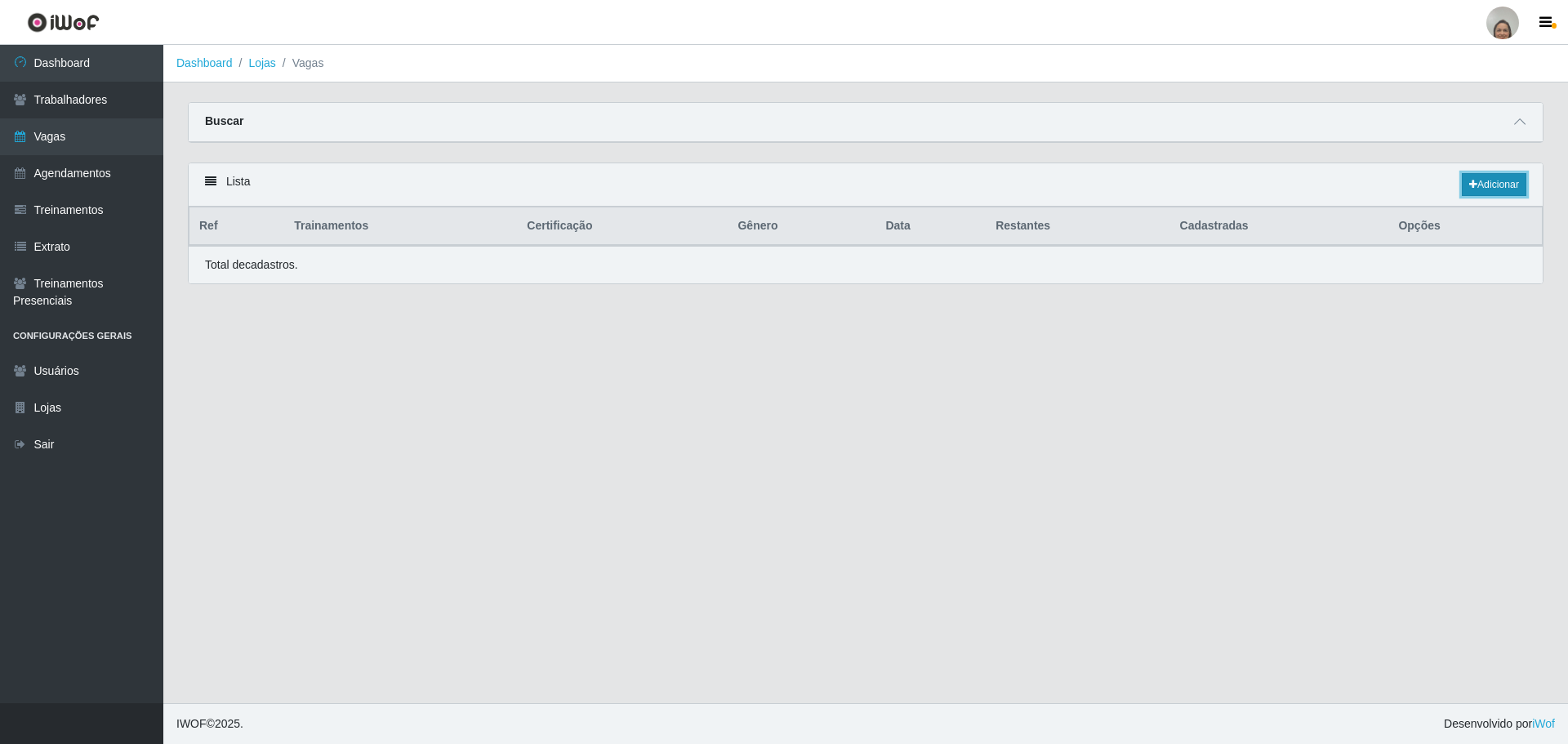
click at [1471, 187] on icon at bounding box center [1473, 184] width 8 height 10
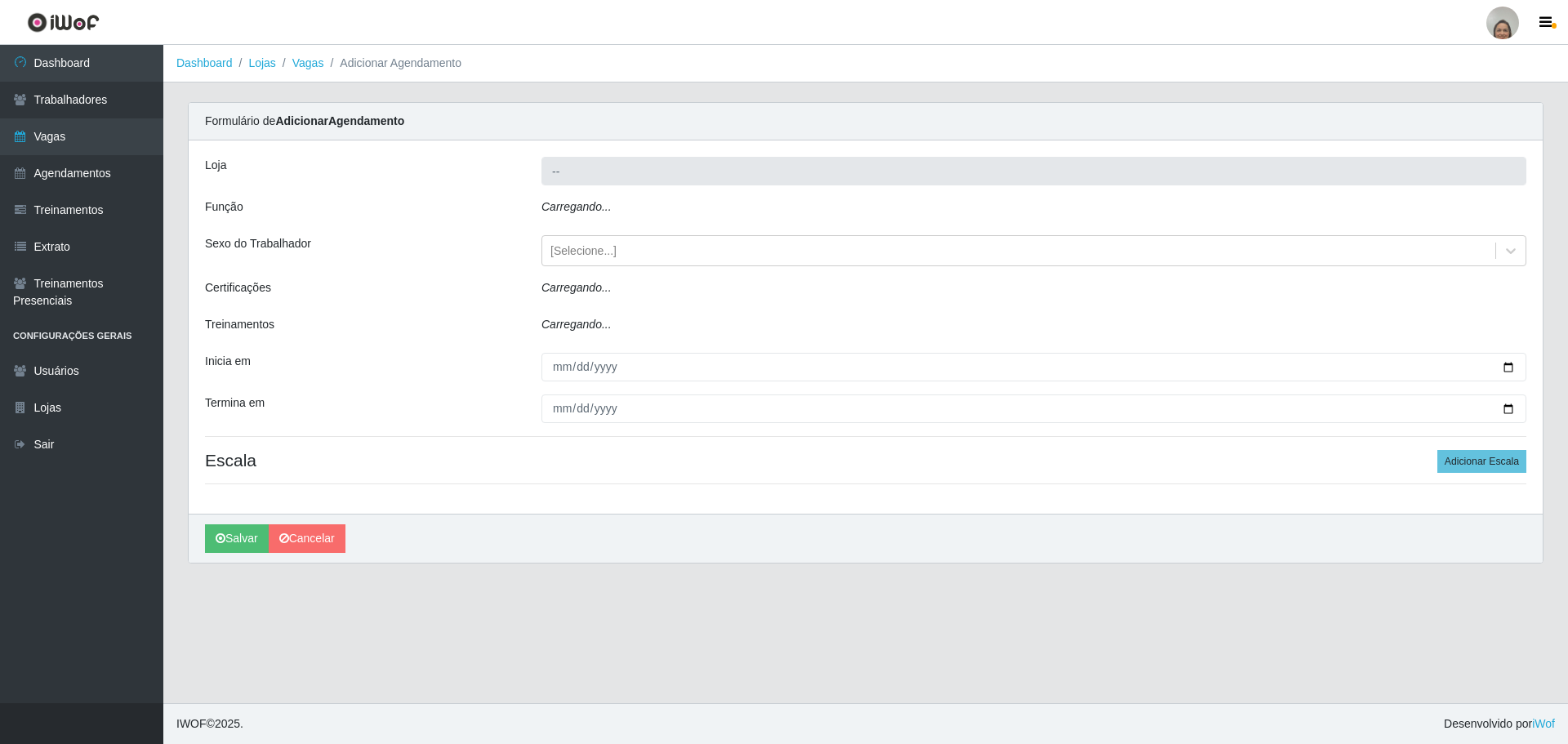
type input "[PERSON_NAME] - Loja 05"
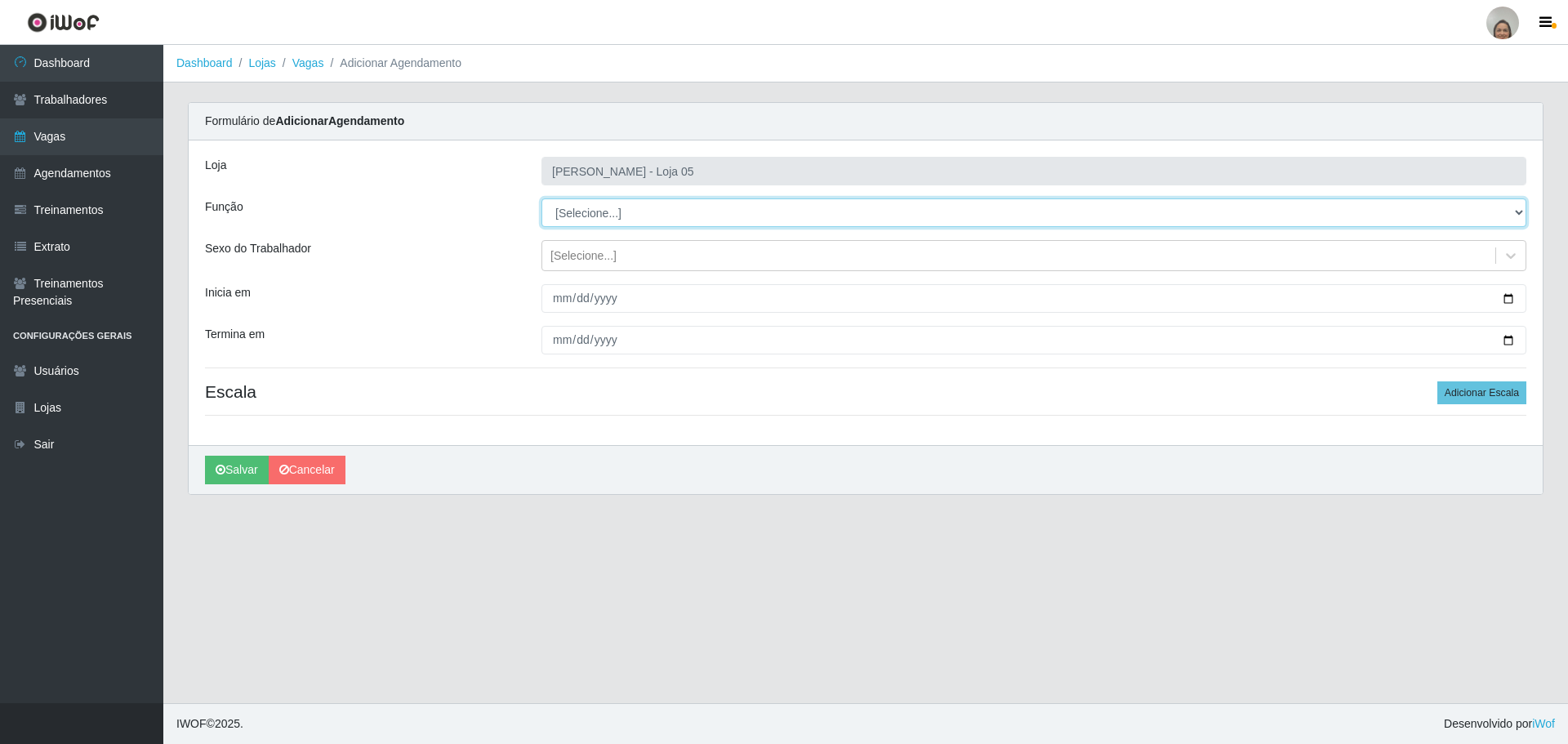
click at [632, 218] on select "[Selecione...] ASG ASG + ASG ++ Auxiliar de Depósito Auxiliar de Depósito + Aux…" at bounding box center [1033, 212] width 985 height 29
select select "22"
click at [541, 198] on select "[Selecione...] ASG ASG + ASG ++ Auxiliar de Depósito Auxiliar de Depósito + Aux…" at bounding box center [1033, 212] width 985 height 29
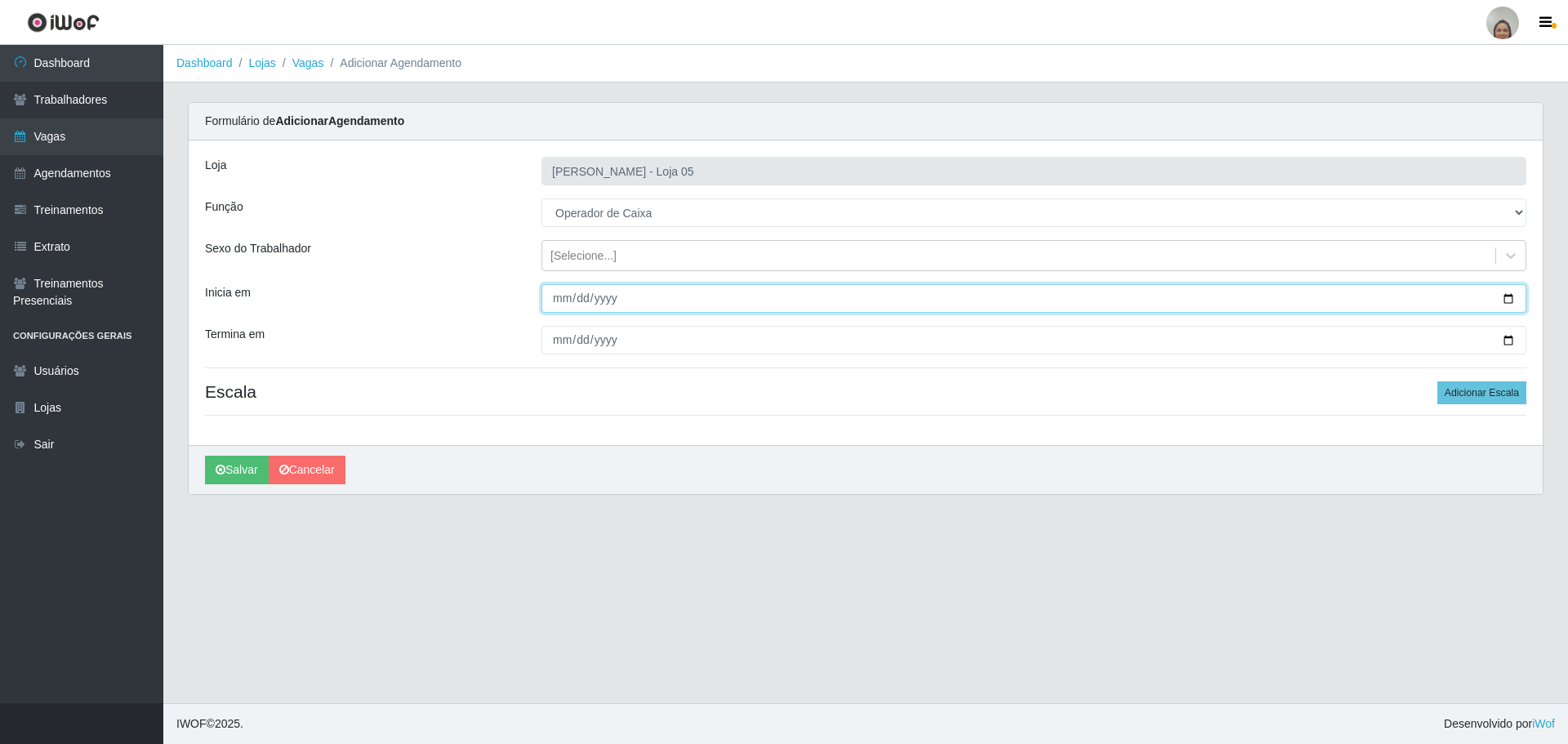
click at [1506, 300] on input "Inicia em" at bounding box center [1033, 298] width 985 height 29
type input "[DATE]"
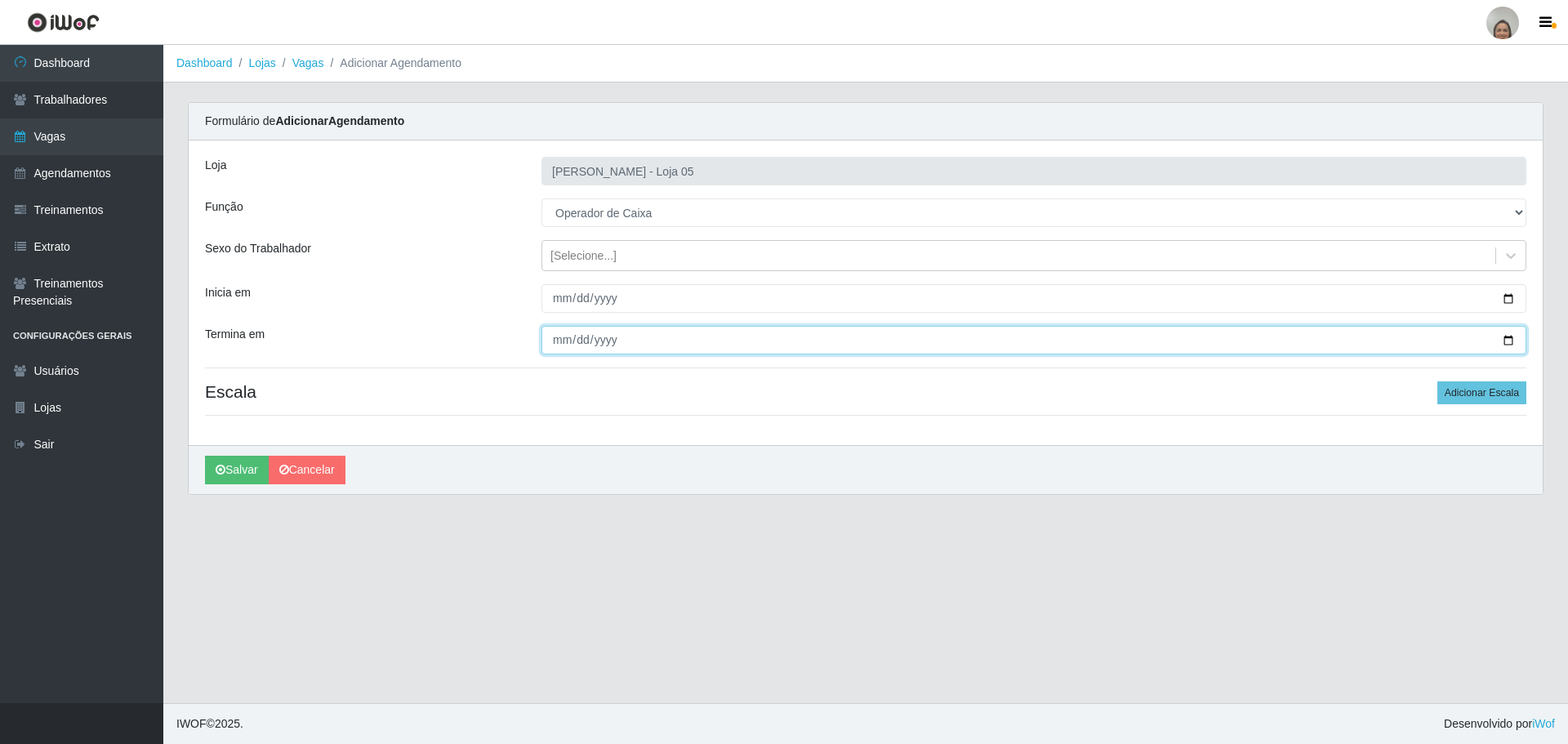
click at [1511, 339] on input "Termina em" at bounding box center [1033, 340] width 985 height 29
type input "[DATE]"
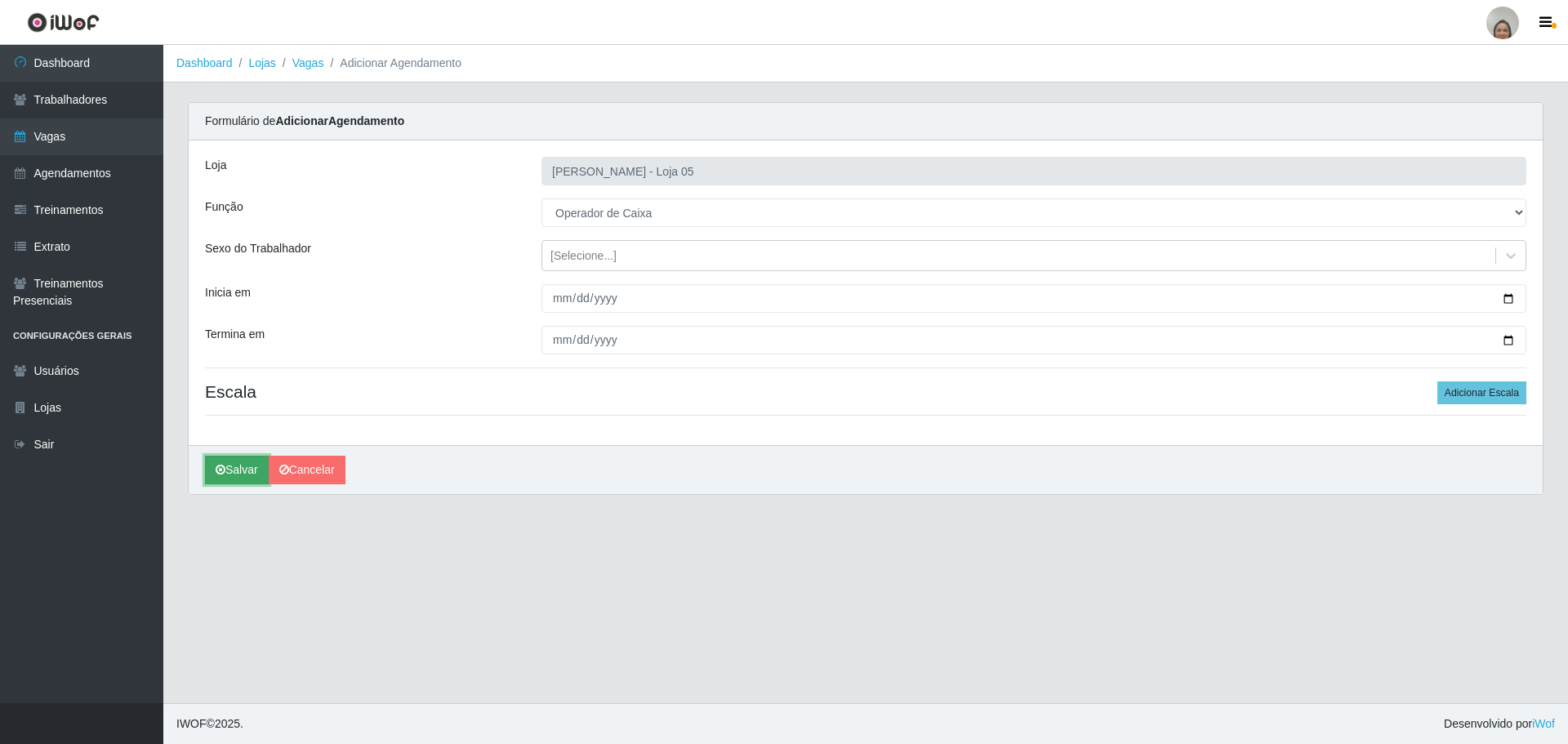
click at [216, 463] on button "Salvar" at bounding box center [237, 469] width 64 height 29
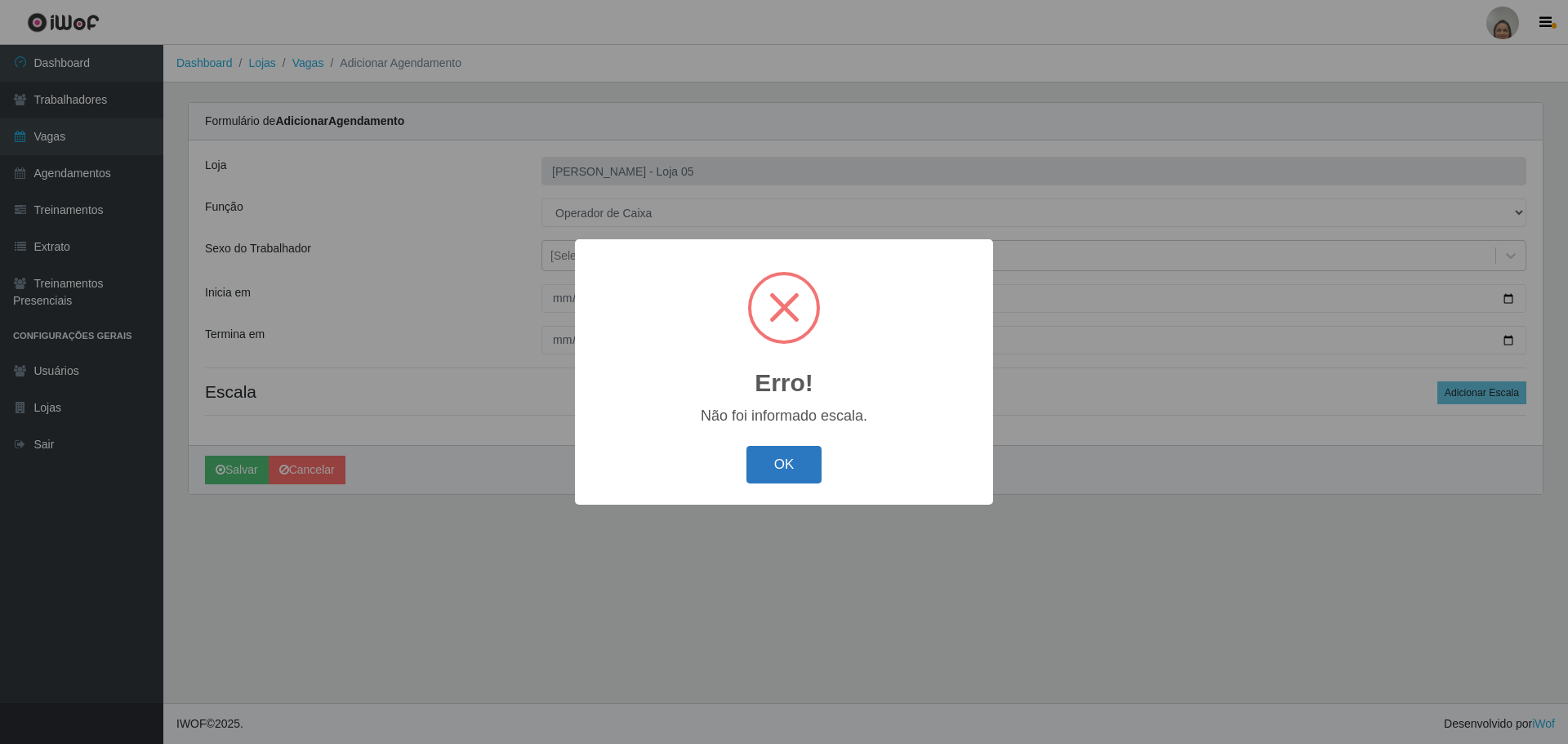
click at [759, 451] on button "OK" at bounding box center [785, 465] width 76 height 38
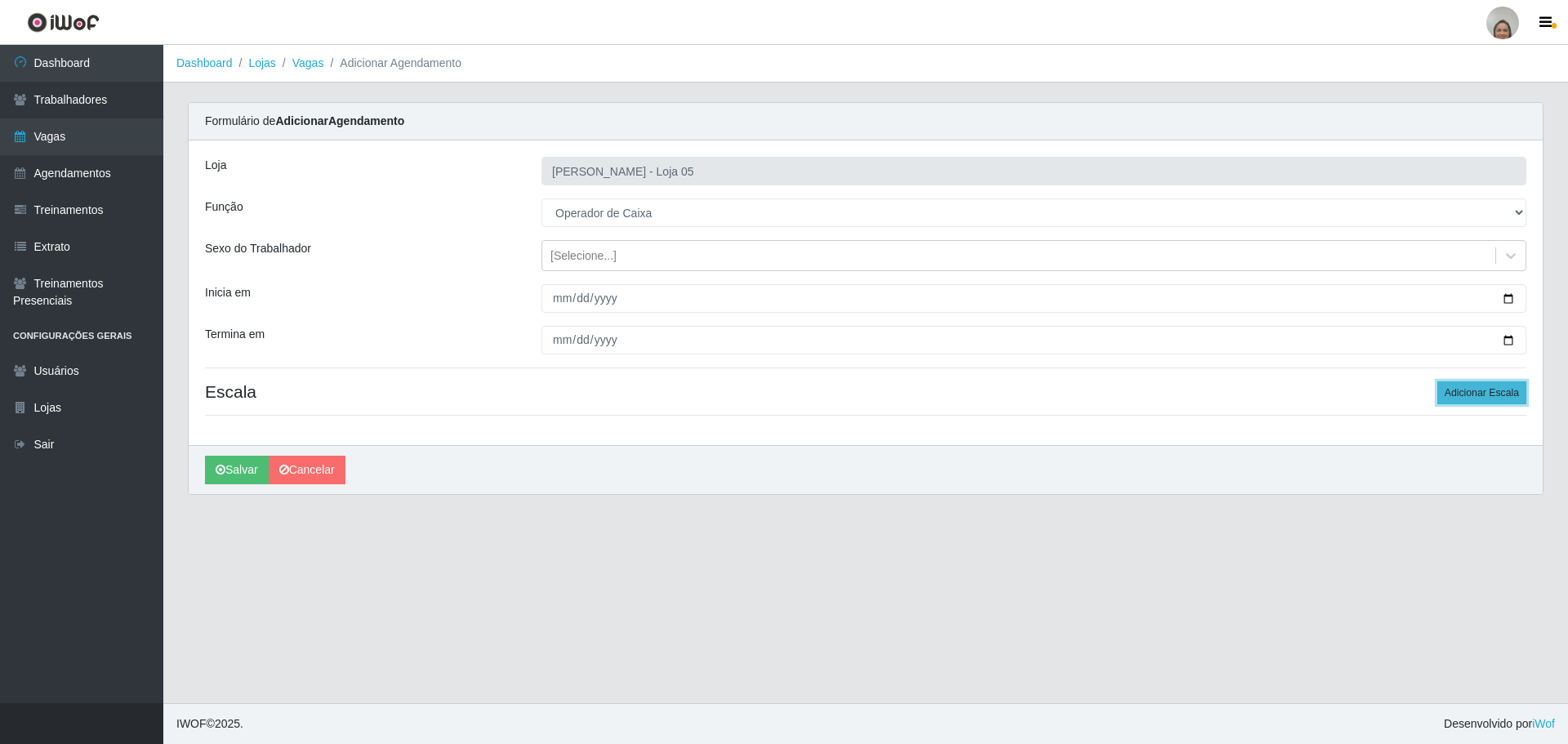
click at [1441, 392] on button "Adicionar Escala" at bounding box center [1481, 392] width 89 height 23
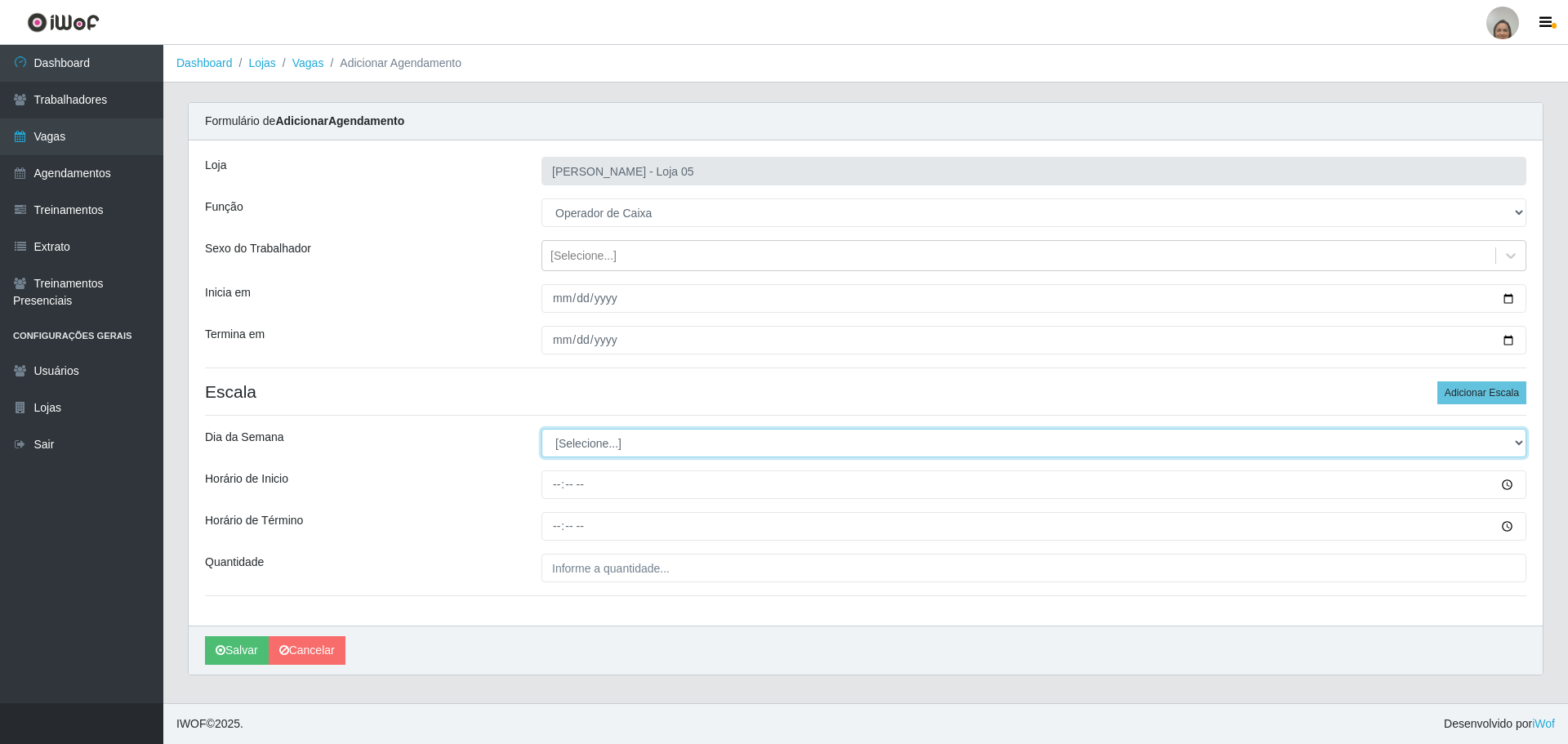
click at [582, 442] on select "[Selecione...] Segunda Terça Quarta Quinta Sexta Sábado Domingo" at bounding box center [1033, 443] width 985 height 29
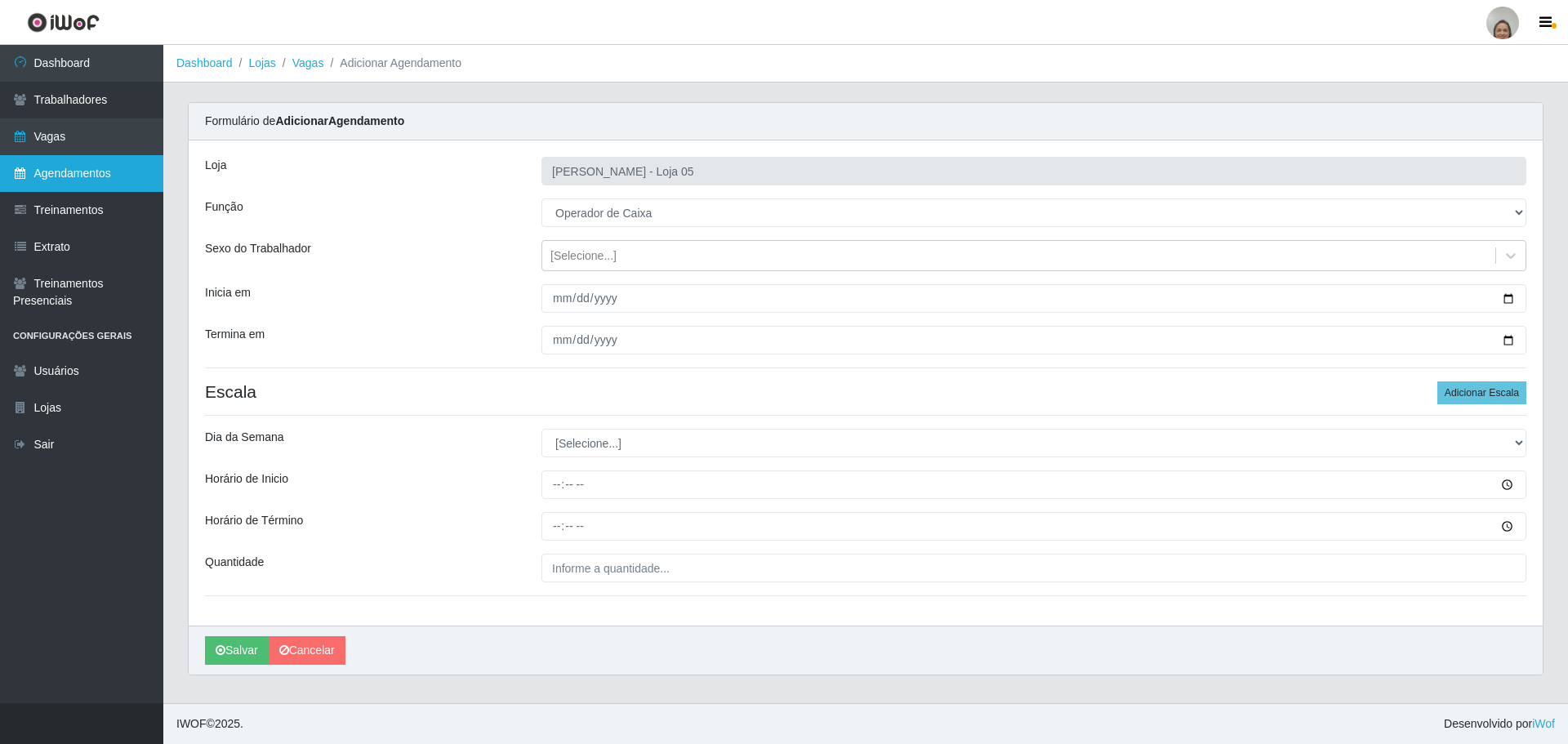
click at [54, 182] on link "Agendamentos" at bounding box center [81, 173] width 164 height 36
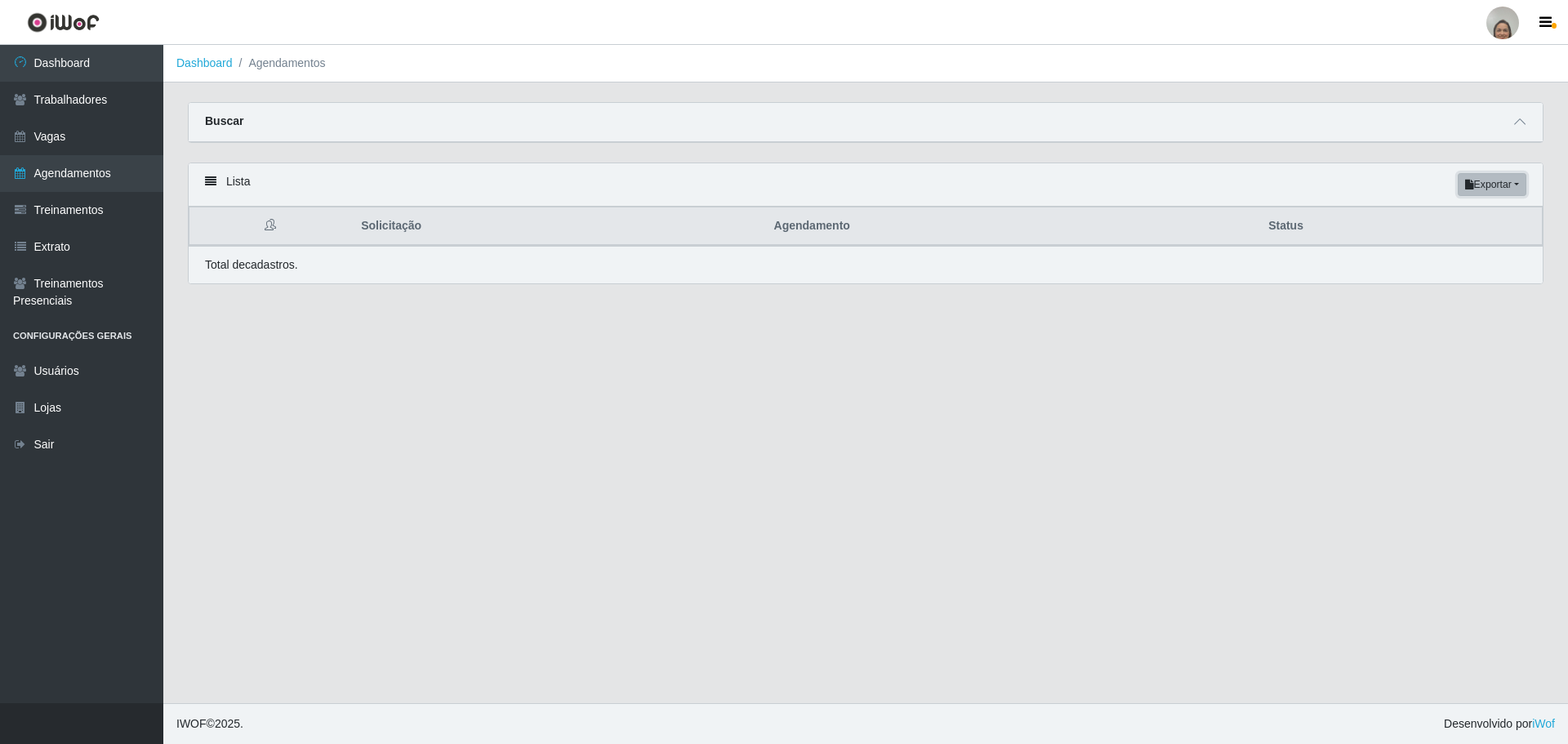
click at [1488, 179] on button "Exportar" at bounding box center [1492, 184] width 68 height 23
click at [1293, 152] on div "Carregando... Buscar Início em [GEOGRAPHIC_DATA] em Status [Selecione...] AGEND…" at bounding box center [865, 133] width 1380 height 61
click at [1505, 112] on div "Buscar" at bounding box center [865, 122] width 1354 height 39
click at [1519, 118] on icon at bounding box center [1519, 121] width 11 height 11
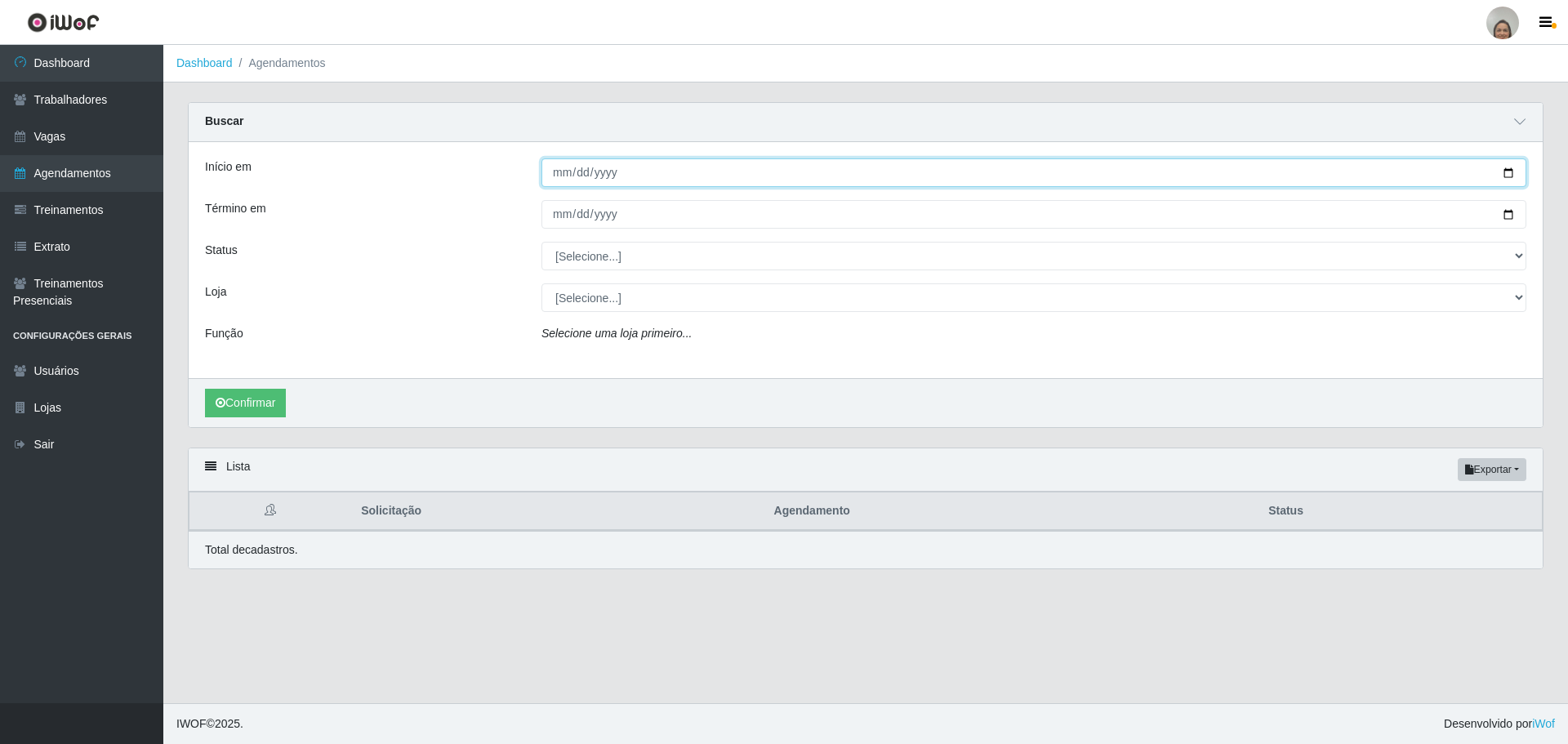
click at [1507, 178] on input "Início em" at bounding box center [1033, 172] width 985 height 29
type input "[DATE]"
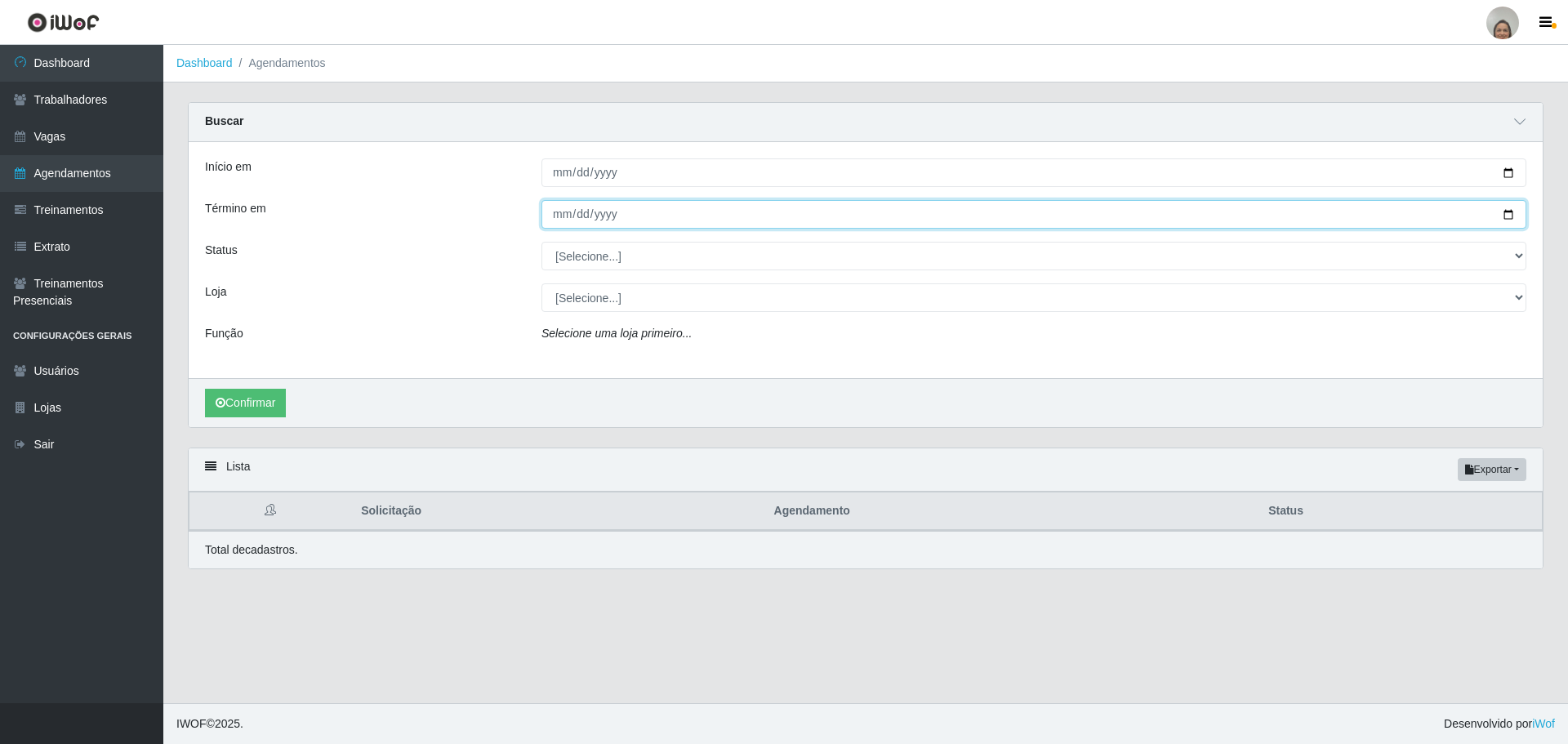
click at [1508, 214] on input "Término em" at bounding box center [1033, 214] width 985 height 29
type input "[DATE]"
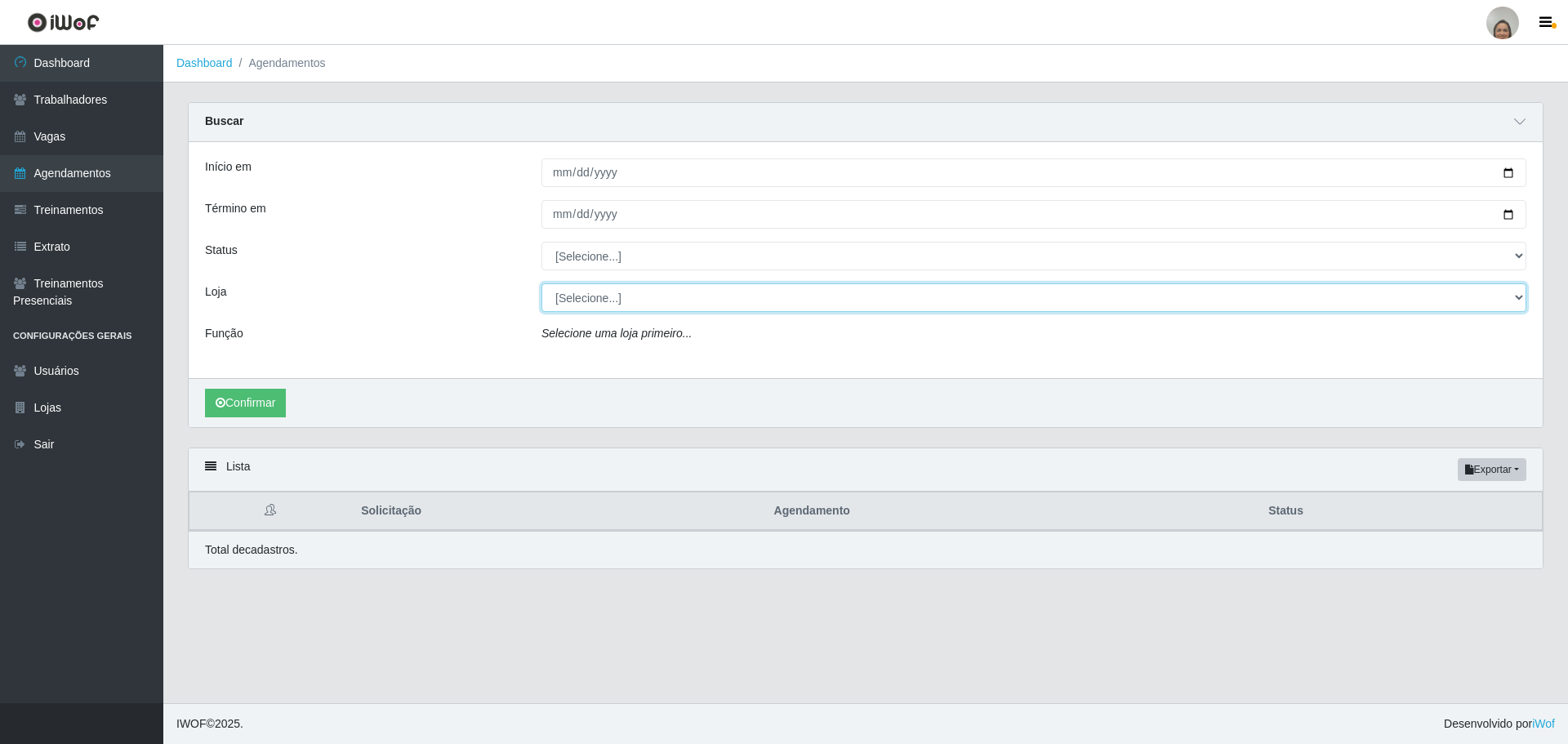
click at [612, 303] on select "[Selecione...] Mar Vermelho - Loja 05" at bounding box center [1033, 297] width 985 height 29
select select "252"
click at [541, 284] on select "[Selecione...] Mar Vermelho - Loja 05" at bounding box center [1033, 297] width 985 height 29
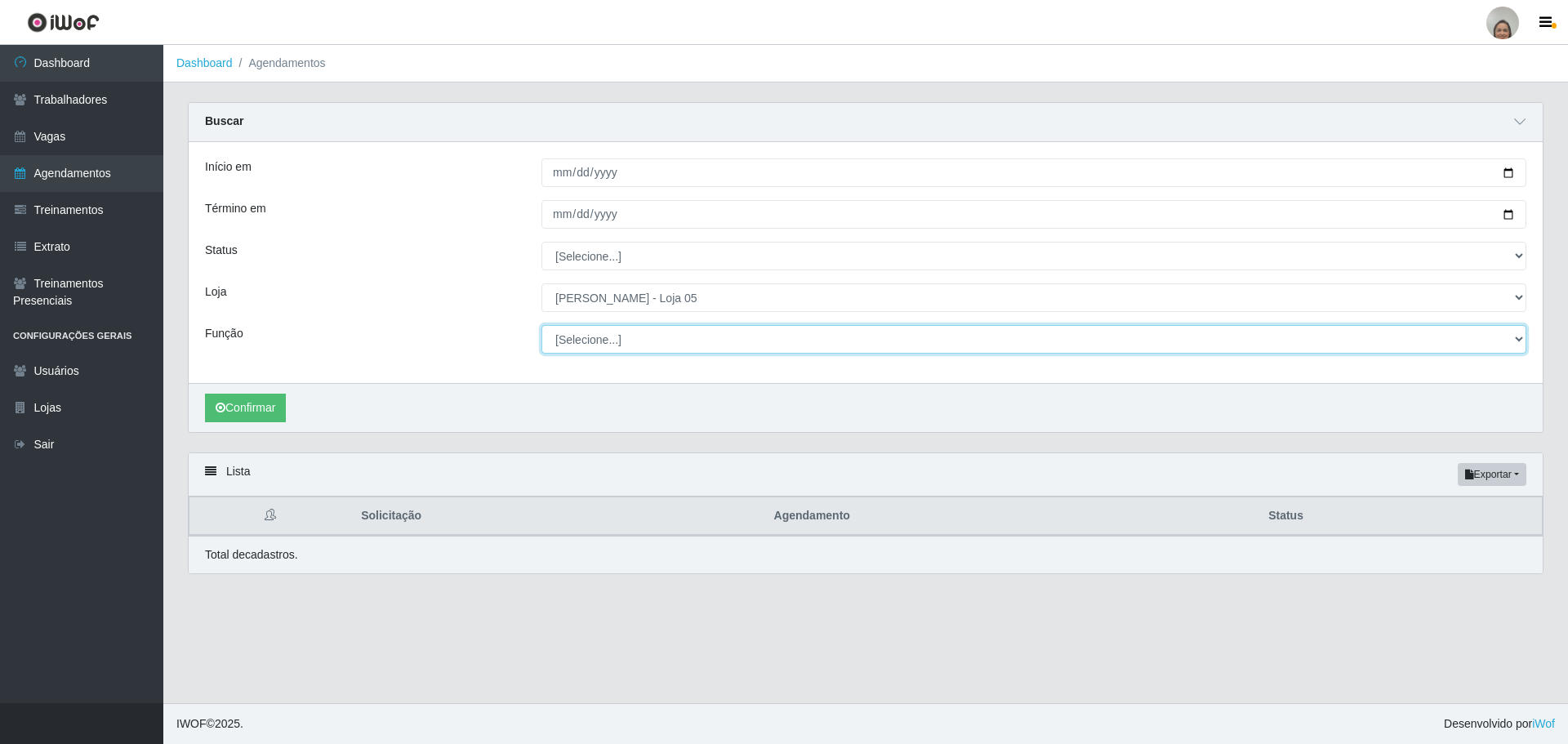
click at [561, 344] on select "[Selecione...] ASG ASG + ASG ++ Auxiliar de Depósito Auxiliar de Depósito + Aux…" at bounding box center [1033, 339] width 985 height 29
select select "22"
click at [541, 326] on select "[Selecione...] ASG ASG + ASG ++ Auxiliar de Depósito Auxiliar de Depósito + Aux…" at bounding box center [1033, 339] width 985 height 29
click at [251, 409] on button "Confirmar" at bounding box center [245, 407] width 81 height 29
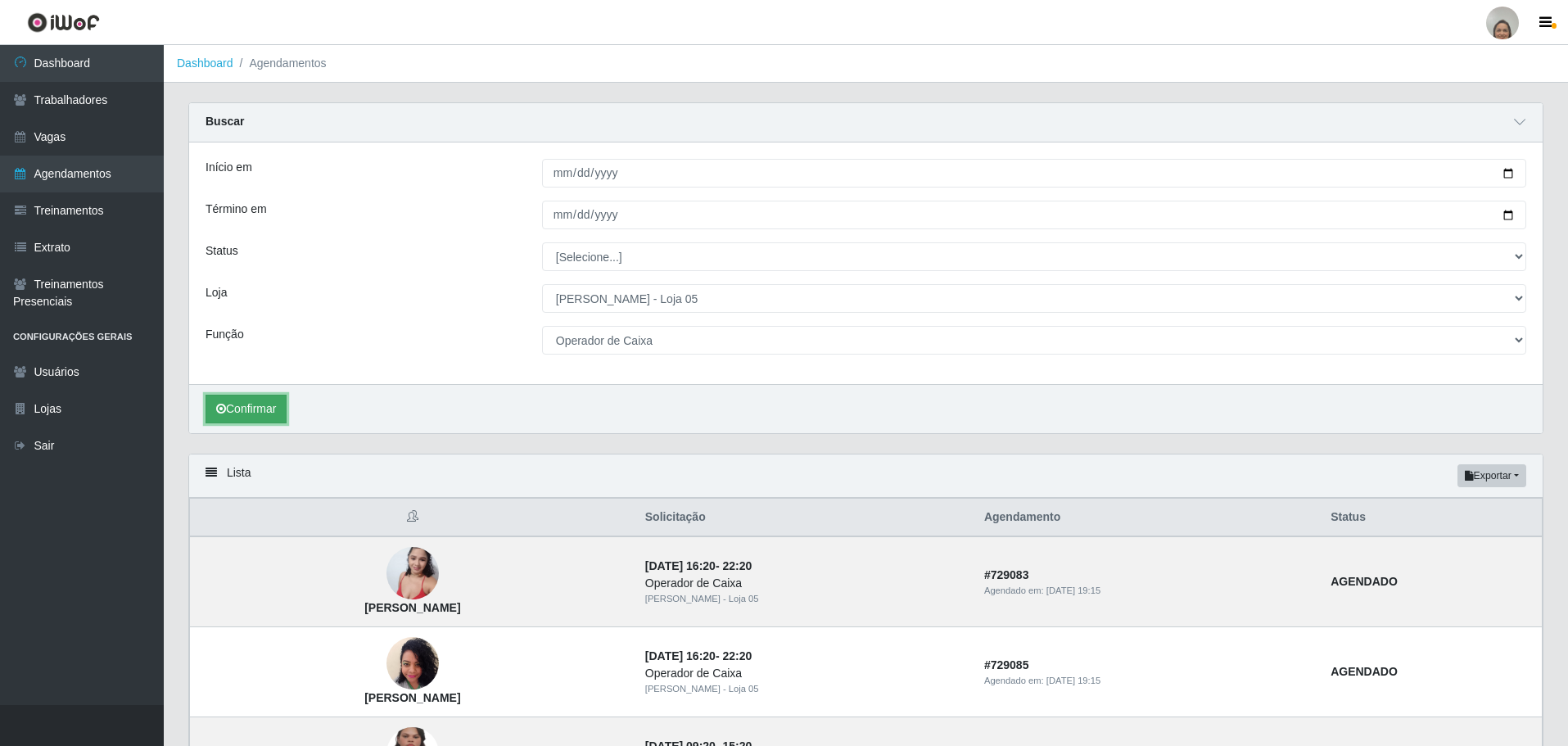
click at [268, 406] on button "Confirmar" at bounding box center [246, 408] width 81 height 29
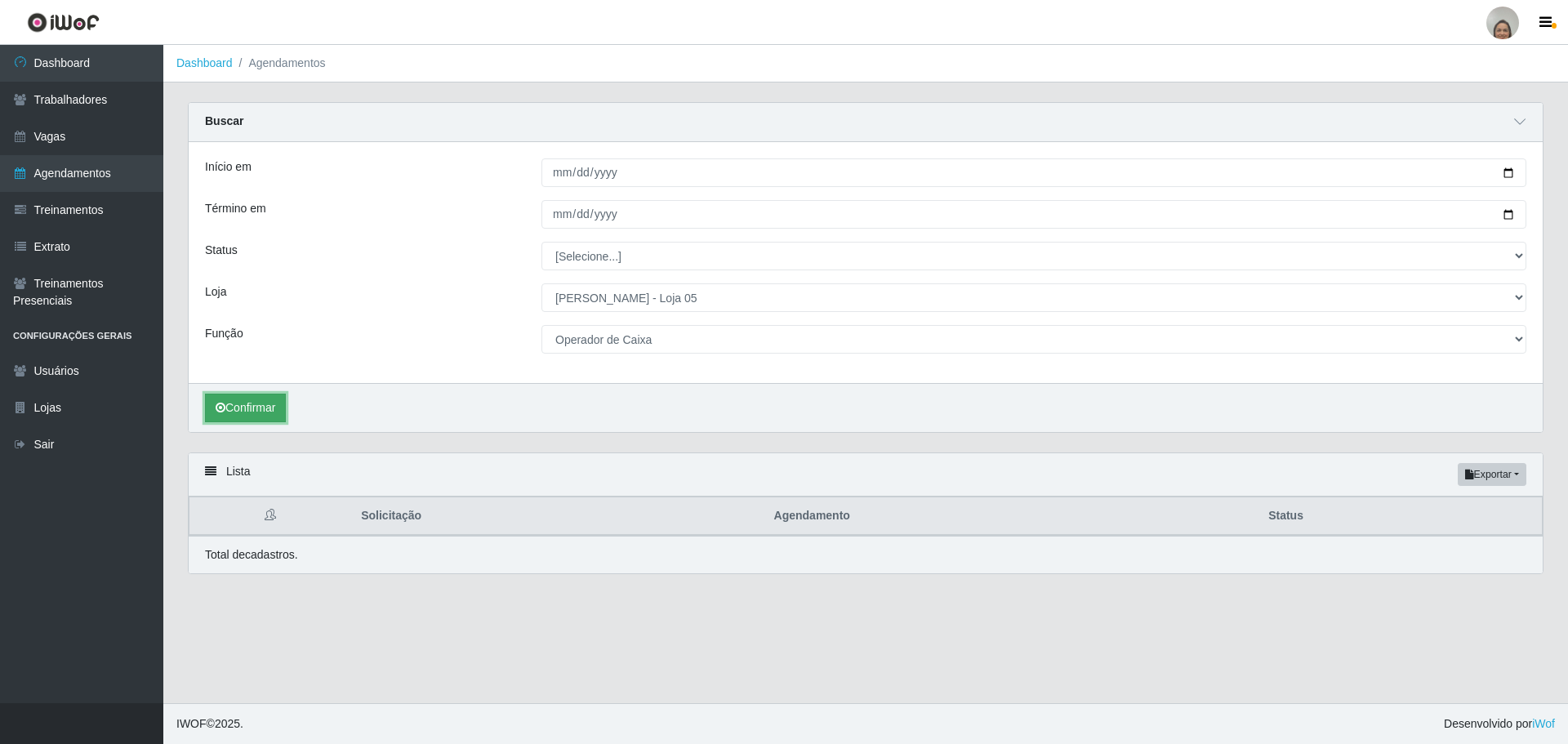
click at [249, 410] on button "Confirmar" at bounding box center [245, 407] width 81 height 29
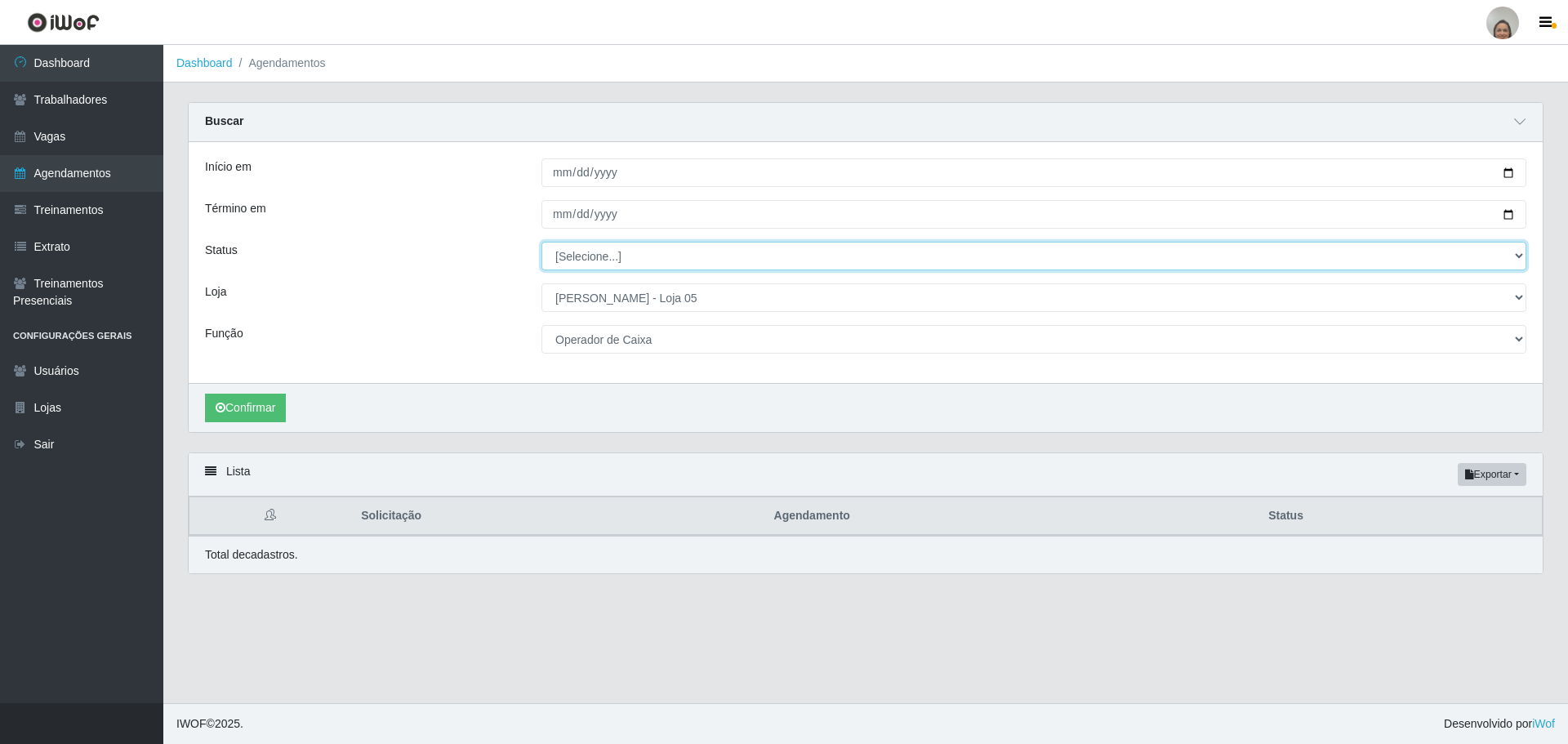
click at [610, 249] on select "[Selecione...] AGENDADO AGUARDANDO LIBERAR EM ANDAMENTO EM REVISÃO FINALIZADO C…" at bounding box center [1033, 256] width 985 height 29
select select "AGENDADO"
click at [541, 243] on select "[Selecione...] AGENDADO AGUARDANDO LIBERAR EM ANDAMENTO EM REVISÃO FINALIZADO C…" at bounding box center [1033, 256] width 985 height 29
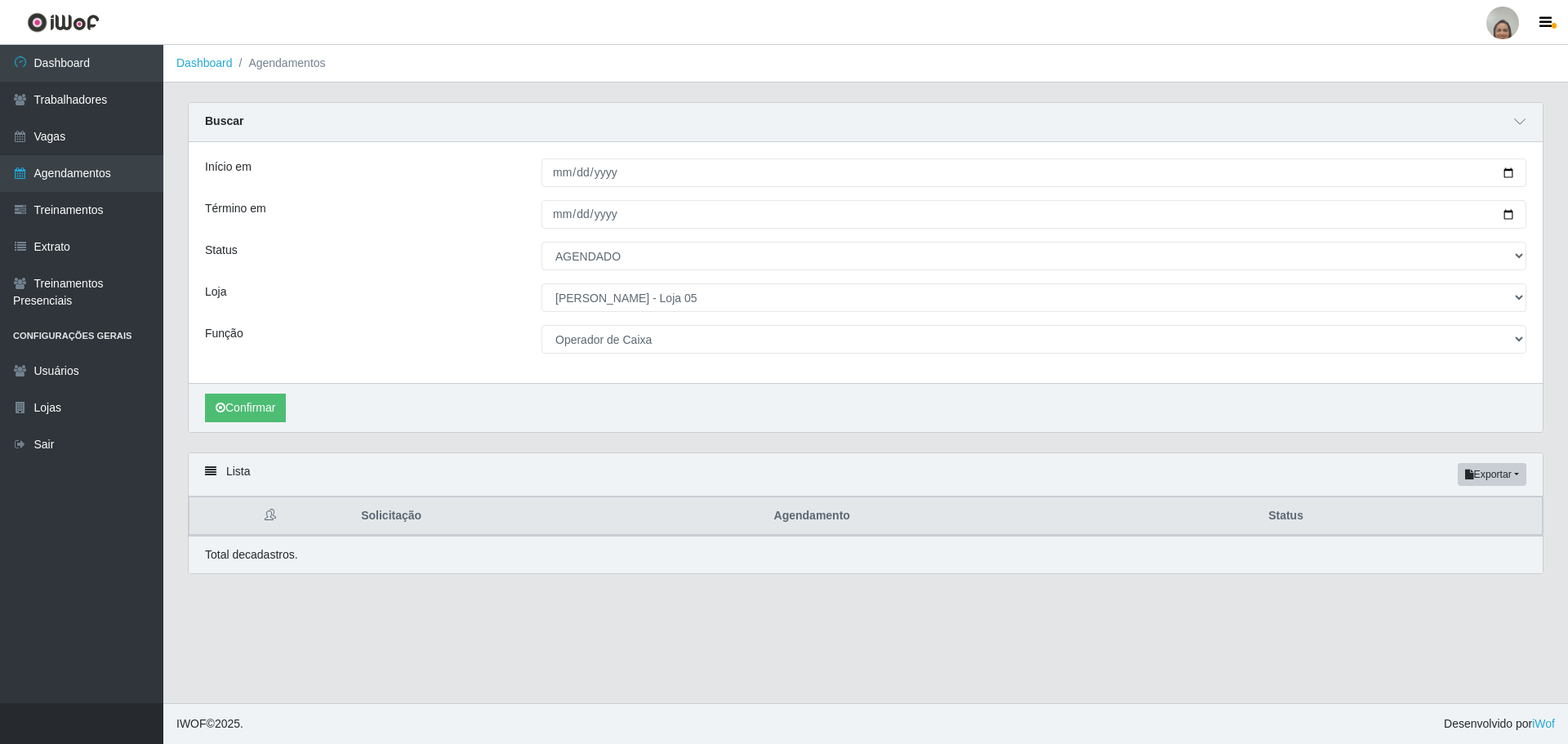
click at [257, 425] on div "Confirmar" at bounding box center [865, 407] width 1354 height 49
click at [256, 412] on button "Confirmar" at bounding box center [245, 407] width 81 height 29
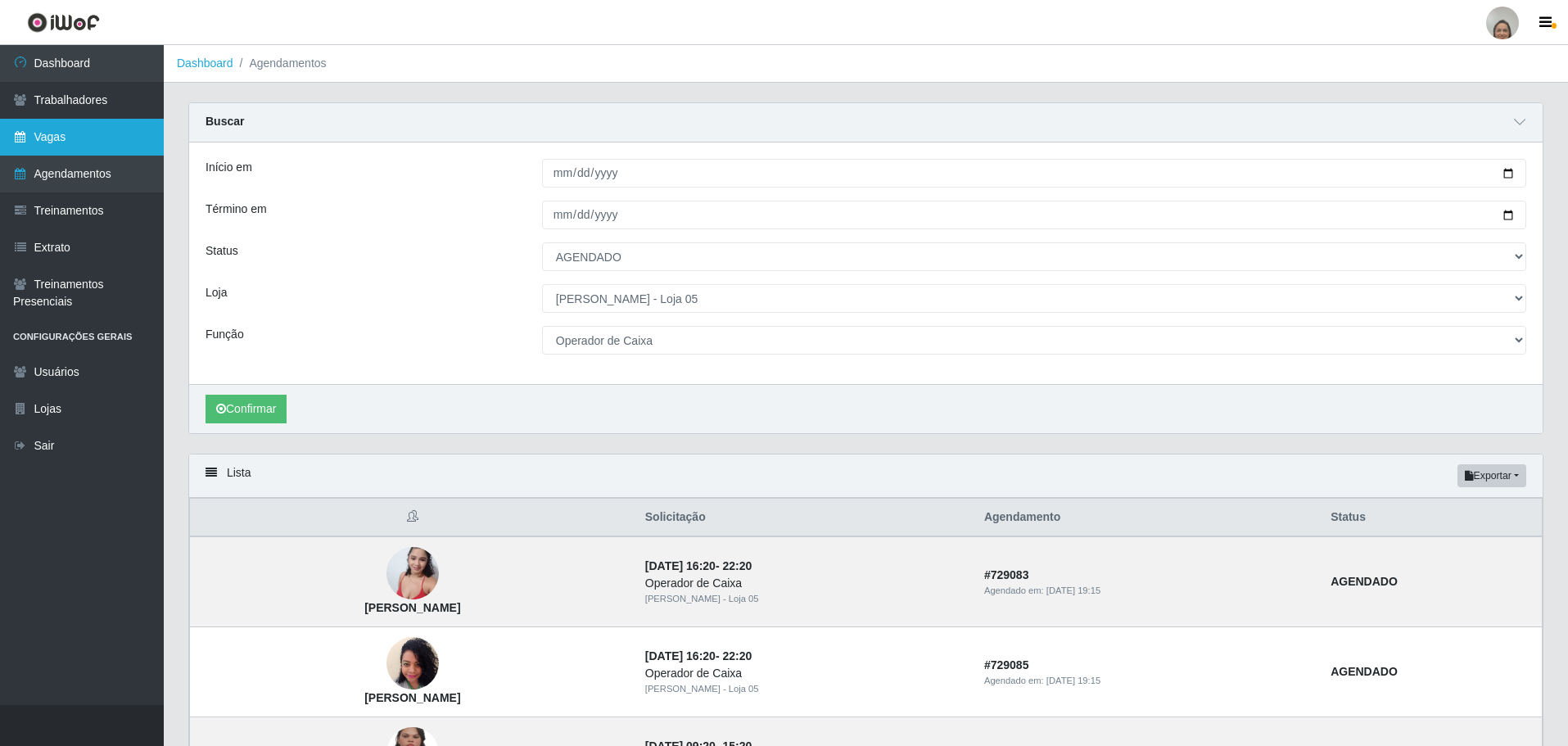
click at [83, 135] on link "Vagas" at bounding box center [82, 137] width 164 height 36
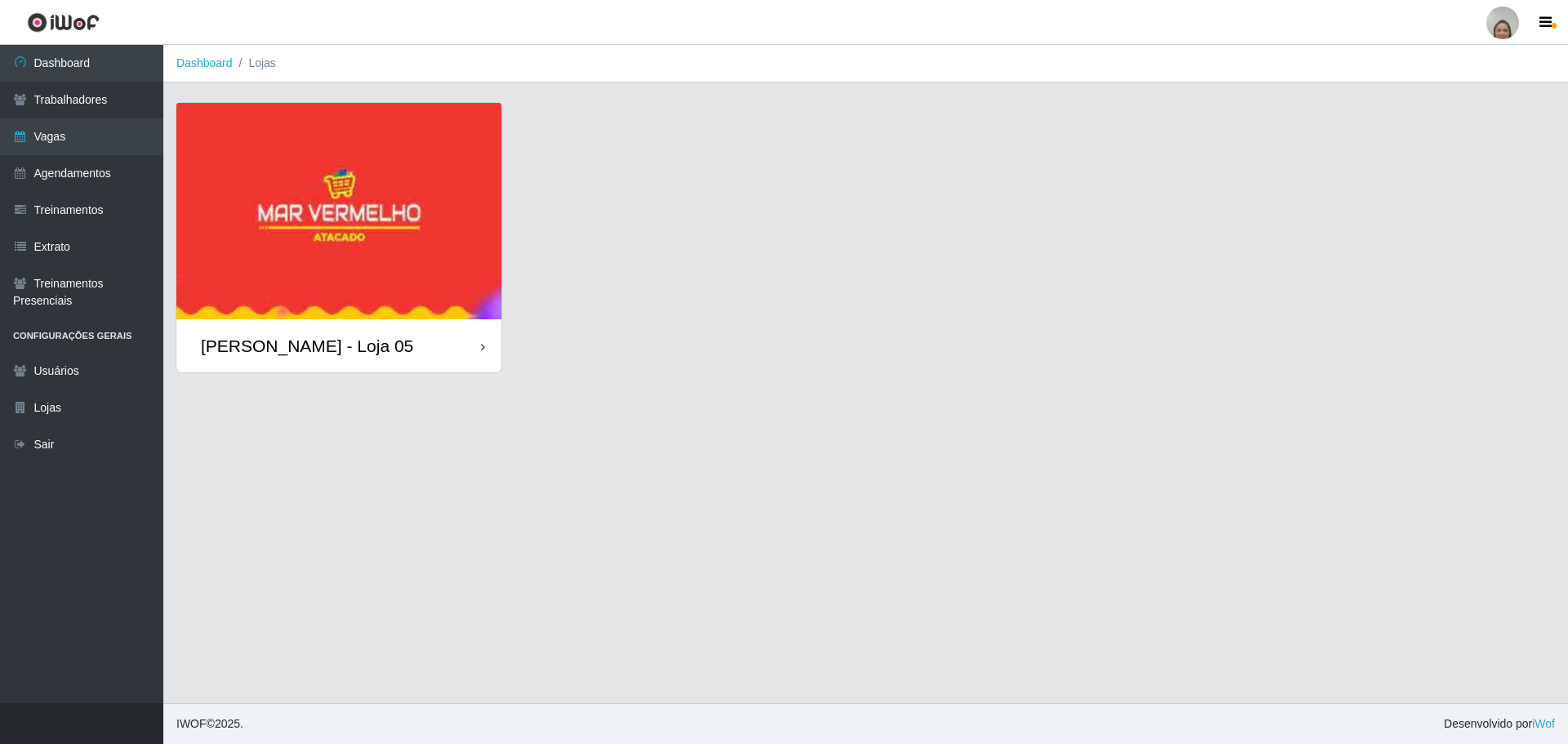
click at [458, 337] on div "[PERSON_NAME] - Loja 05" at bounding box center [339, 346] width 325 height 53
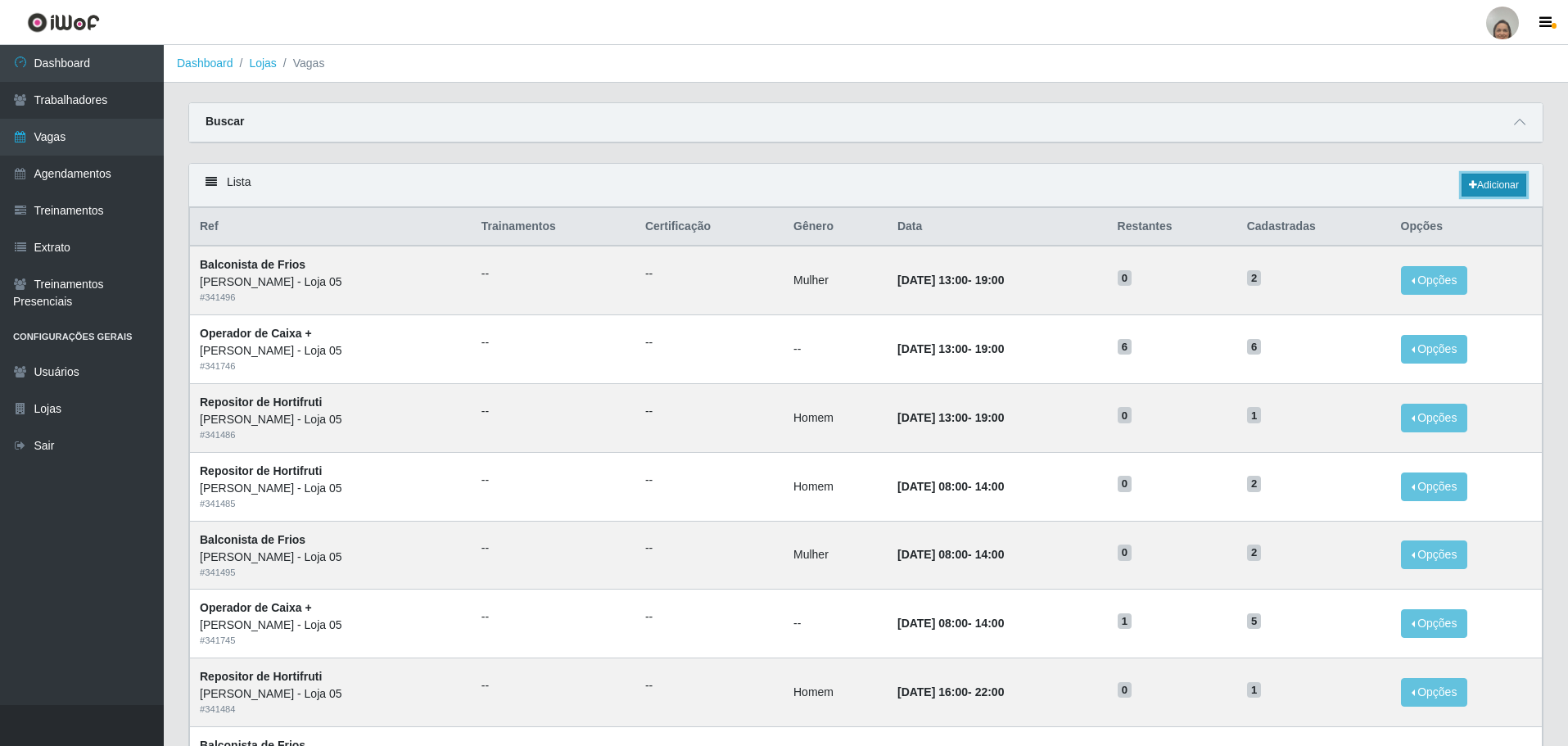
click at [1497, 180] on link "Adicionar" at bounding box center [1494, 185] width 64 height 23
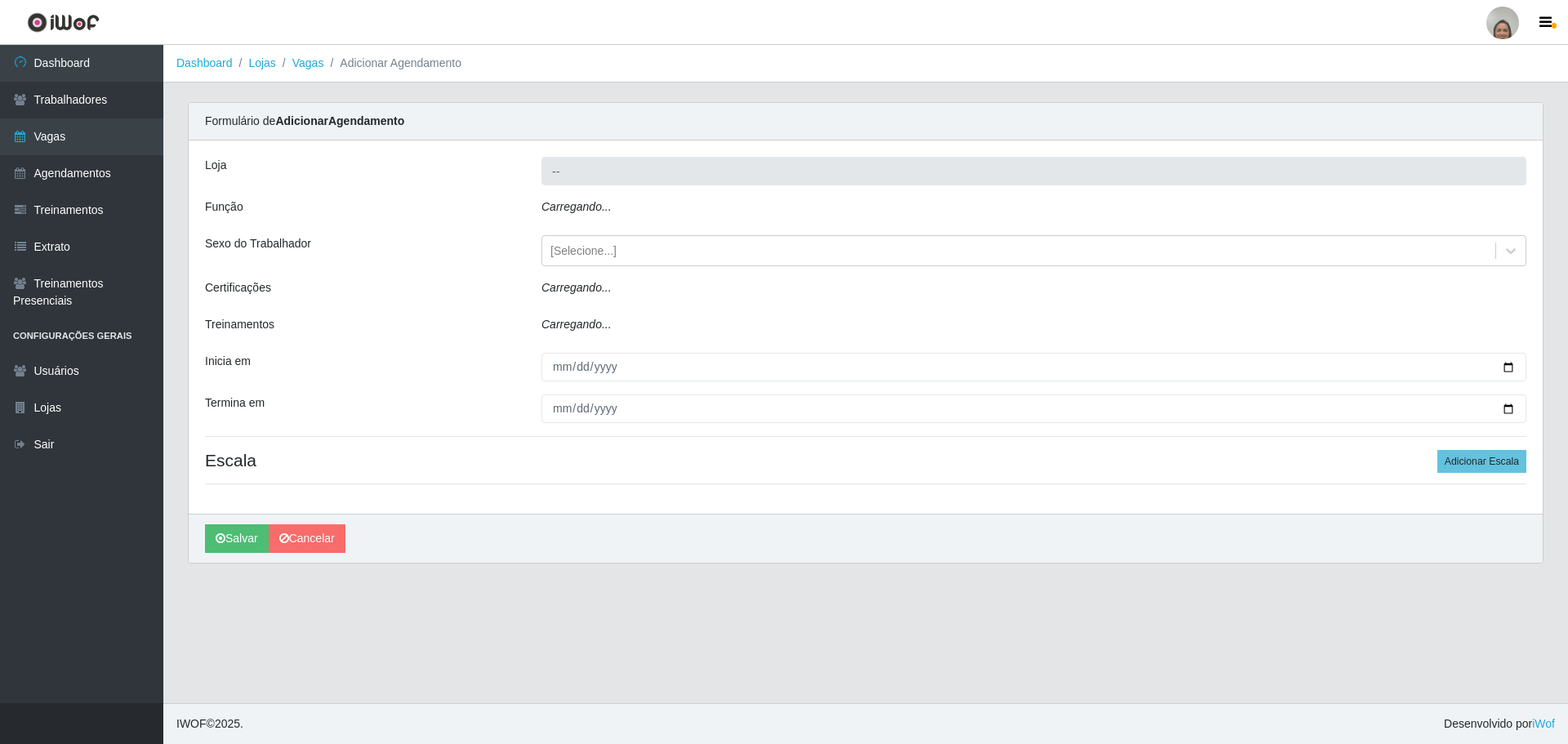
type input "[PERSON_NAME] - Loja 05"
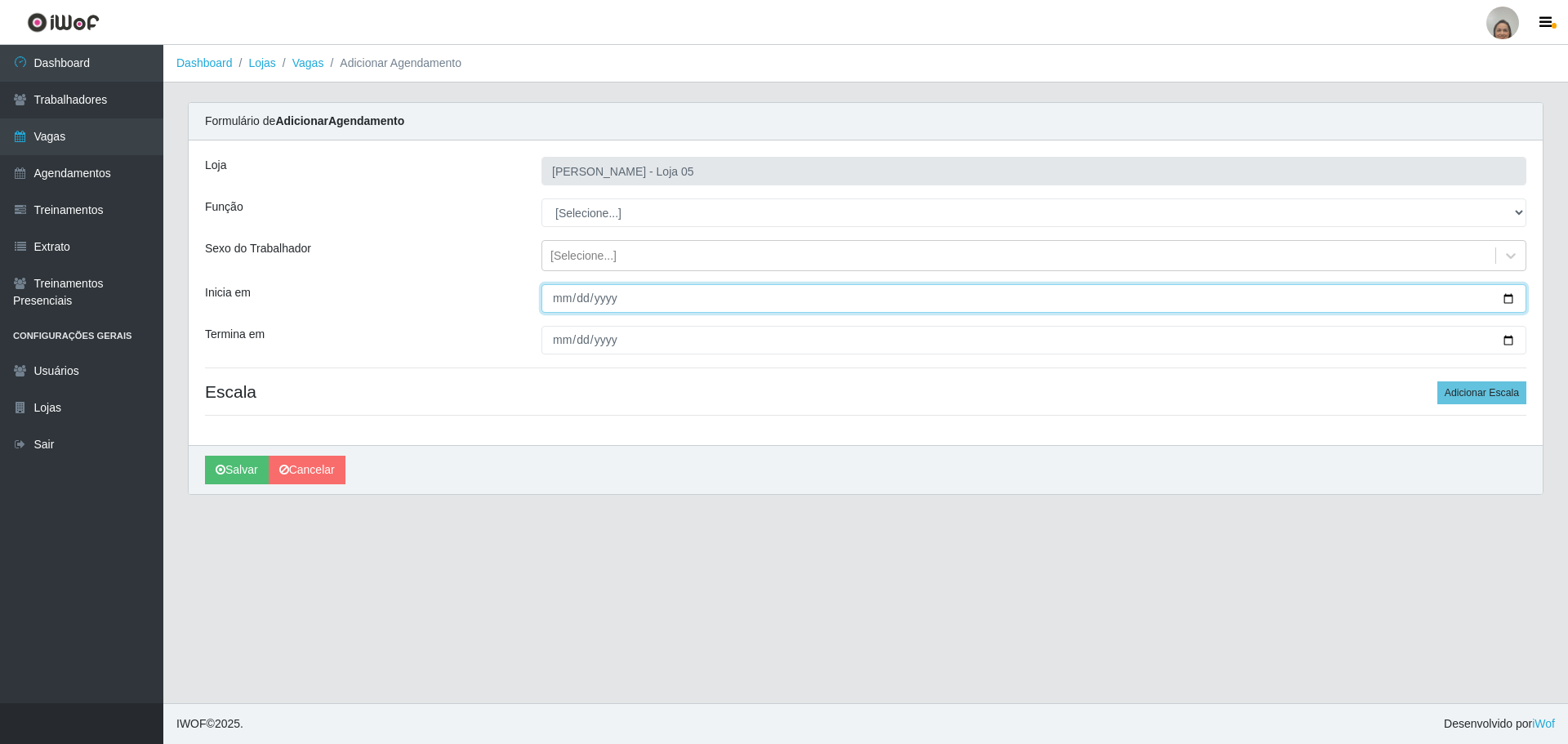
click at [1509, 301] on input "Inicia em" at bounding box center [1033, 298] width 985 height 29
type input "[DATE]"
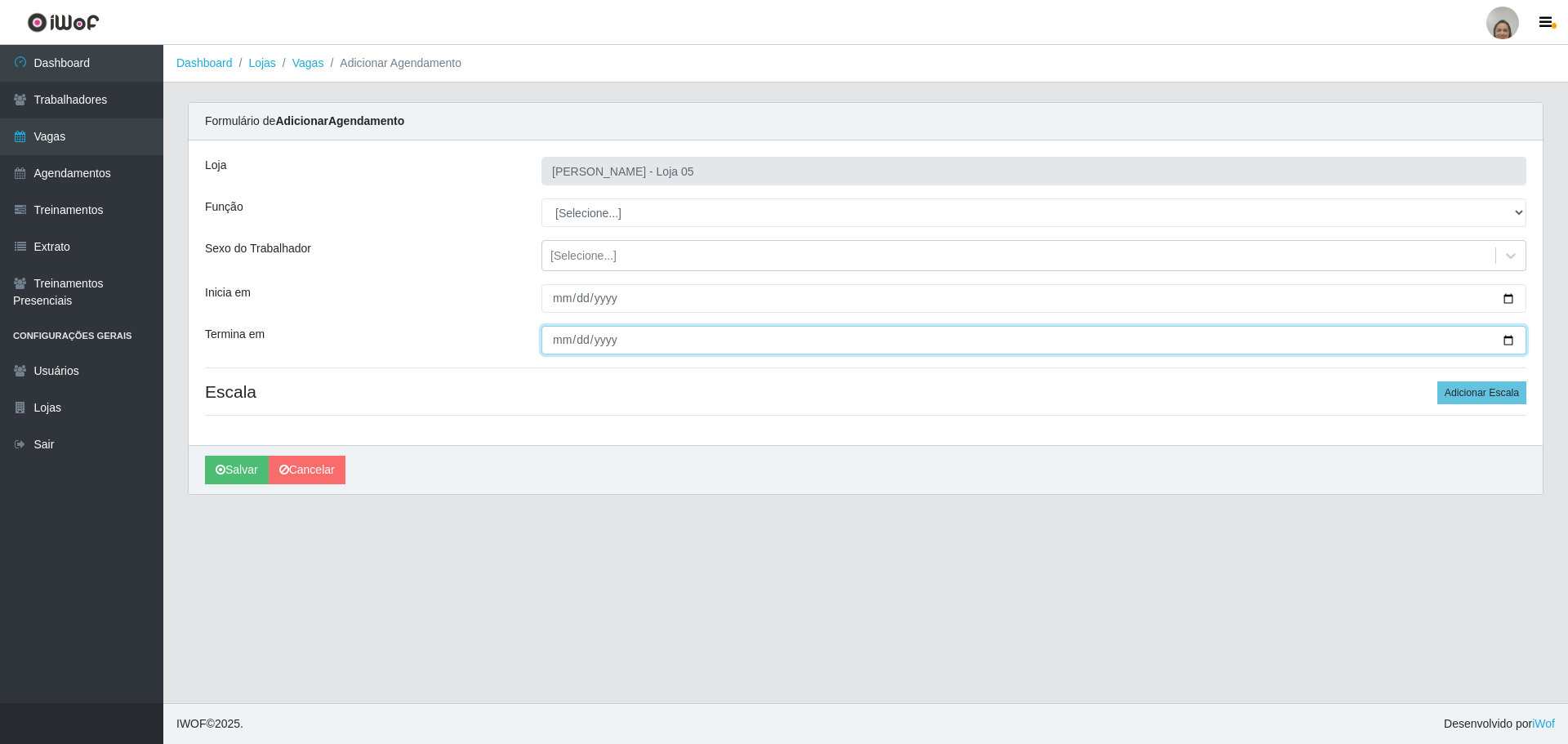
click at [1510, 337] on input "Termina em" at bounding box center [1033, 340] width 985 height 29
type input "[DATE]"
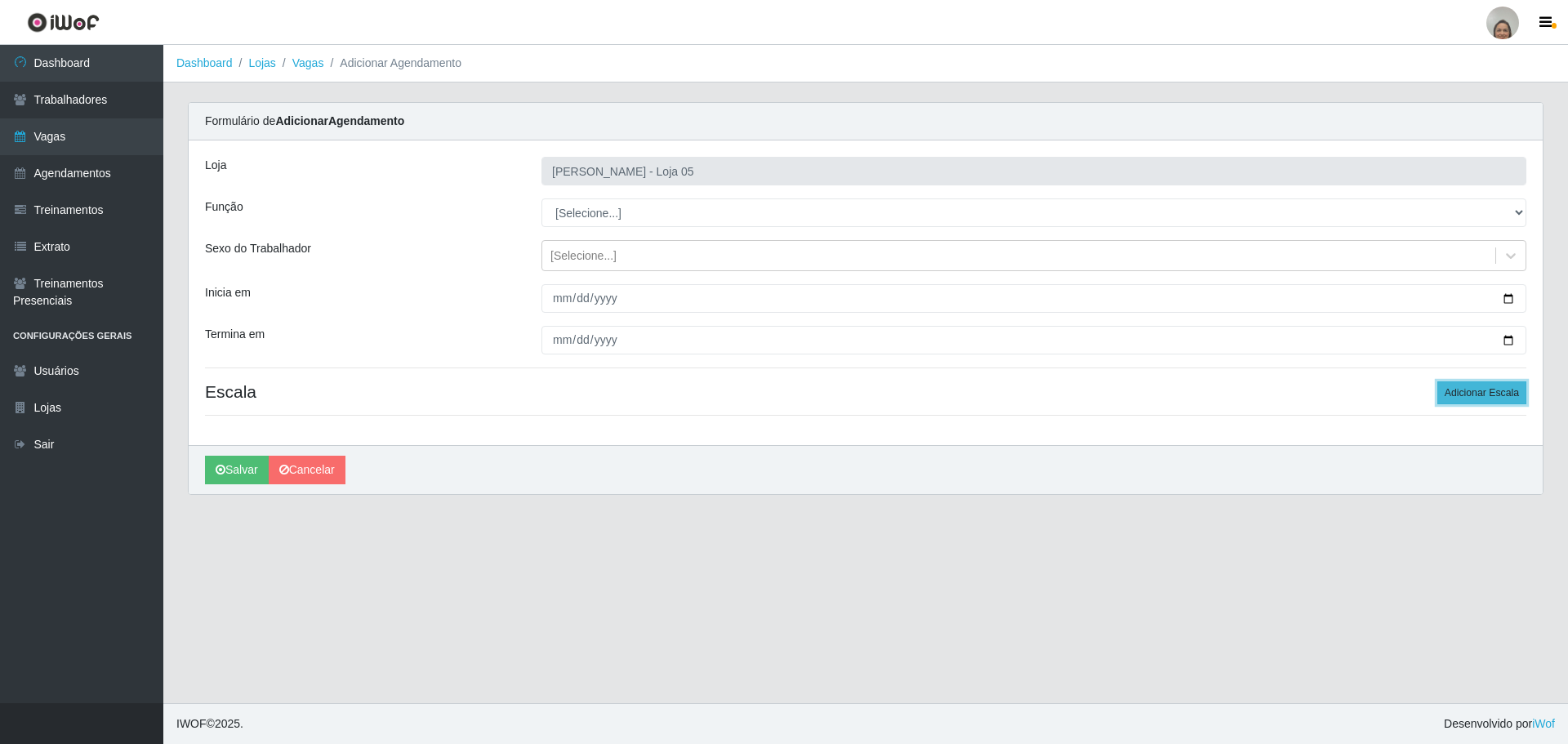
click at [1493, 396] on button "Adicionar Escala" at bounding box center [1481, 392] width 89 height 23
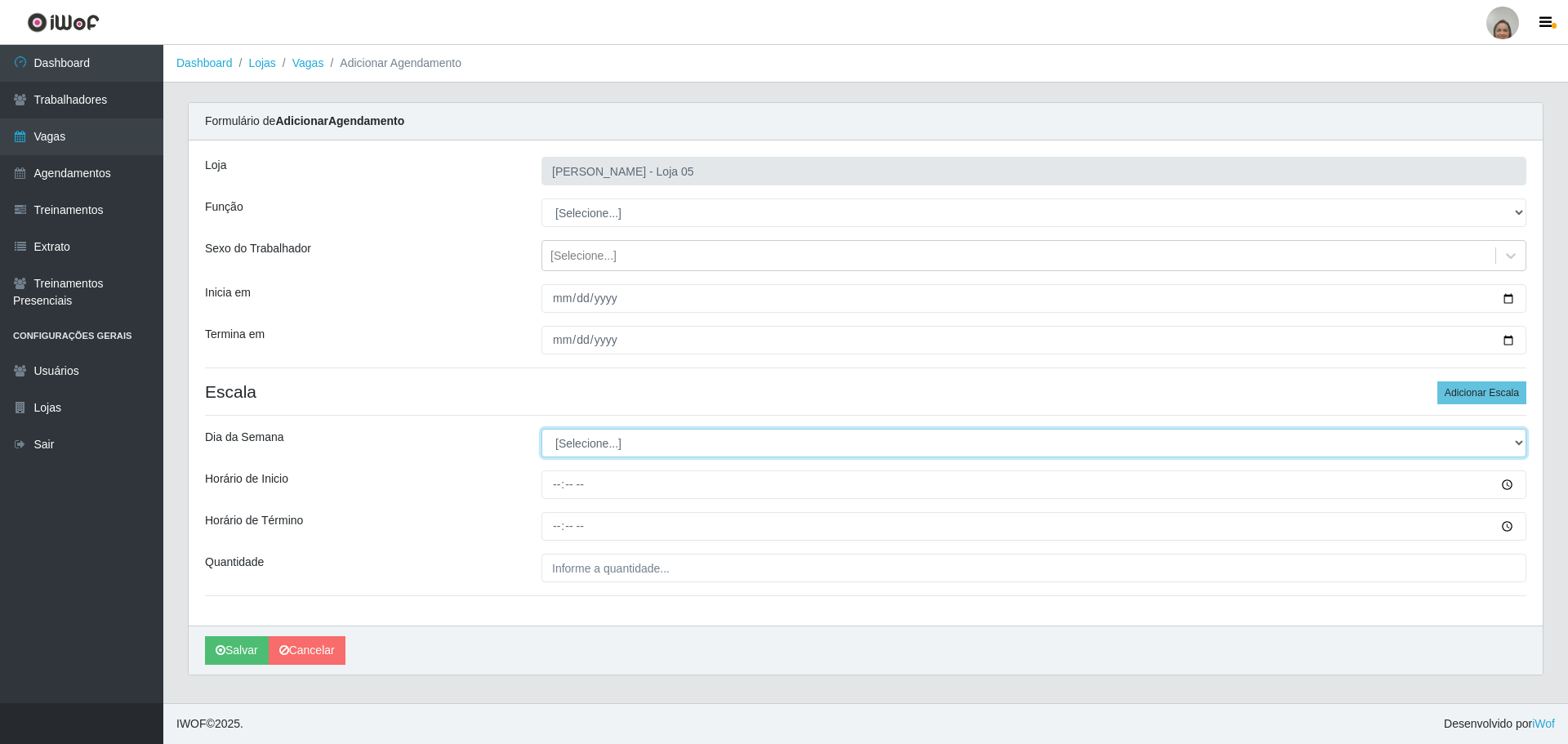
click at [618, 440] on select "[Selecione...] Segunda Terça Quarta Quinta Sexta Sábado Domingo" at bounding box center [1033, 443] width 985 height 29
select select "4"
click at [541, 429] on select "[Selecione...] Segunda Terça Quarta Quinta Sexta Sábado Domingo" at bounding box center [1033, 443] width 985 height 29
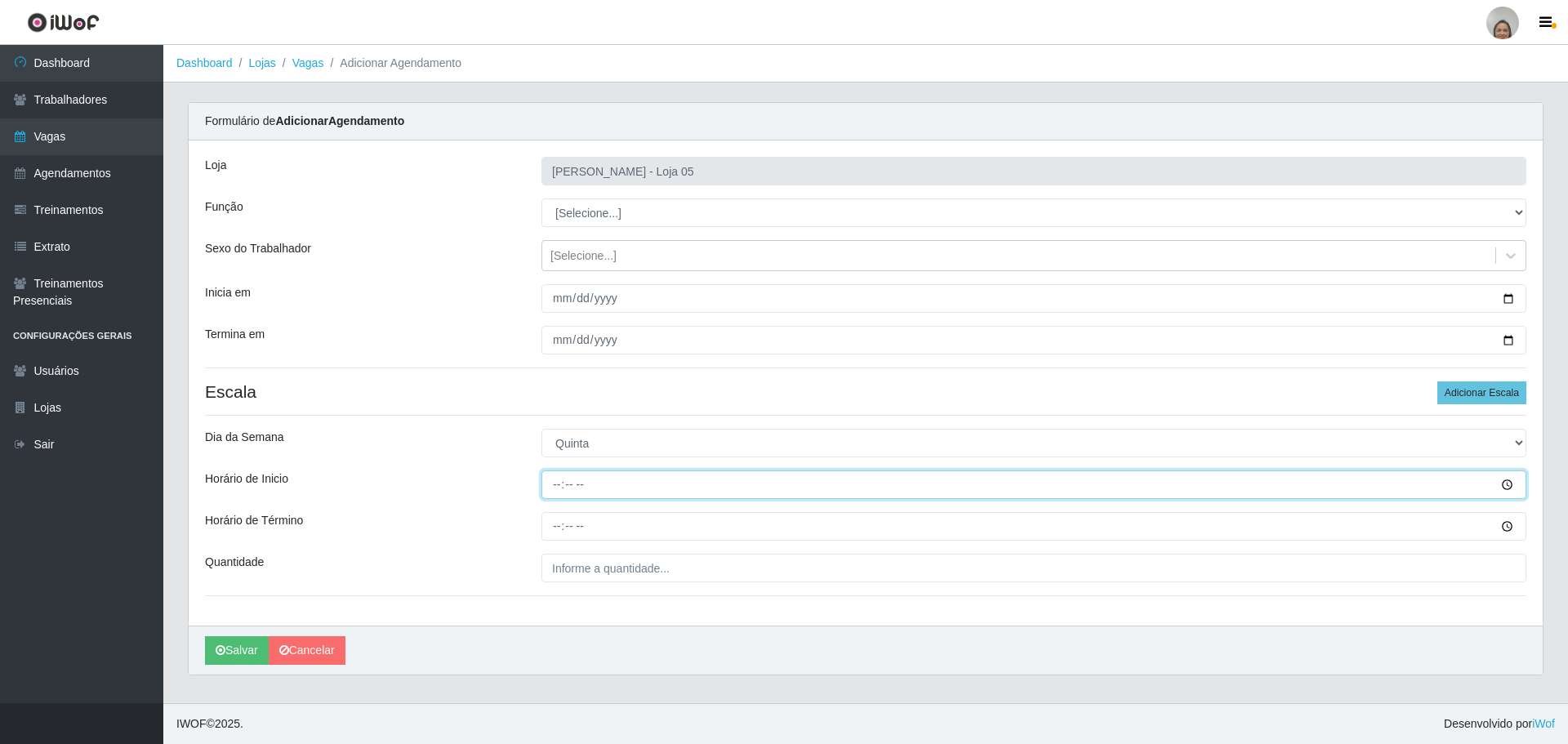
click at [556, 476] on input "Horário de Inicio" at bounding box center [1033, 484] width 985 height 29
type input "09:20"
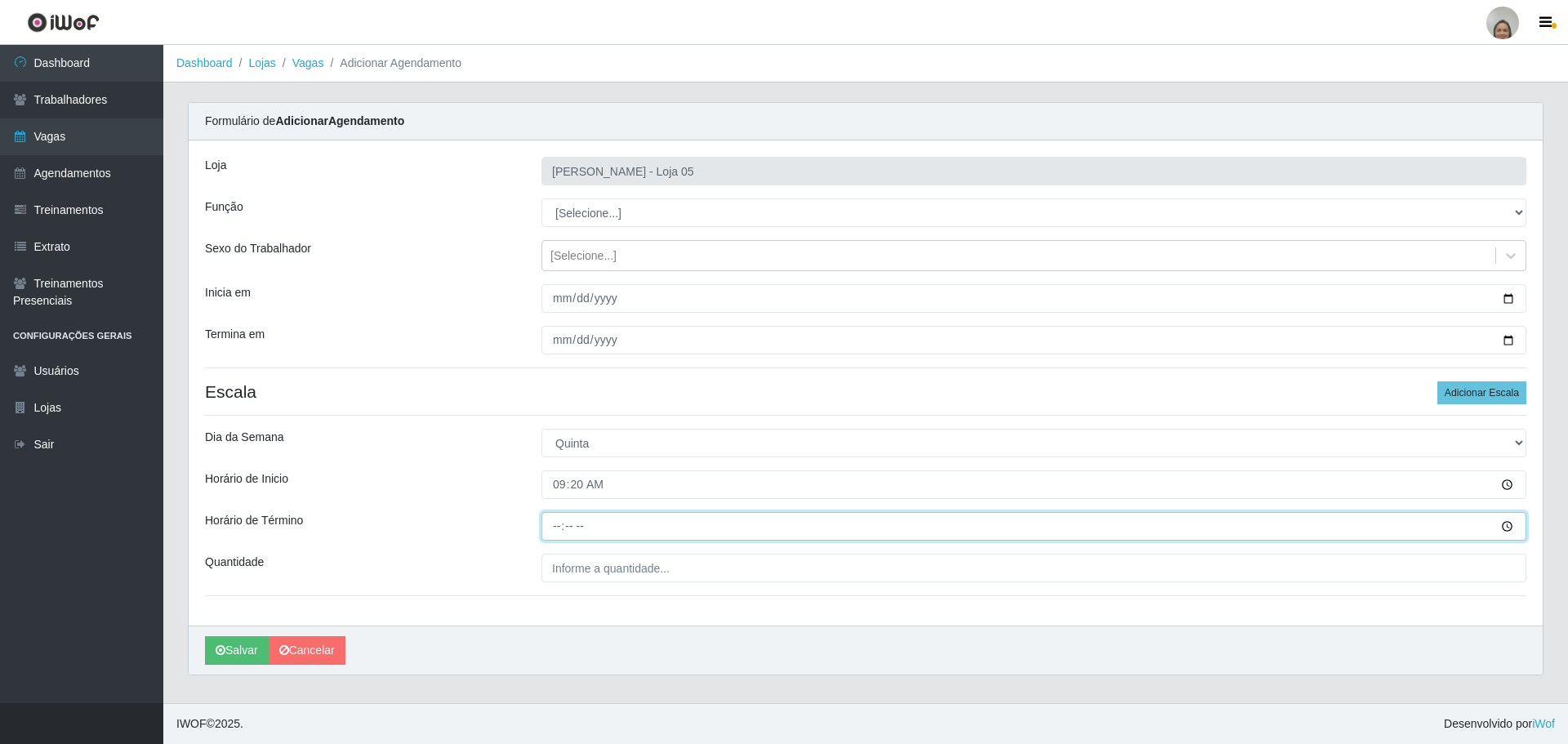
click at [549, 521] on input "Horário de Término" at bounding box center [1033, 526] width 985 height 29
type input "15:20"
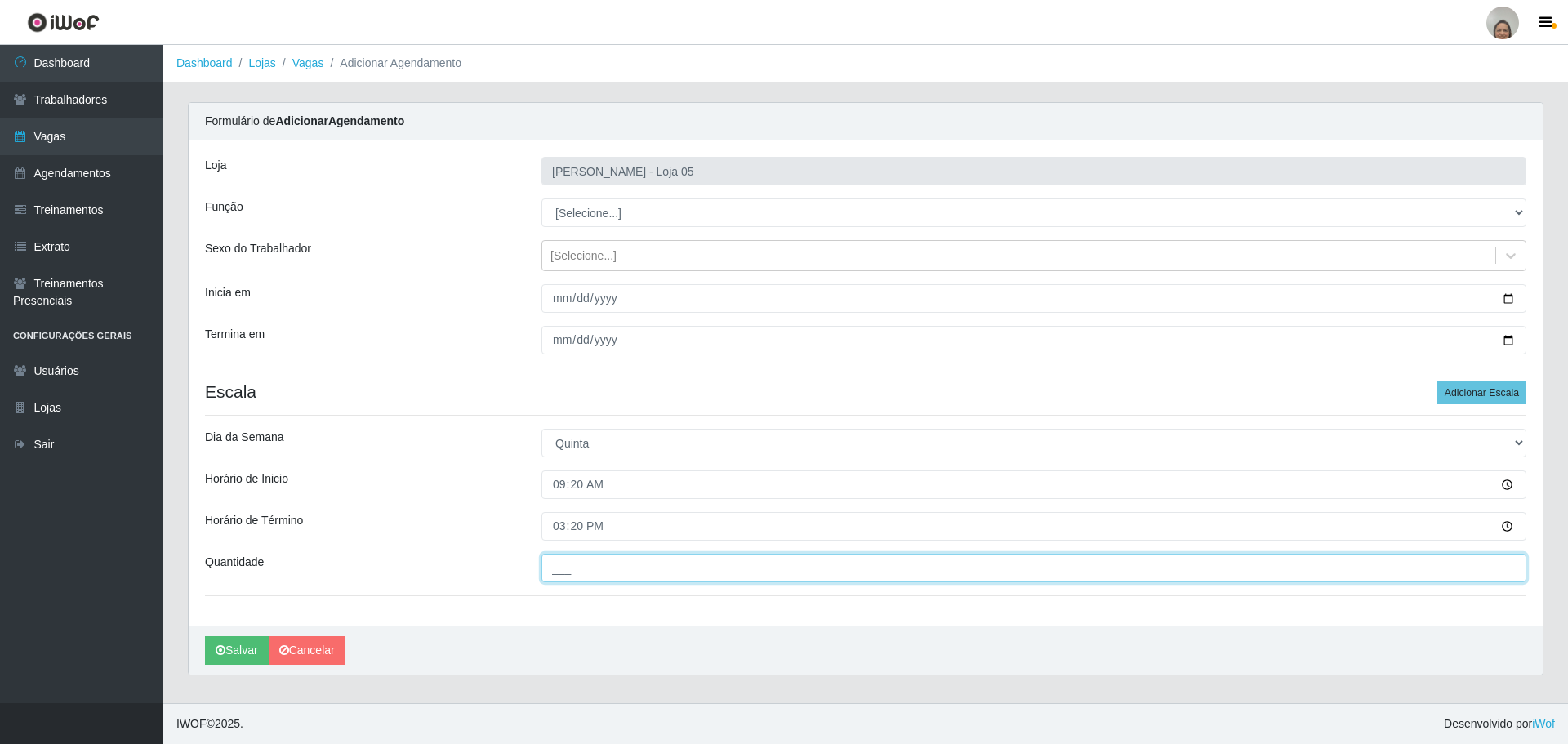
click at [573, 559] on input "___" at bounding box center [1033, 567] width 985 height 29
type input "6__"
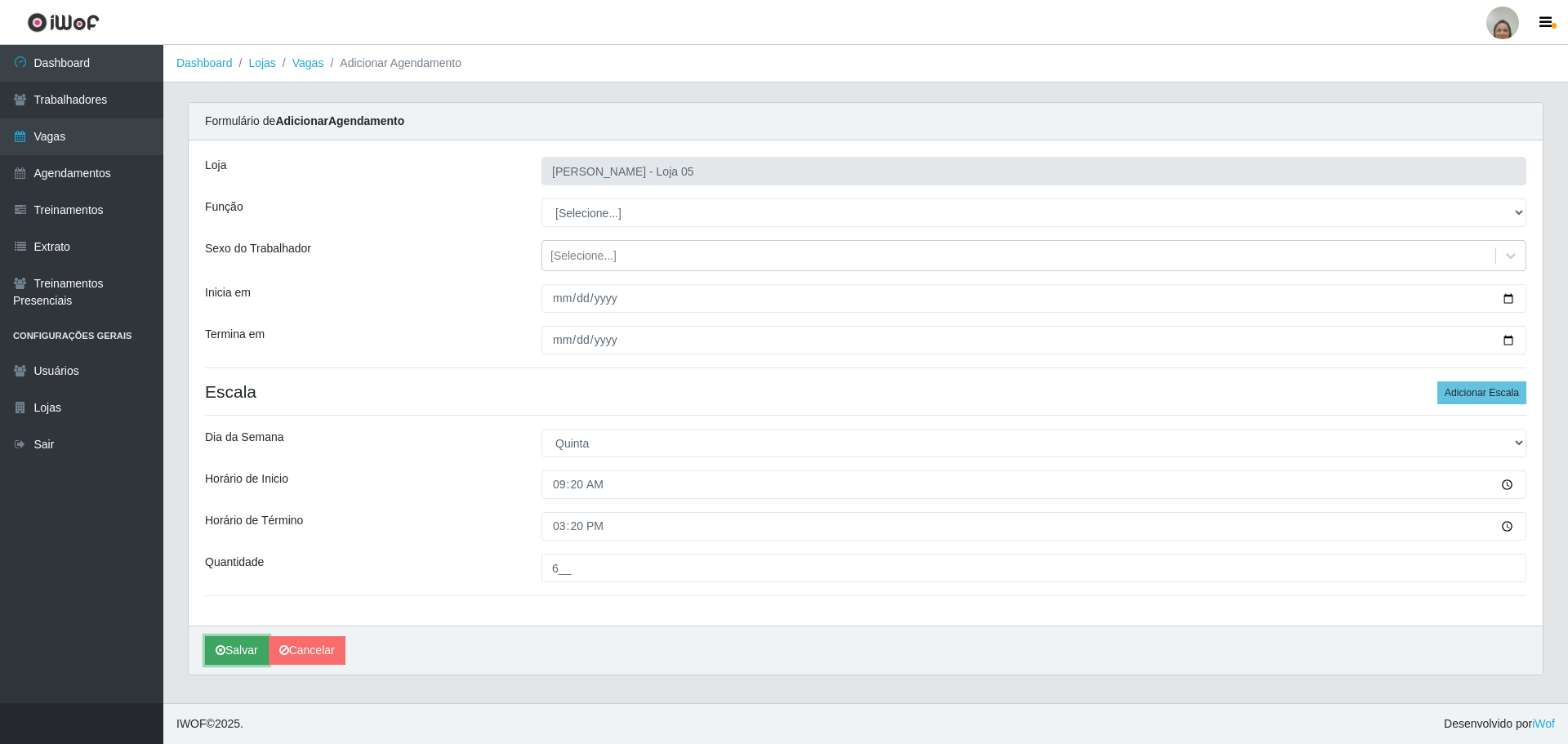
click at [222, 652] on icon "submit" at bounding box center [220, 650] width 10 height 11
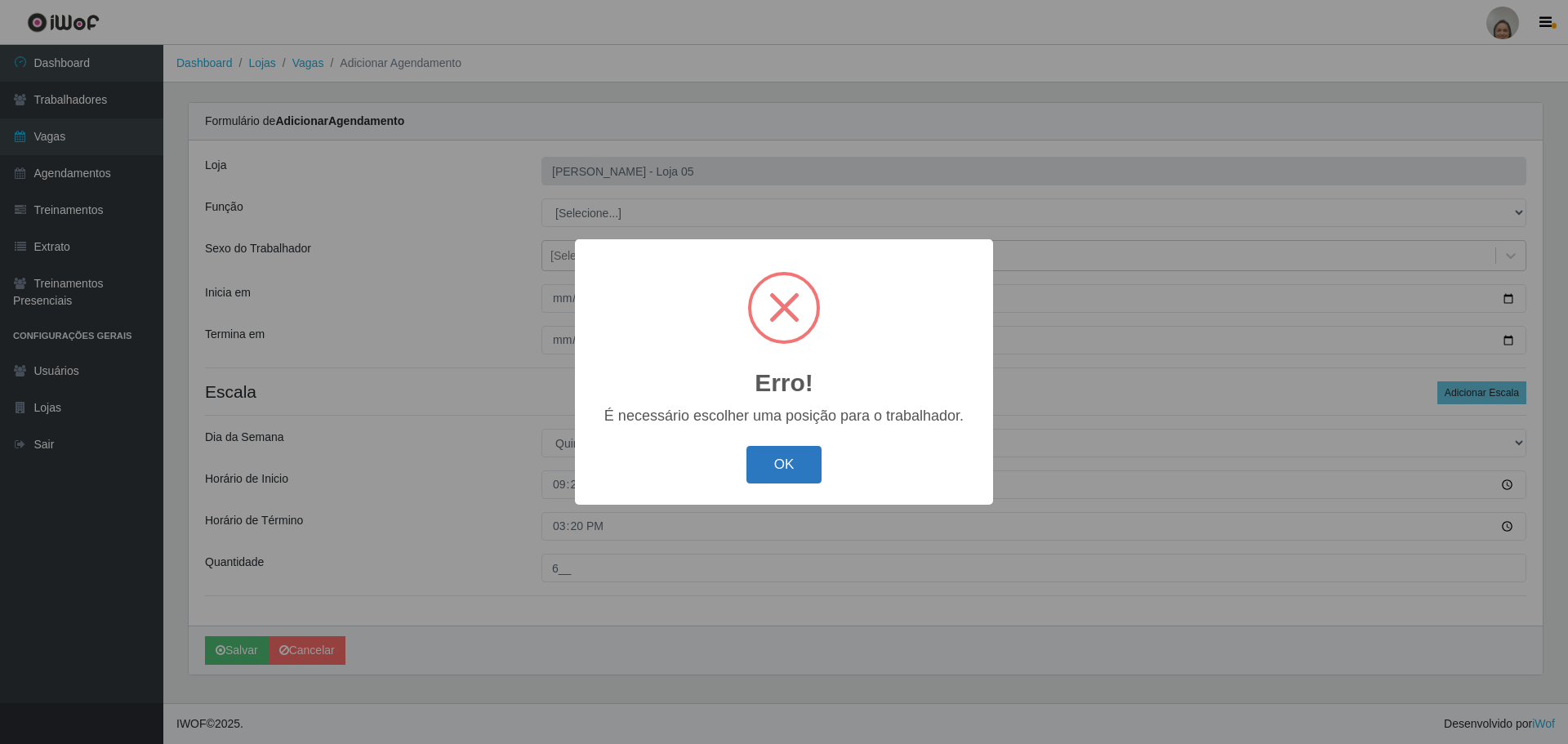
click at [791, 465] on button "OK" at bounding box center [785, 465] width 76 height 38
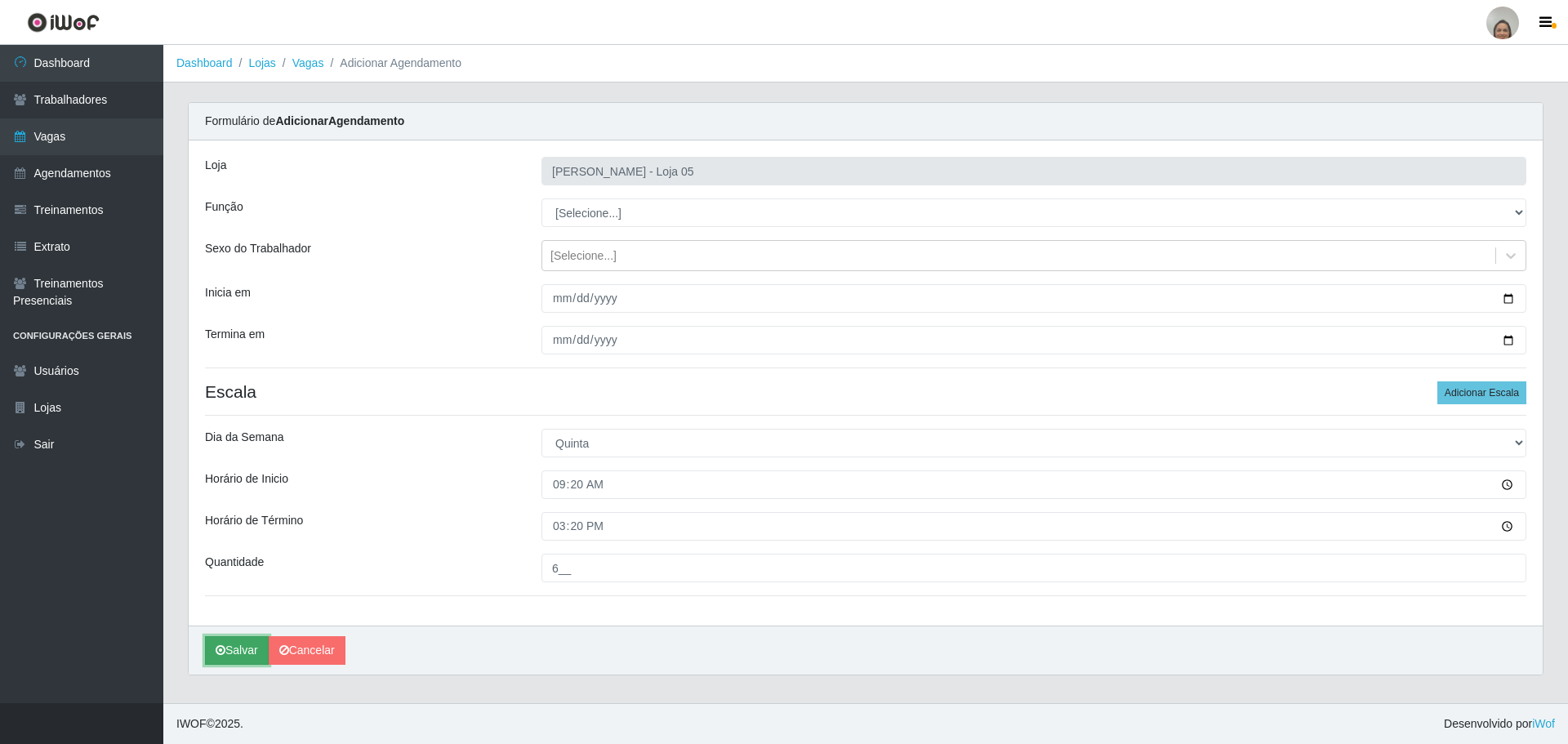
click at [252, 646] on button "Salvar" at bounding box center [237, 650] width 64 height 29
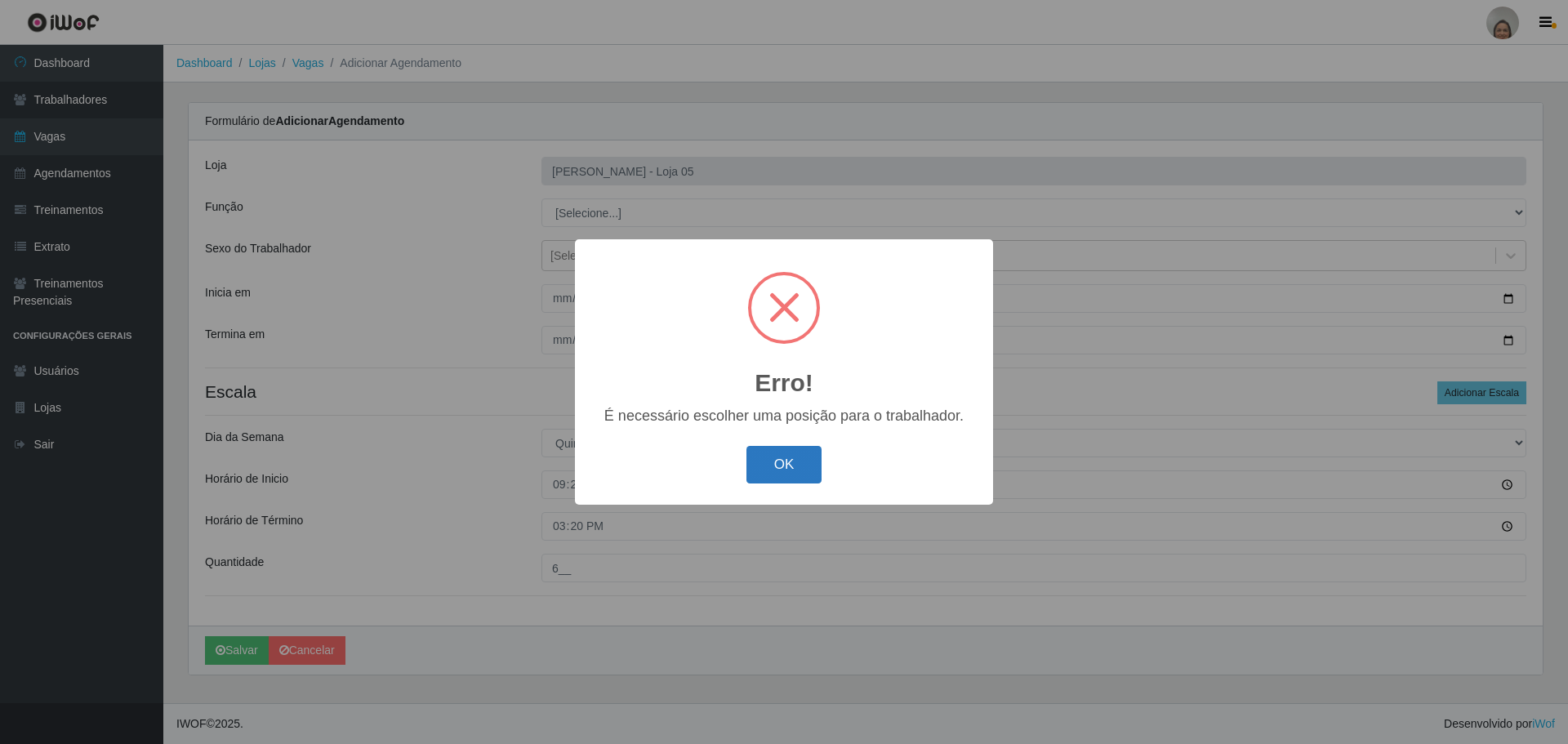
click at [788, 463] on button "OK" at bounding box center [785, 465] width 76 height 38
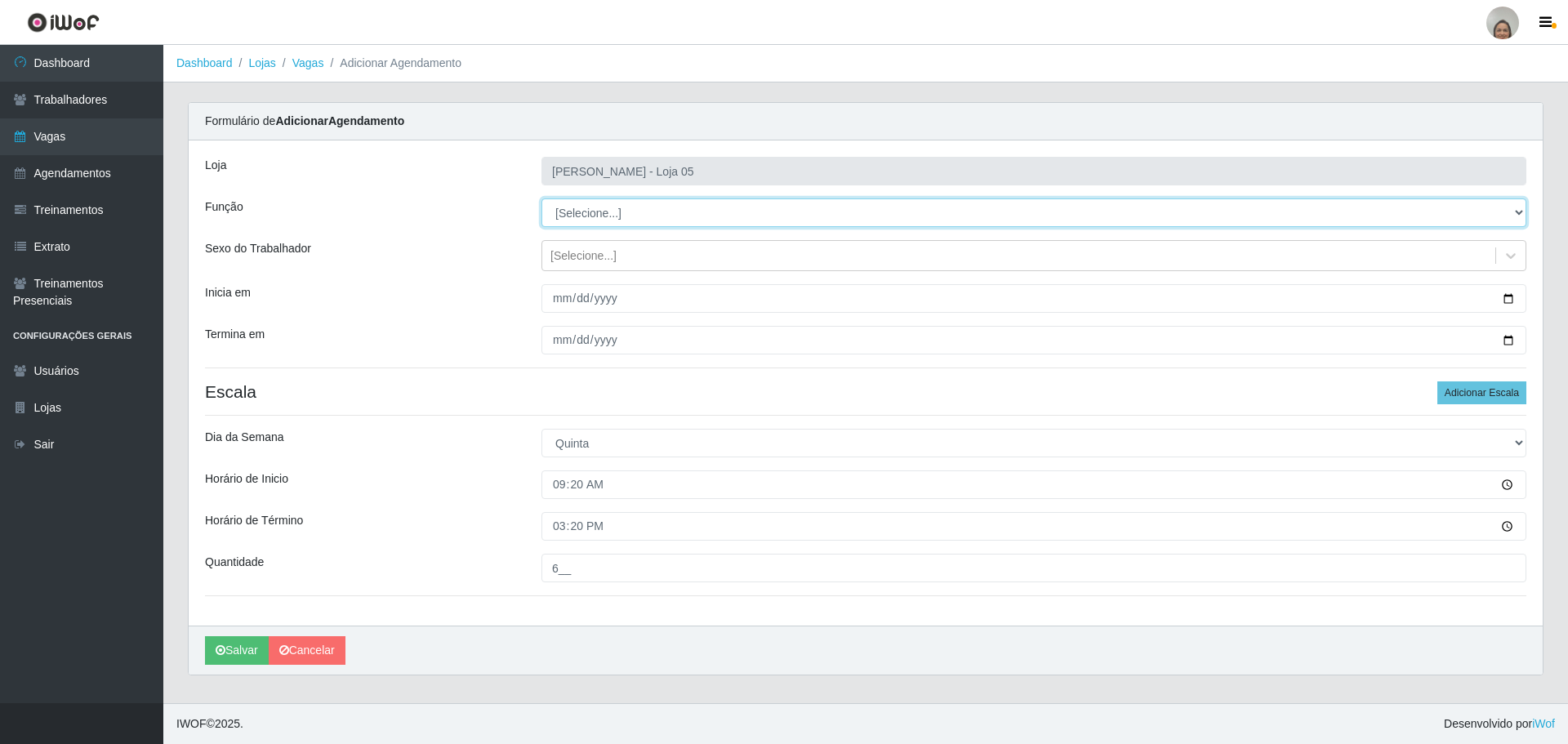
click at [618, 204] on select "[Selecione...] ASG ASG + ASG ++ Auxiliar de Depósito Auxiliar de Depósito + Aux…" at bounding box center [1033, 212] width 985 height 29
select select "22"
click at [541, 198] on select "[Selecione...] ASG ASG + ASG ++ Auxiliar de Depósito Auxiliar de Depósito + Aux…" at bounding box center [1033, 212] width 985 height 29
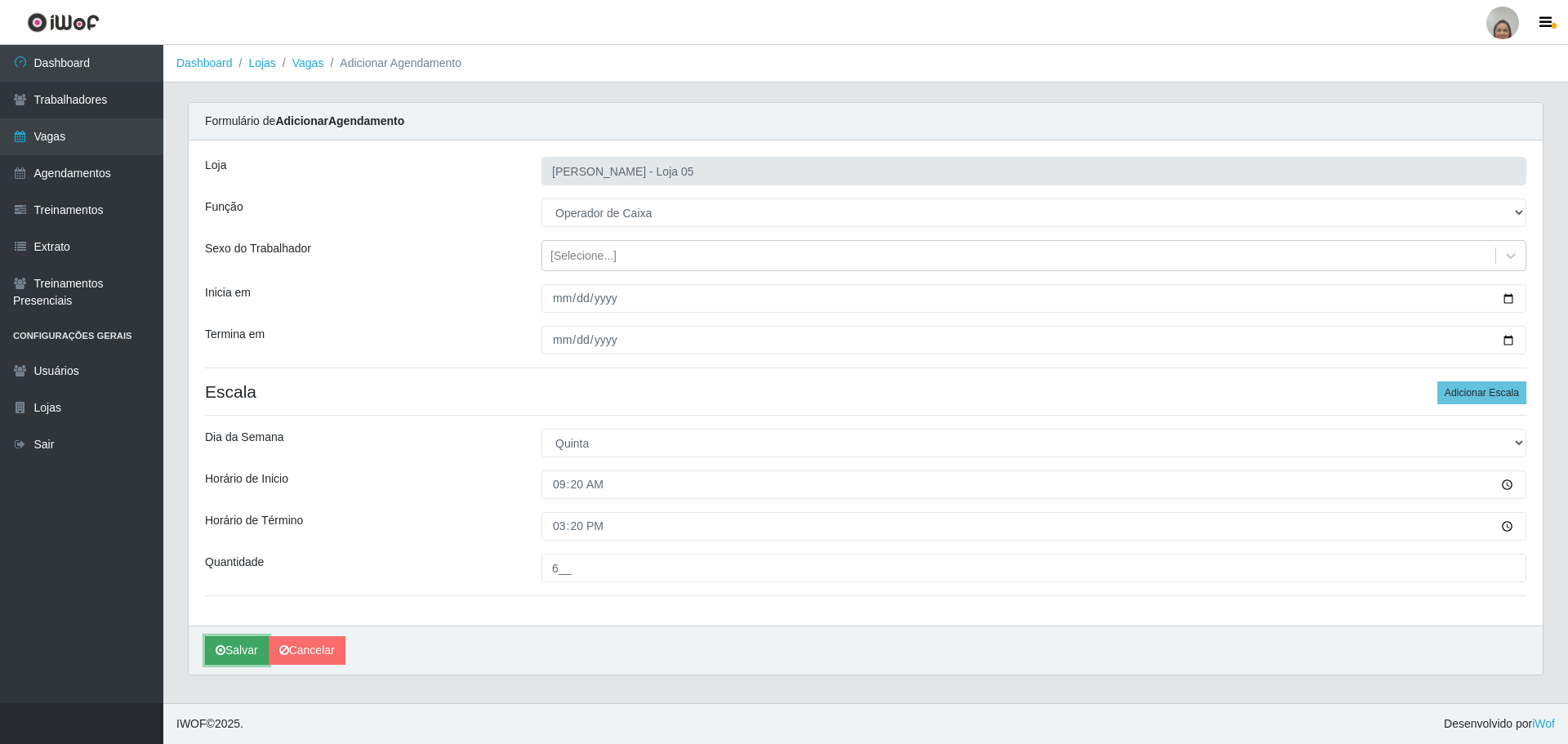
click at [252, 642] on button "Salvar" at bounding box center [237, 650] width 64 height 29
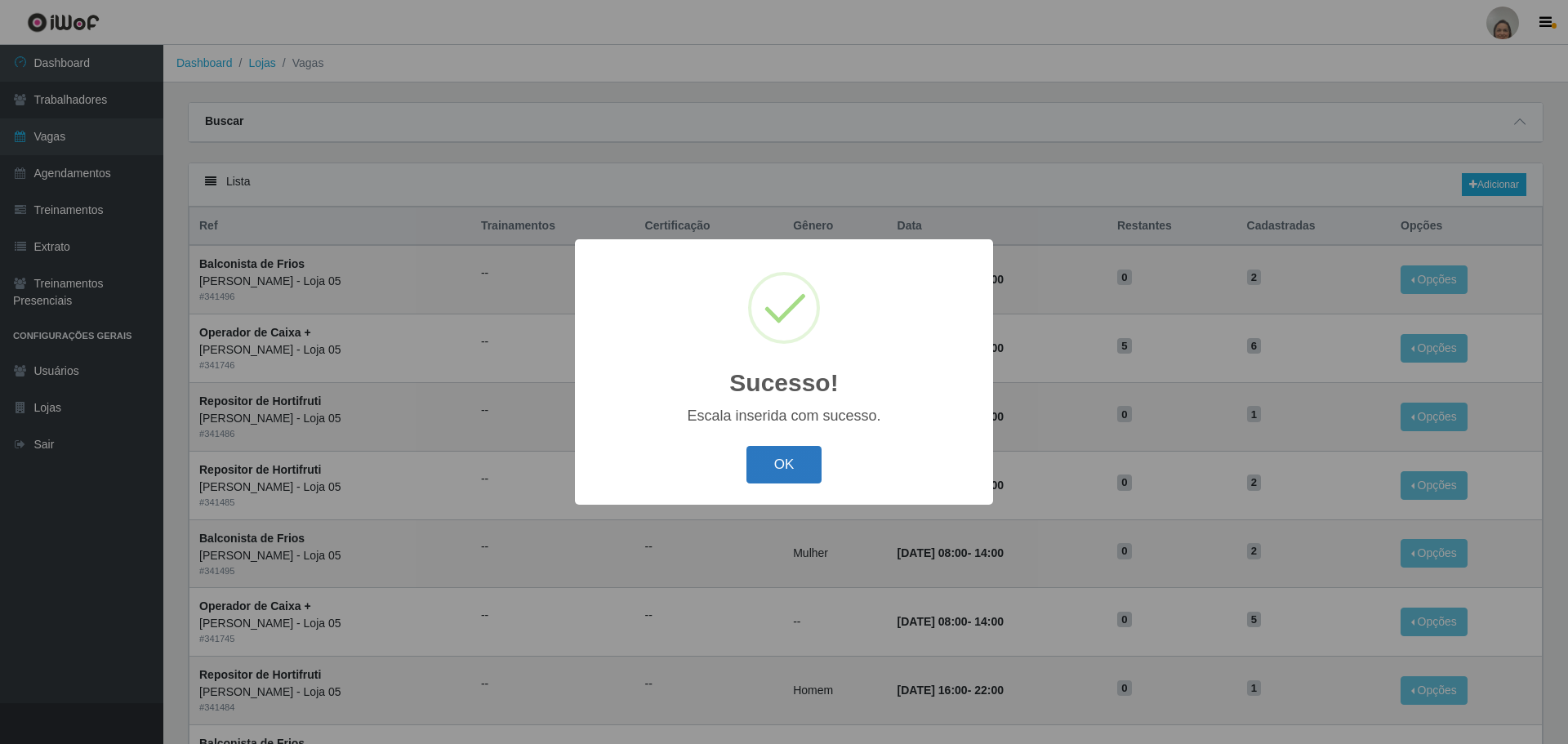
click at [775, 461] on button "OK" at bounding box center [785, 465] width 76 height 38
